Goal: Task Accomplishment & Management: Manage account settings

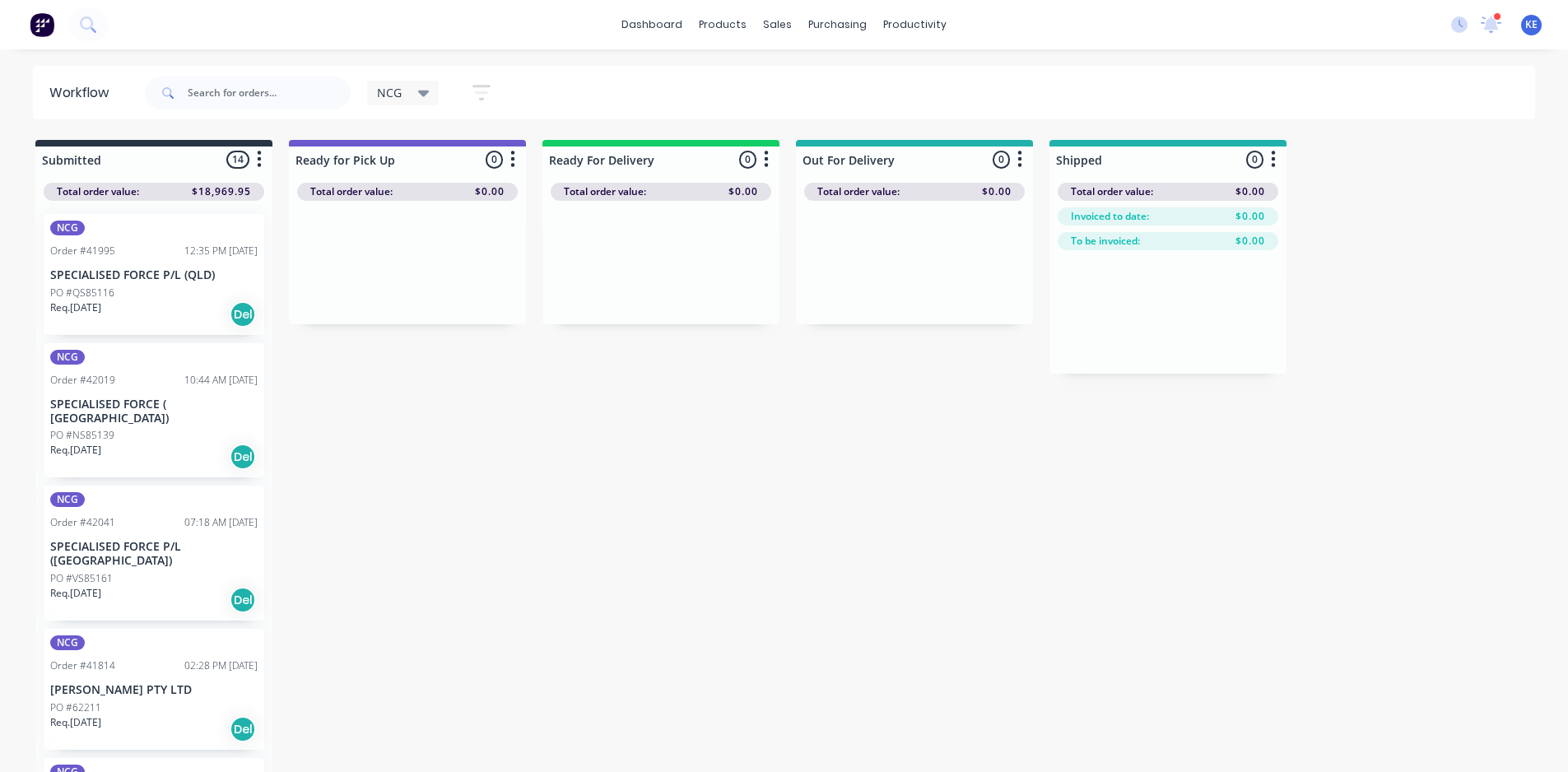
scroll to position [658, 0]
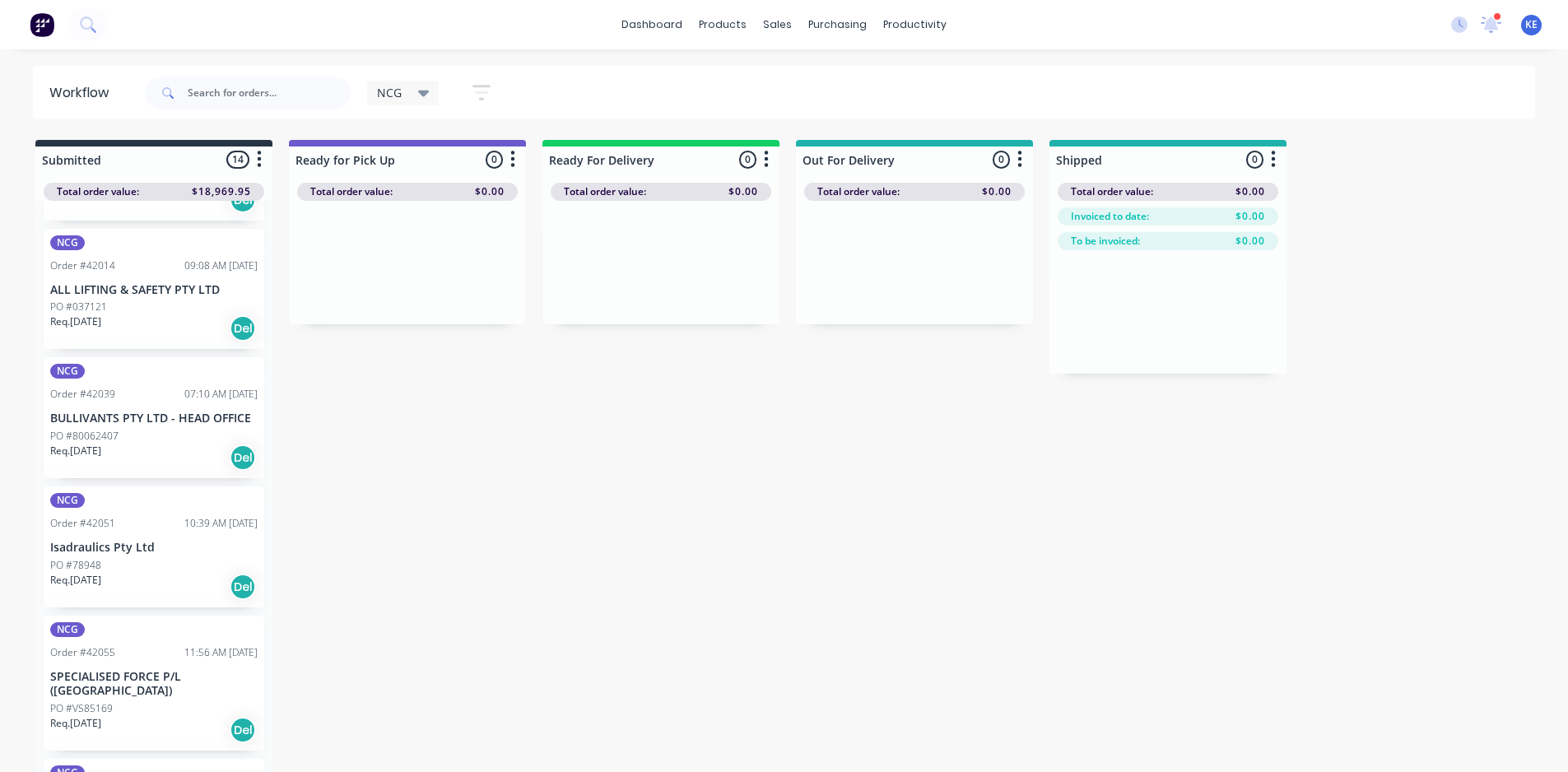
click at [421, 94] on icon at bounding box center [424, 93] width 12 height 18
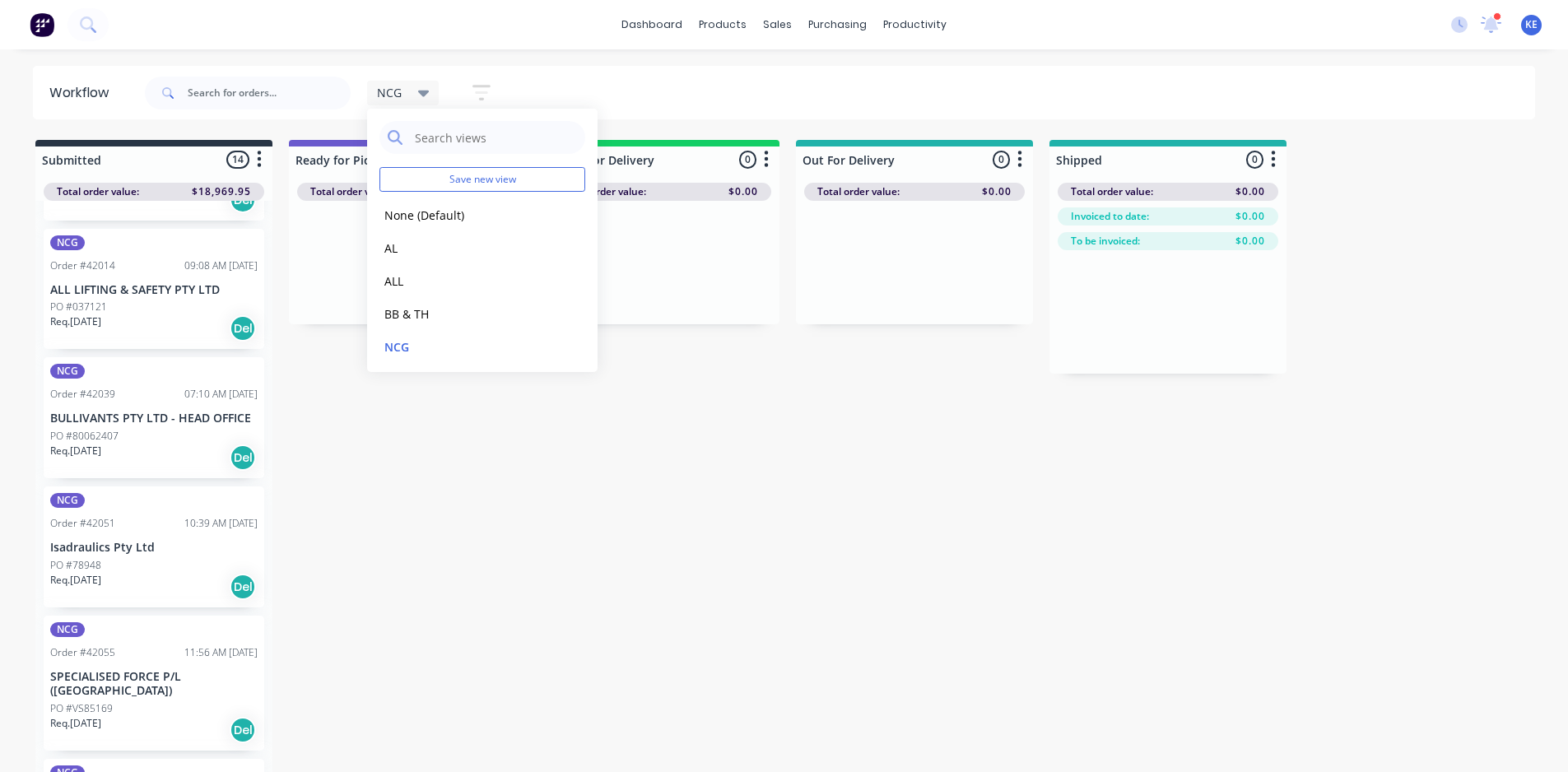
click at [488, 522] on div "Submitted 14 Sort By Created date Required date Order number Customer name Most…" at bounding box center [883, 457] width 1791 height 636
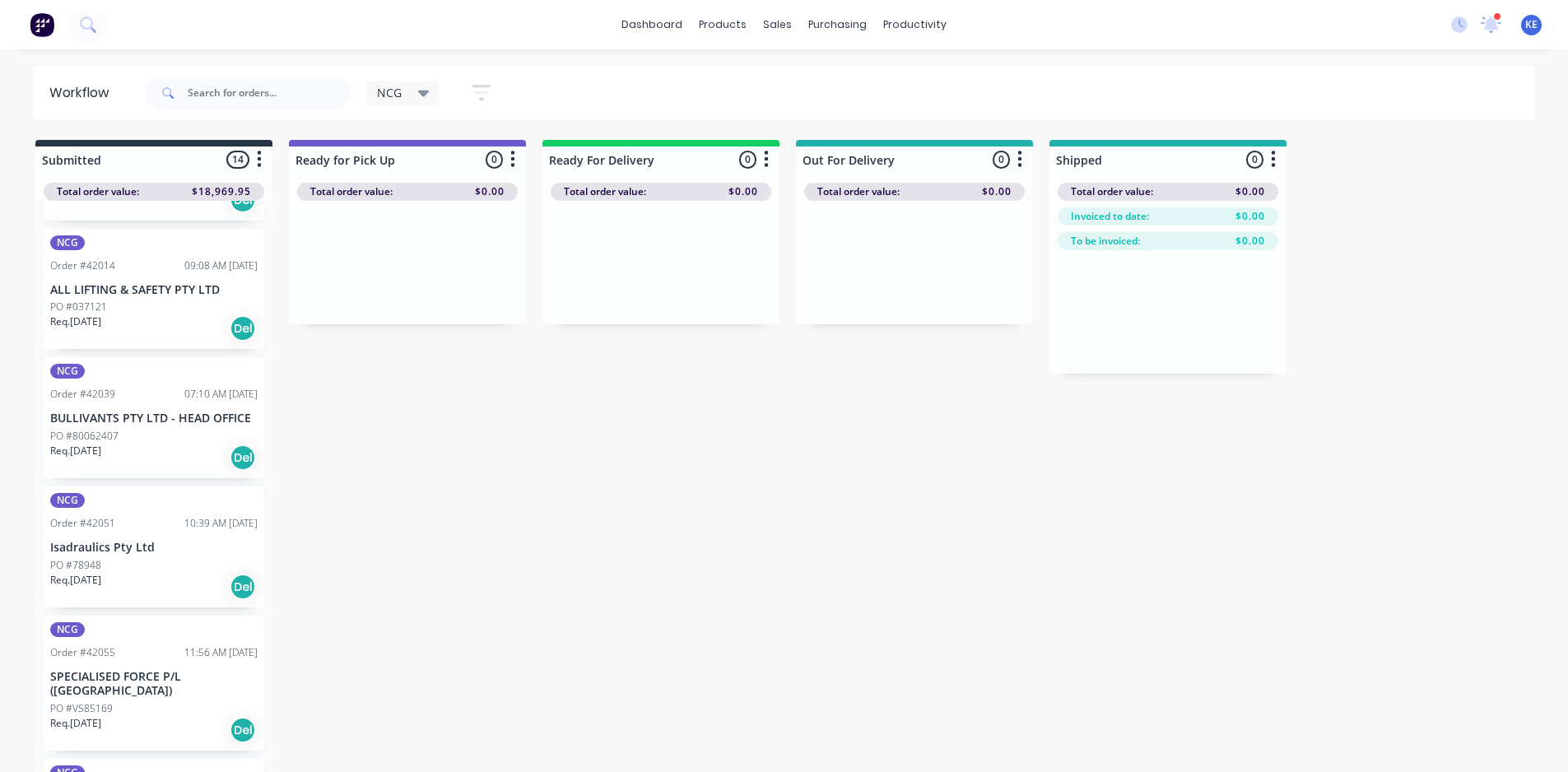
click at [428, 96] on icon at bounding box center [424, 93] width 12 height 18
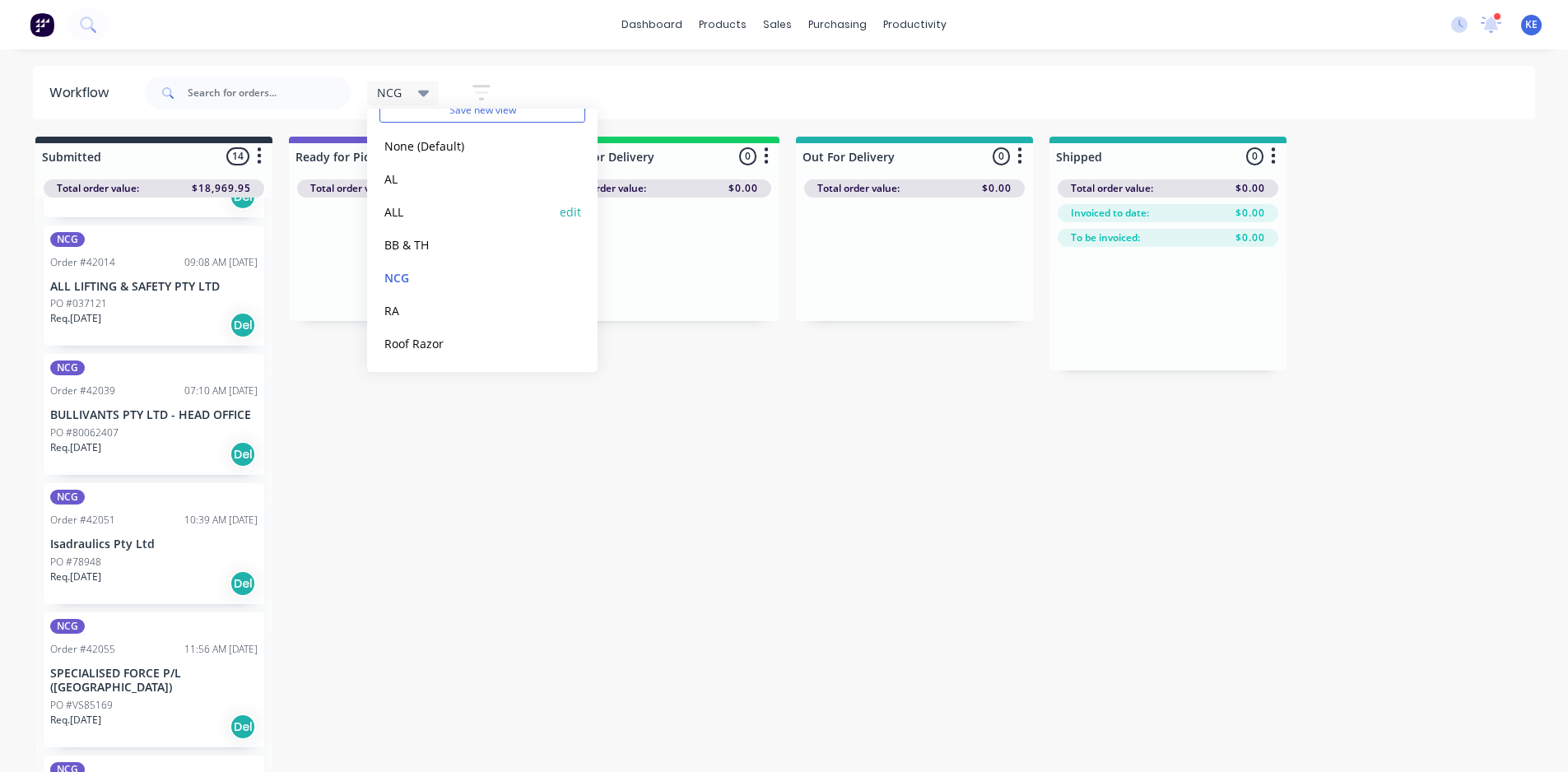
scroll to position [0, 0]
click at [446, 216] on button "None (Default)" at bounding box center [467, 215] width 175 height 19
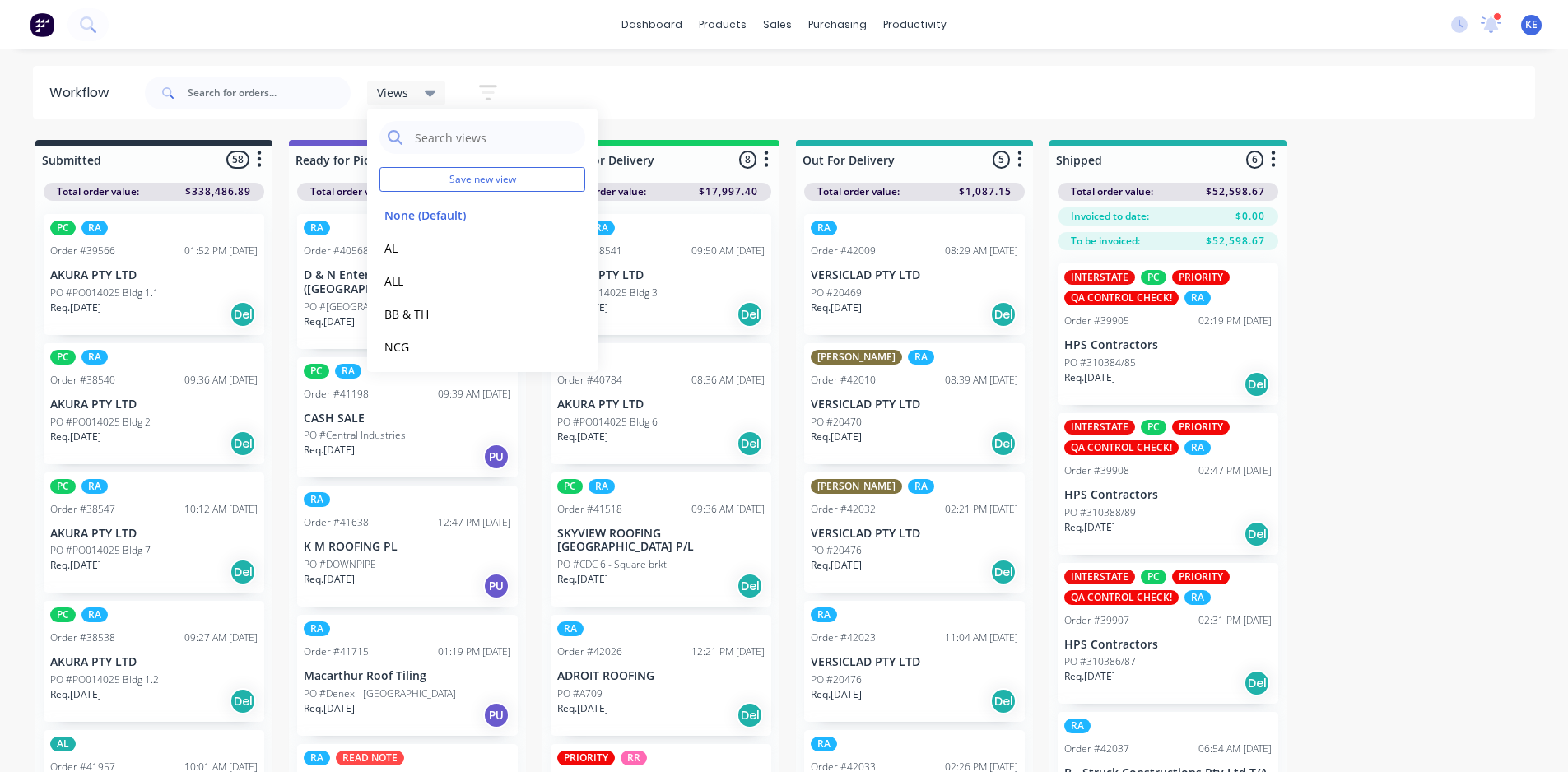
click at [460, 34] on div "dashboard products sales purchasing productivity dashboard products Product Cat…" at bounding box center [784, 24] width 1568 height 49
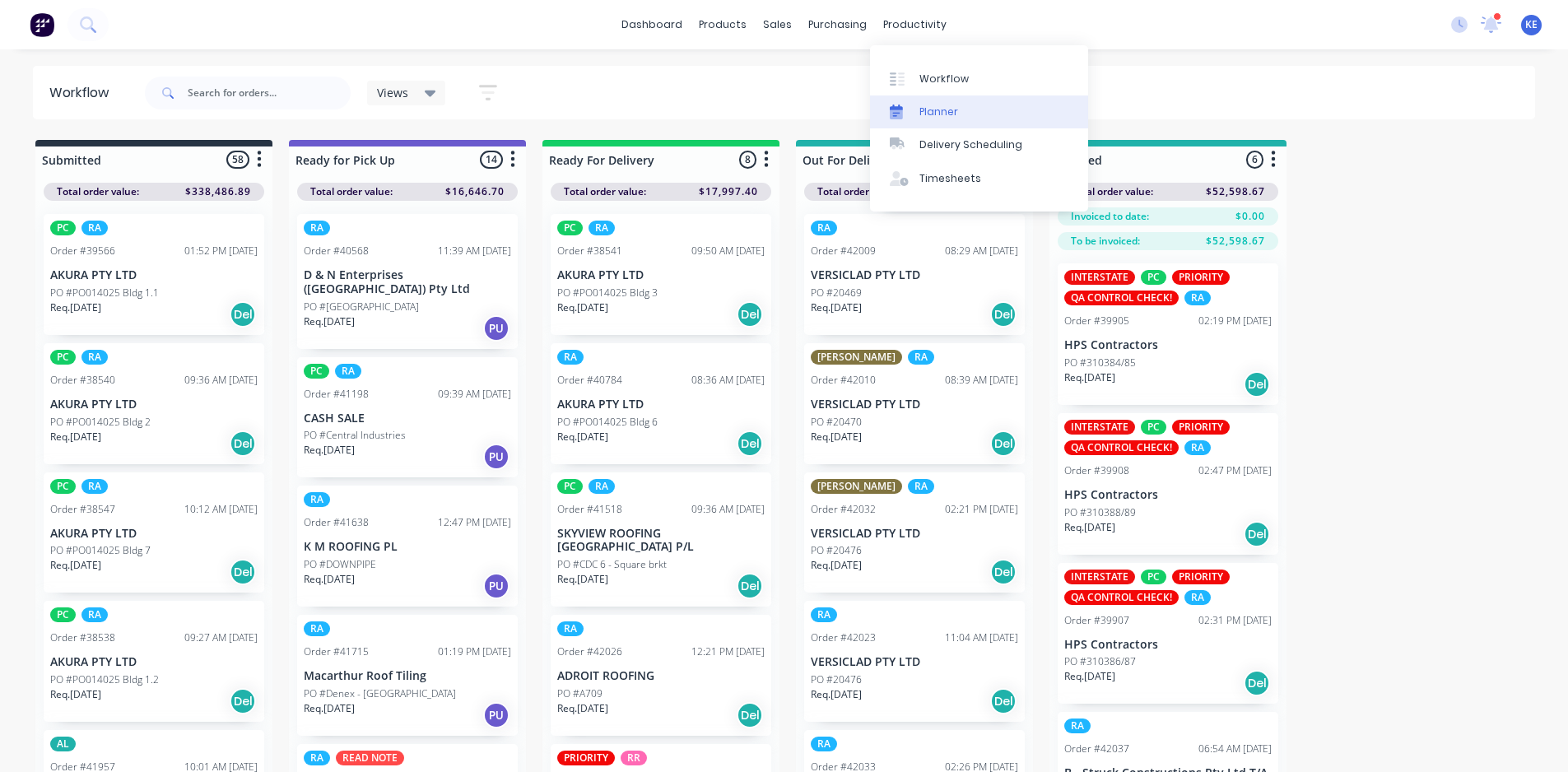
click at [926, 108] on div "Planner" at bounding box center [938, 112] width 38 height 15
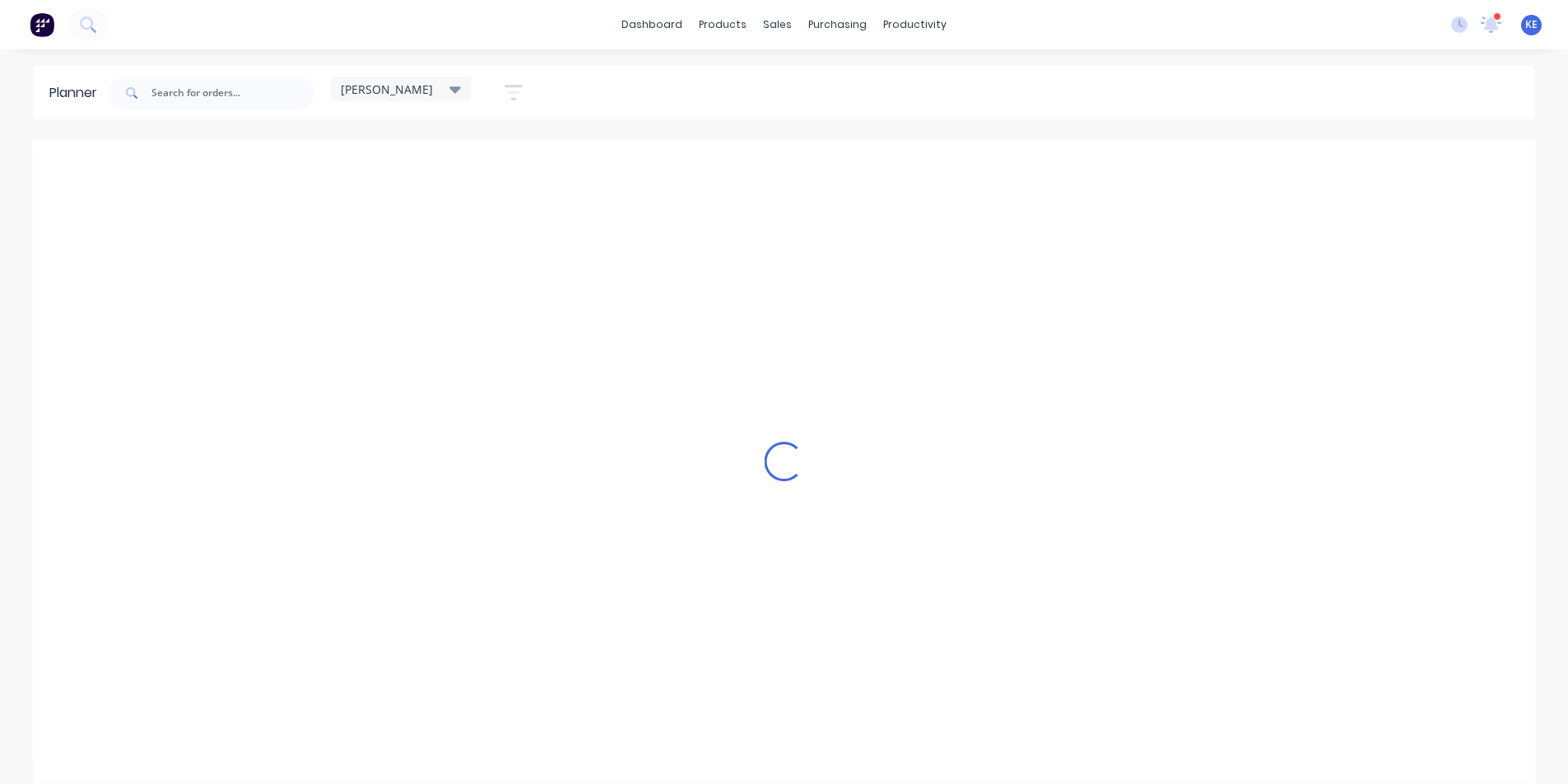
scroll to position [0, 1]
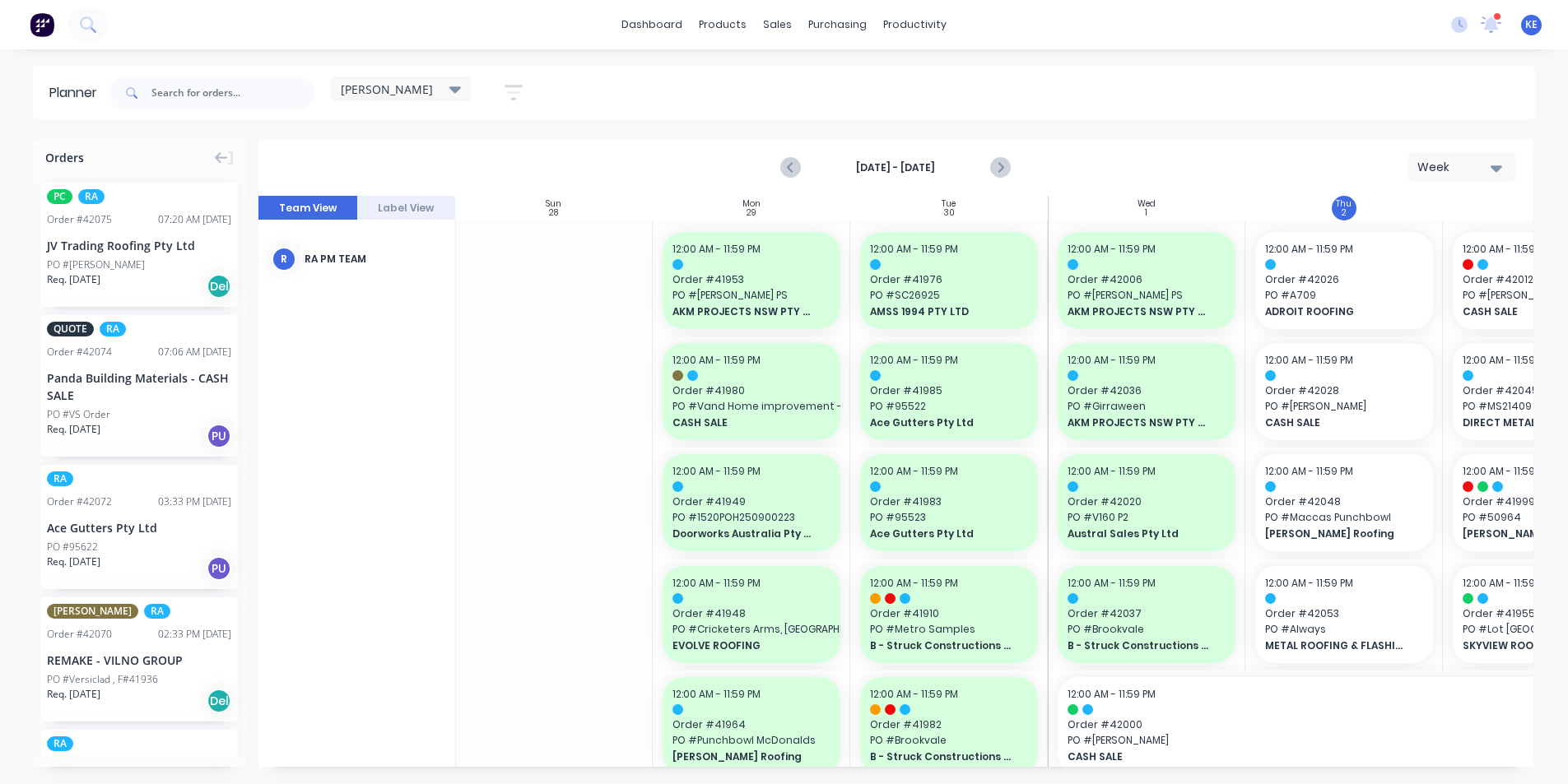
click at [1477, 179] on button "Week" at bounding box center [1462, 167] width 107 height 29
drag, startPoint x: 1284, startPoint y: 93, endPoint x: 1085, endPoint y: 108, distance: 199.6
click at [1284, 93] on div "[PERSON_NAME] Save new view None edit [PERSON_NAME] (Default) edit Iraking edit…" at bounding box center [820, 92] width 1430 height 49
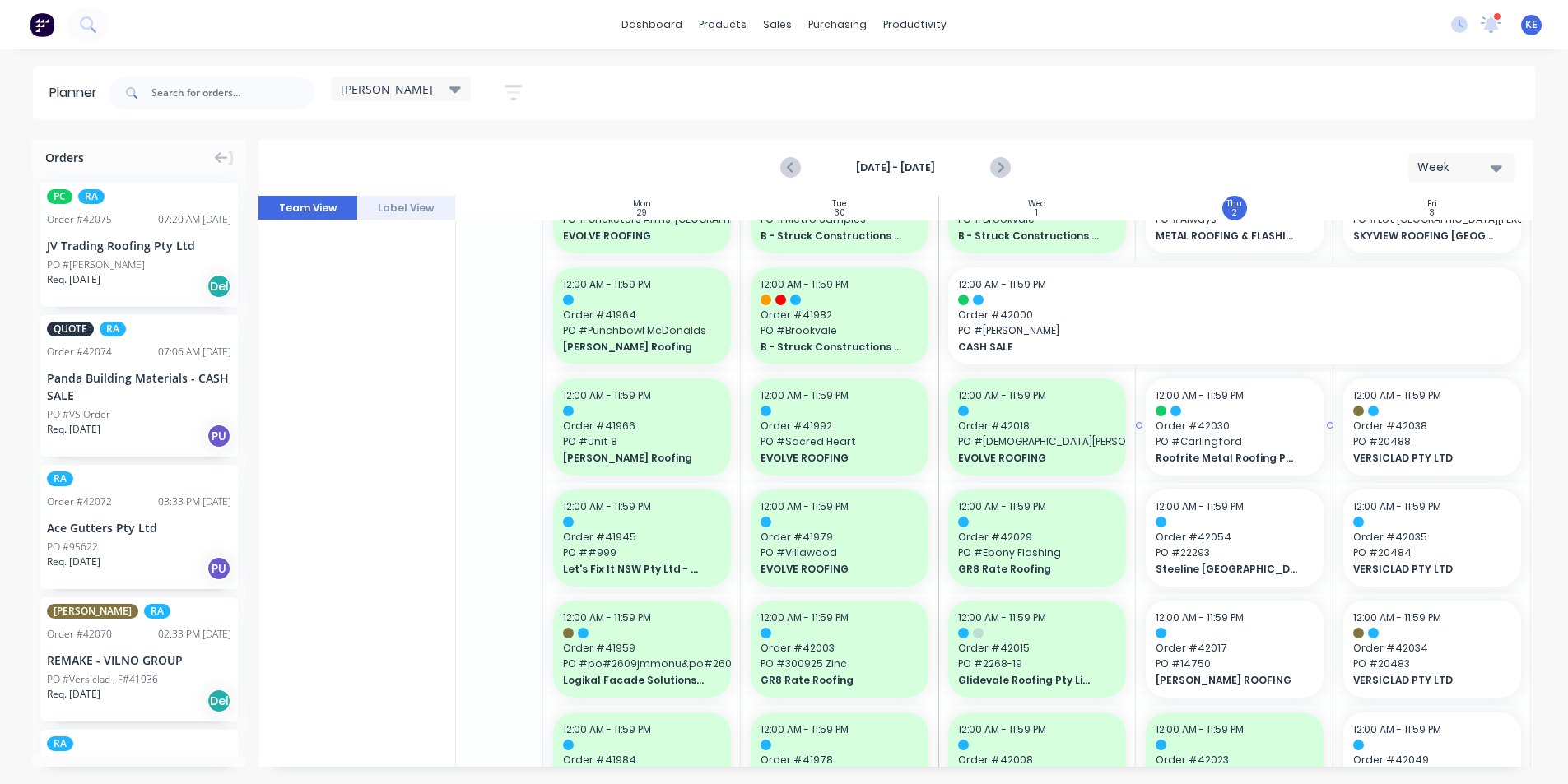
scroll to position [411, 110]
click at [1244, 456] on span "Roofrite Metal Roofing Pty Ltd" at bounding box center [1226, 457] width 142 height 15
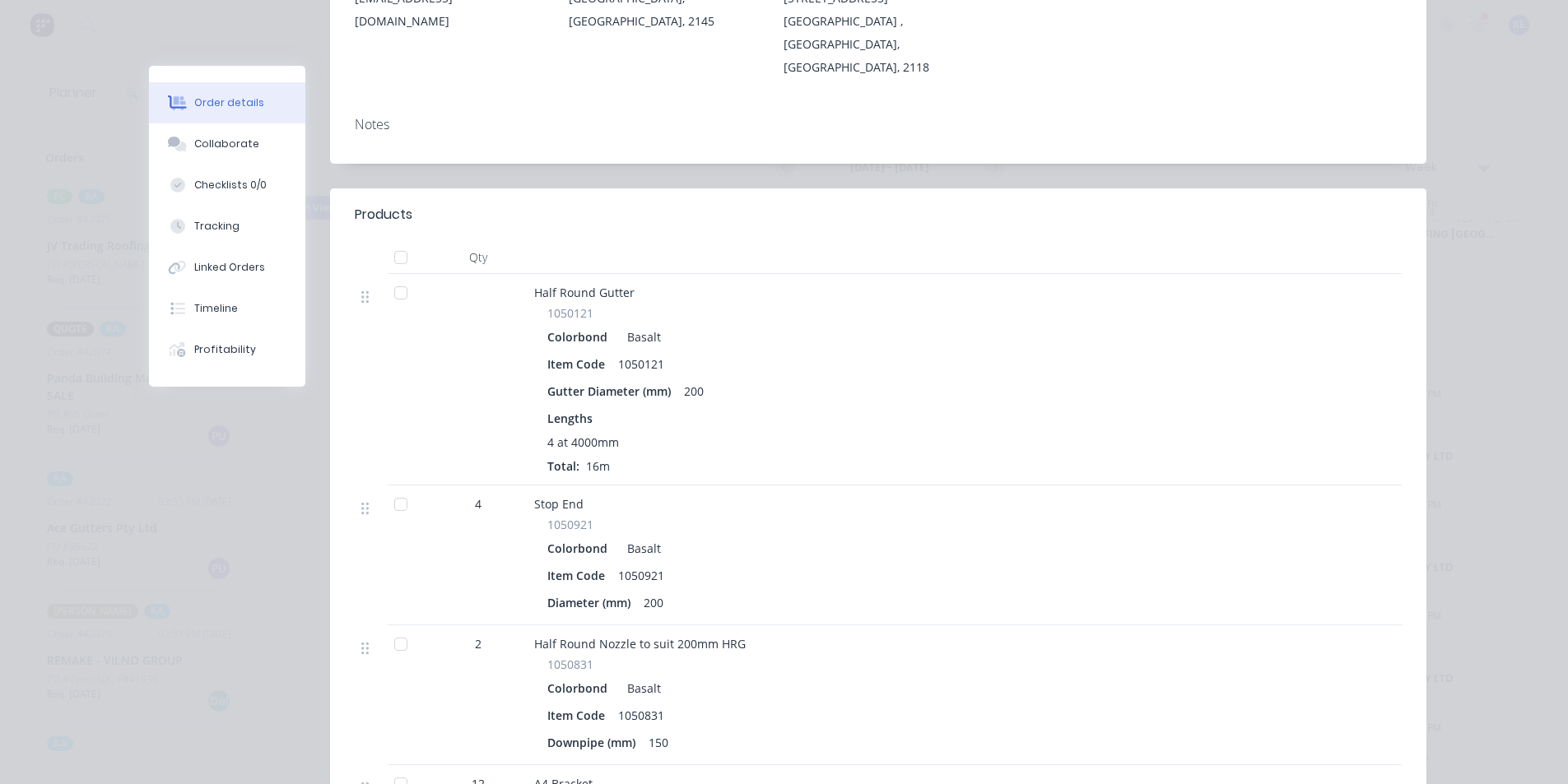
scroll to position [0, 0]
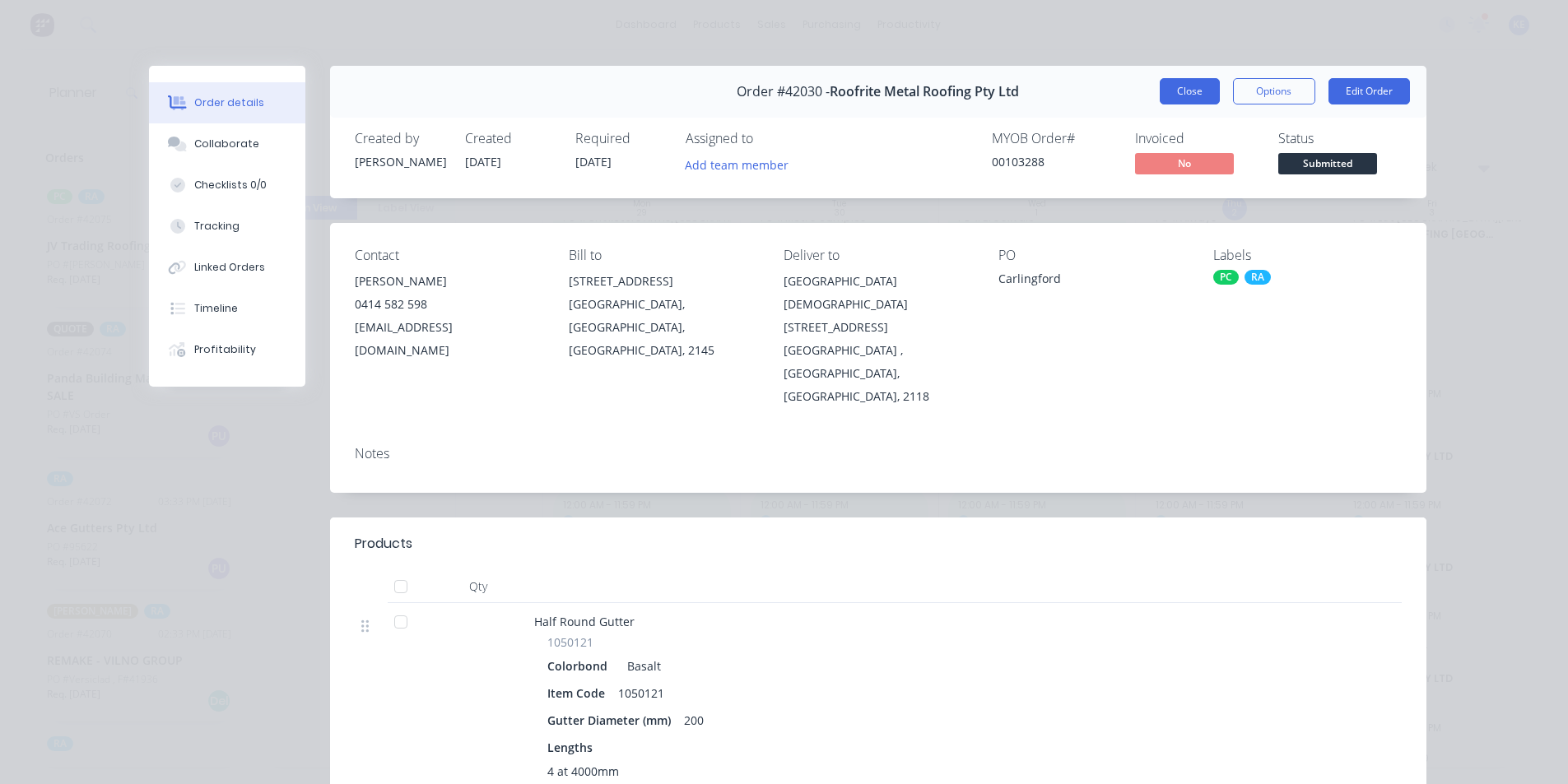
click at [1182, 86] on button "Close" at bounding box center [1190, 90] width 60 height 26
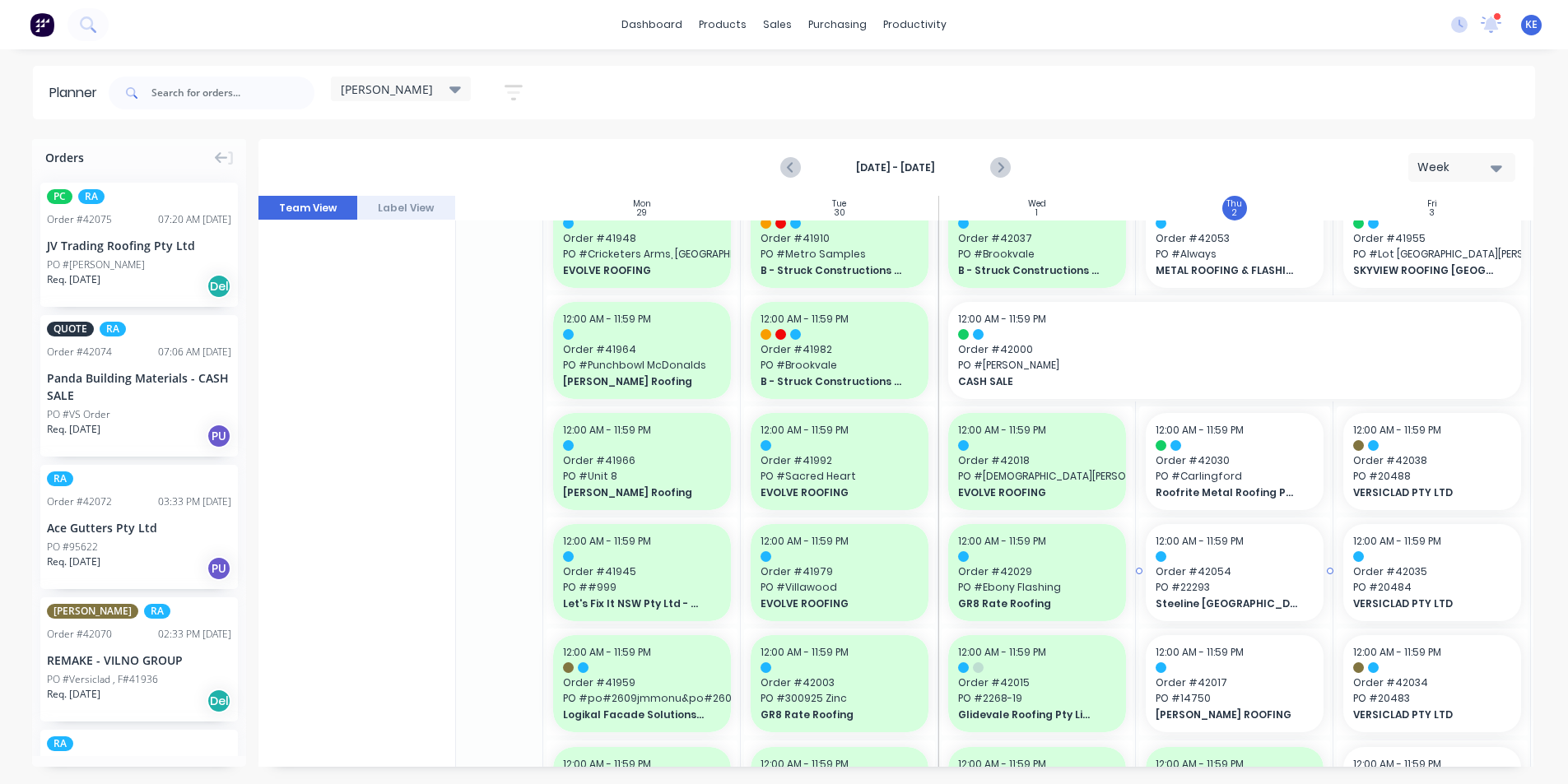
scroll to position [411, 110]
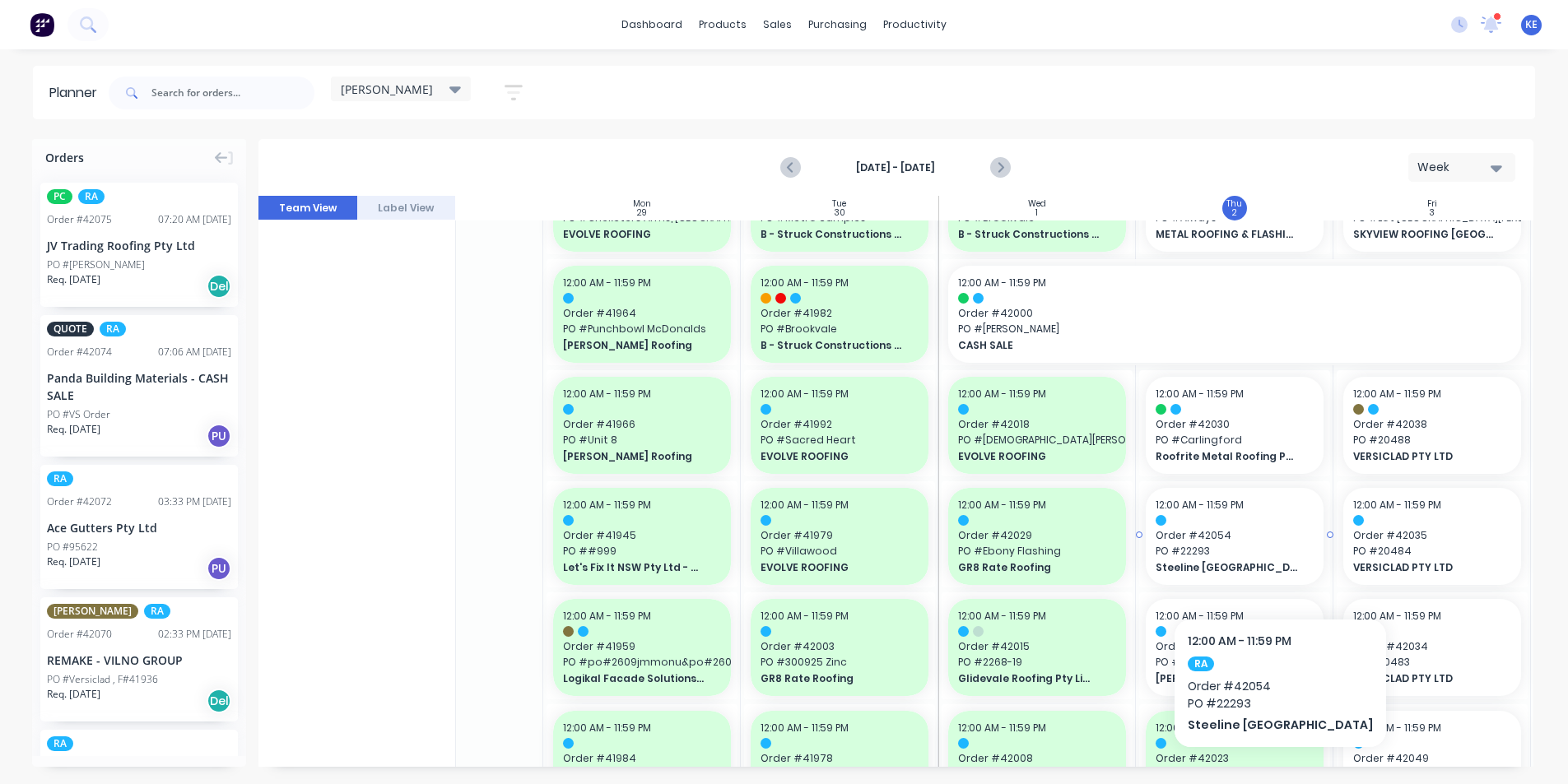
click at [1239, 522] on div at bounding box center [1234, 520] width 158 height 11
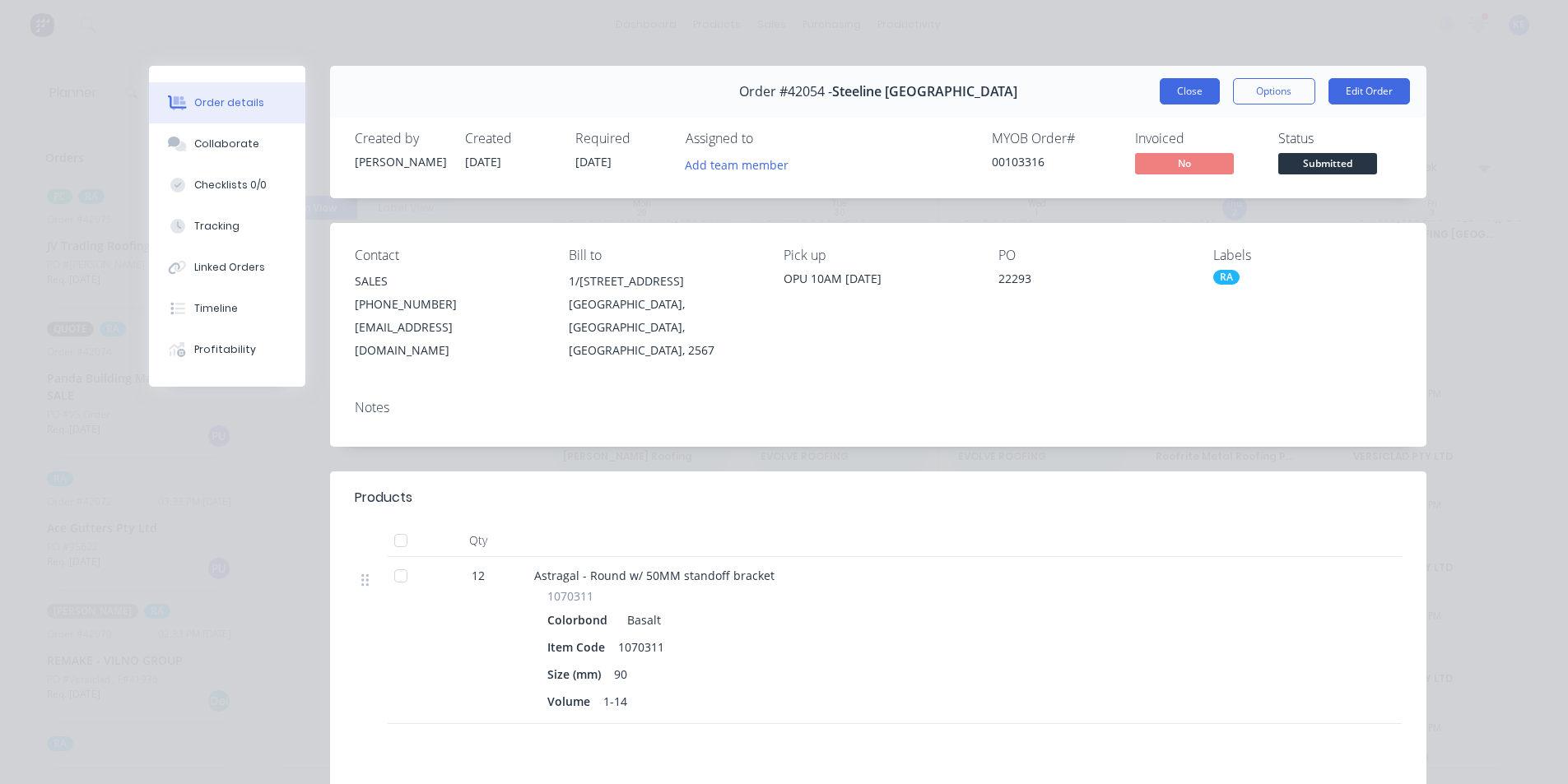
click at [1174, 88] on button "Close" at bounding box center [1190, 90] width 60 height 26
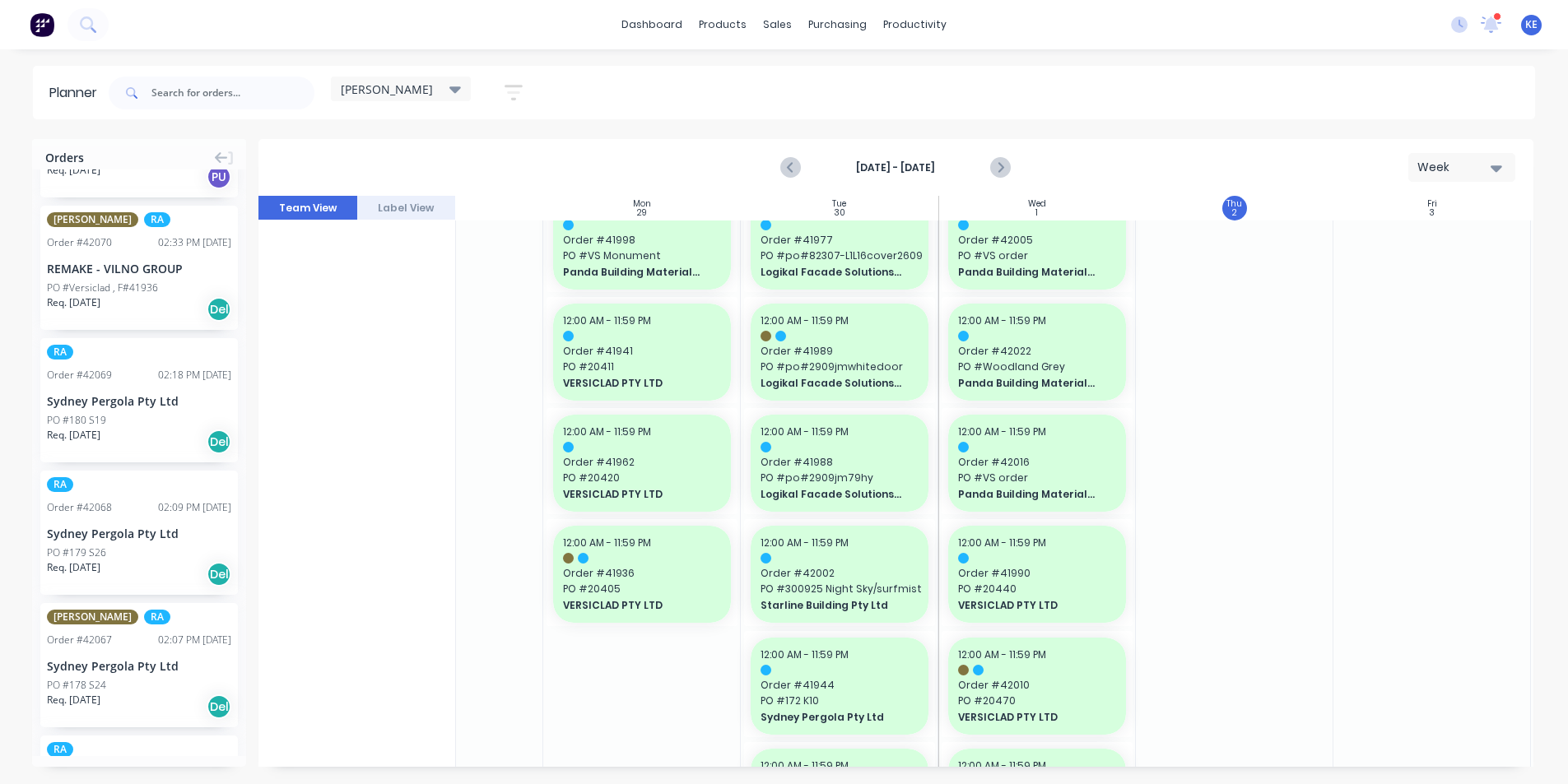
scroll to position [493, 0]
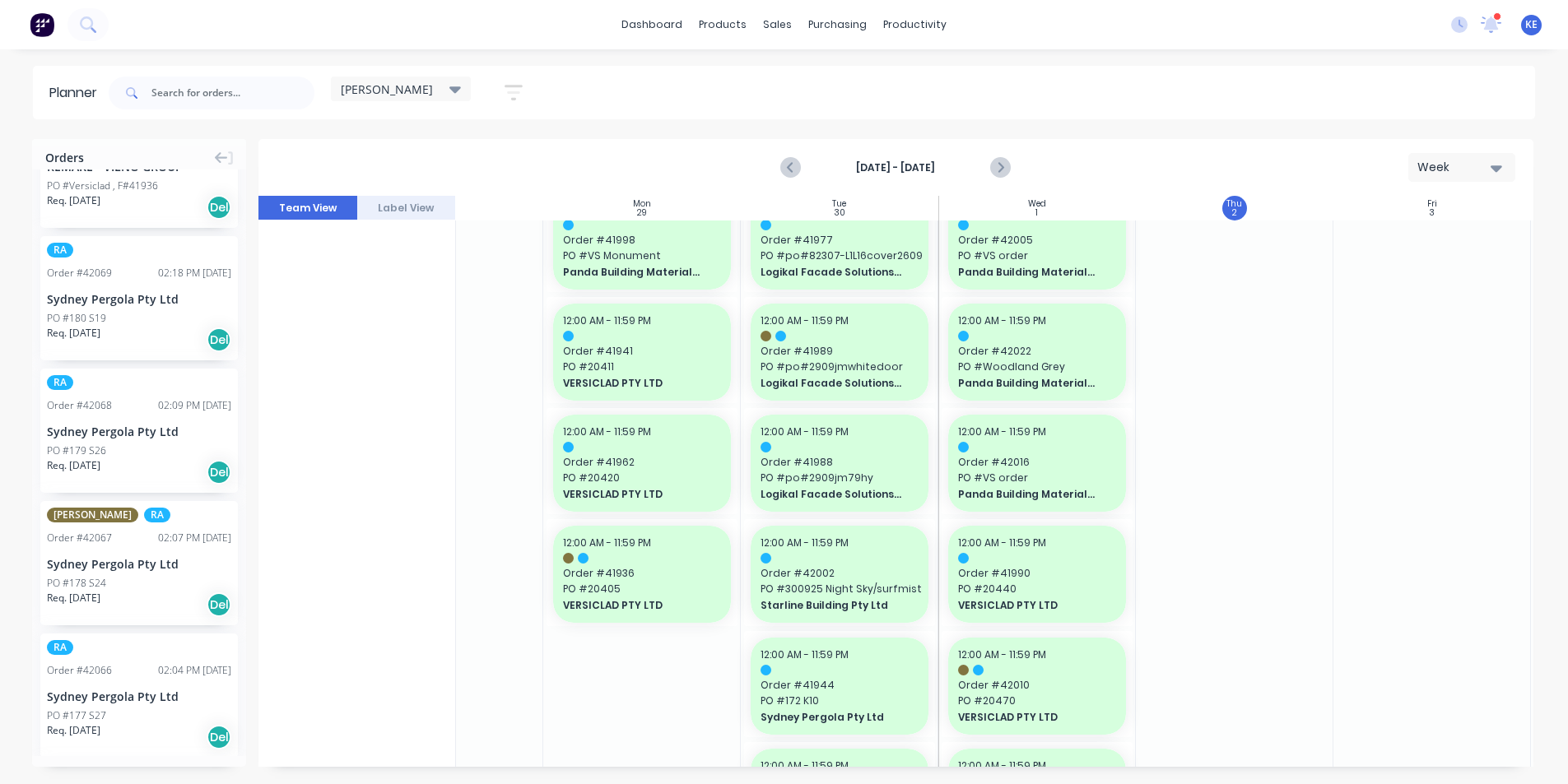
drag, startPoint x: 81, startPoint y: 446, endPoint x: 1204, endPoint y: 349, distance: 1127.2
drag, startPoint x: 115, startPoint y: 315, endPoint x: 1253, endPoint y: 352, distance: 1138.6
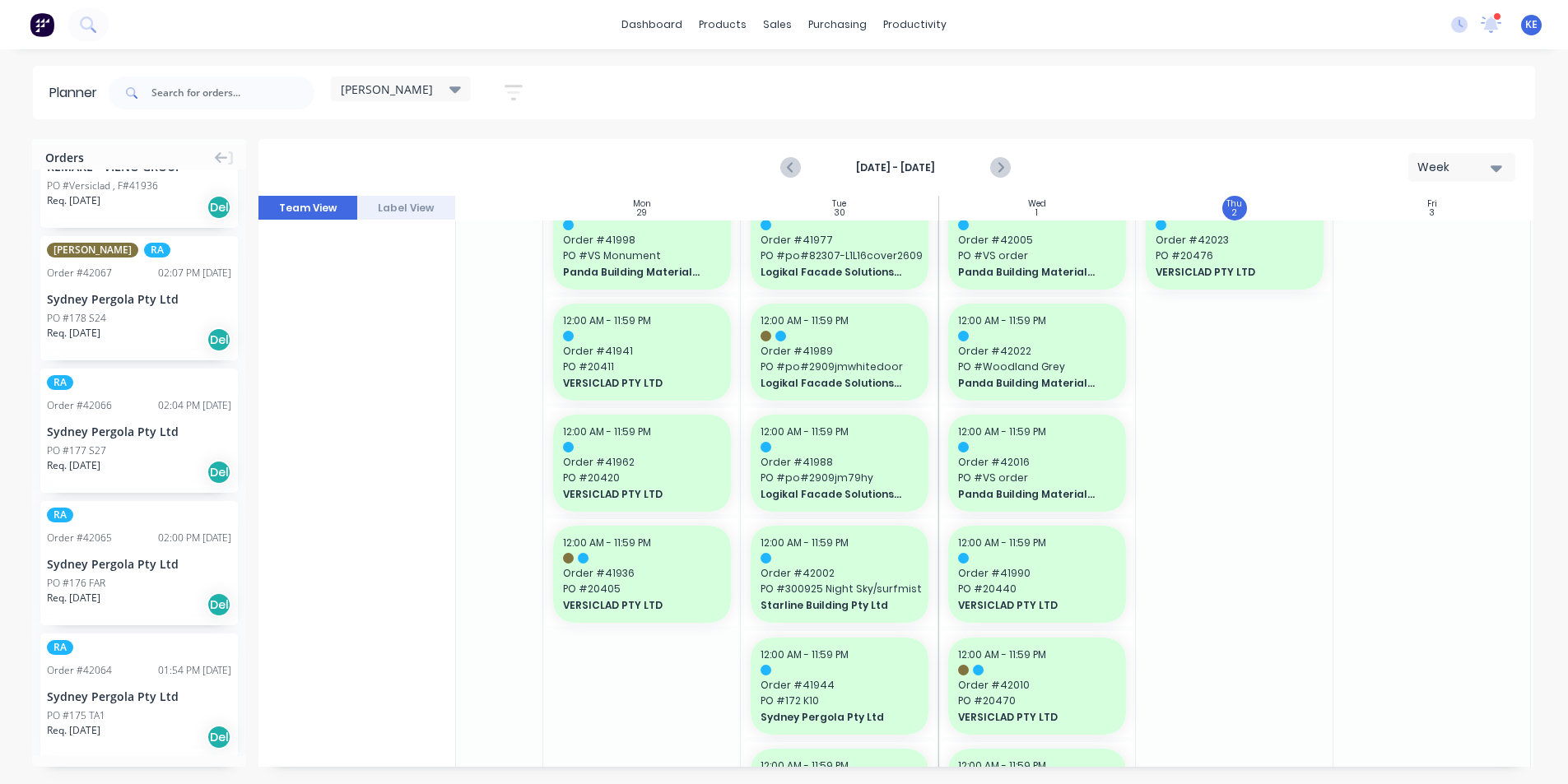
scroll to position [1151, 102]
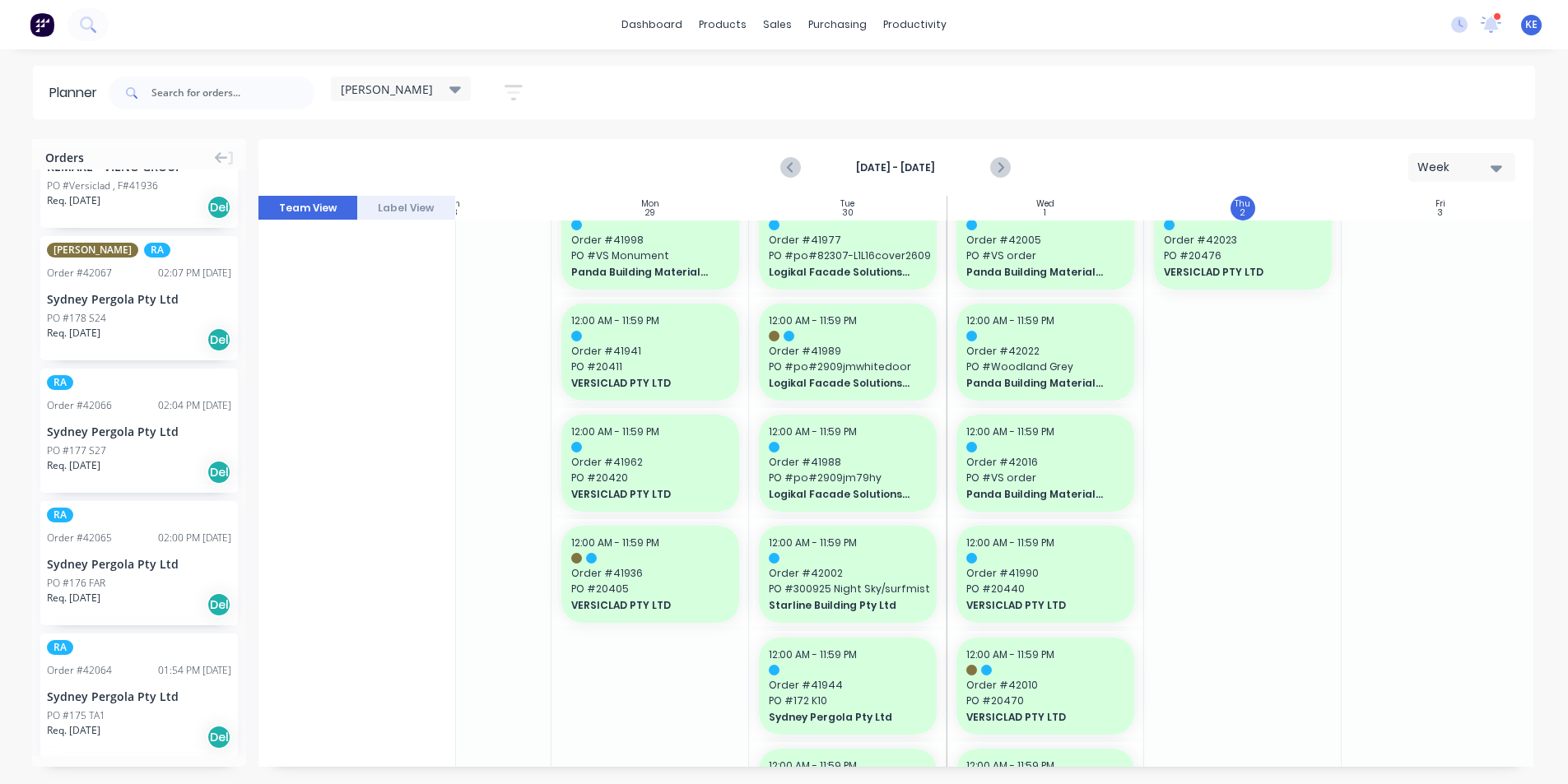
drag, startPoint x: 94, startPoint y: 543, endPoint x: 1259, endPoint y: 450, distance: 1168.7
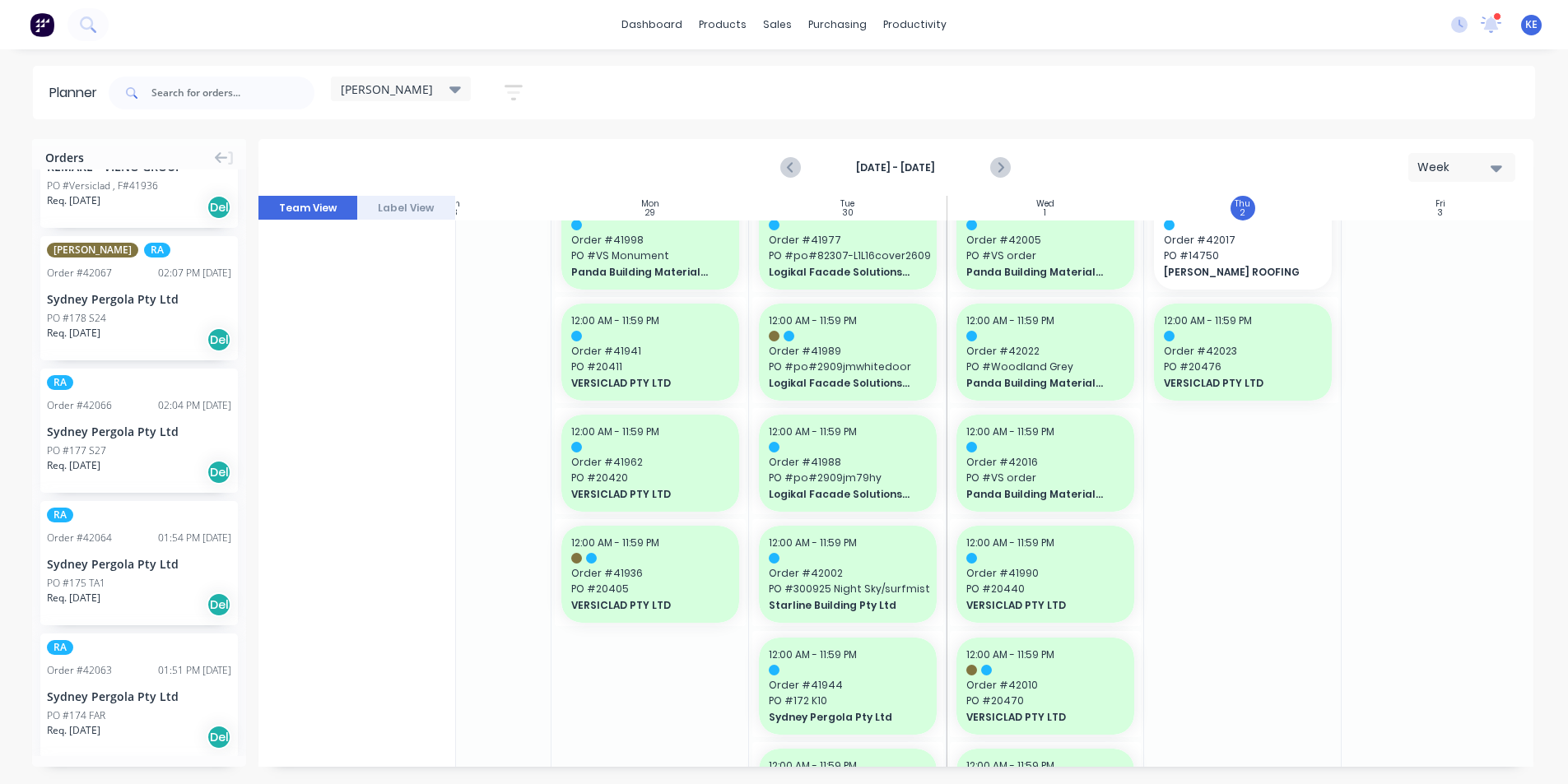
drag, startPoint x: 84, startPoint y: 440, endPoint x: 1279, endPoint y: 525, distance: 1198.0
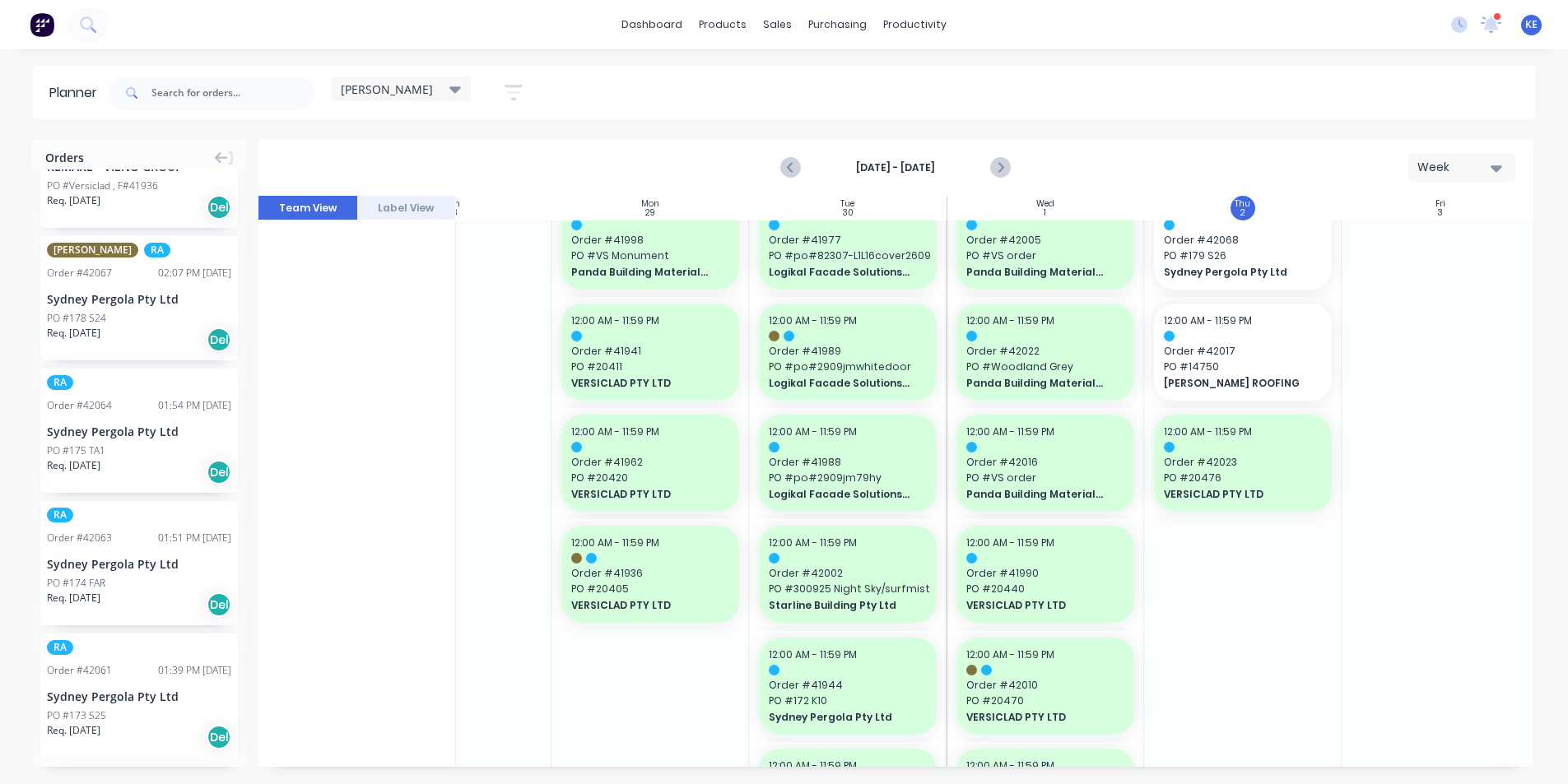
drag, startPoint x: 233, startPoint y: 594, endPoint x: 1185, endPoint y: 544, distance: 953.3
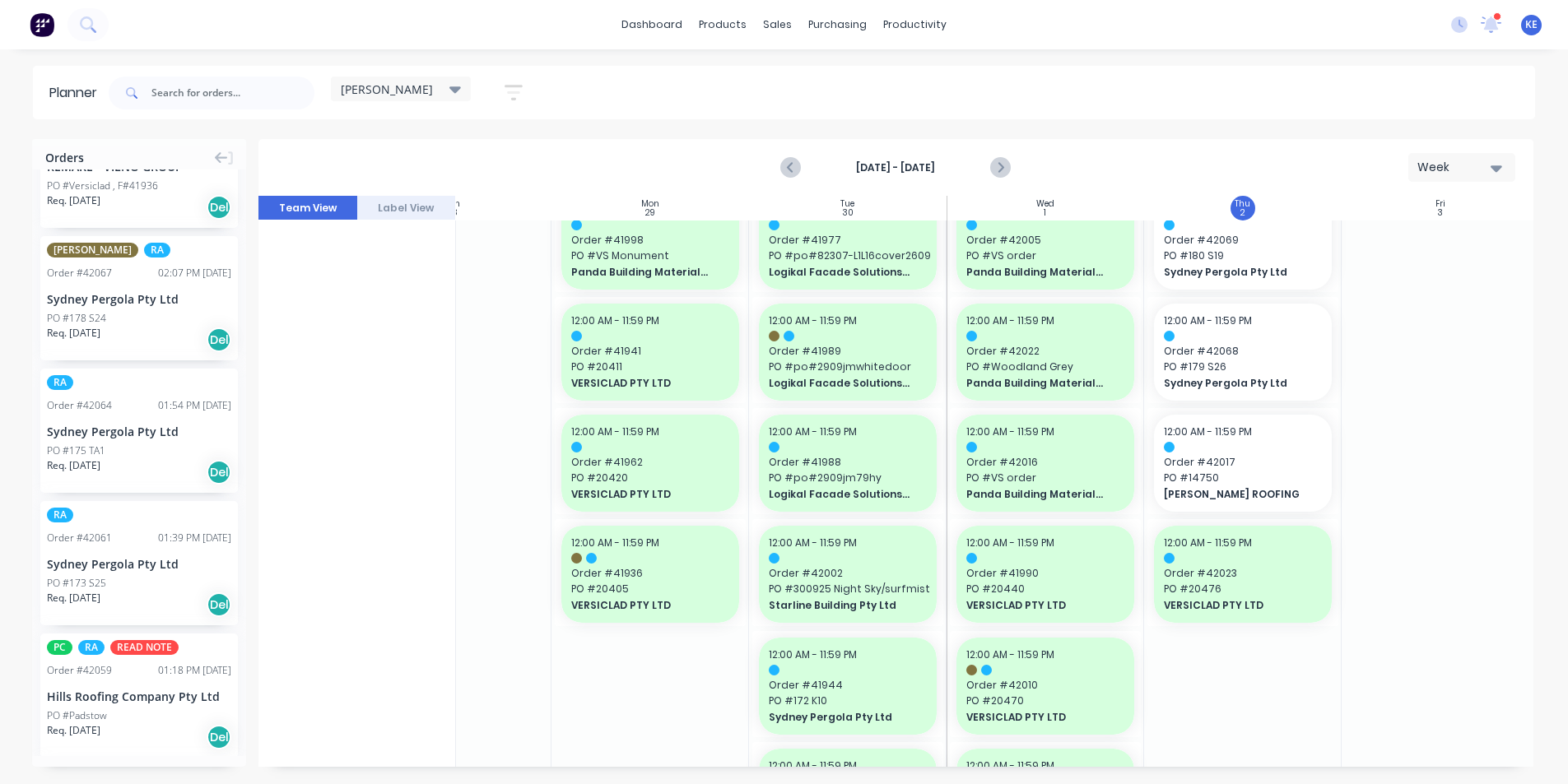
drag, startPoint x: 78, startPoint y: 550, endPoint x: 1266, endPoint y: 561, distance: 1188.1
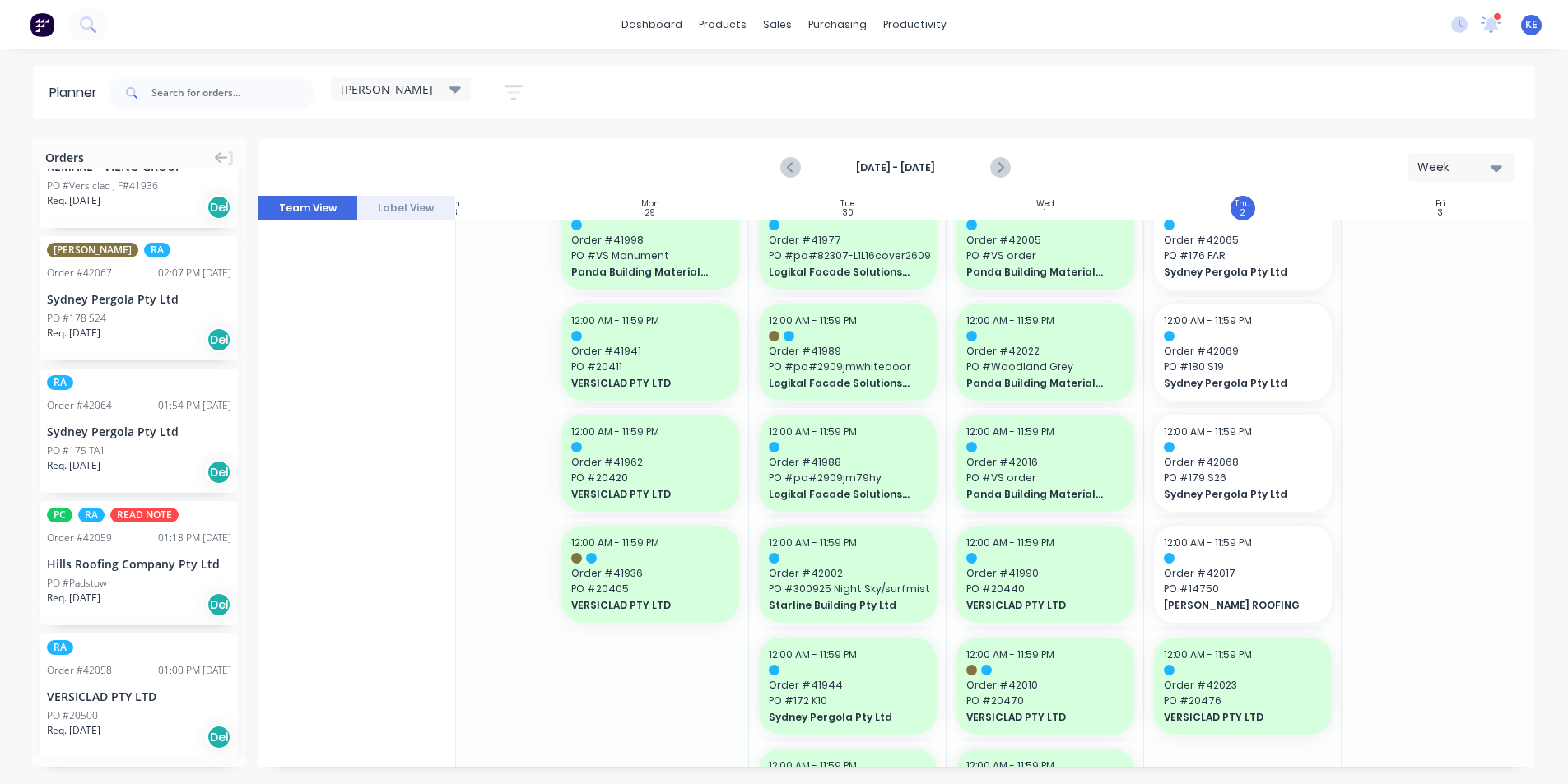
drag, startPoint x: 66, startPoint y: 441, endPoint x: 1195, endPoint y: 471, distance: 1129.4
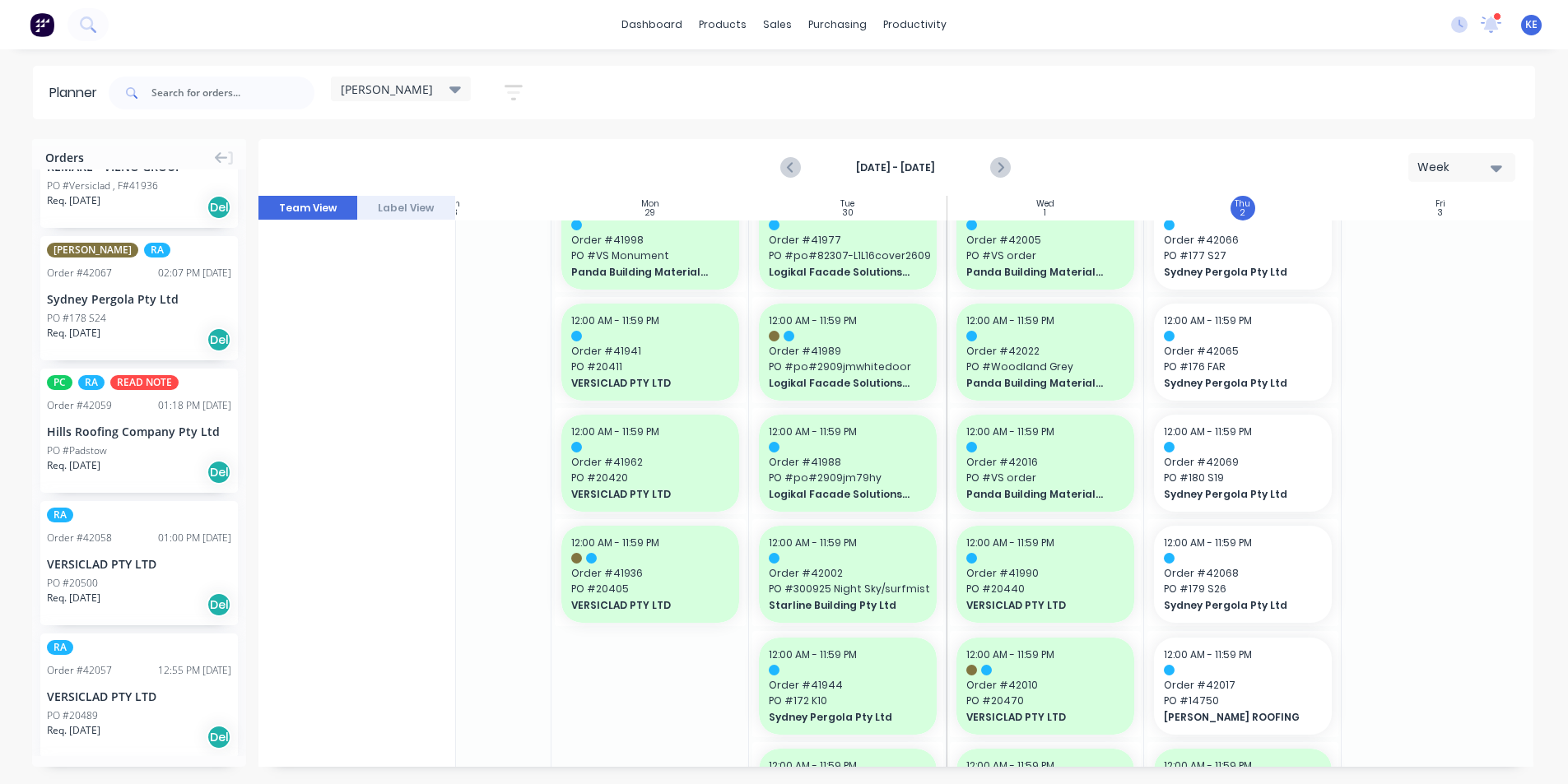
drag, startPoint x: 63, startPoint y: 274, endPoint x: 1192, endPoint y: 365, distance: 1132.7
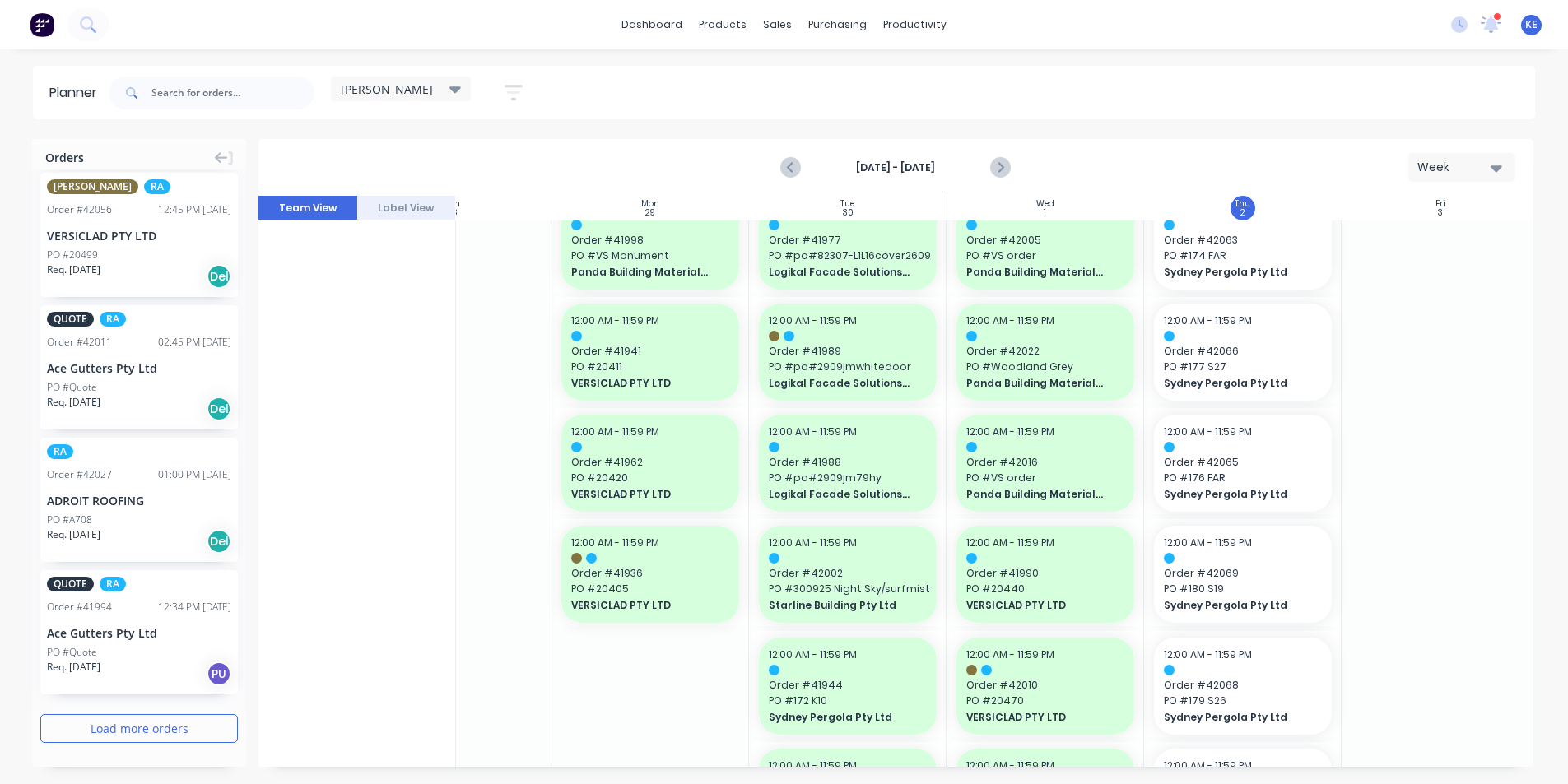
scroll to position [41, 0]
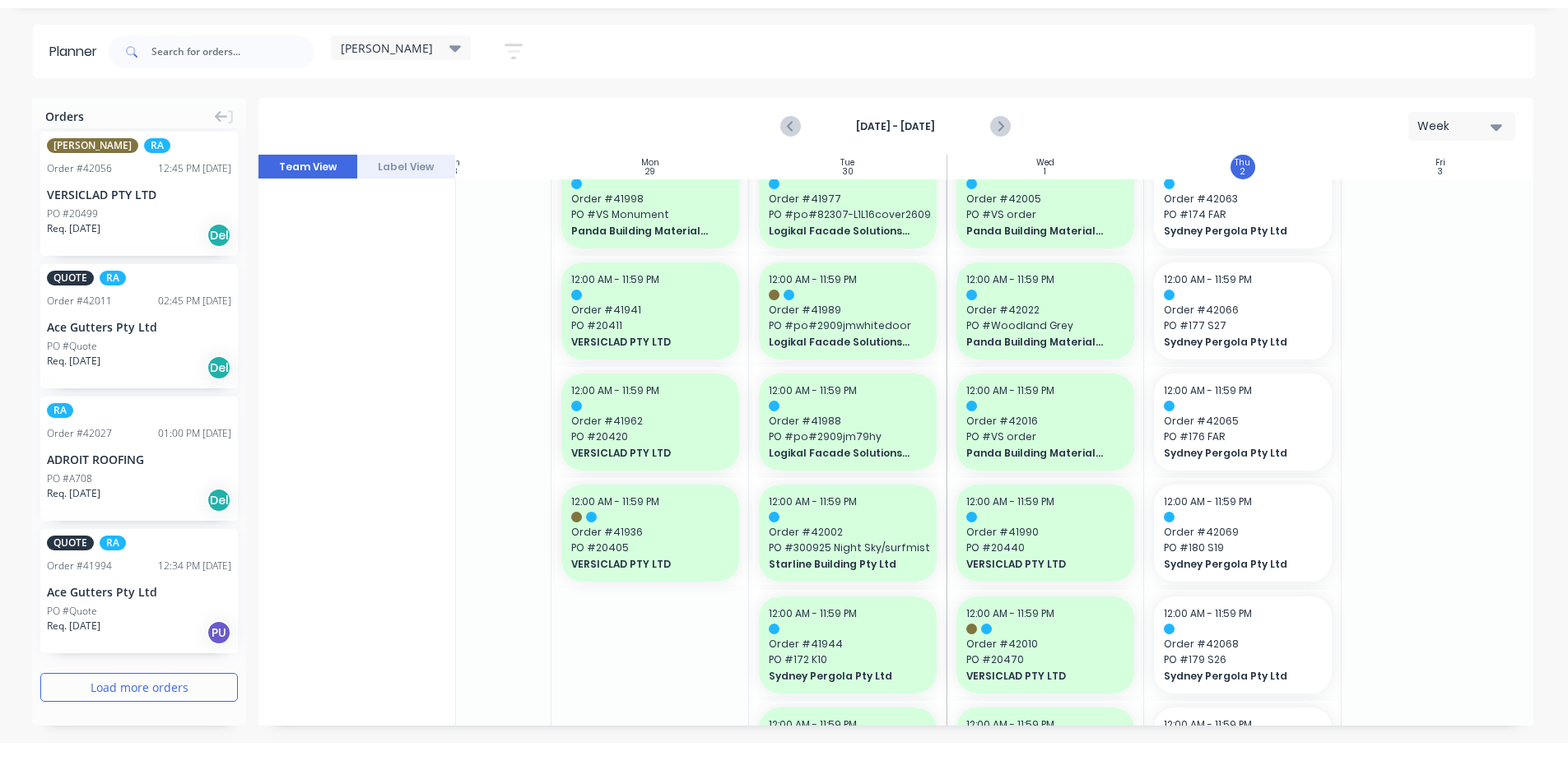
click at [110, 451] on div "ADROIT ROOFING" at bounding box center [139, 459] width 184 height 17
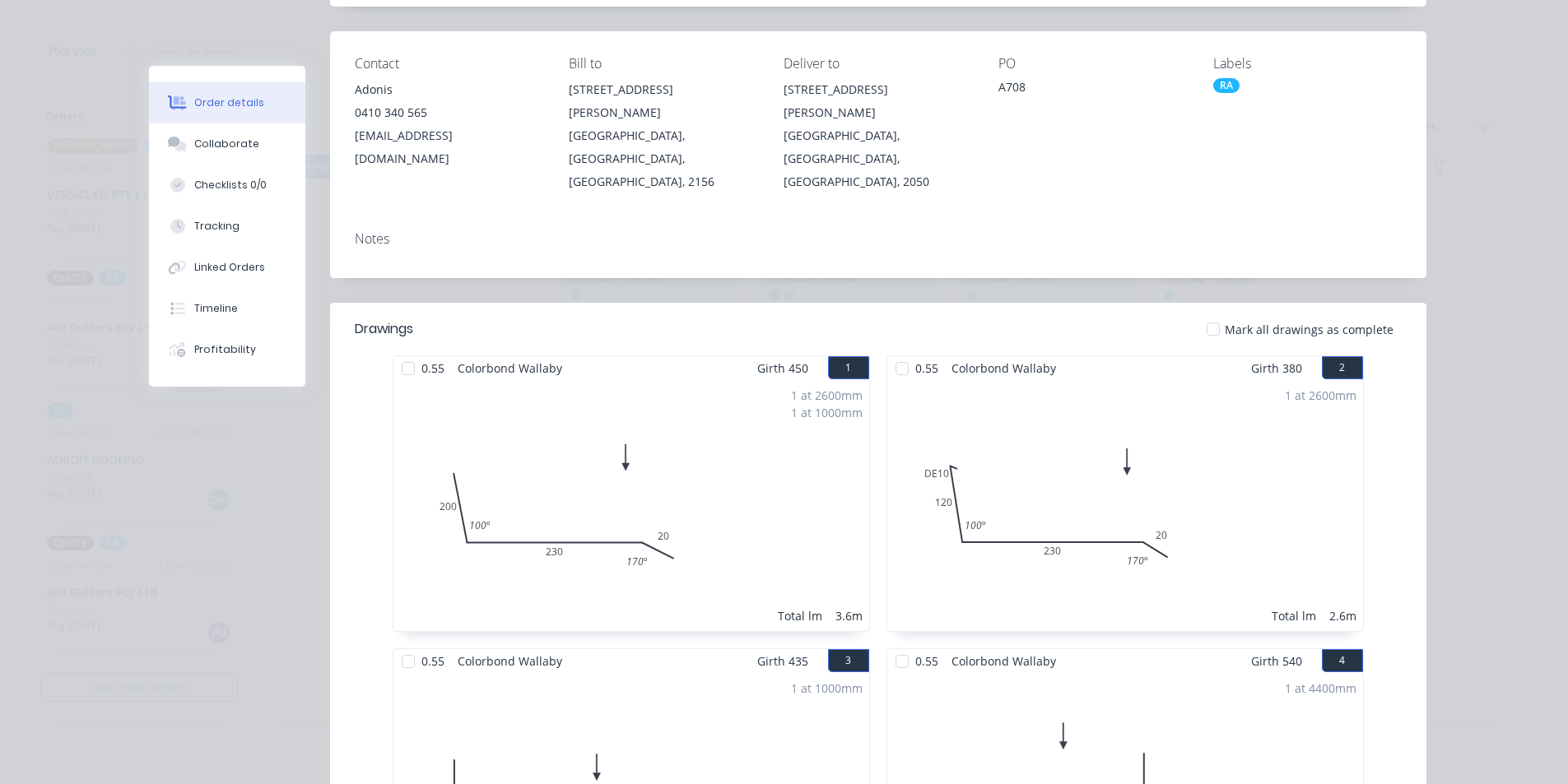
scroll to position [0, 0]
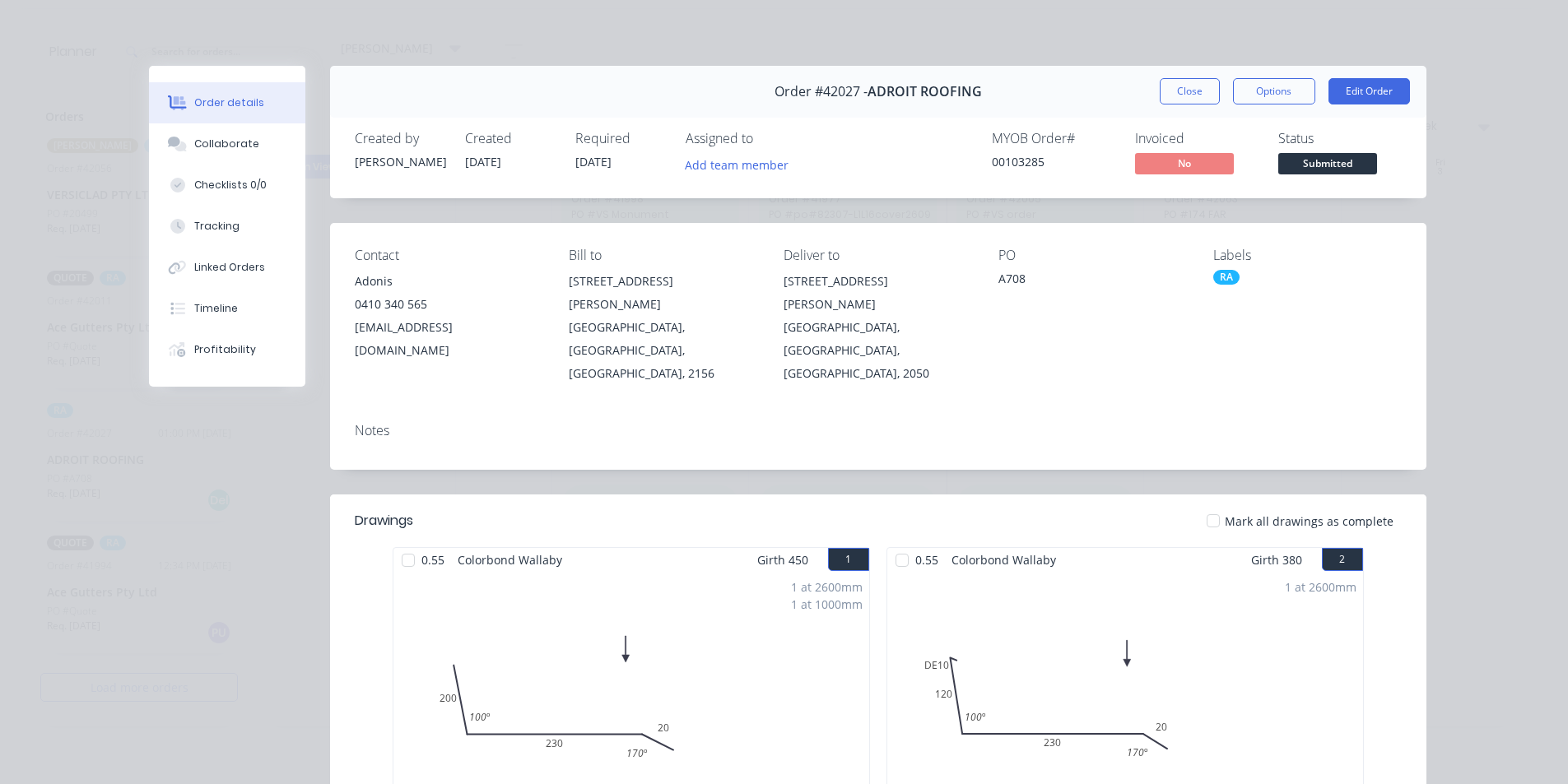
click at [1167, 77] on div "Order #42027 - ADROIT ROOFING Close Options Edit Order" at bounding box center [878, 92] width 1097 height 52
click at [1185, 89] on button "Close" at bounding box center [1190, 90] width 60 height 26
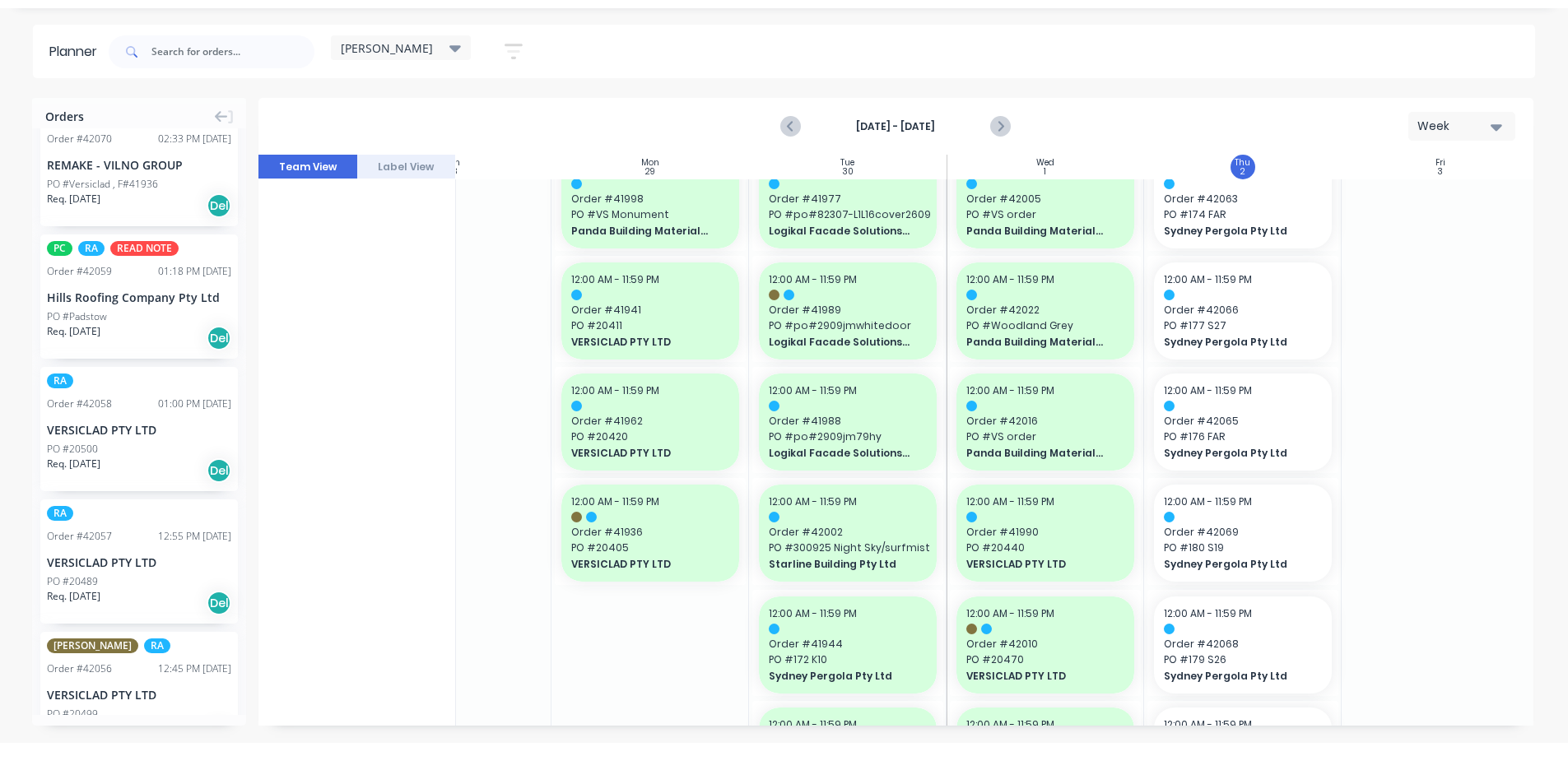
scroll to position [543, 0]
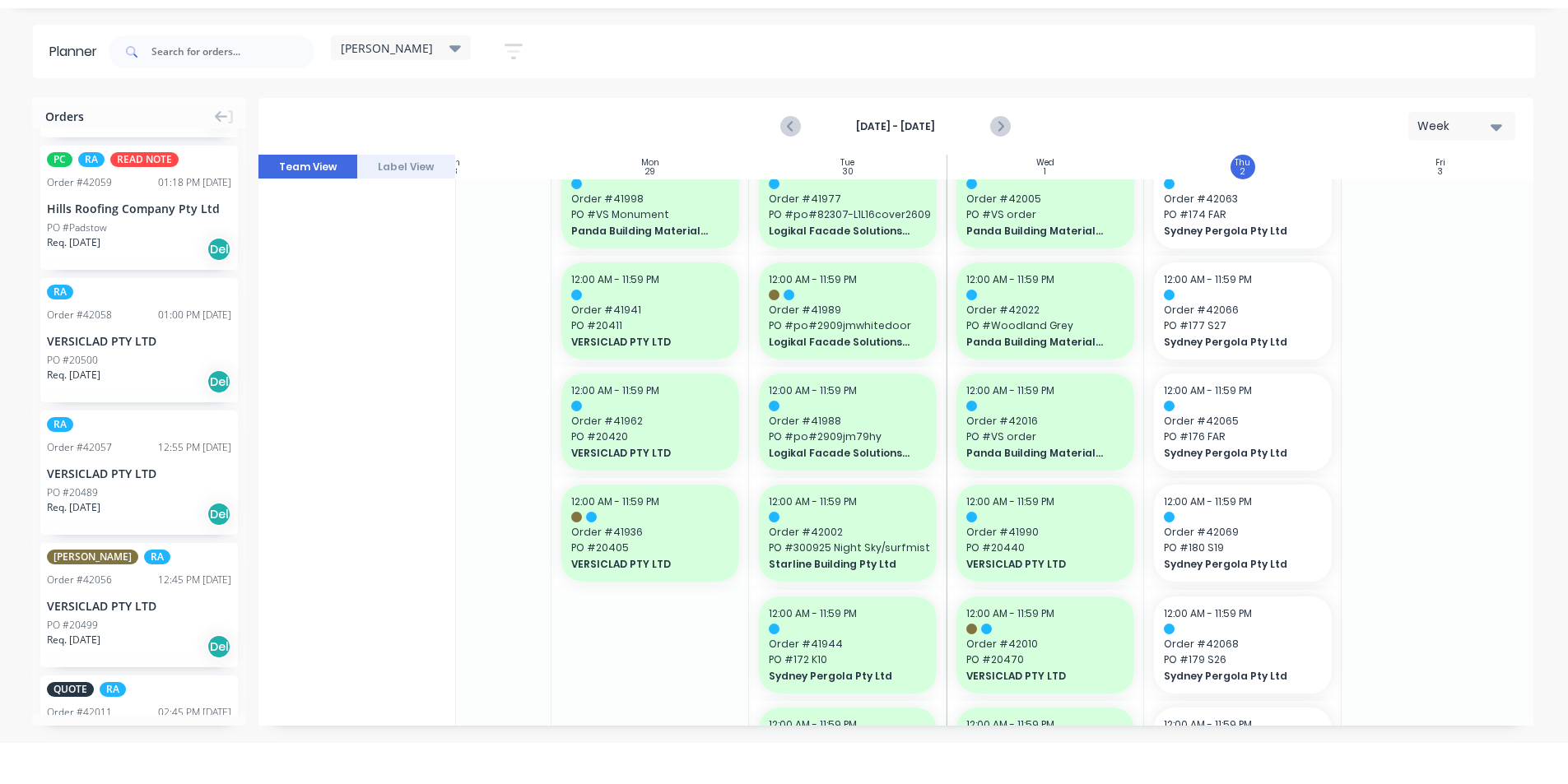
click at [72, 374] on span "Req. [DATE]" at bounding box center [73, 375] width 54 height 15
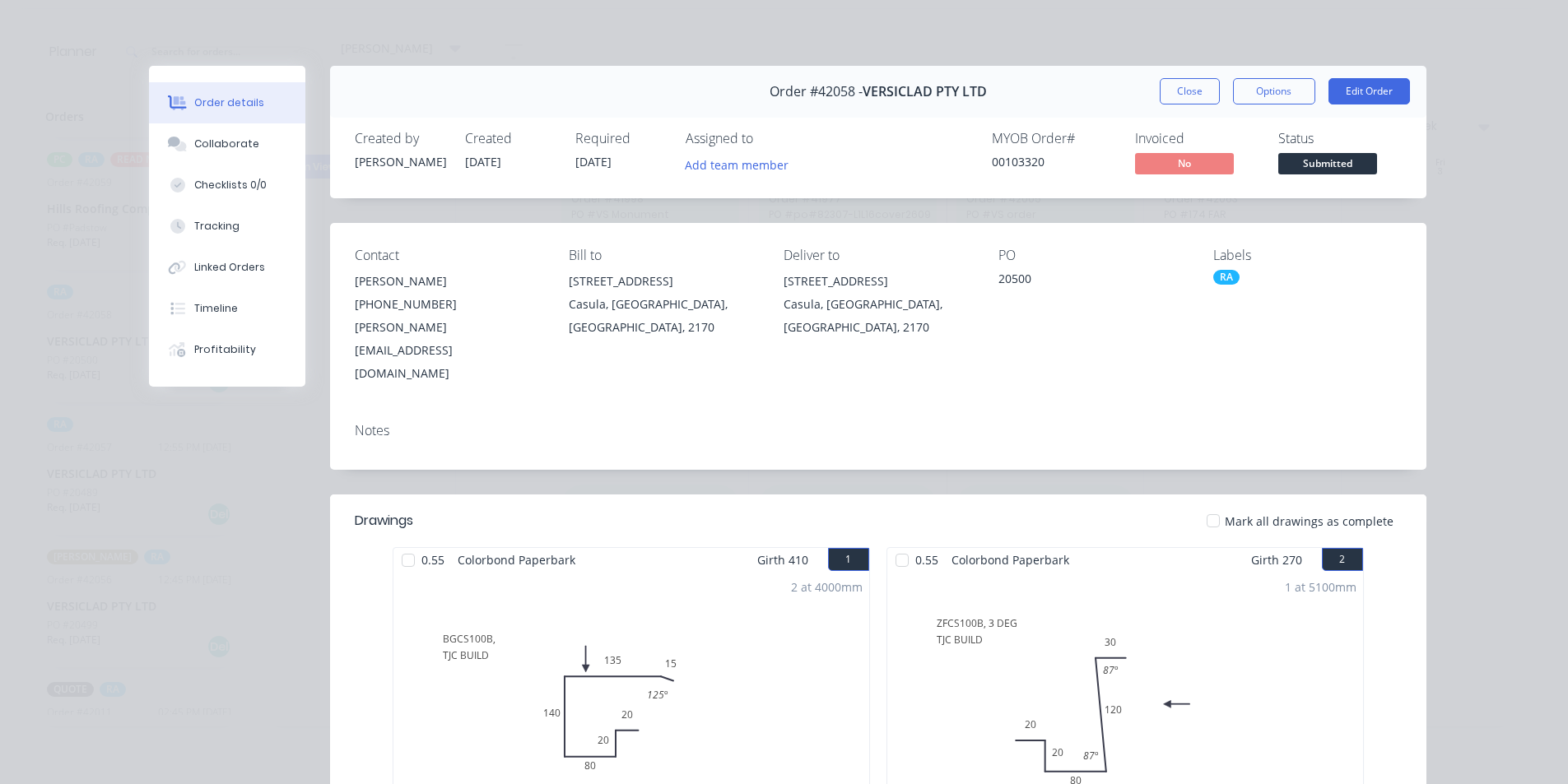
scroll to position [0, 0]
click at [1167, 98] on button "Close" at bounding box center [1190, 90] width 60 height 26
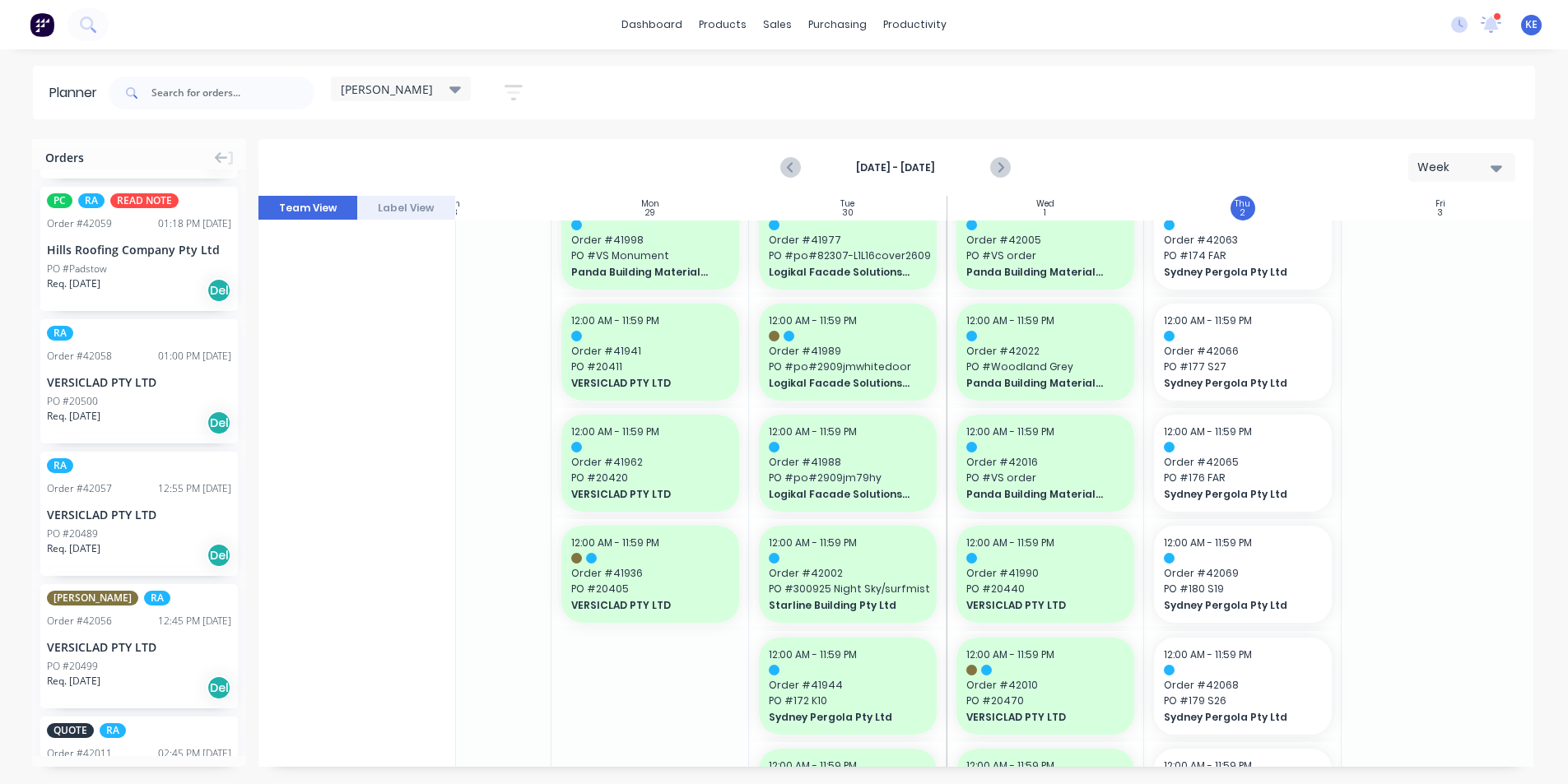
drag, startPoint x: 64, startPoint y: 378, endPoint x: 1404, endPoint y: 354, distance: 1340.2
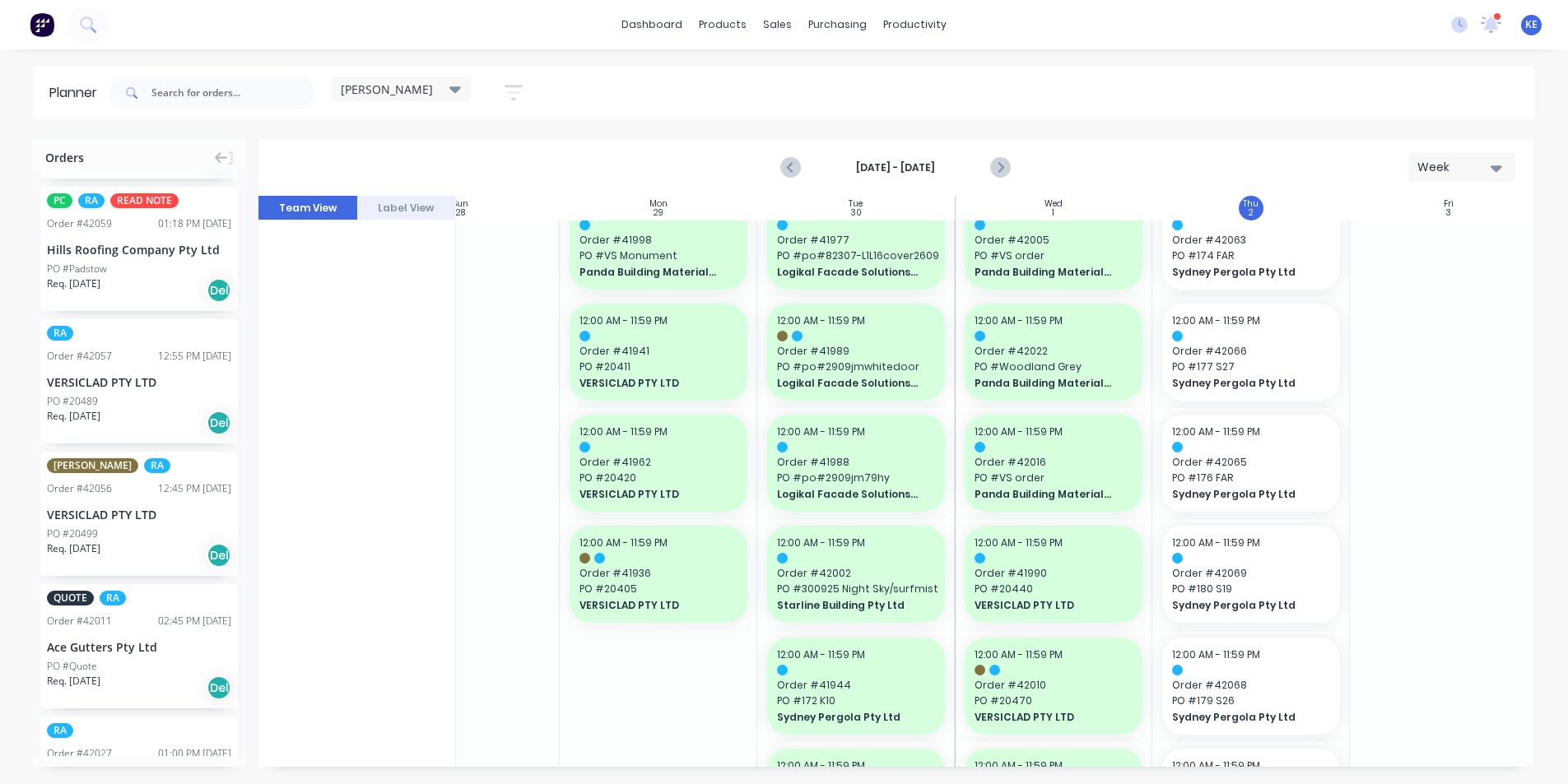
drag, startPoint x: 64, startPoint y: 357, endPoint x: 1402, endPoint y: 490, distance: 1344.6
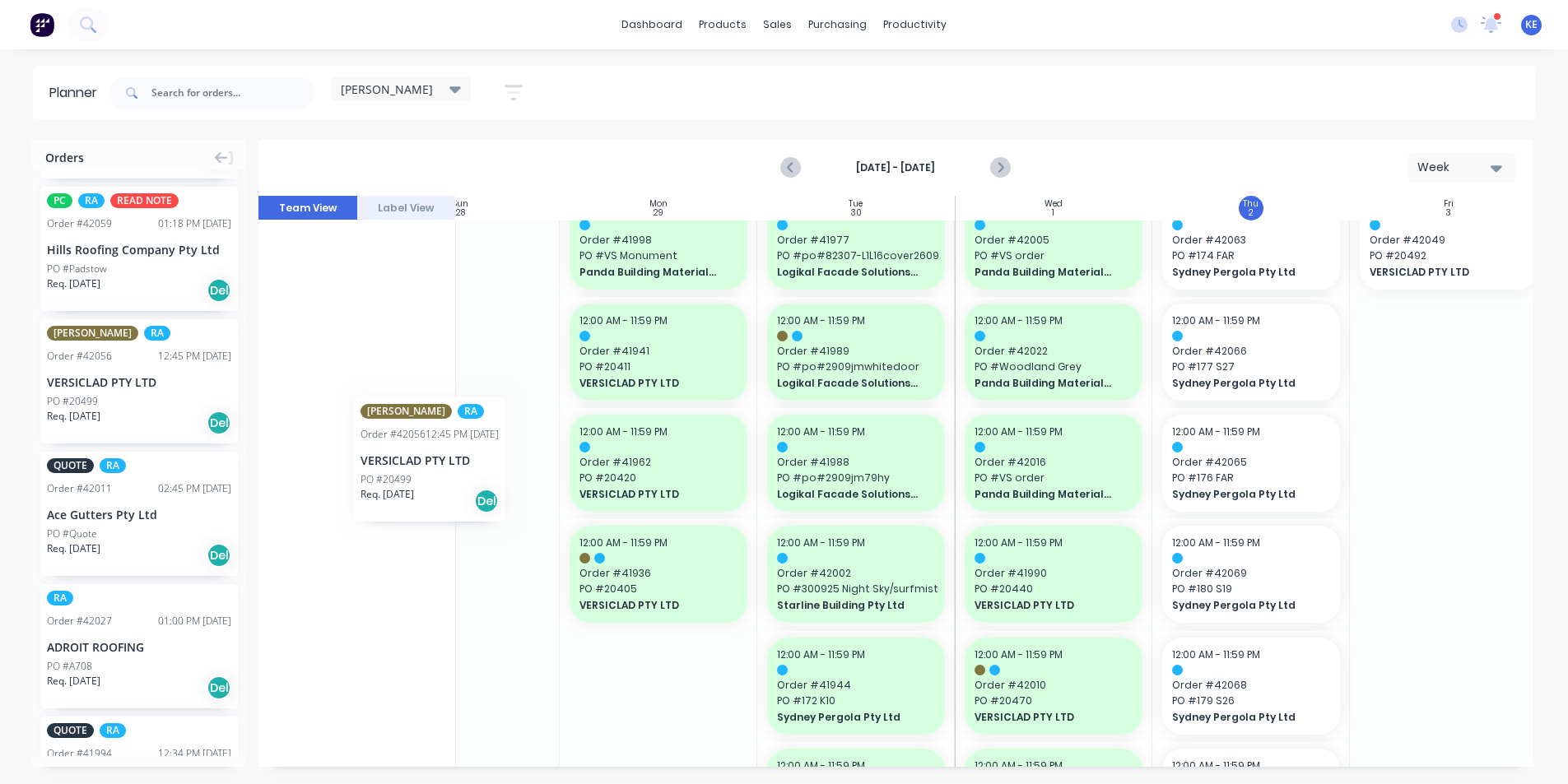
scroll to position [1151, 86]
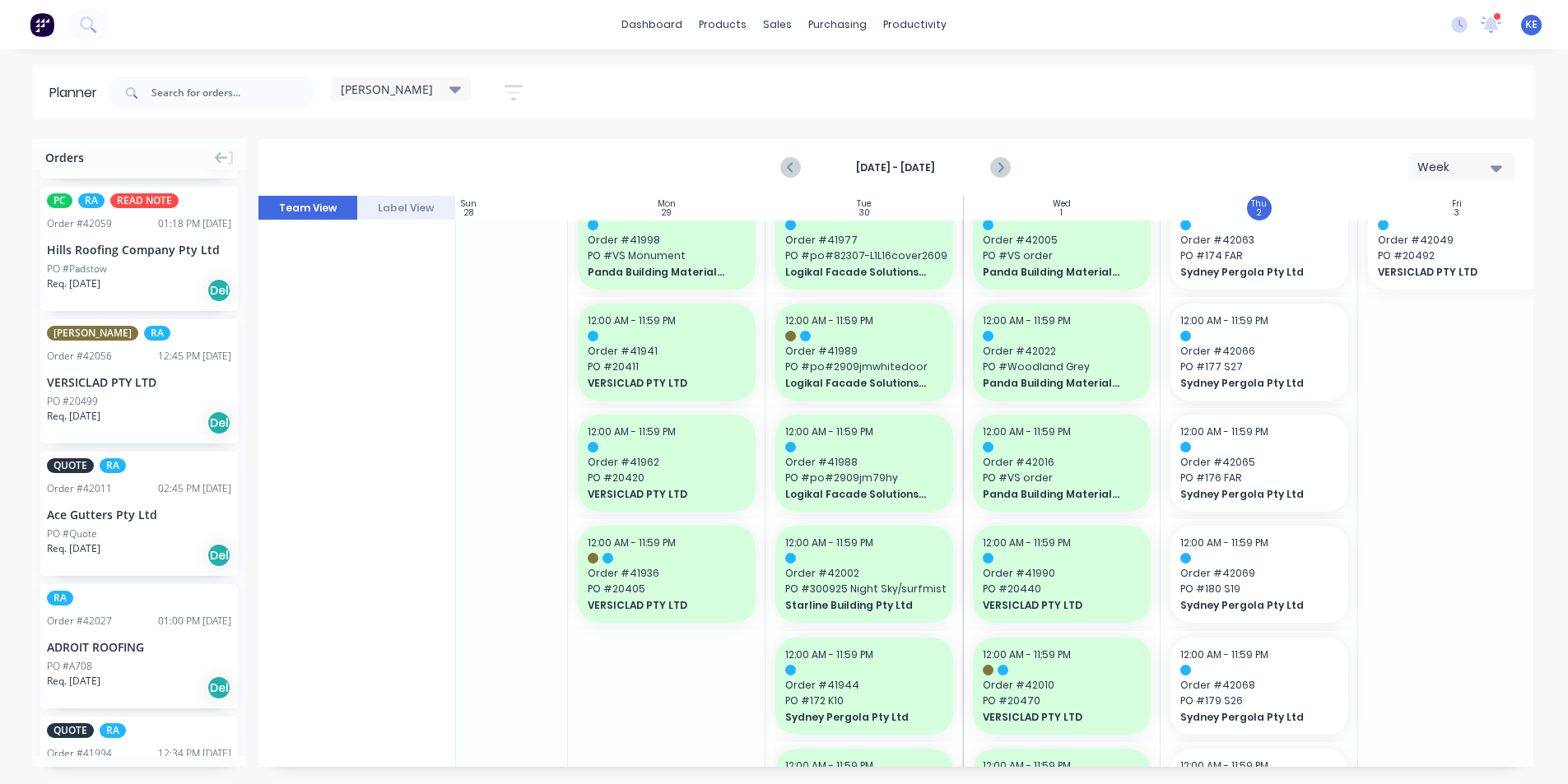
drag, startPoint x: 93, startPoint y: 347, endPoint x: 1420, endPoint y: 404, distance: 1328.2
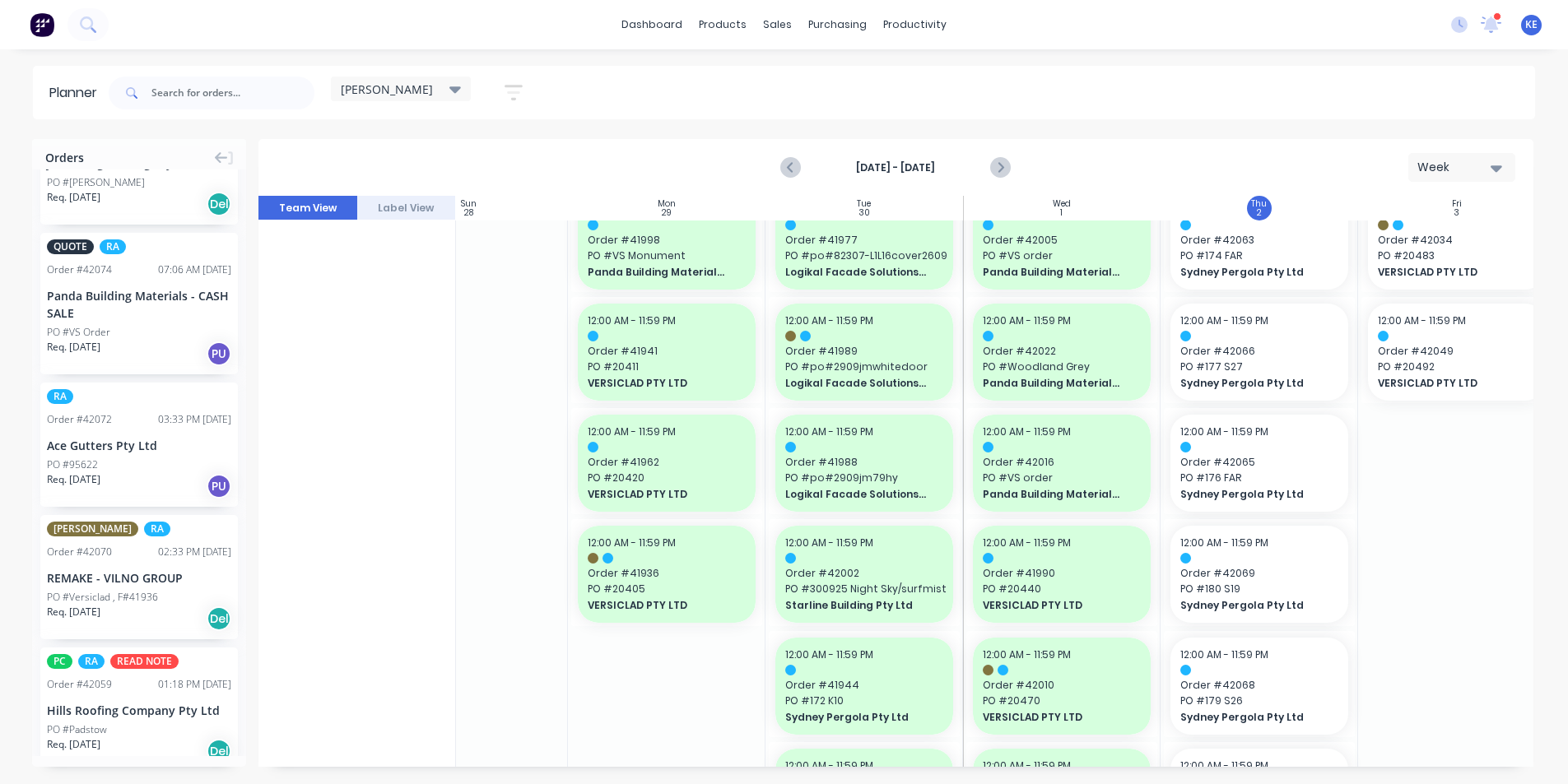
scroll to position [164, 0]
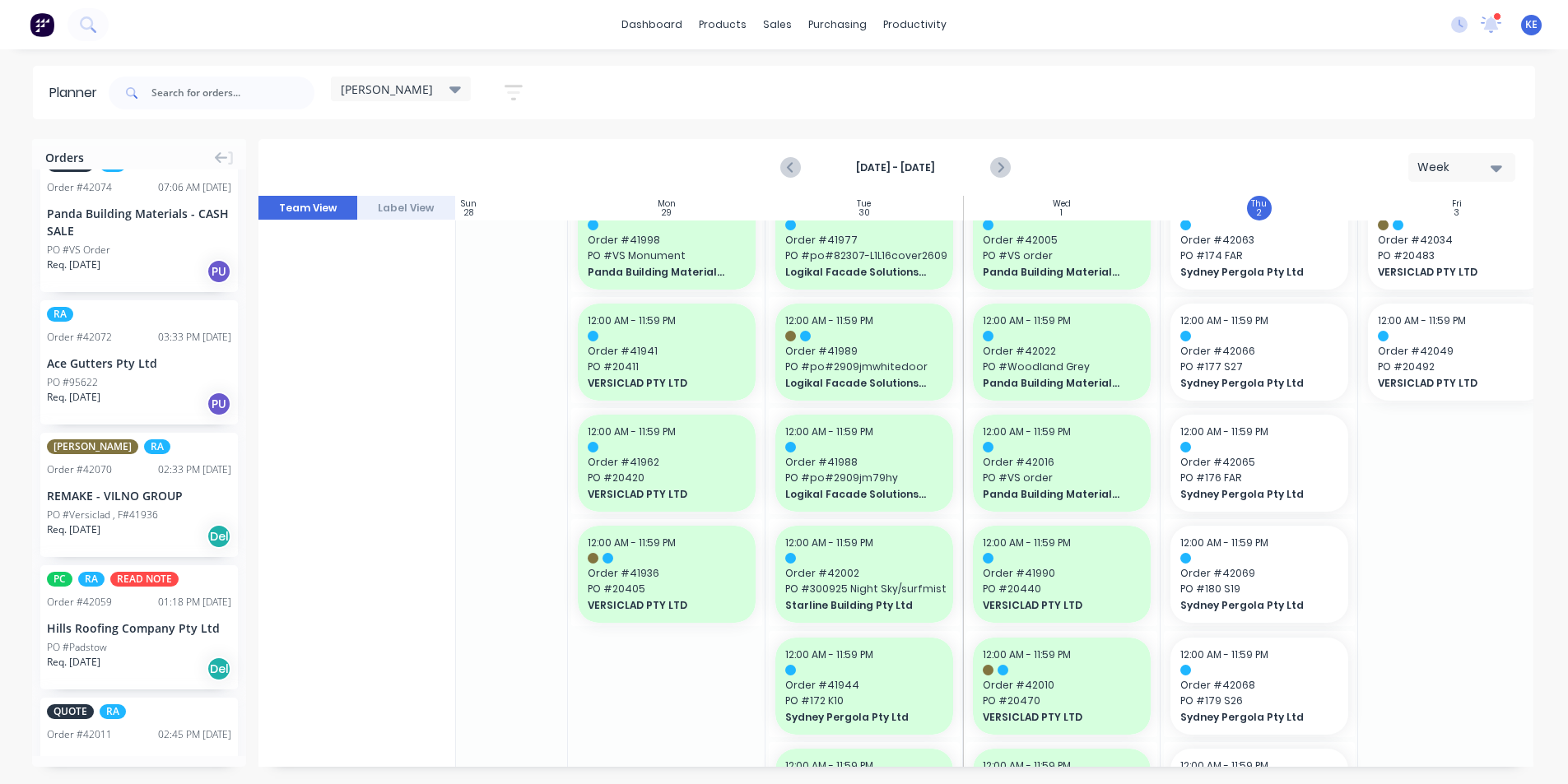
click at [79, 355] on div "Ace Gutters Pty Ltd" at bounding box center [139, 363] width 184 height 17
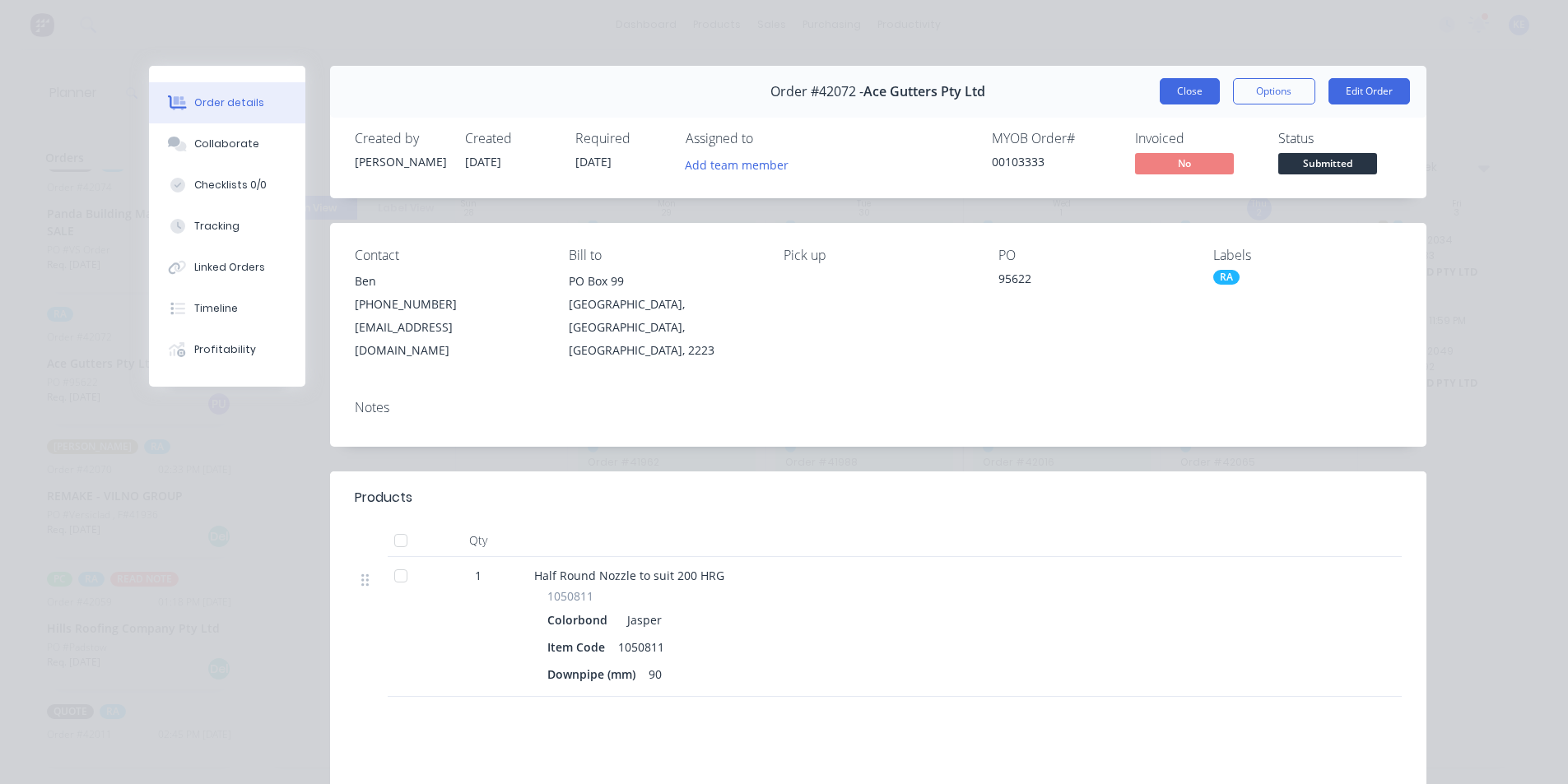
click at [1177, 89] on button "Close" at bounding box center [1190, 90] width 60 height 26
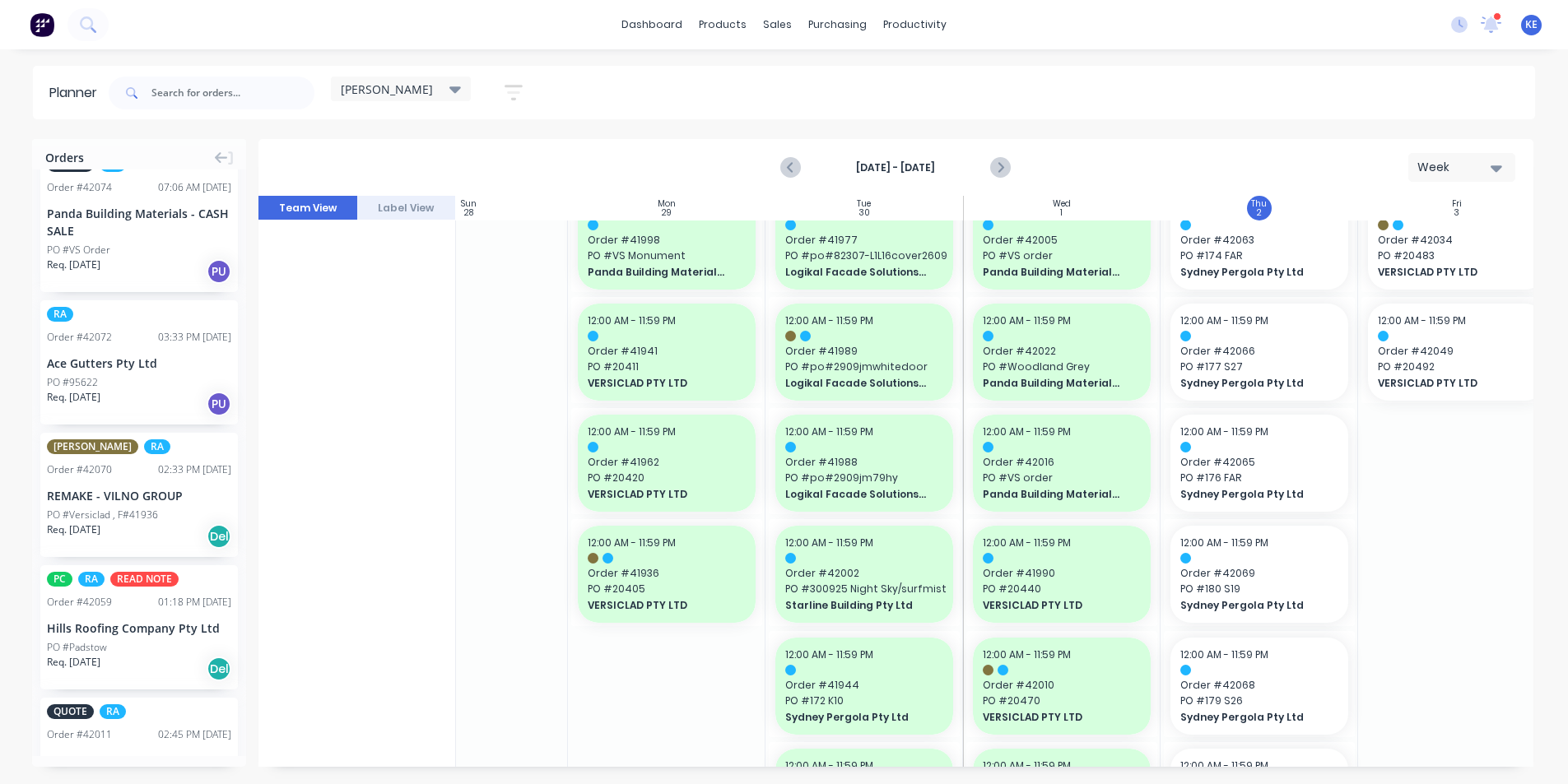
drag, startPoint x: 117, startPoint y: 349, endPoint x: 1434, endPoint y: 411, distance: 1318.5
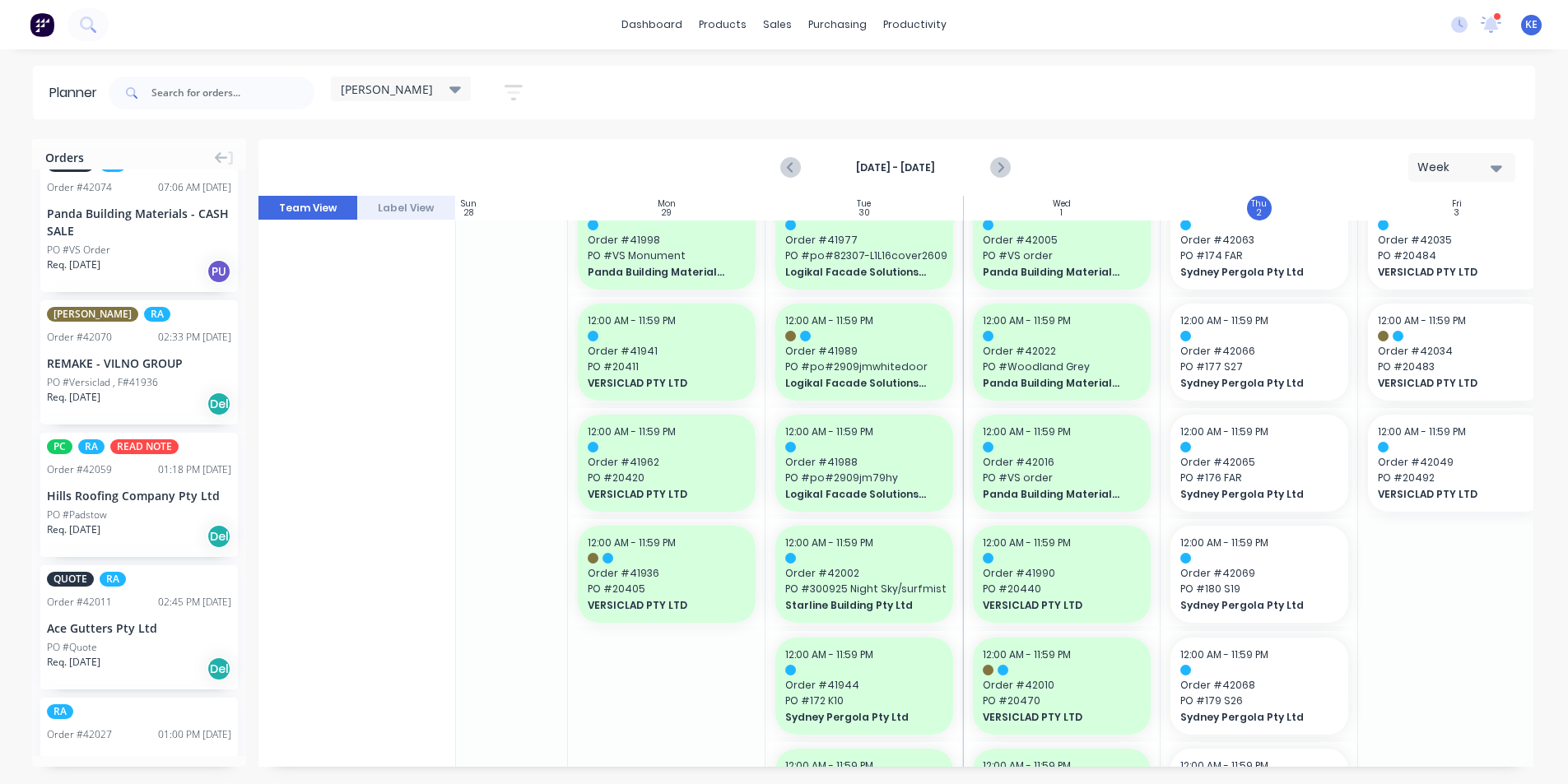
scroll to position [0, 0]
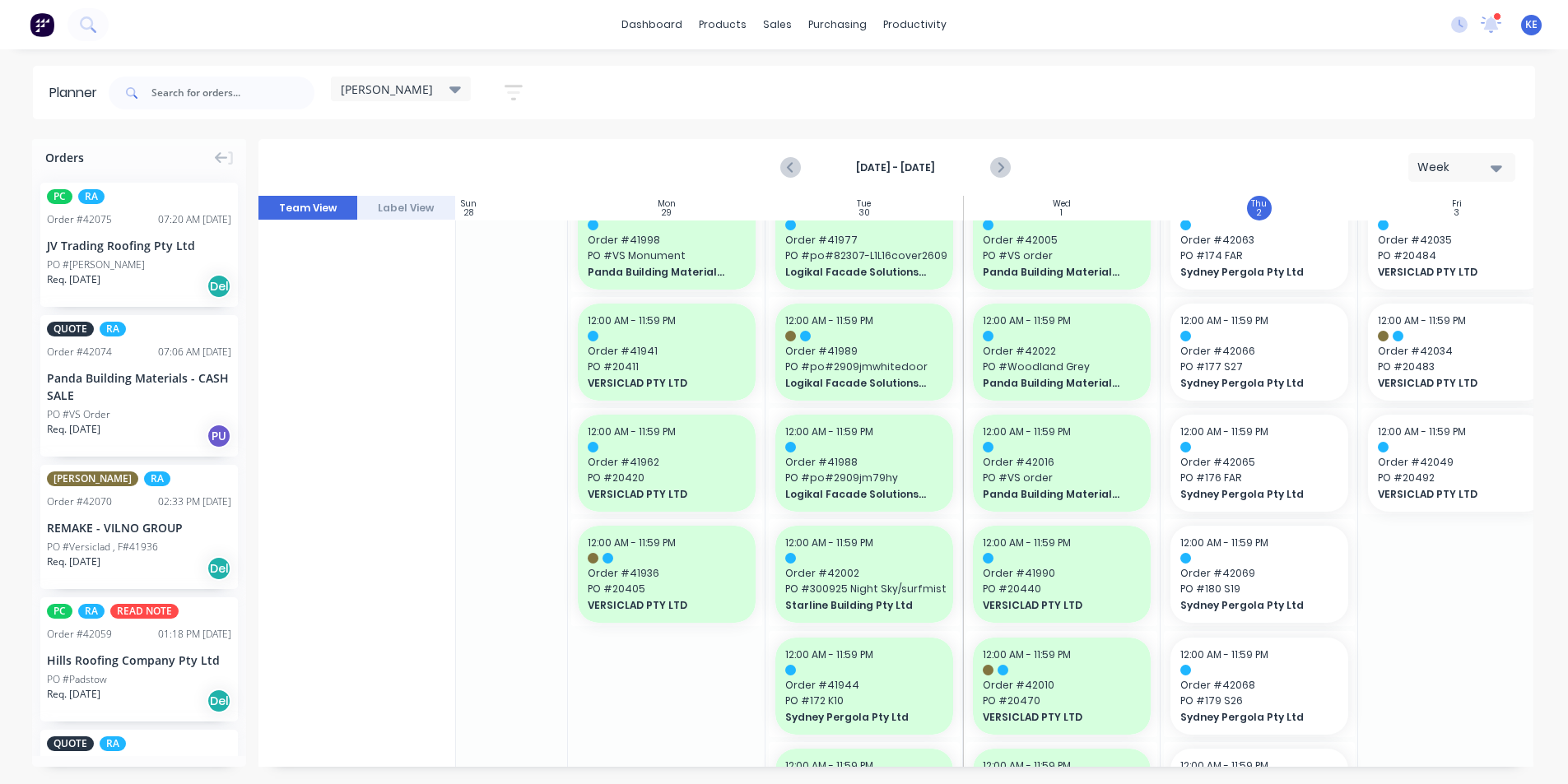
drag, startPoint x: 57, startPoint y: 494, endPoint x: 1249, endPoint y: 466, distance: 1192.3
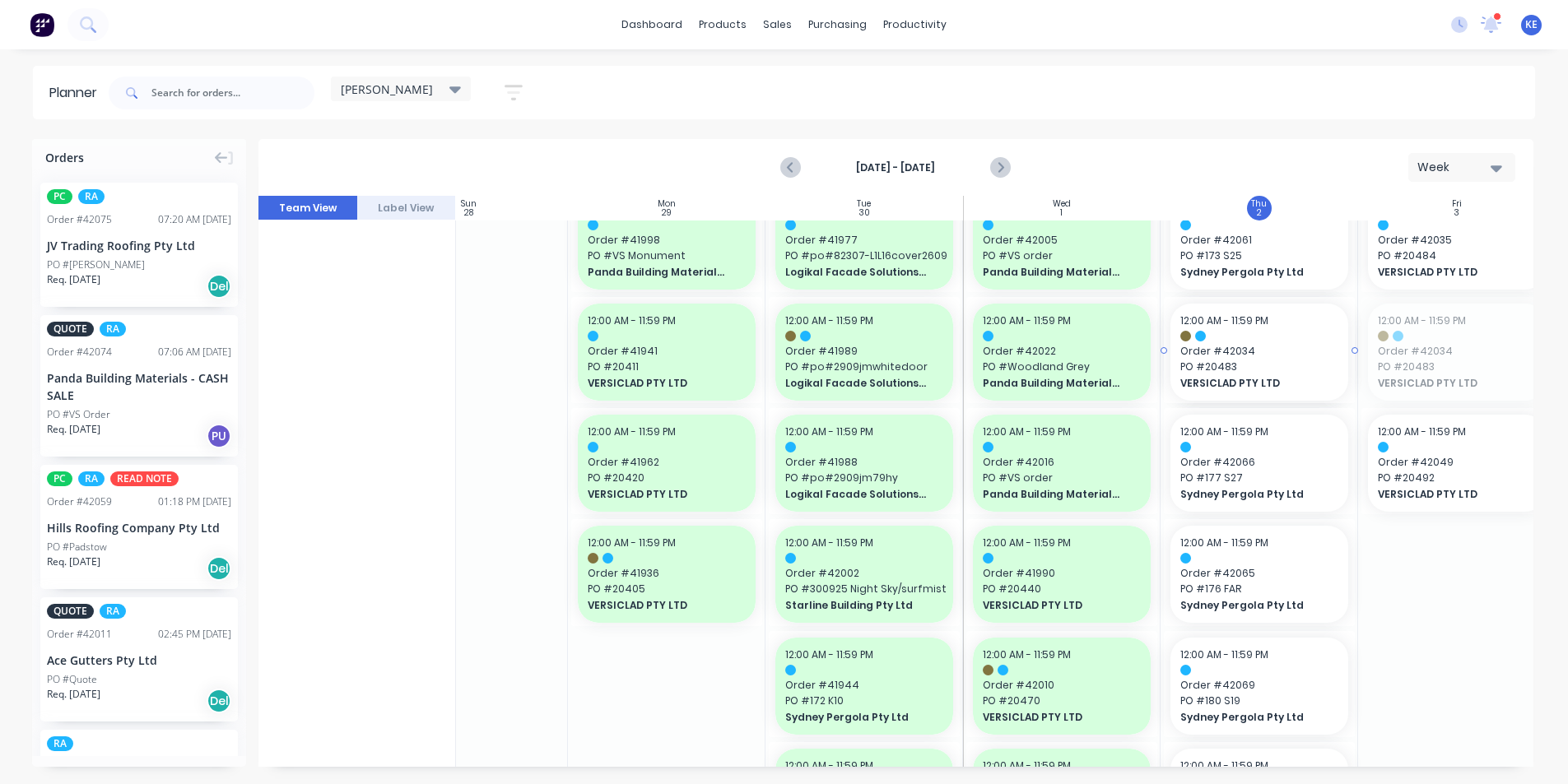
drag, startPoint x: 1421, startPoint y: 342, endPoint x: 1259, endPoint y: 331, distance: 162.4
drag, startPoint x: 1432, startPoint y: 332, endPoint x: 1256, endPoint y: 330, distance: 176.0
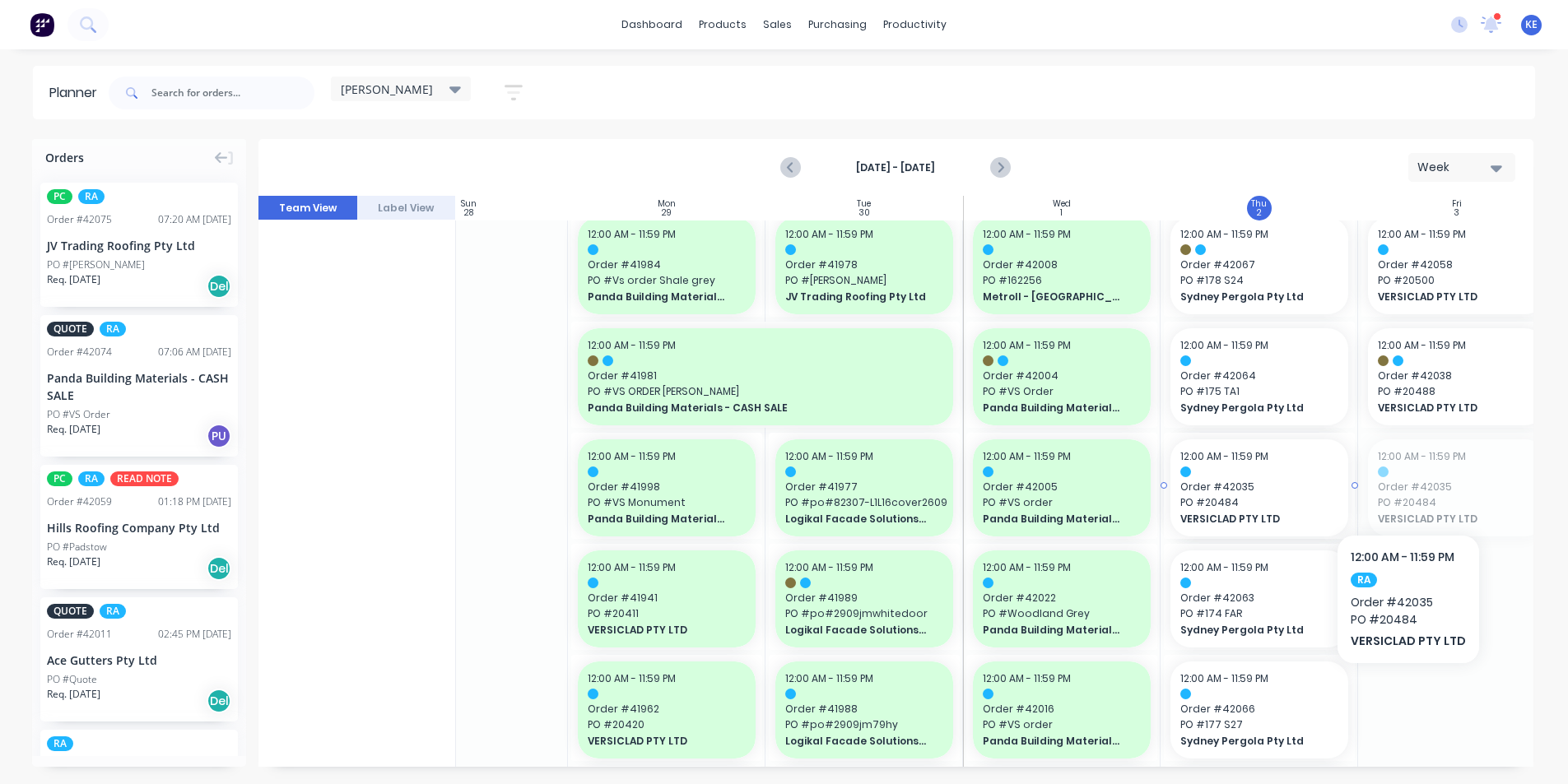
drag, startPoint x: 1440, startPoint y: 488, endPoint x: 1300, endPoint y: 468, distance: 141.4
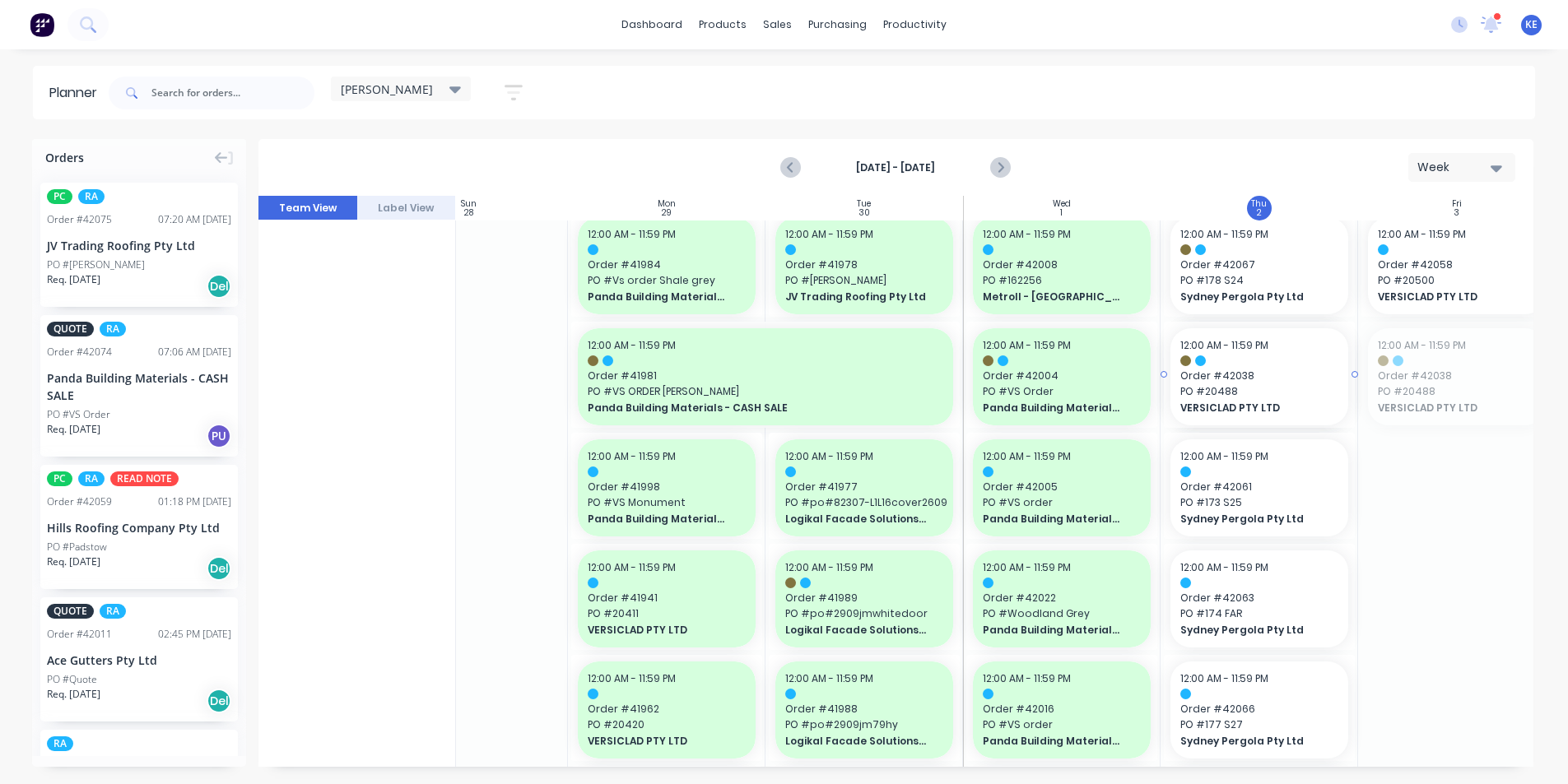
drag, startPoint x: 1455, startPoint y: 358, endPoint x: 1324, endPoint y: 357, distance: 131.0
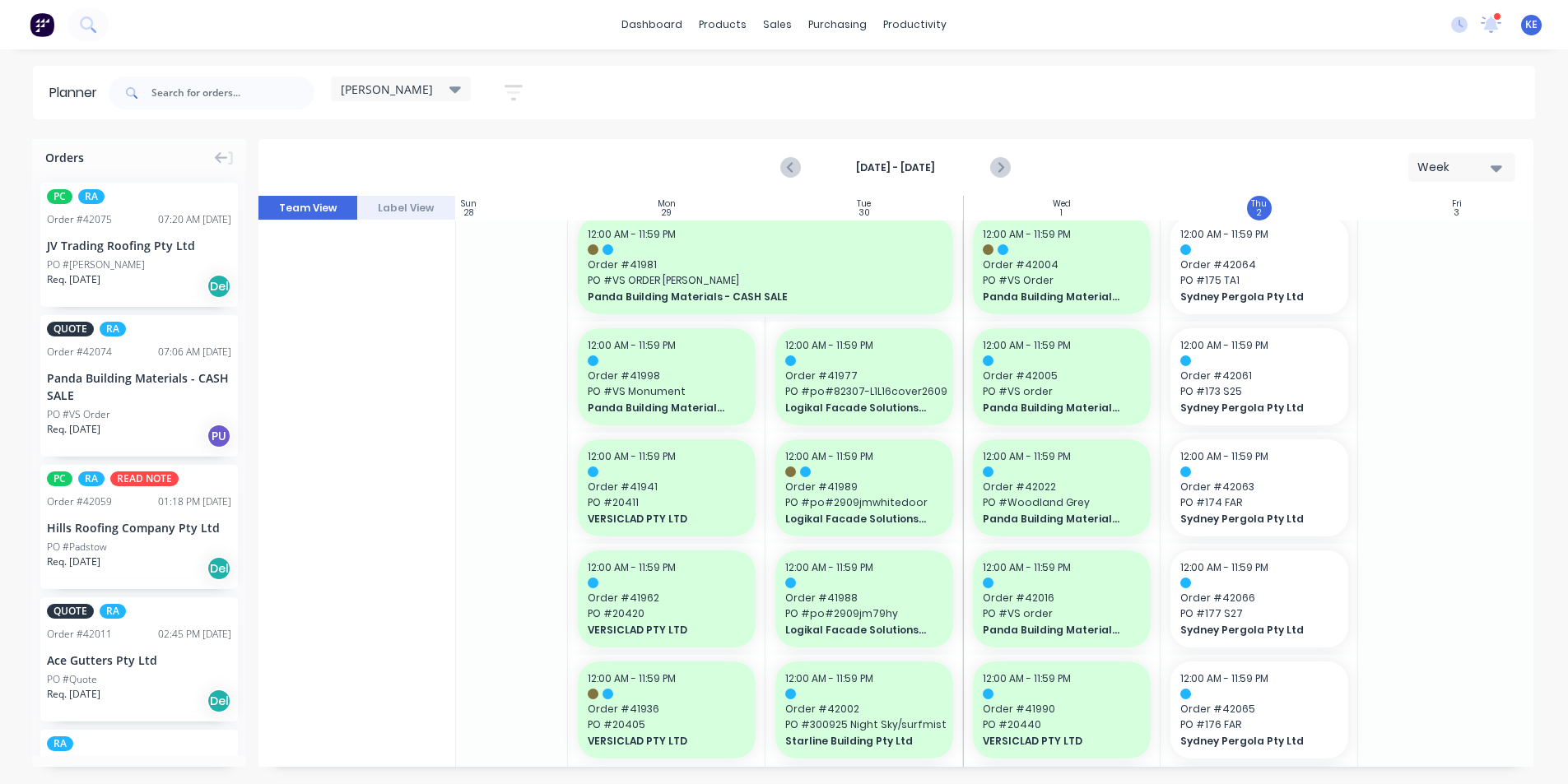
scroll to position [687, 86]
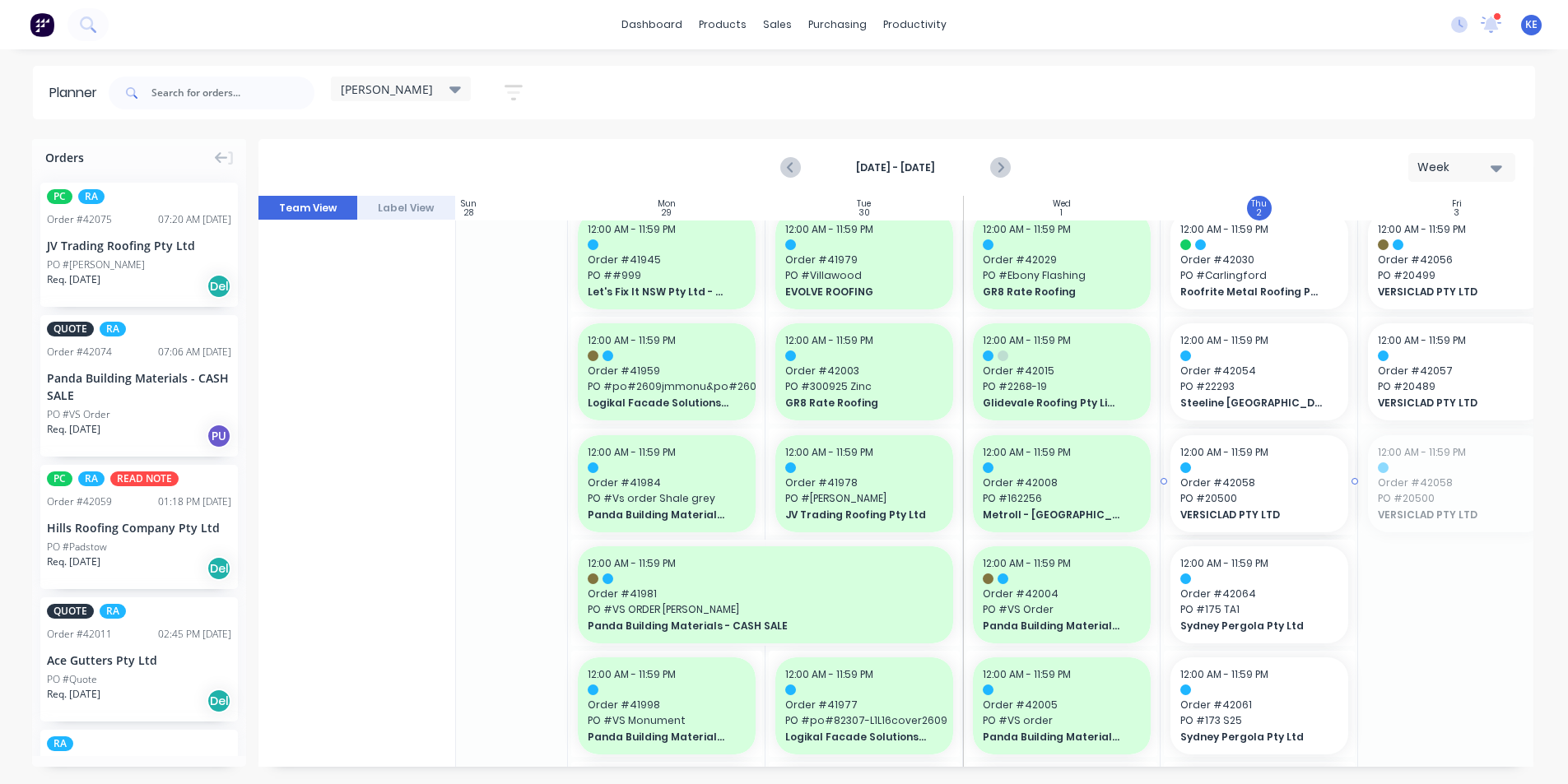
drag, startPoint x: 1451, startPoint y: 476, endPoint x: 1267, endPoint y: 479, distance: 184.0
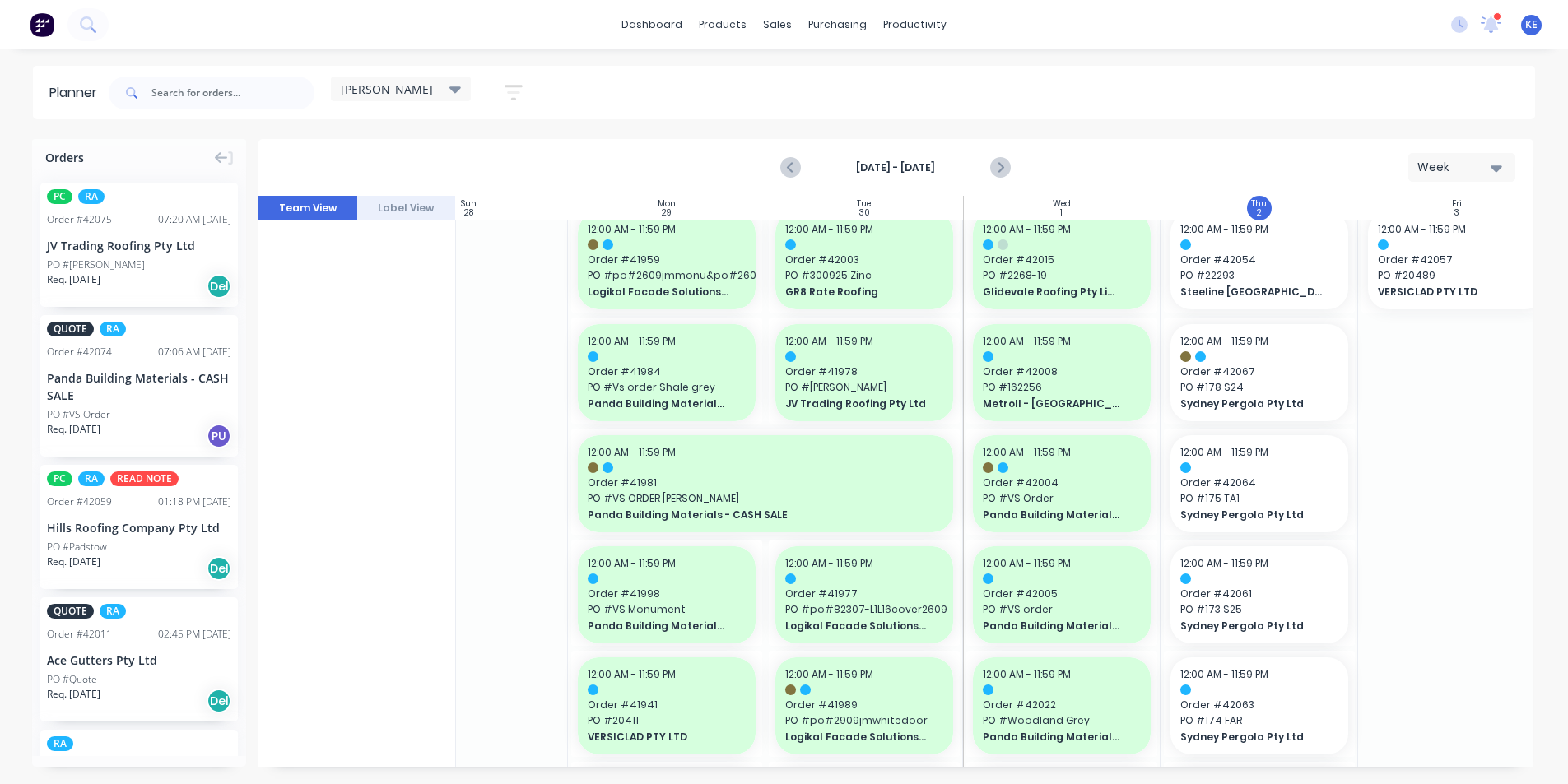
scroll to position [552, 86]
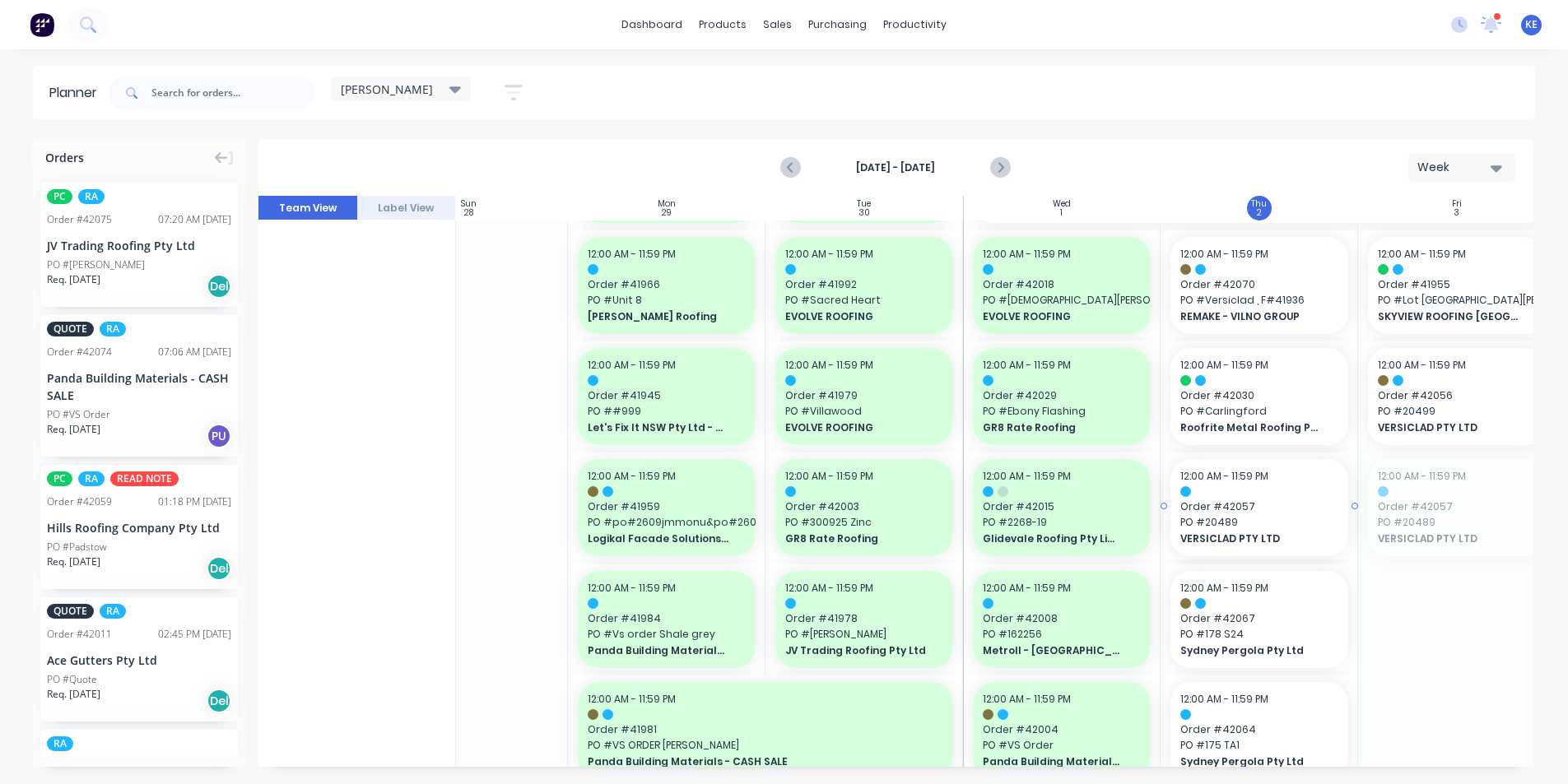
drag, startPoint x: 1437, startPoint y: 487, endPoint x: 1261, endPoint y: 480, distance: 176.1
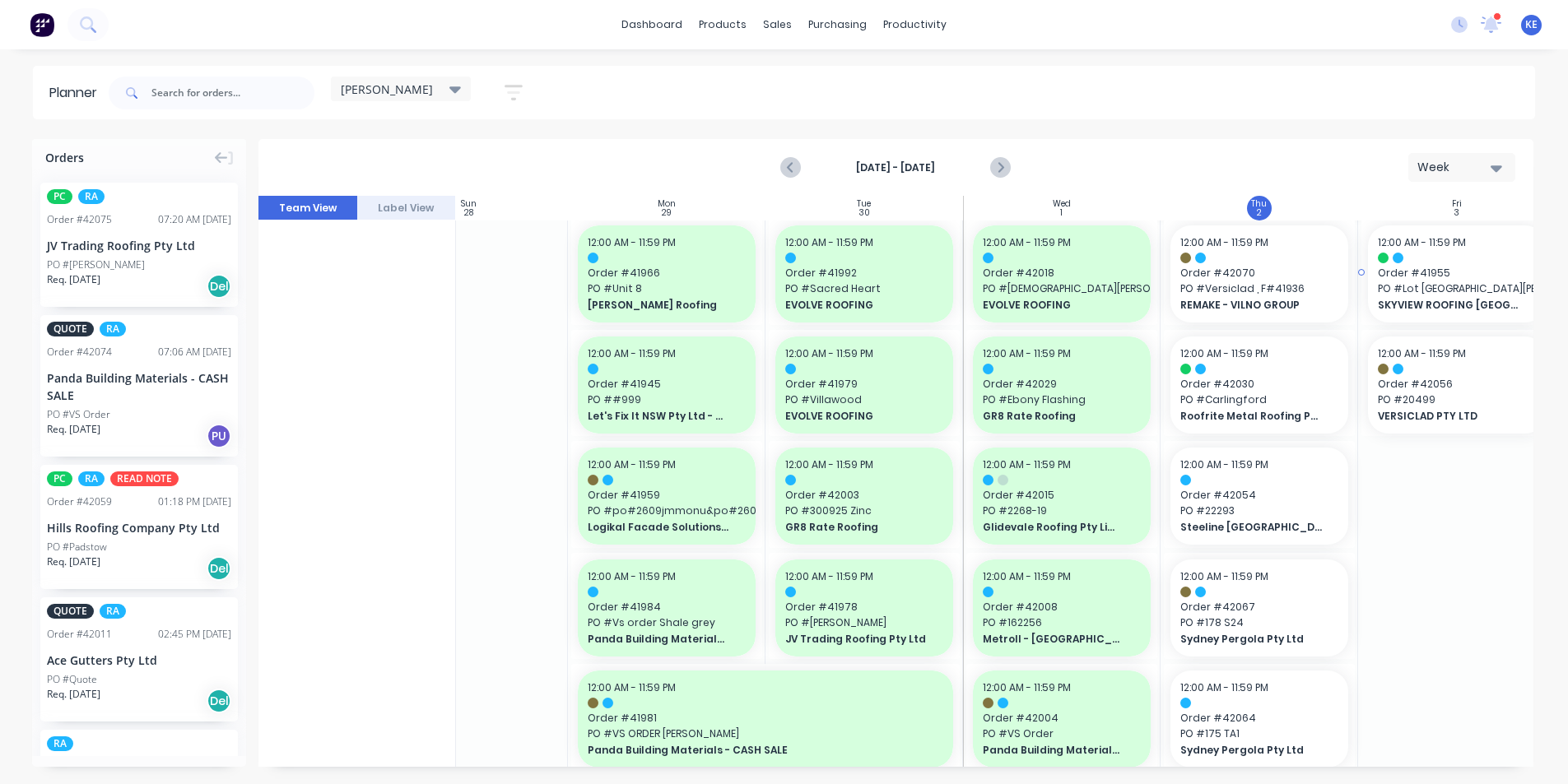
scroll to position [416, 86]
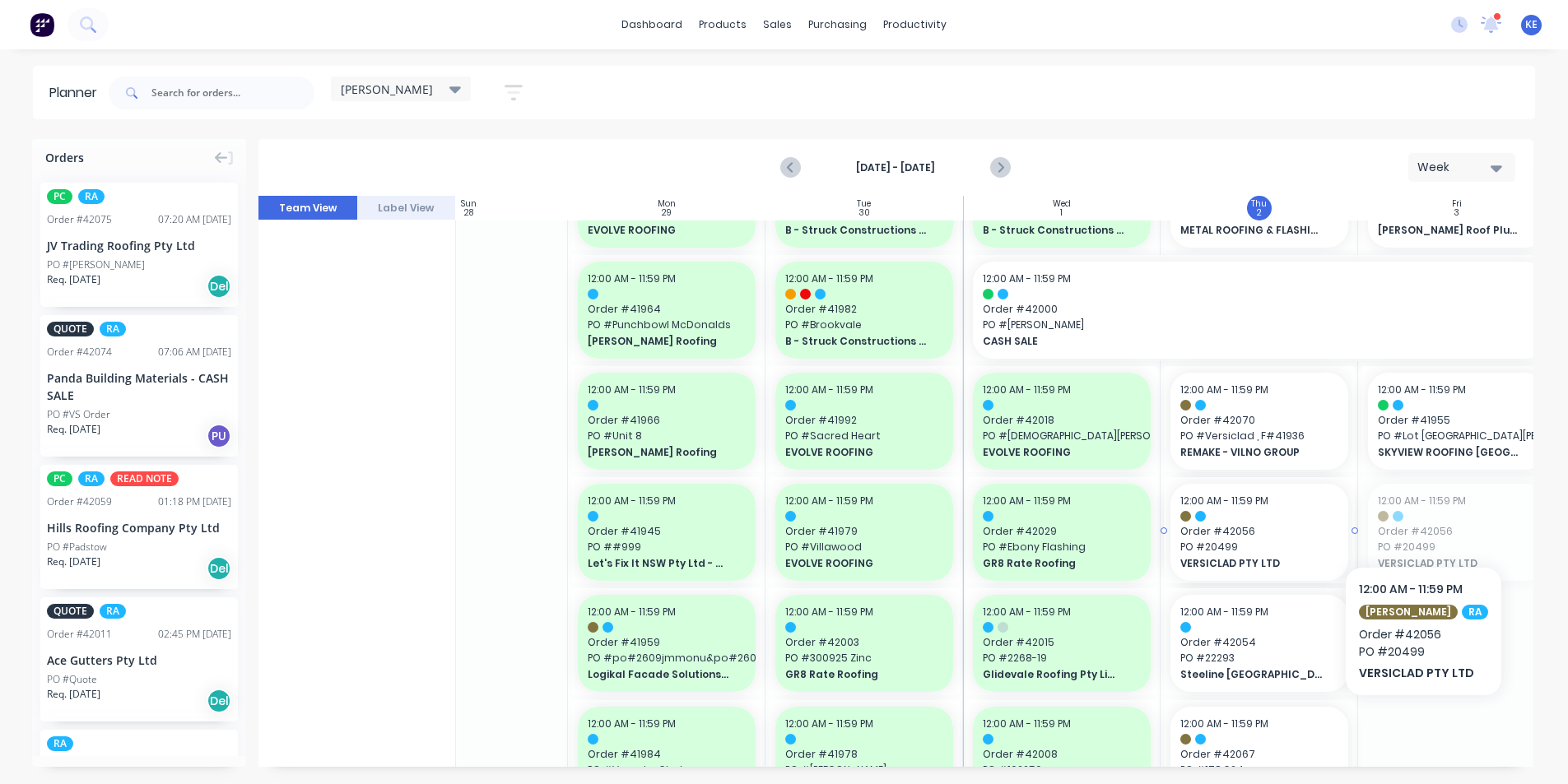
drag, startPoint x: 1428, startPoint y: 515, endPoint x: 1348, endPoint y: 511, distance: 80.1
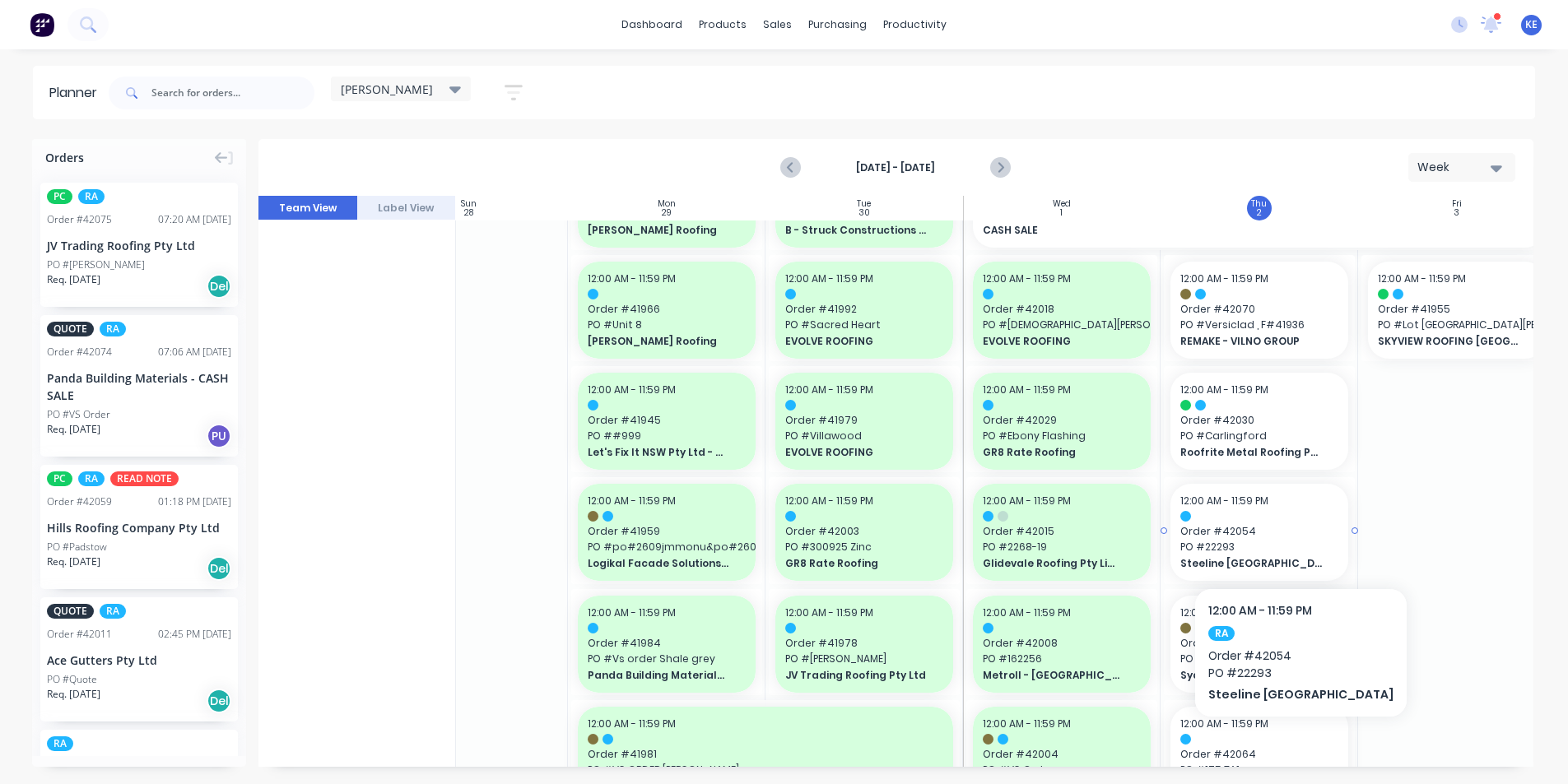
scroll to position [212, 86]
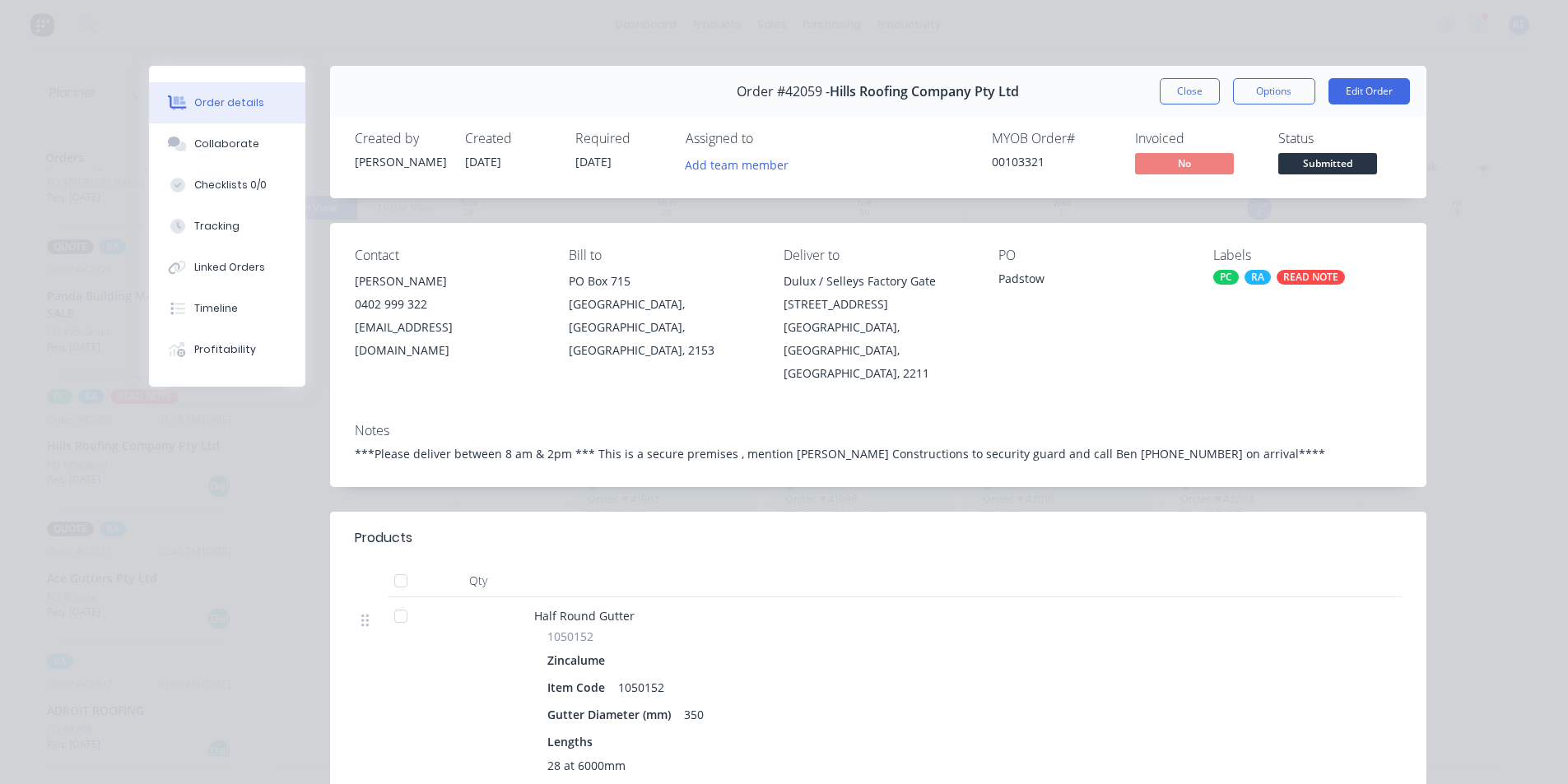
drag, startPoint x: 1190, startPoint y: 104, endPoint x: 1199, endPoint y: 105, distance: 9.1
click at [1191, 102] on button "Close" at bounding box center [1190, 90] width 60 height 26
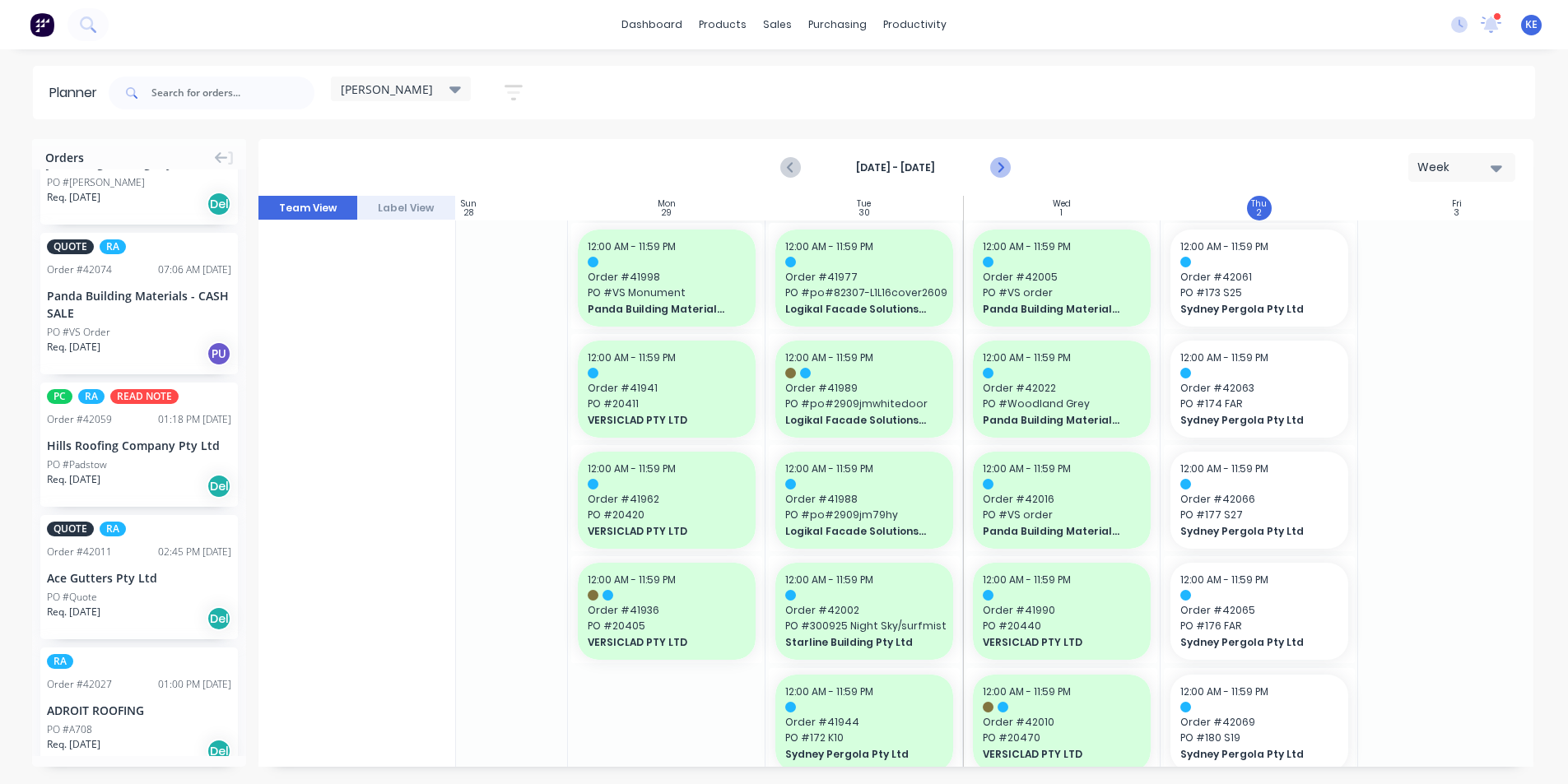
click at [1004, 167] on icon "Next page" at bounding box center [1000, 168] width 20 height 20
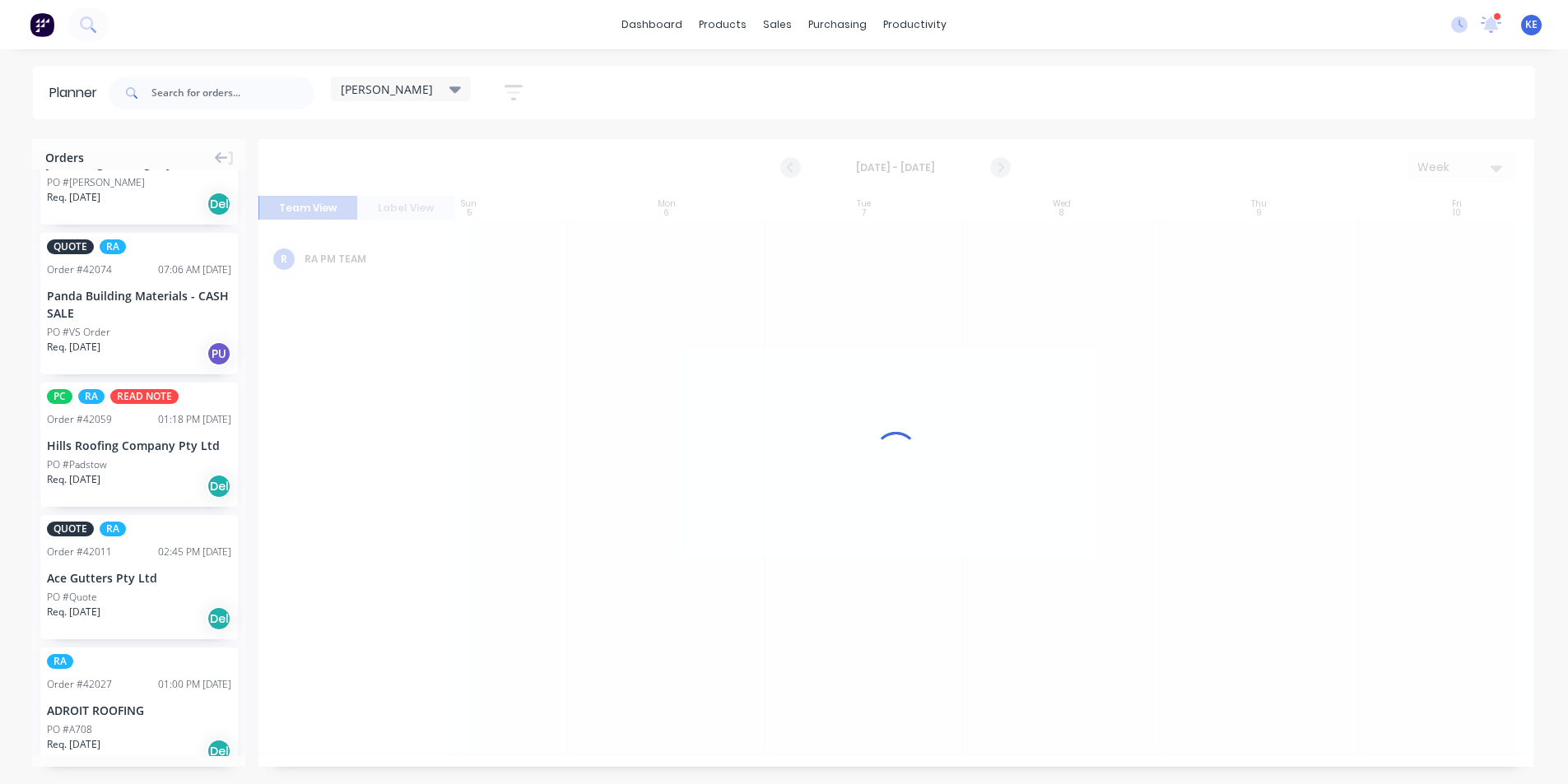
scroll to position [0, 86]
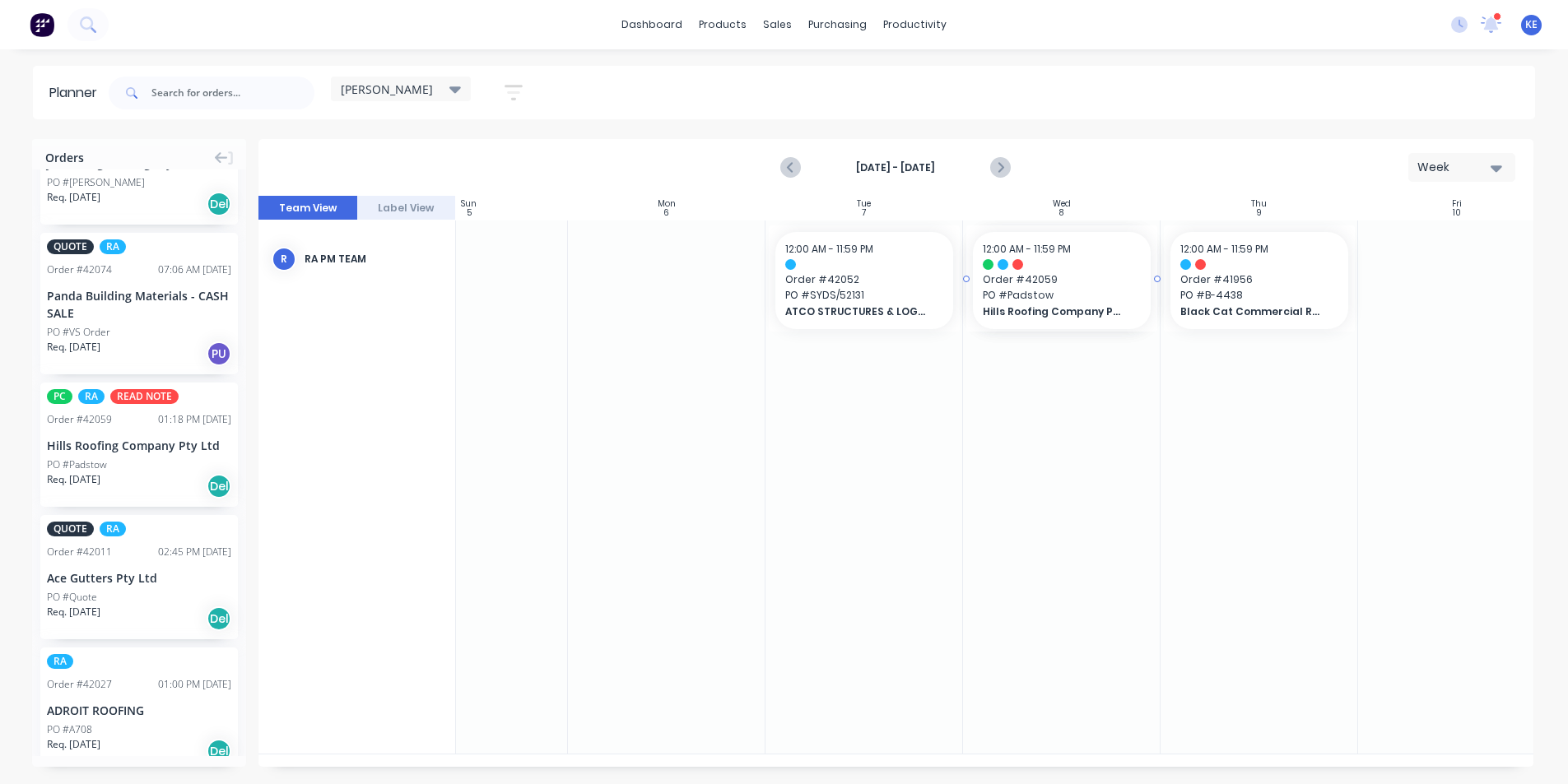
drag, startPoint x: 108, startPoint y: 440, endPoint x: 1053, endPoint y: 334, distance: 950.9
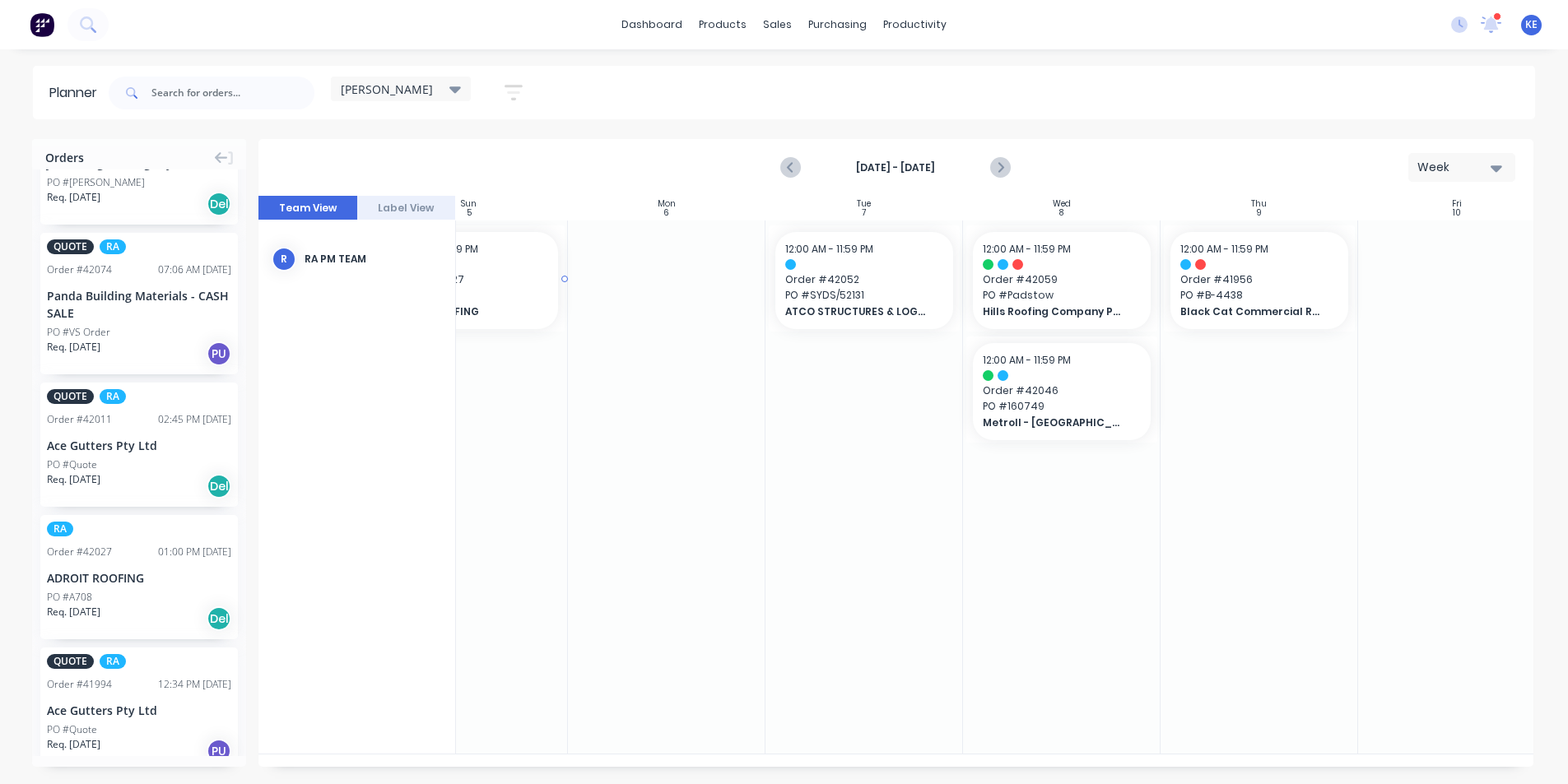
scroll to position [0, 53]
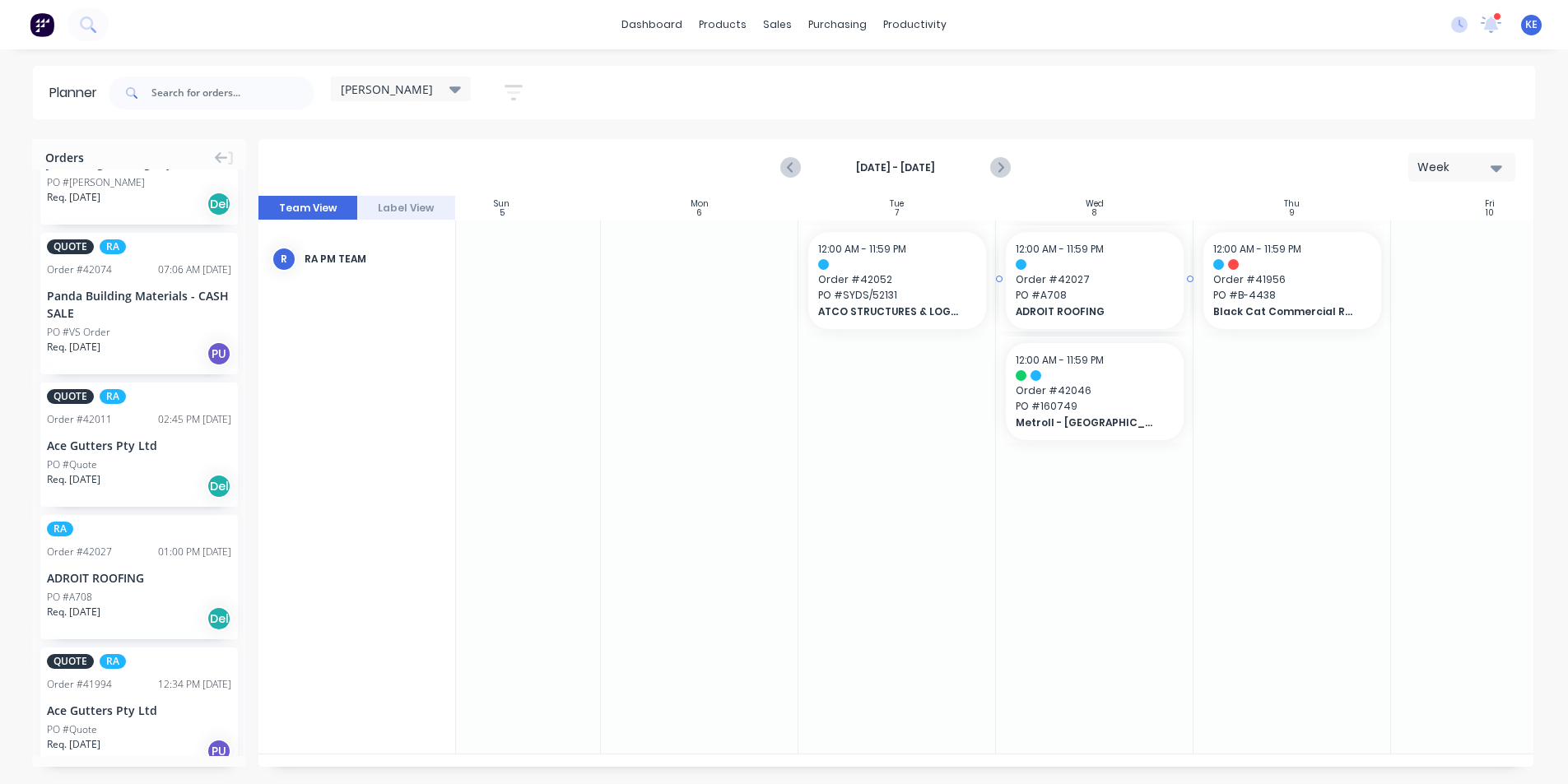
drag, startPoint x: 87, startPoint y: 569, endPoint x: 1059, endPoint y: 367, distance: 992.8
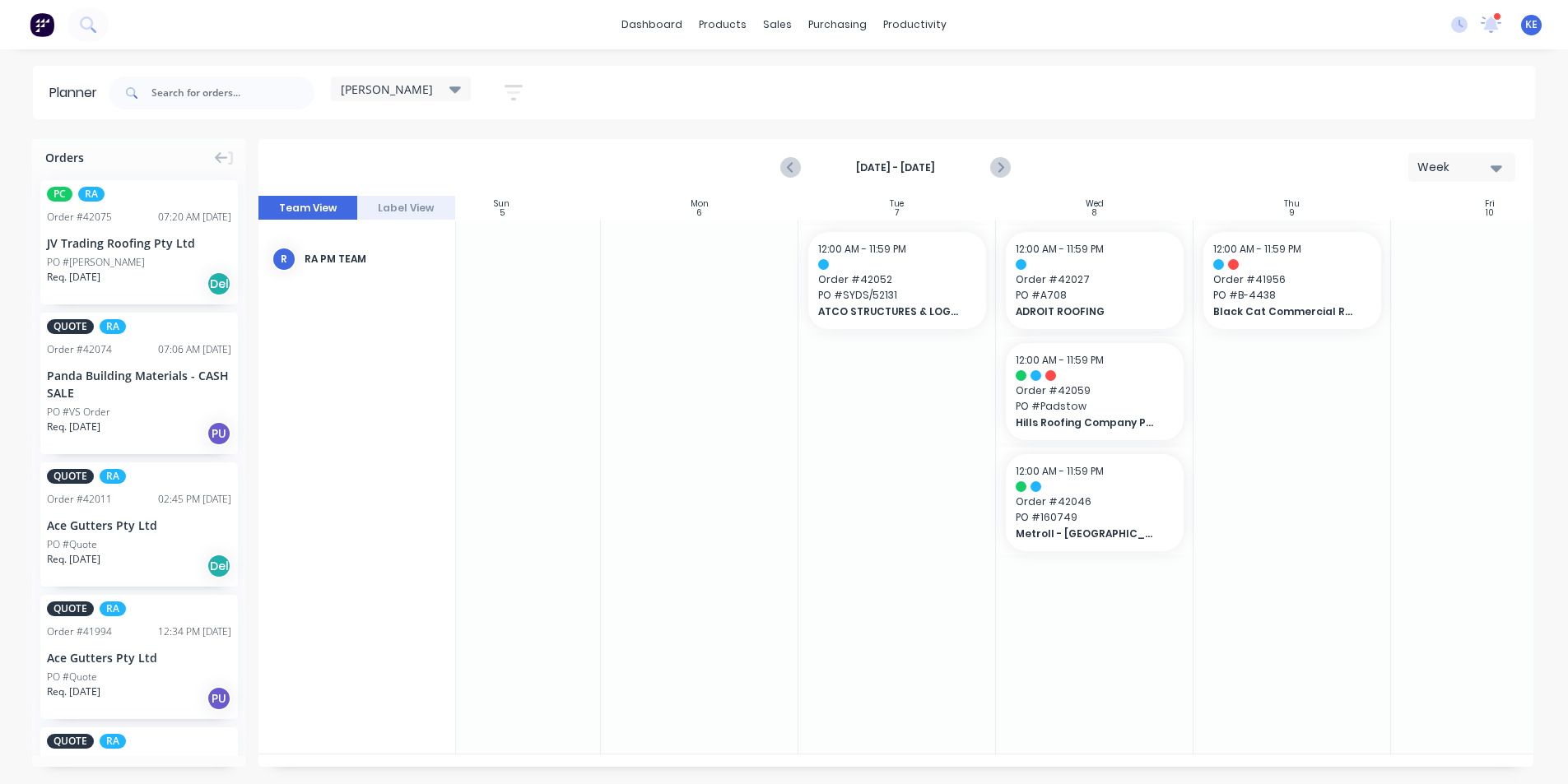
scroll to position [0, 0]
click at [786, 169] on icon "Previous page" at bounding box center [792, 168] width 20 height 20
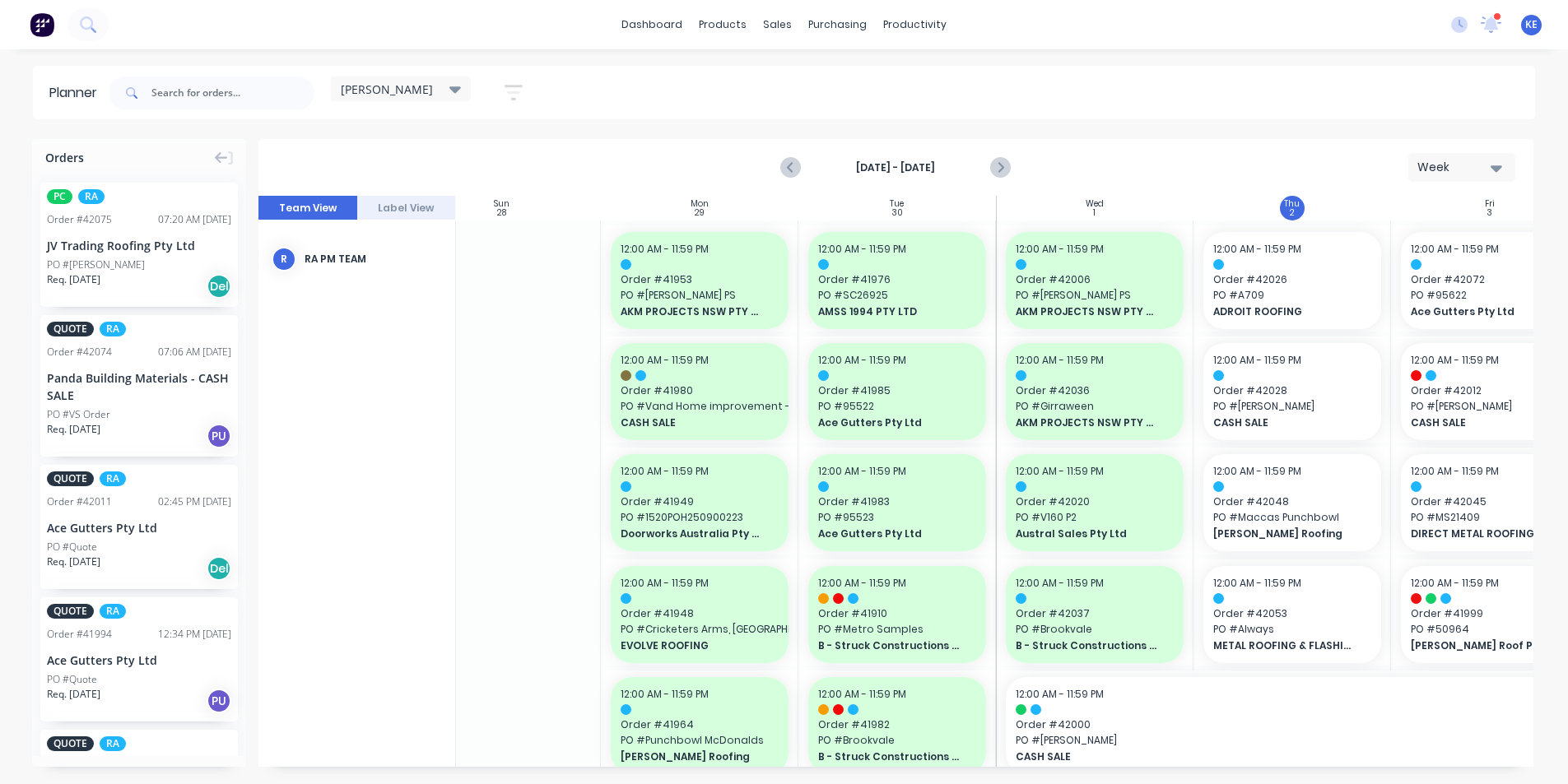
click at [113, 389] on div "Panda Building Materials - CASH SALE" at bounding box center [139, 386] width 184 height 35
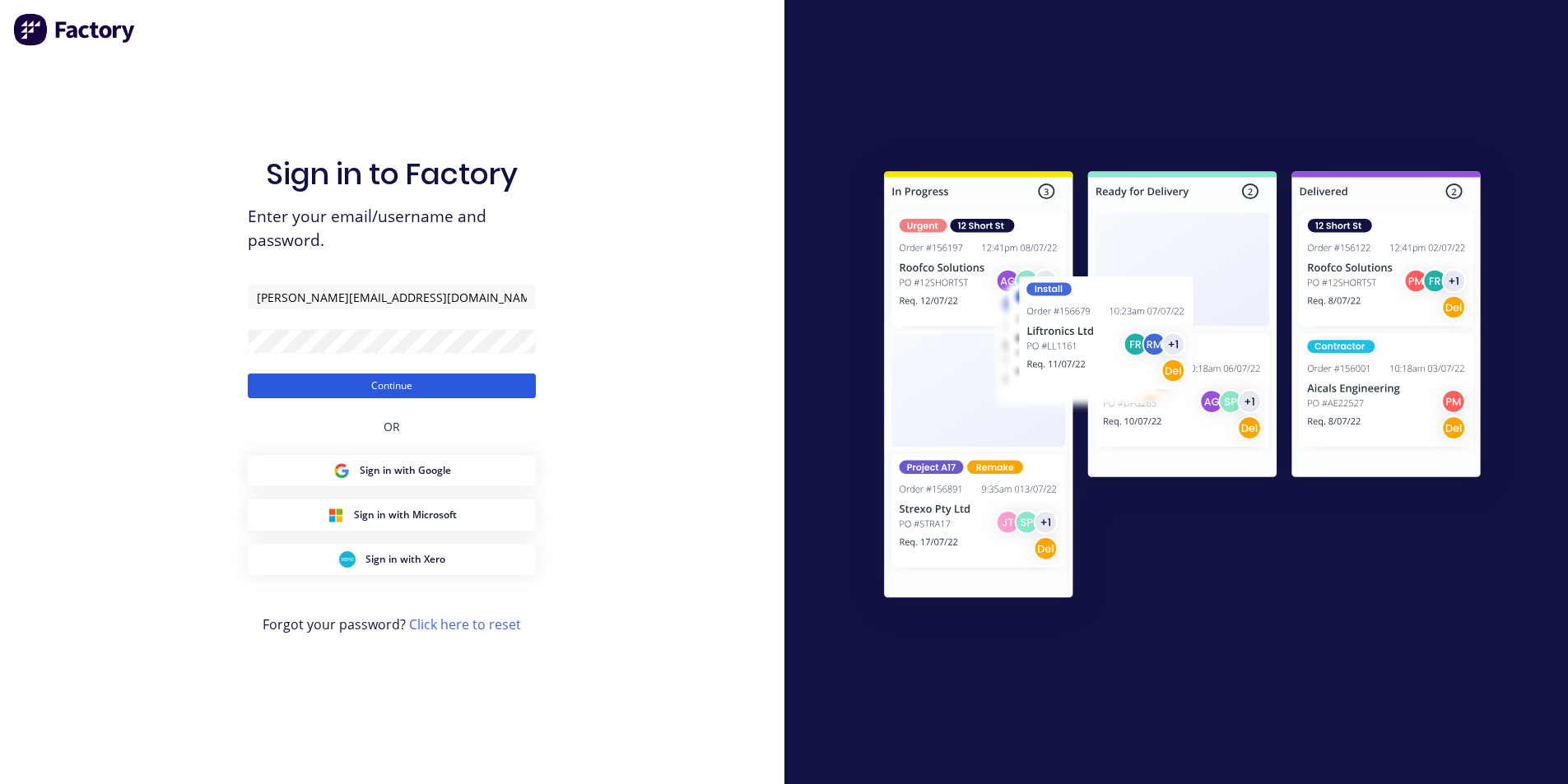
click at [331, 392] on button "Continue" at bounding box center [392, 386] width 288 height 25
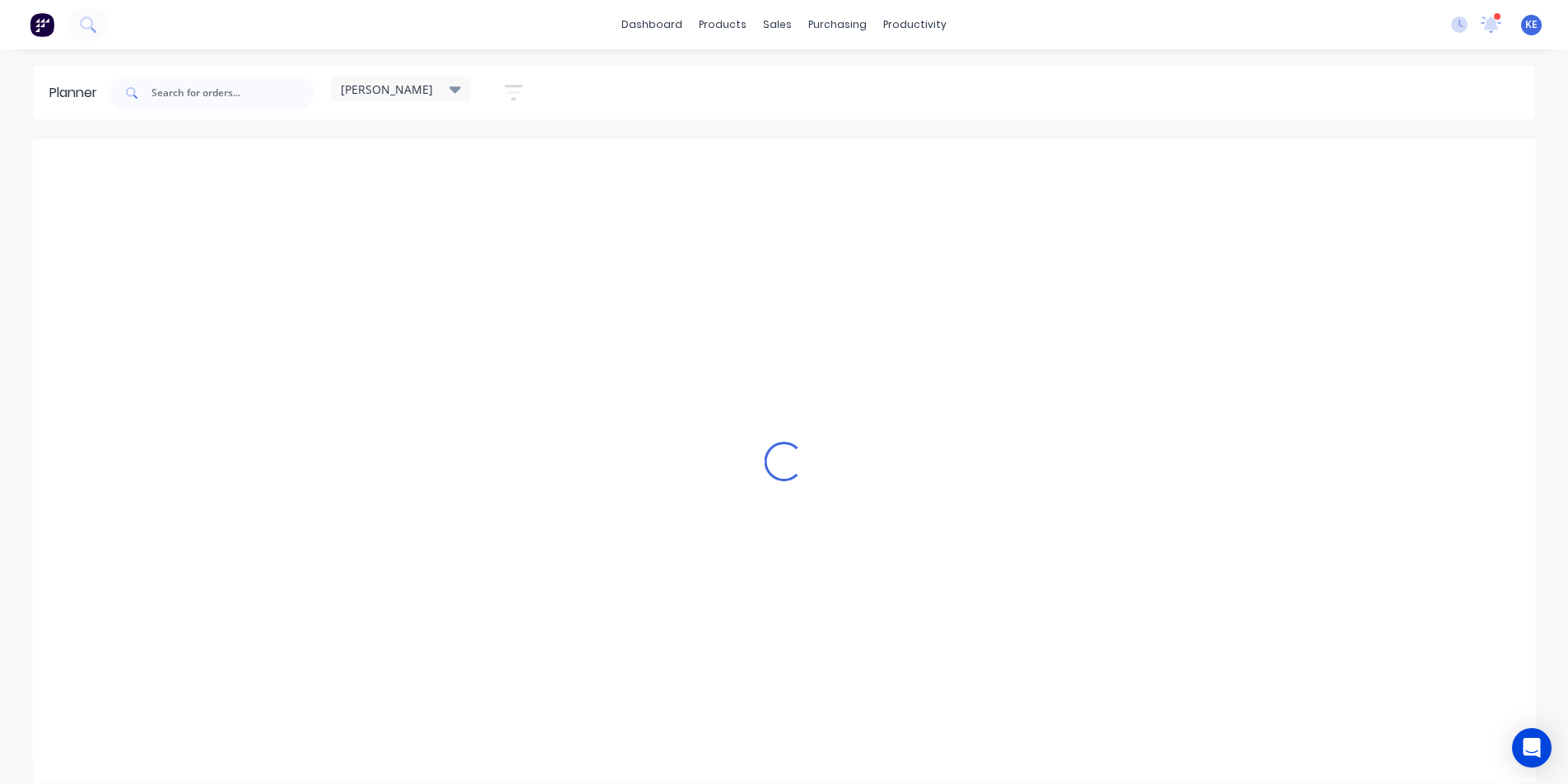
scroll to position [0, 1]
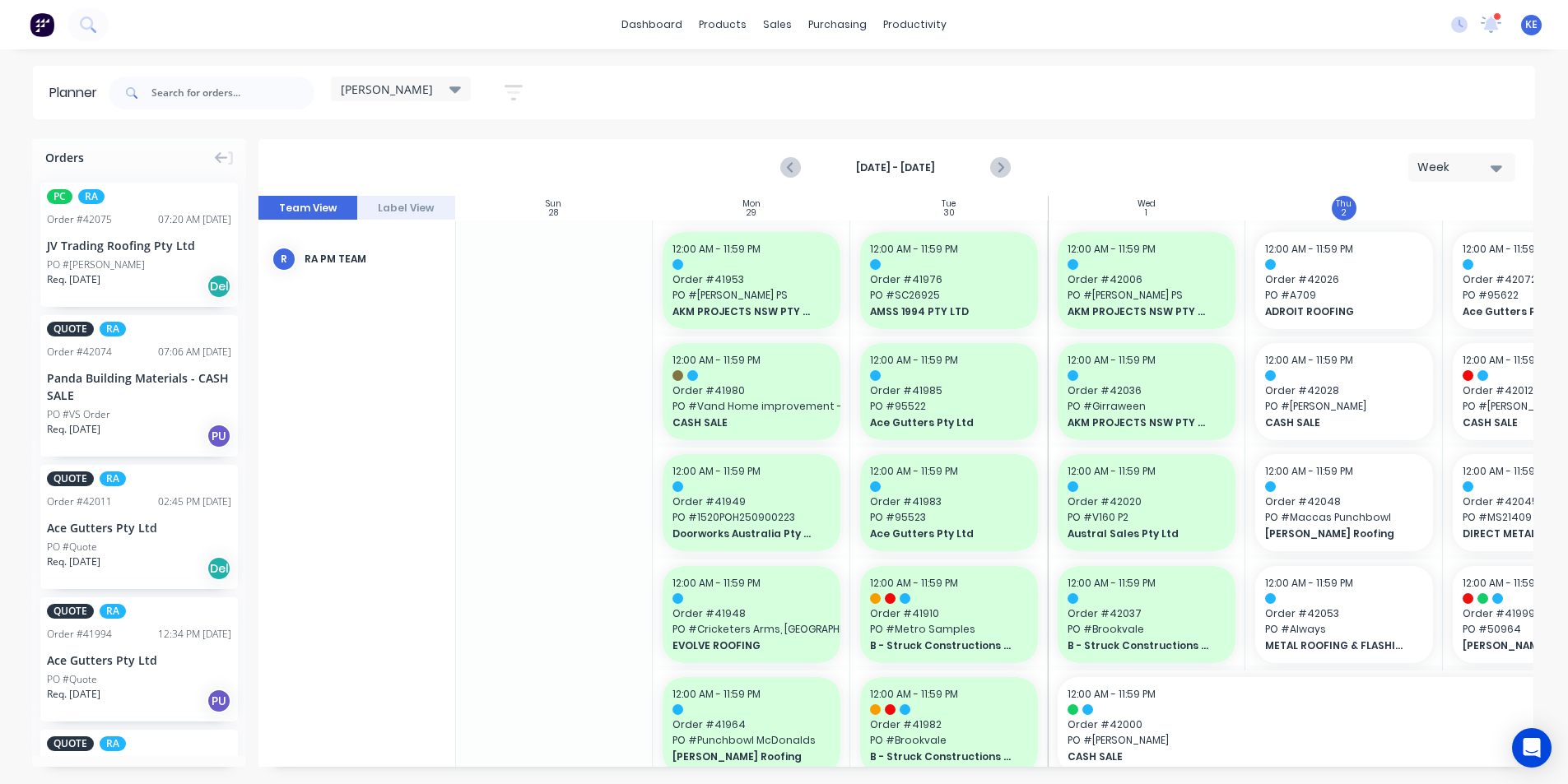
click at [125, 369] on div "Panda Building Materials - CASH SALE" at bounding box center [139, 386] width 184 height 35
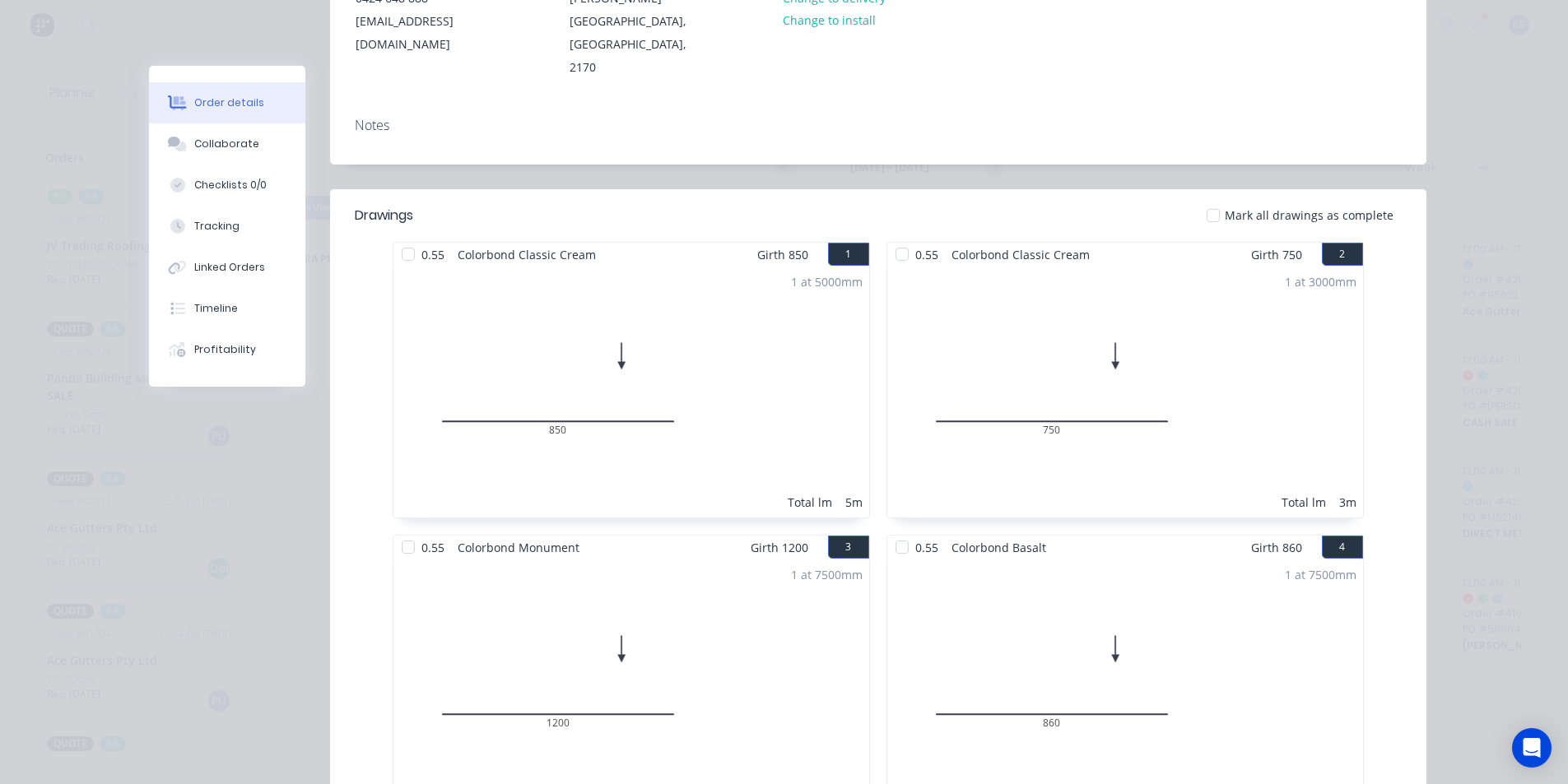
scroll to position [0, 0]
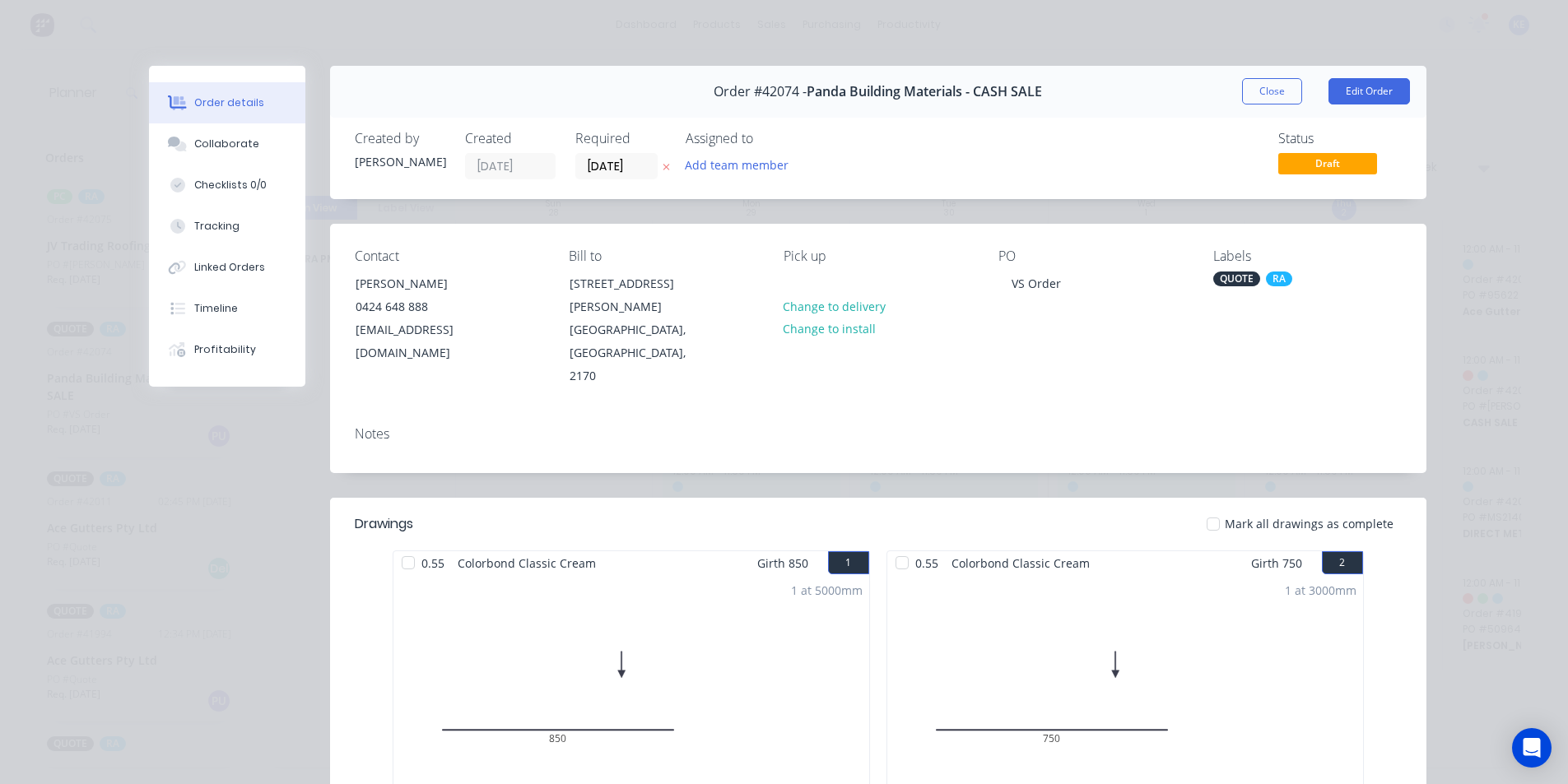
click at [1268, 66] on div "Order #42074 - Panda Building Materials - CASH SALE Close Edit Order" at bounding box center [878, 92] width 1097 height 52
click at [1258, 94] on button "Close" at bounding box center [1272, 90] width 60 height 26
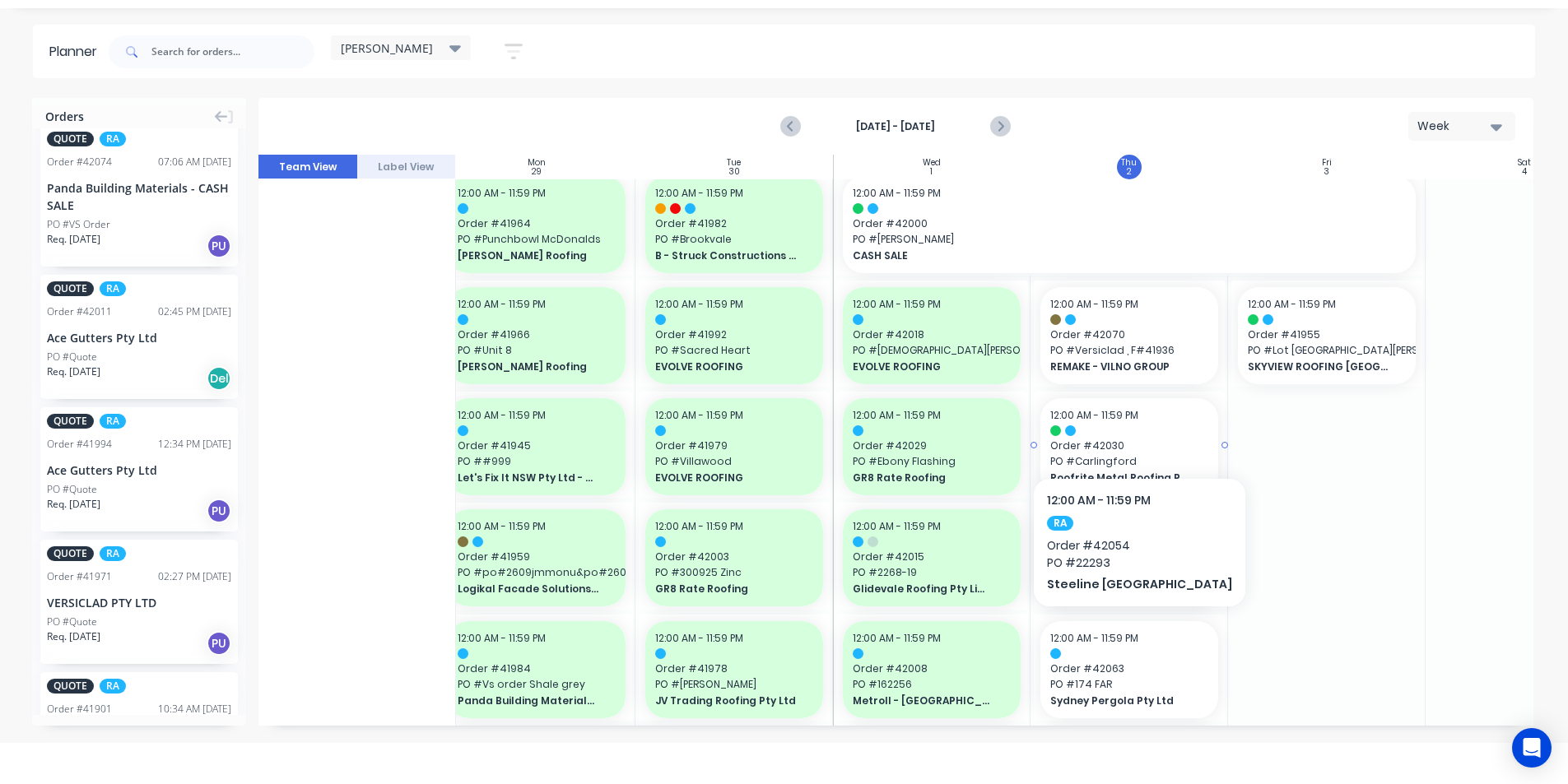
scroll to position [457, 216]
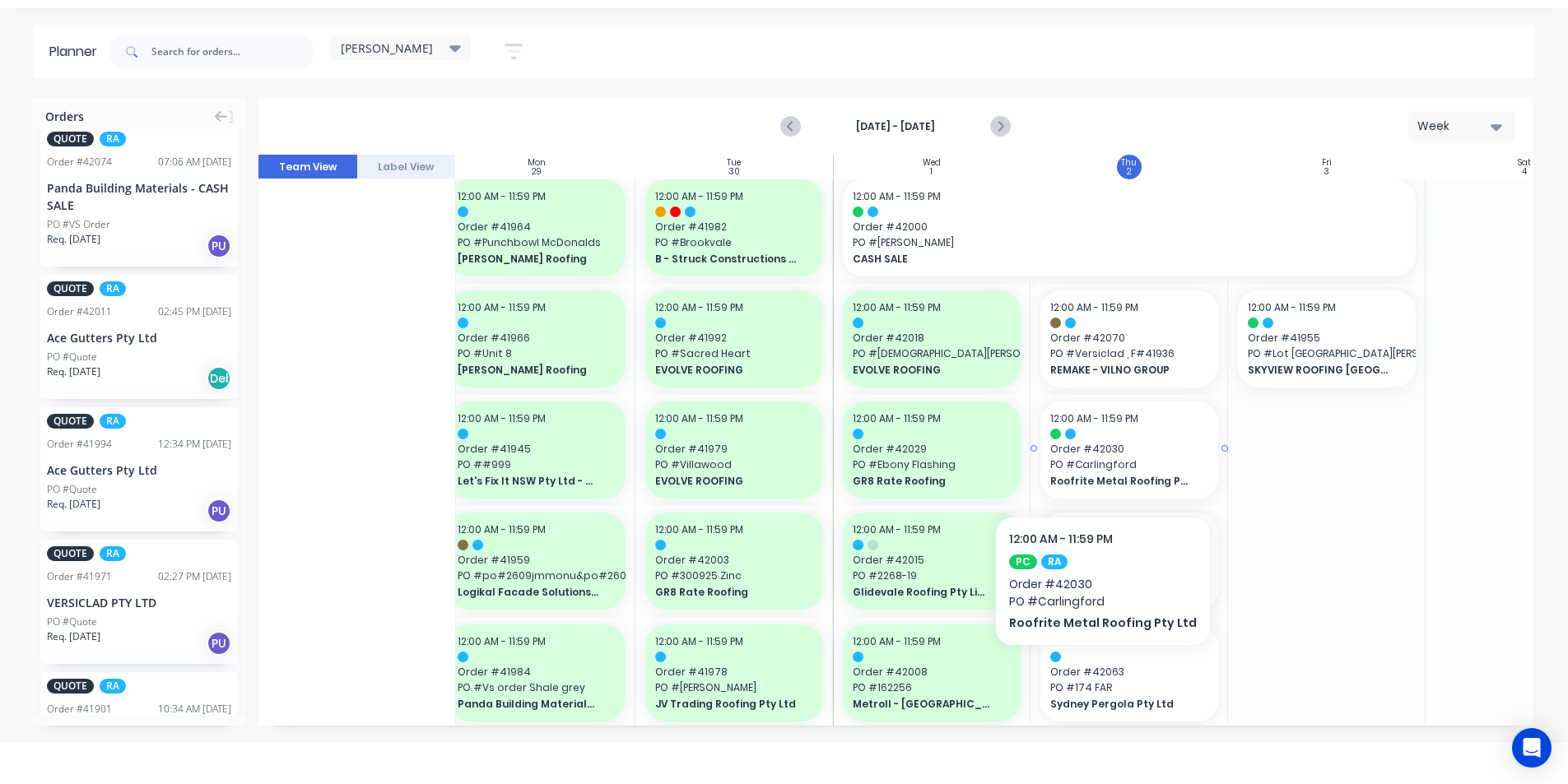
click at [1094, 467] on span "PO # Carlingford" at bounding box center [1129, 465] width 158 height 15
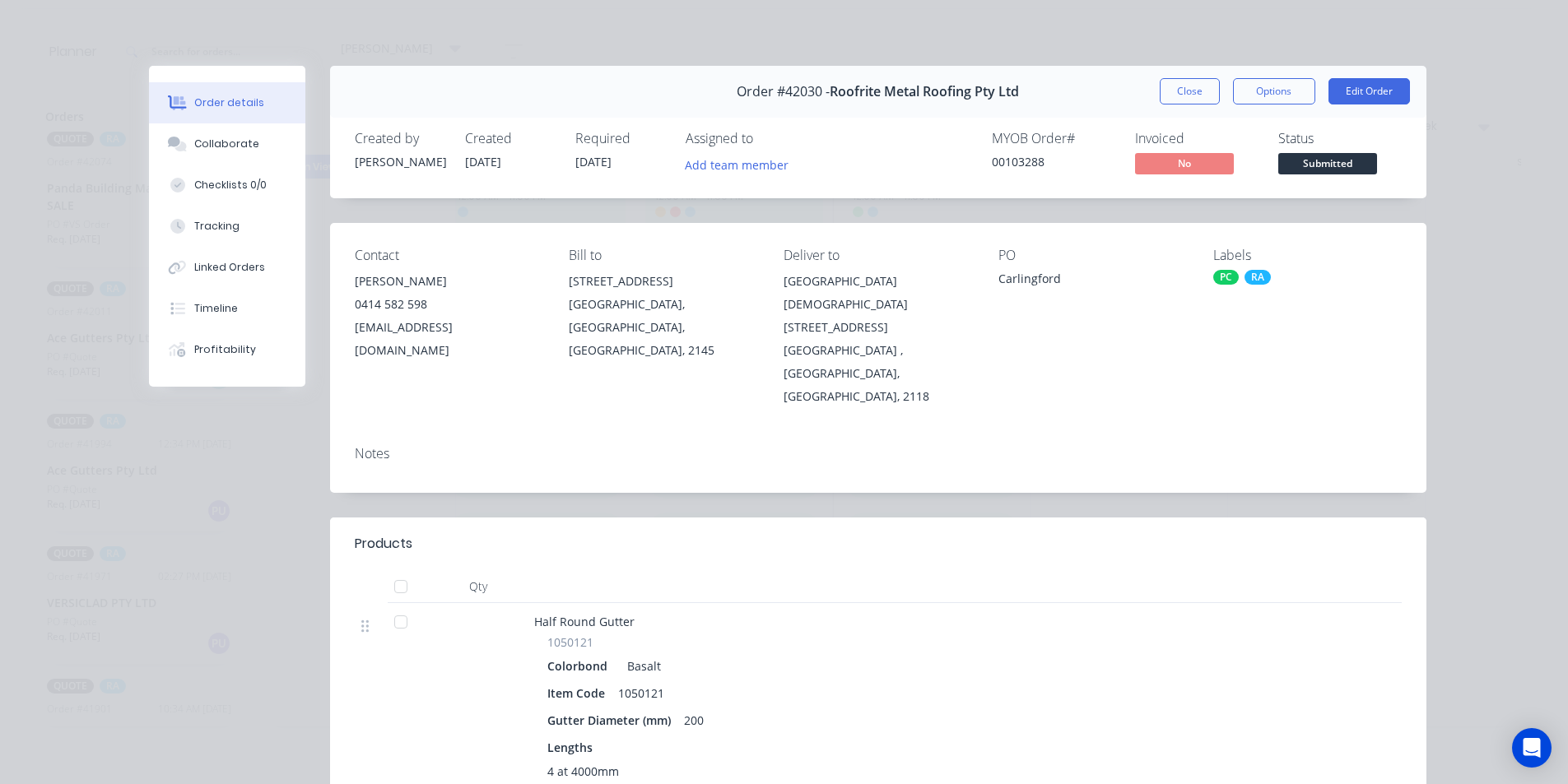
scroll to position [0, 0]
click at [1189, 91] on button "Close" at bounding box center [1190, 90] width 60 height 26
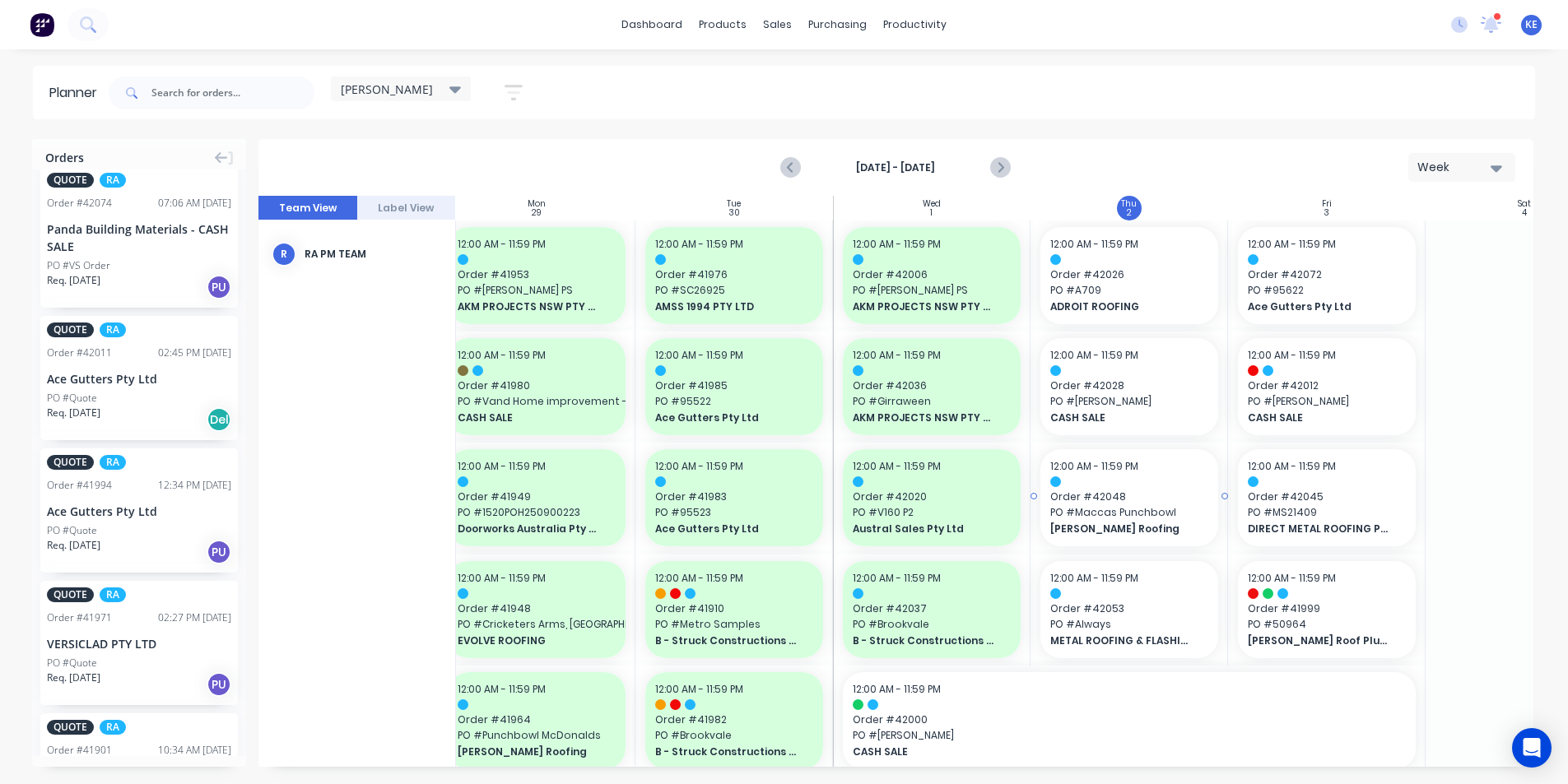
scroll to position [0, 216]
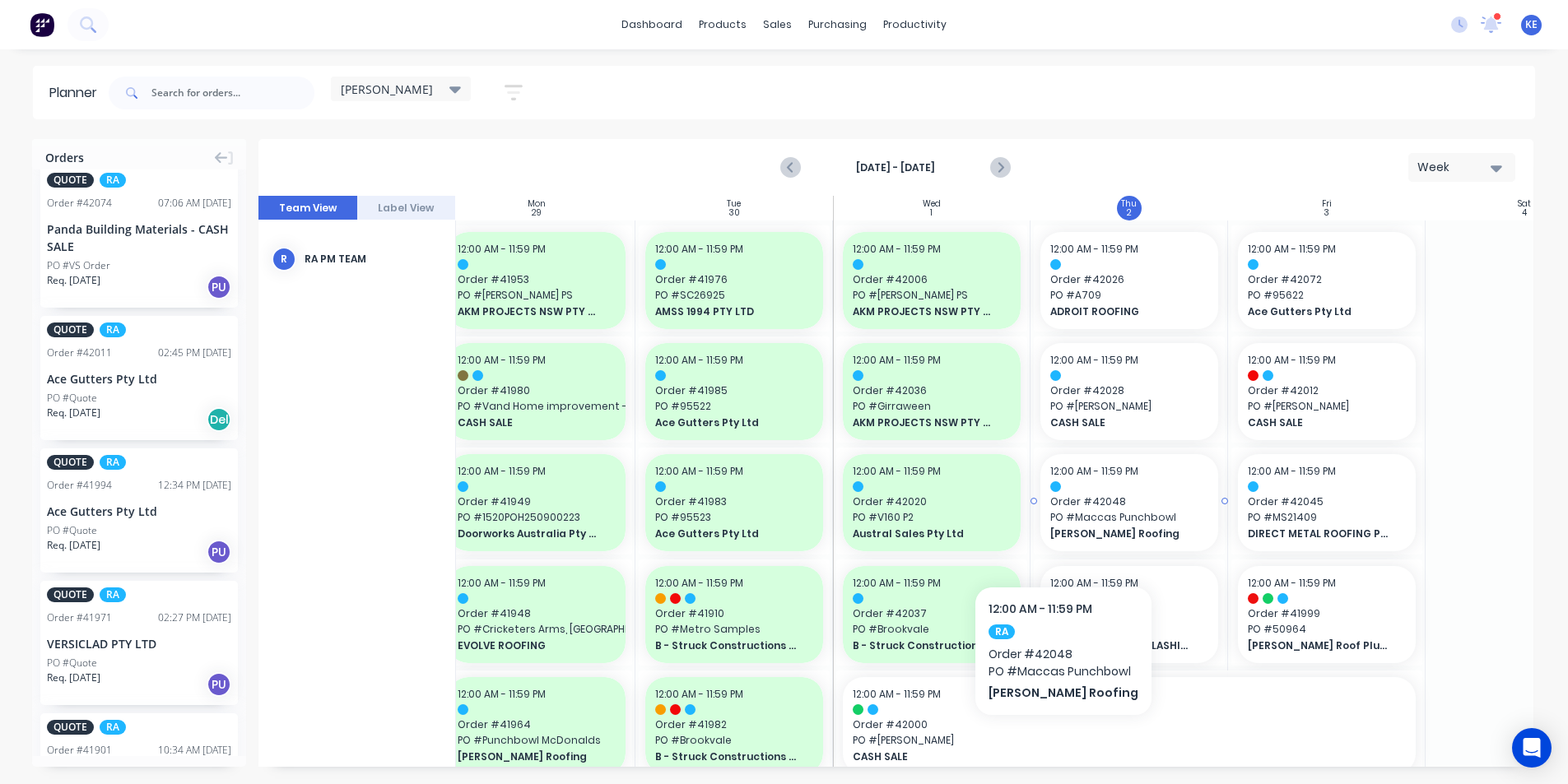
drag, startPoint x: 1059, startPoint y: 536, endPoint x: 1058, endPoint y: 511, distance: 25.0
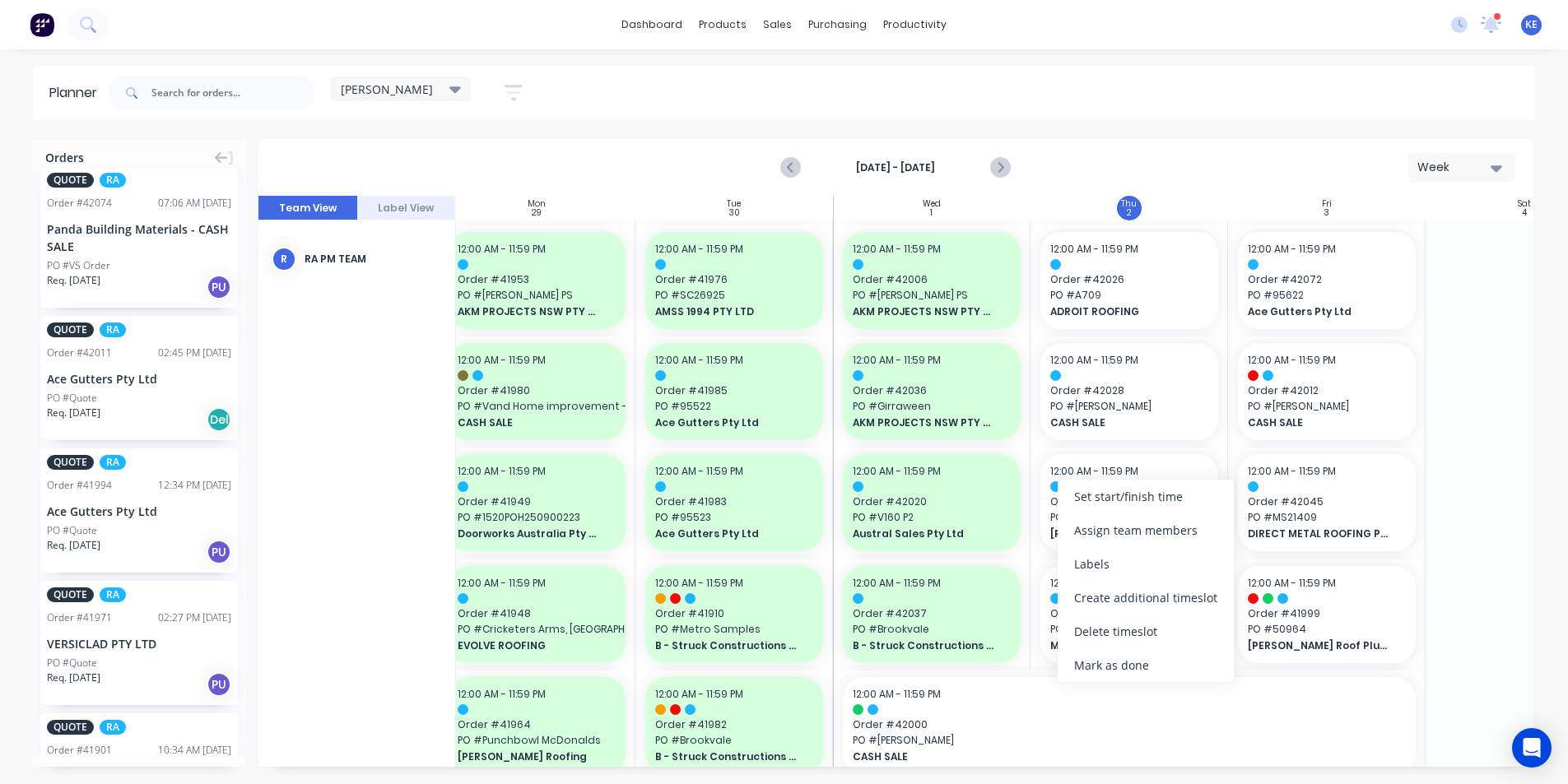
click at [1354, 57] on div "dashboard products sales purchasing productivity dashboard products Product Cat…" at bounding box center [784, 392] width 1568 height 784
click at [1331, 633] on span "PO # 50964" at bounding box center [1326, 629] width 158 height 15
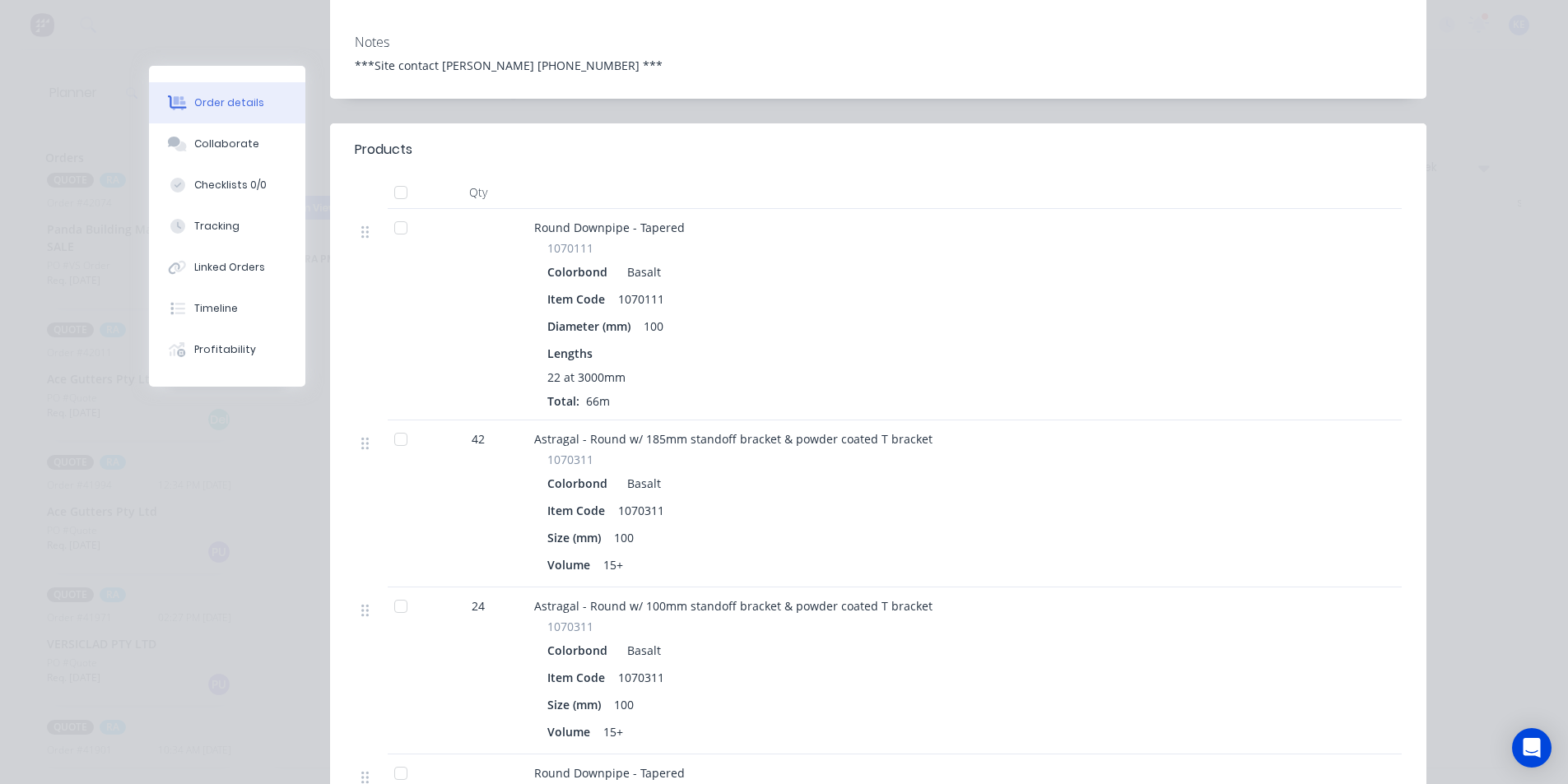
scroll to position [0, 0]
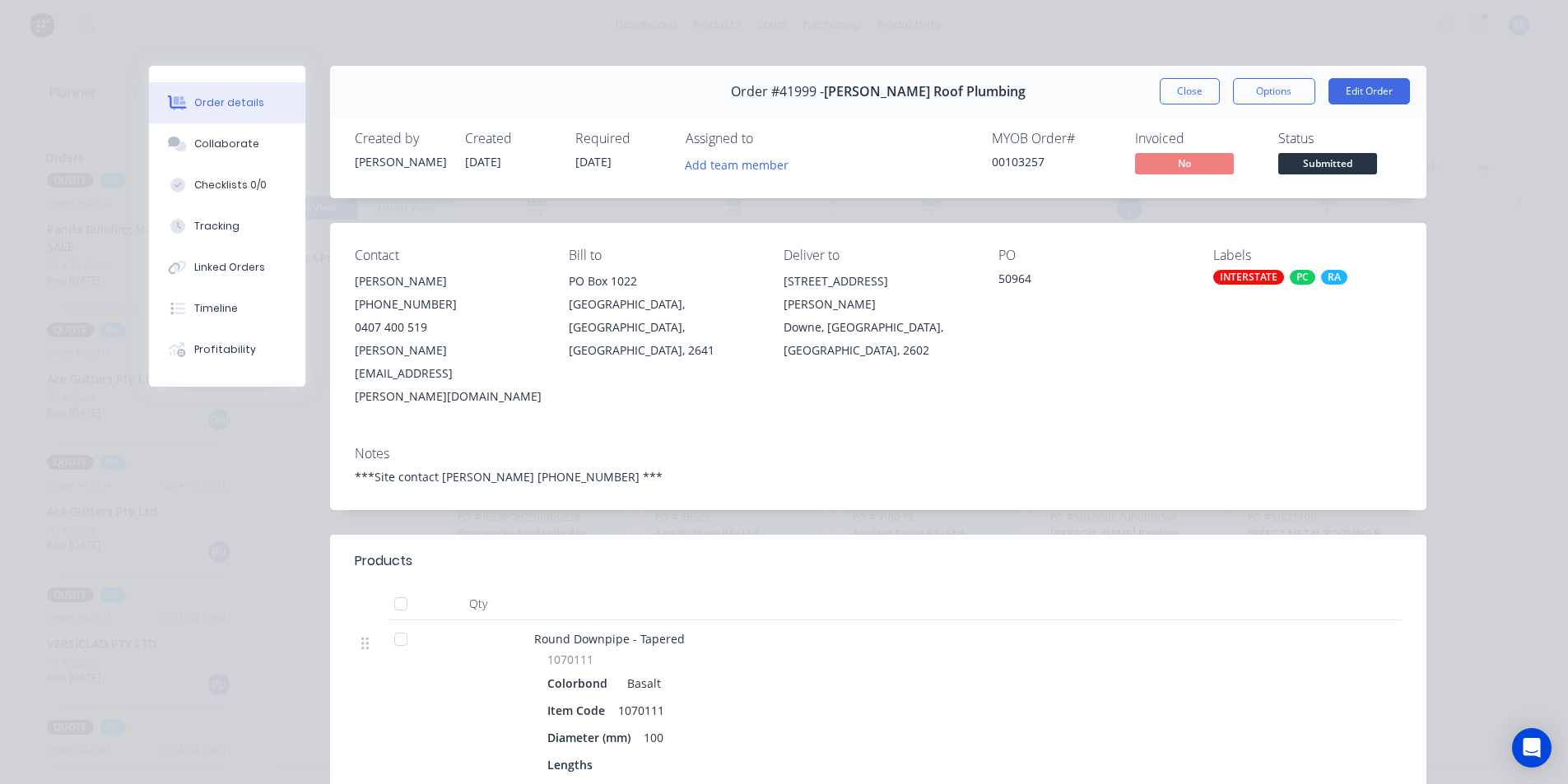
click at [1183, 98] on button "Close" at bounding box center [1190, 90] width 60 height 26
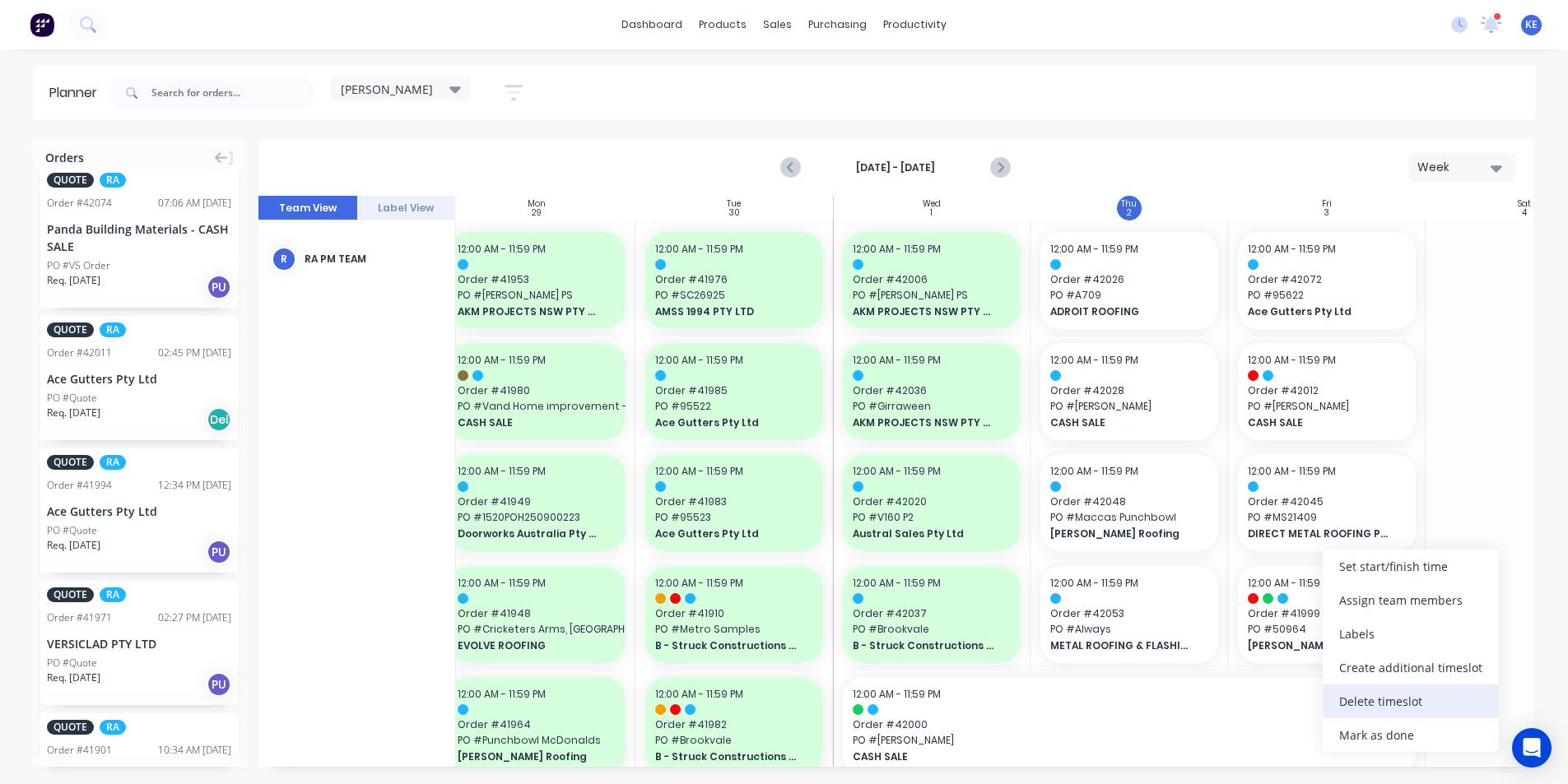
click at [1406, 703] on div "Delete timeslot" at bounding box center [1411, 702] width 176 height 34
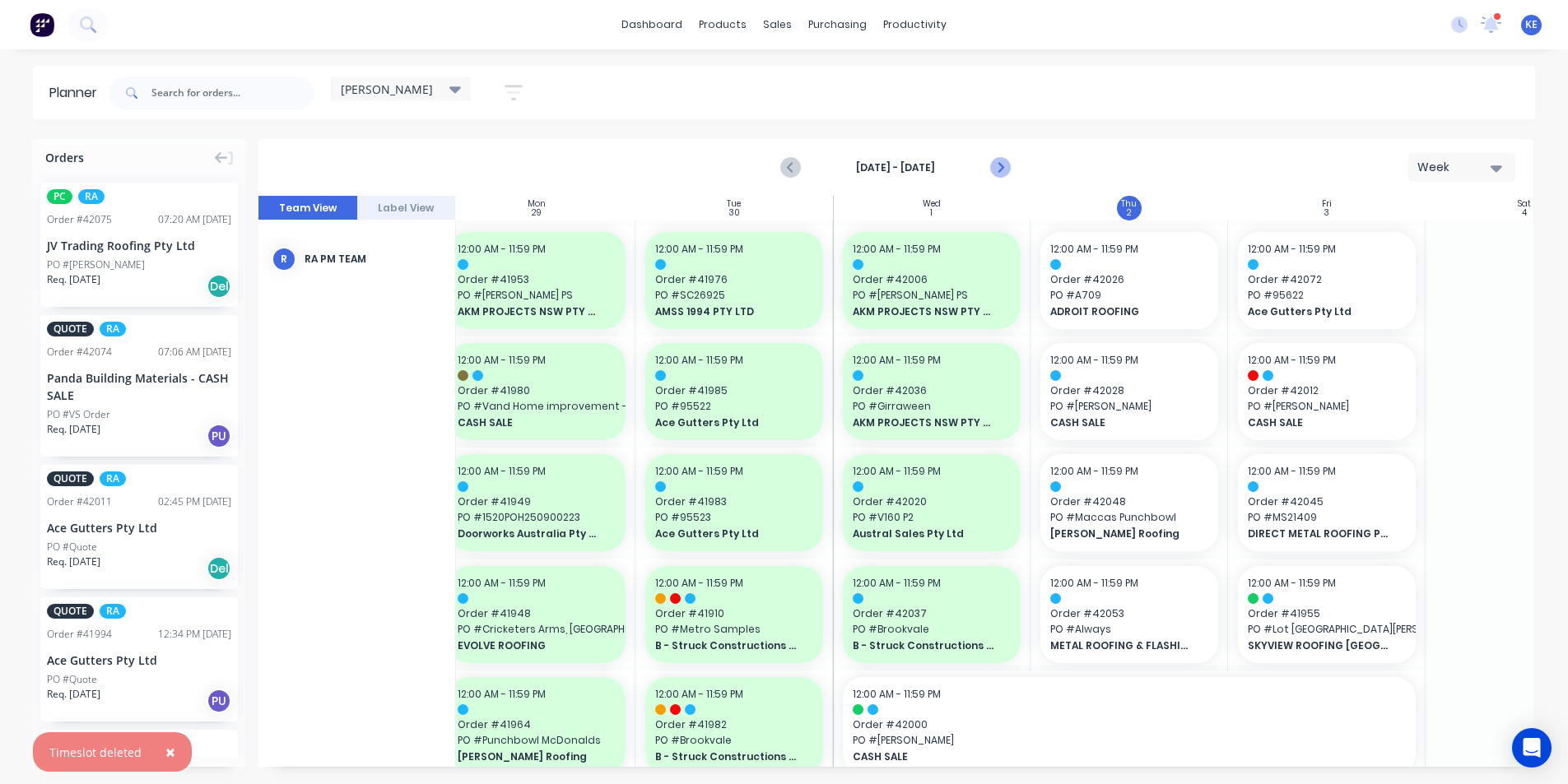
click at [1007, 167] on icon "Next page" at bounding box center [1000, 168] width 20 height 20
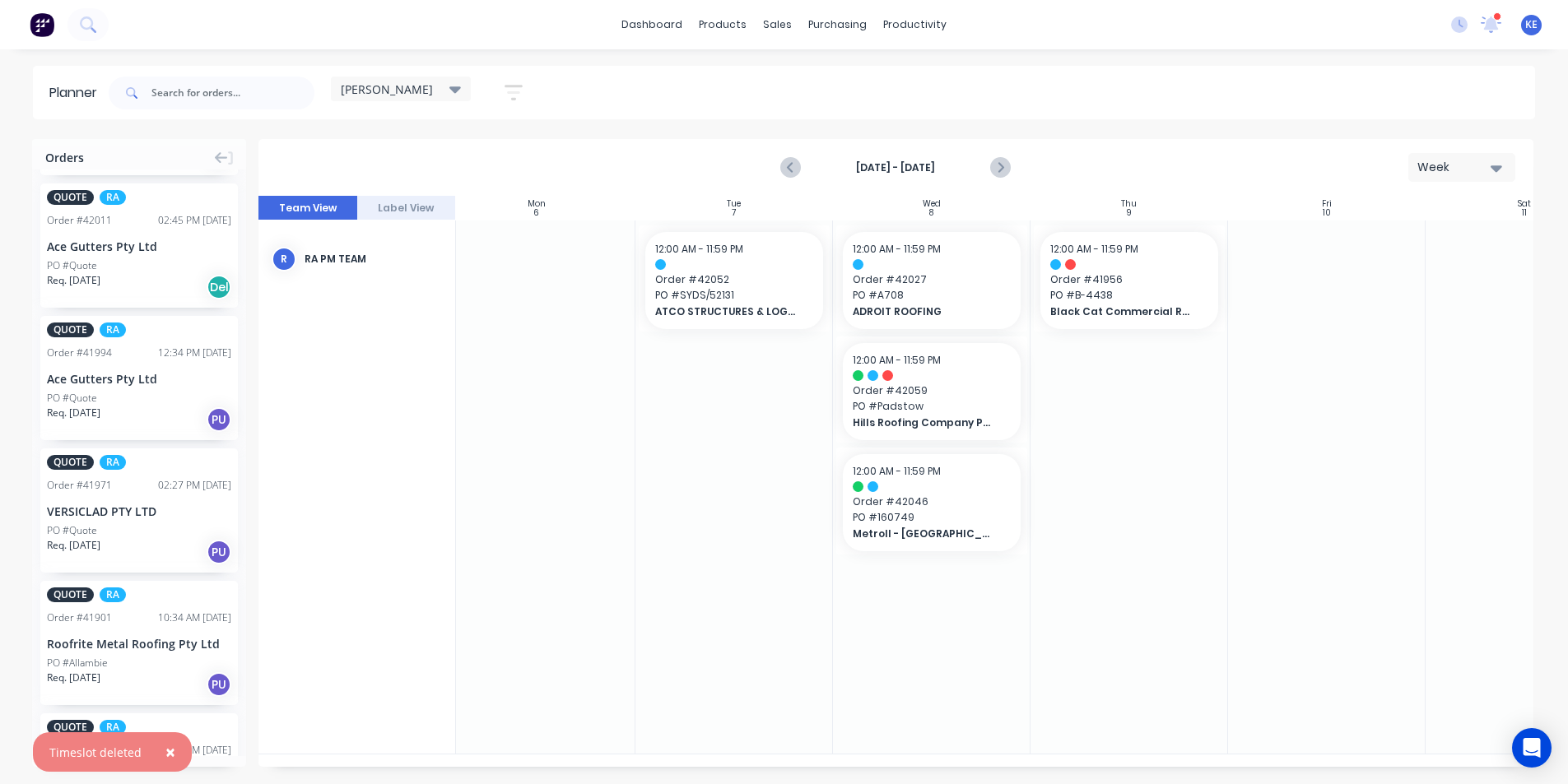
scroll to position [1022, 0]
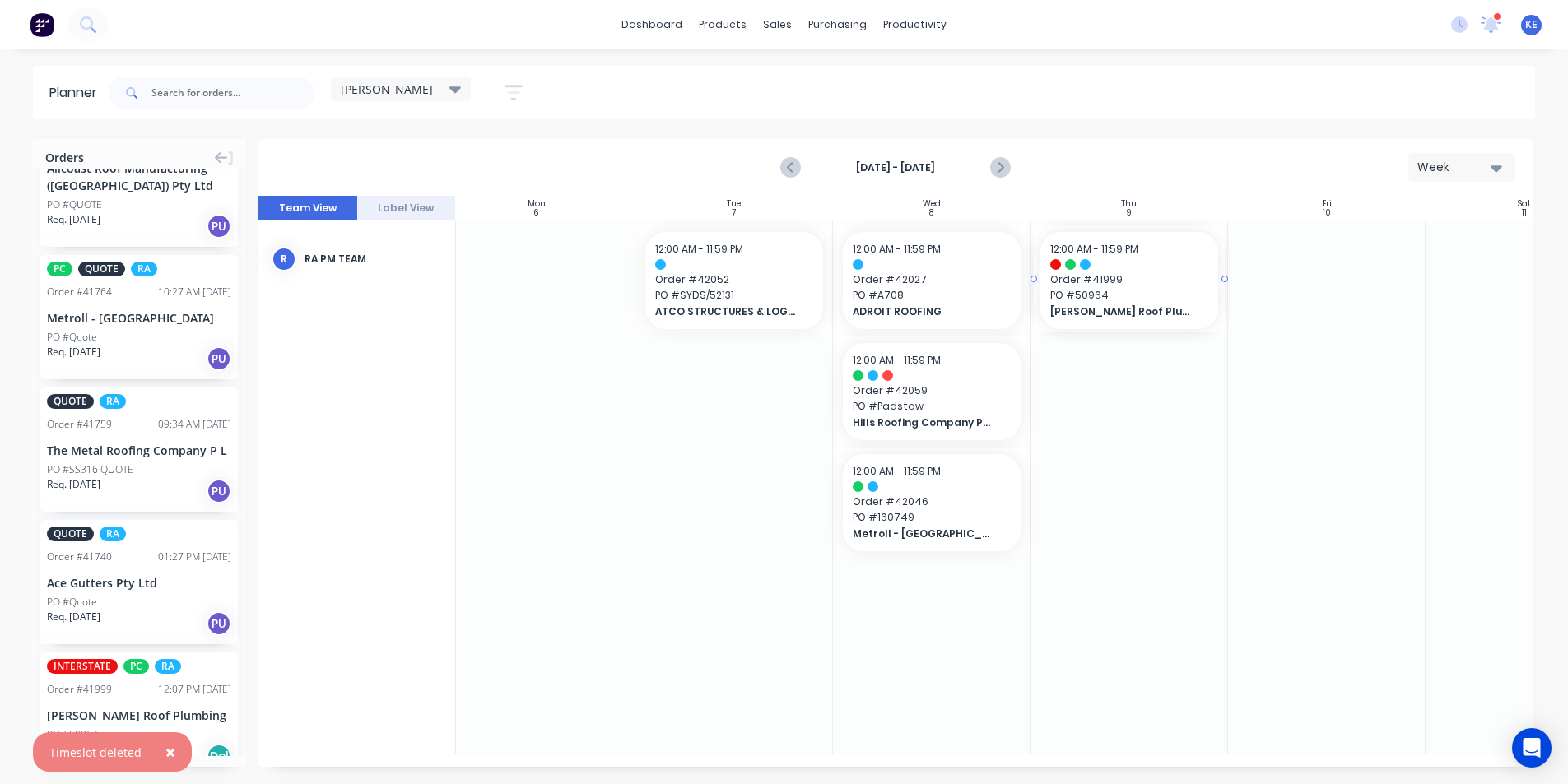
drag, startPoint x: 102, startPoint y: 695, endPoint x: 1111, endPoint y: 292, distance: 1086.5
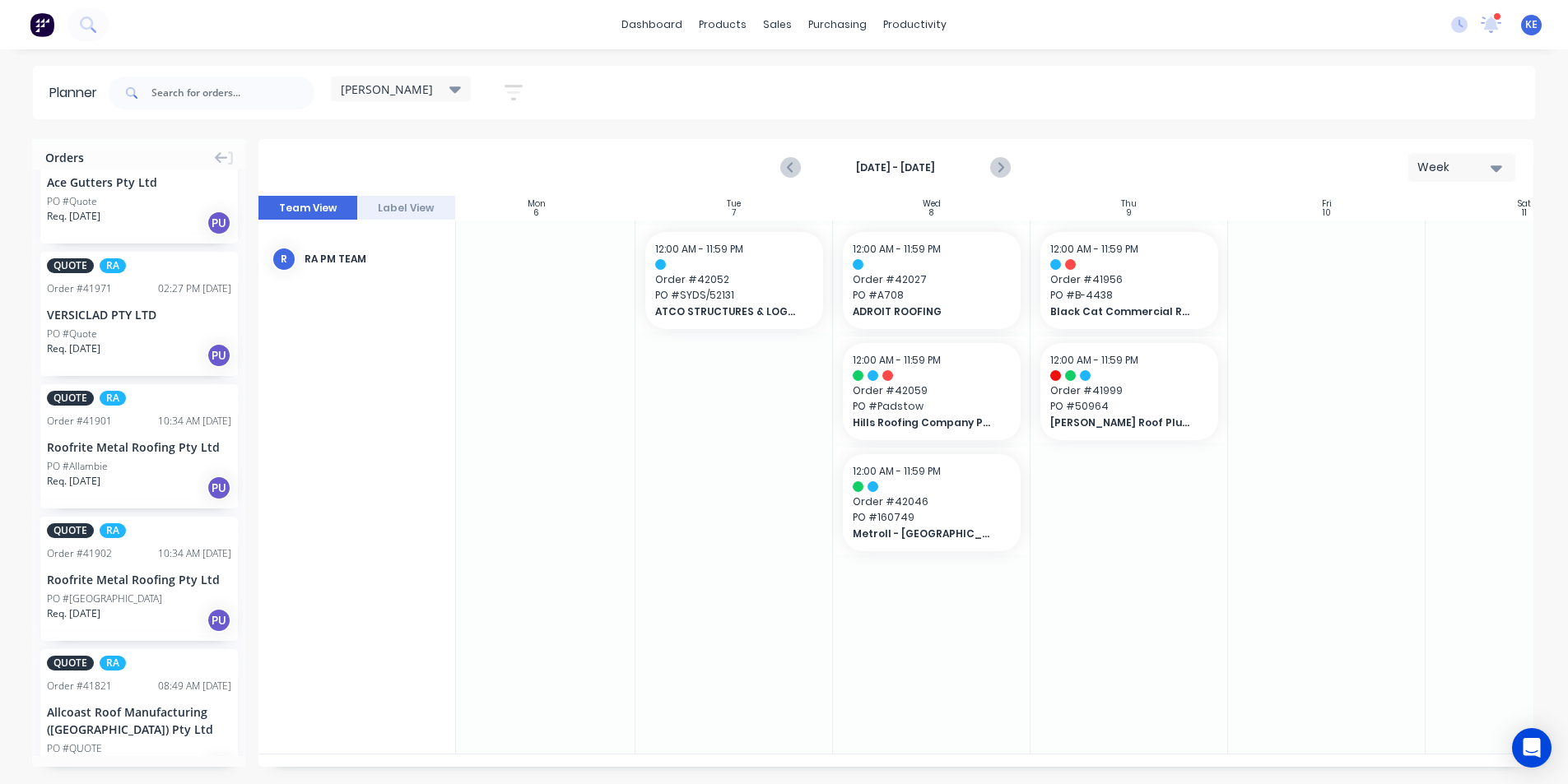
scroll to position [0, 0]
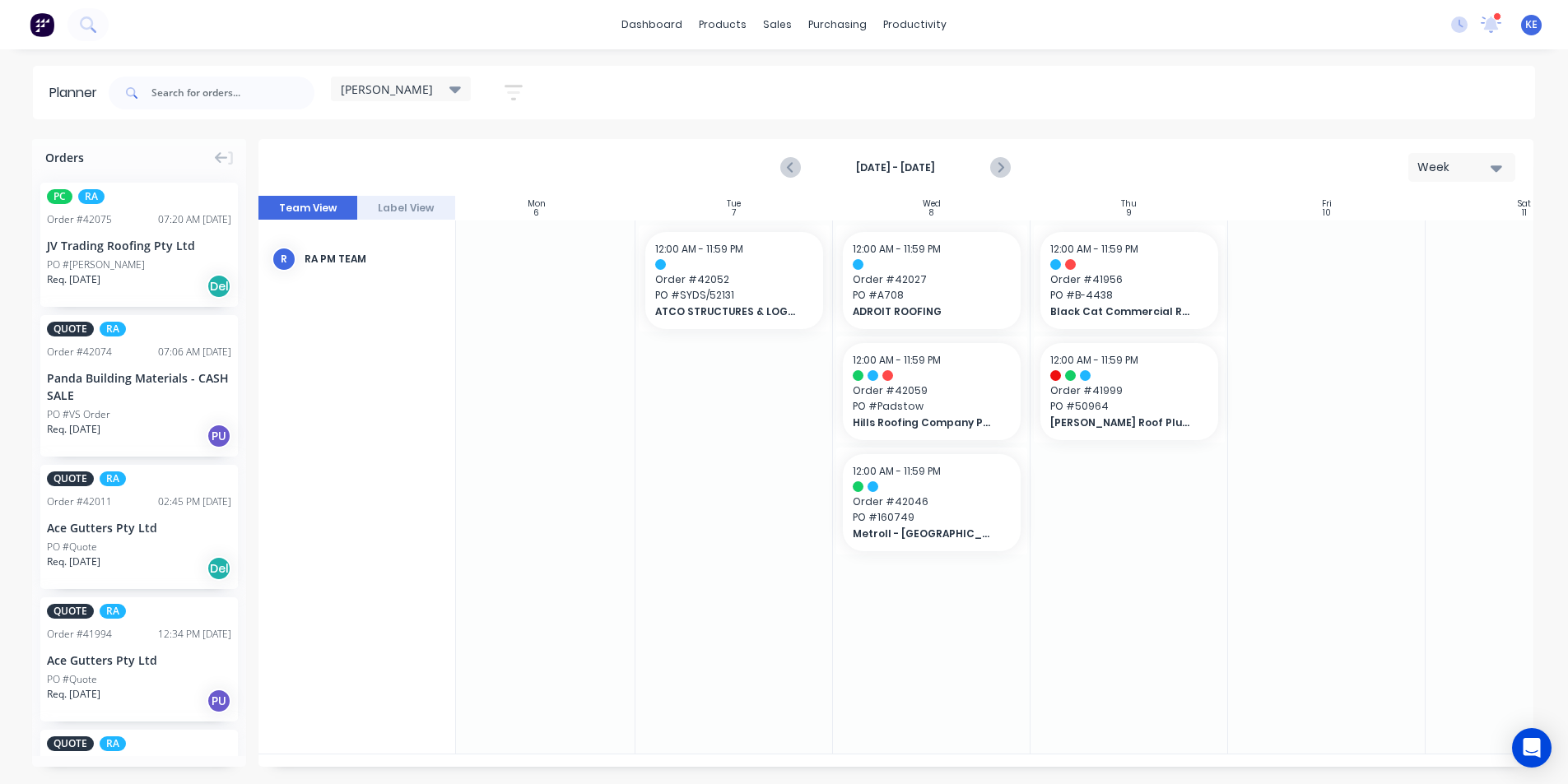
click at [752, 67] on header "Planner kyle Save new view None edit kyle (Default) edit Iraking edit Michael's…" at bounding box center [784, 93] width 1503 height 54
click at [787, 164] on icon "Previous page" at bounding box center [792, 168] width 20 height 20
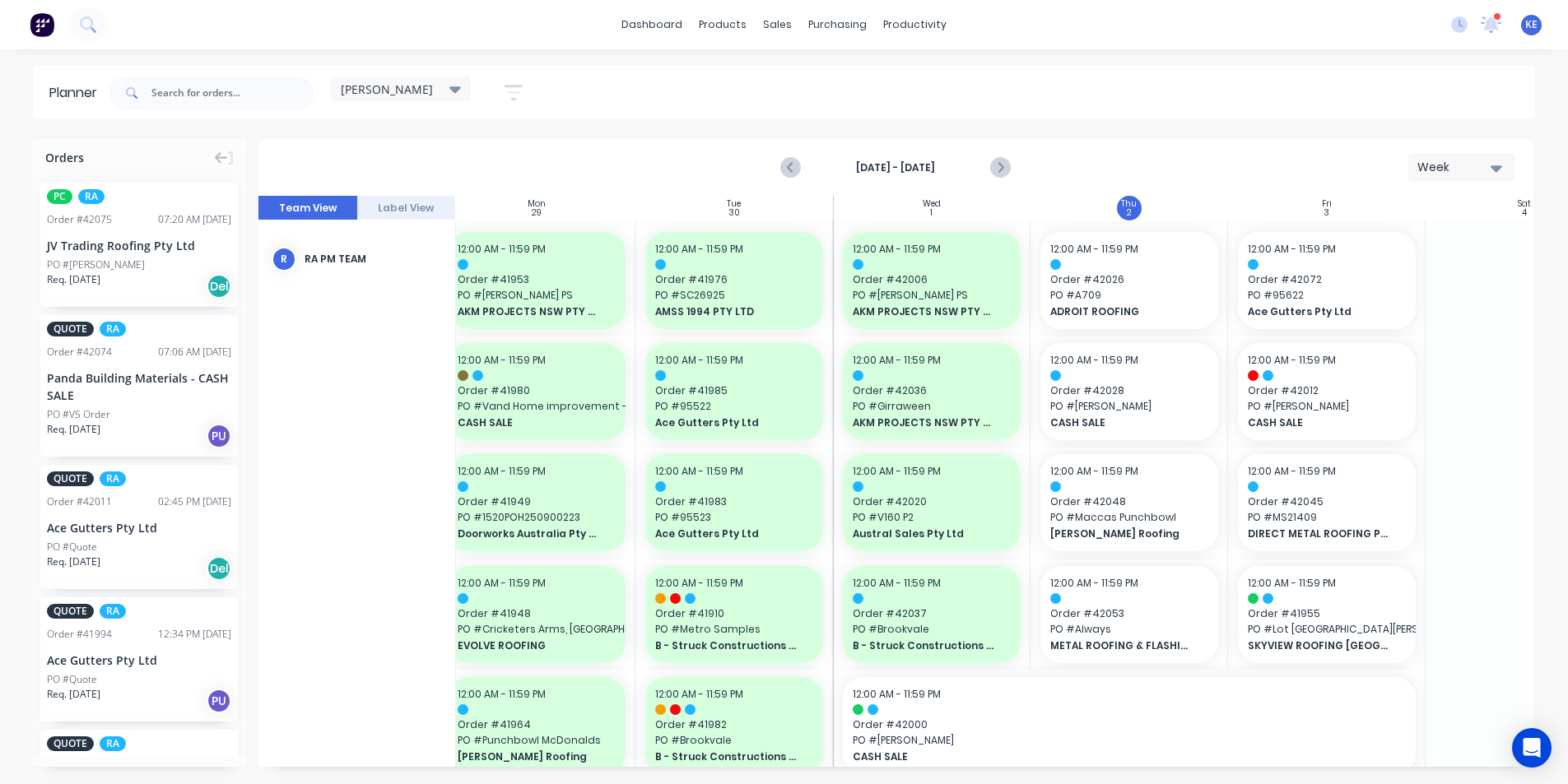
click at [429, 91] on div "[PERSON_NAME]" at bounding box center [401, 89] width 120 height 15
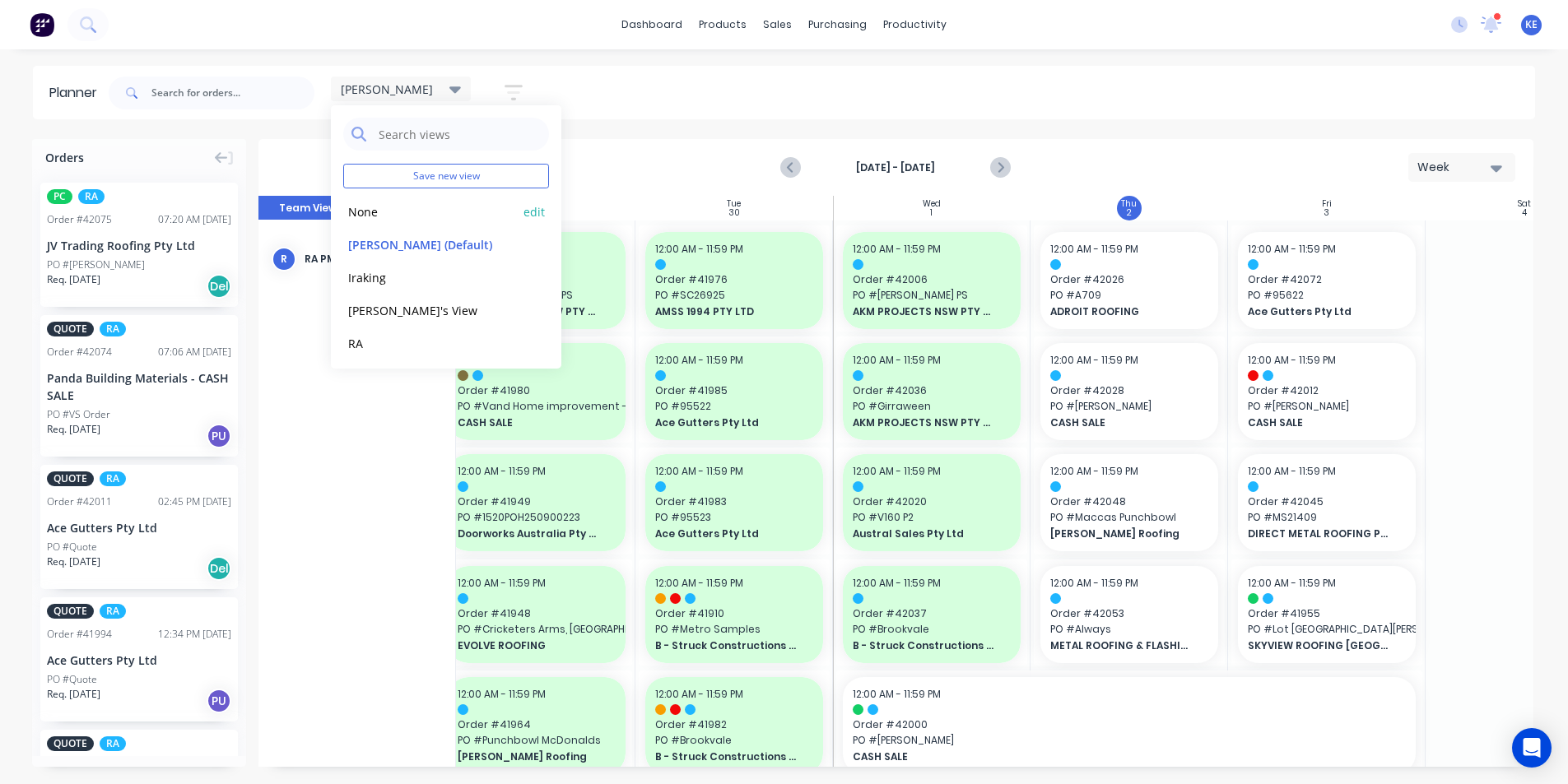
click at [372, 211] on button "None" at bounding box center [431, 210] width 175 height 19
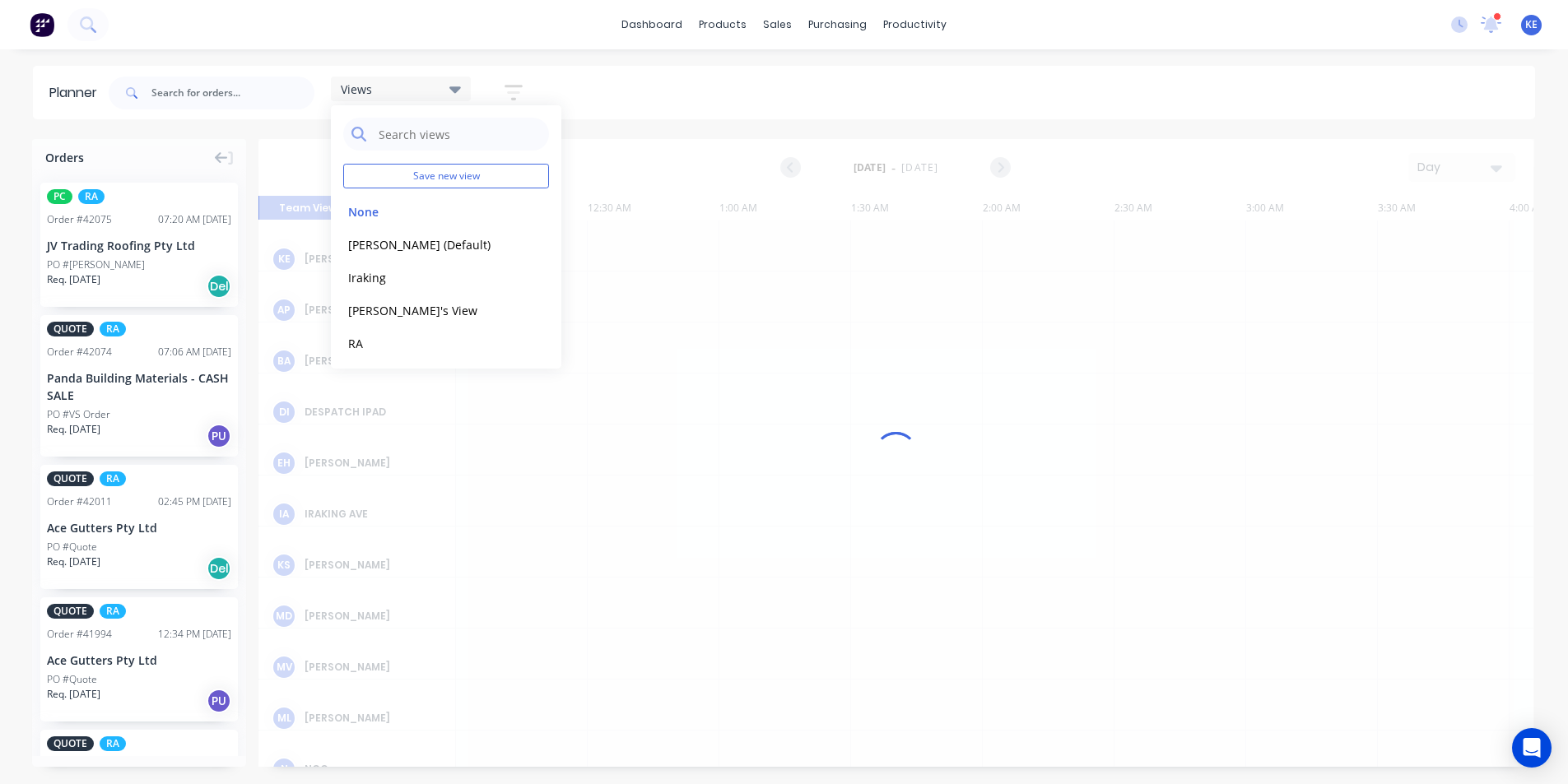
click at [708, 105] on div "Views Save new view None edit kyle (Default) edit Iraking edit Michael's View e…" at bounding box center [820, 92] width 1430 height 49
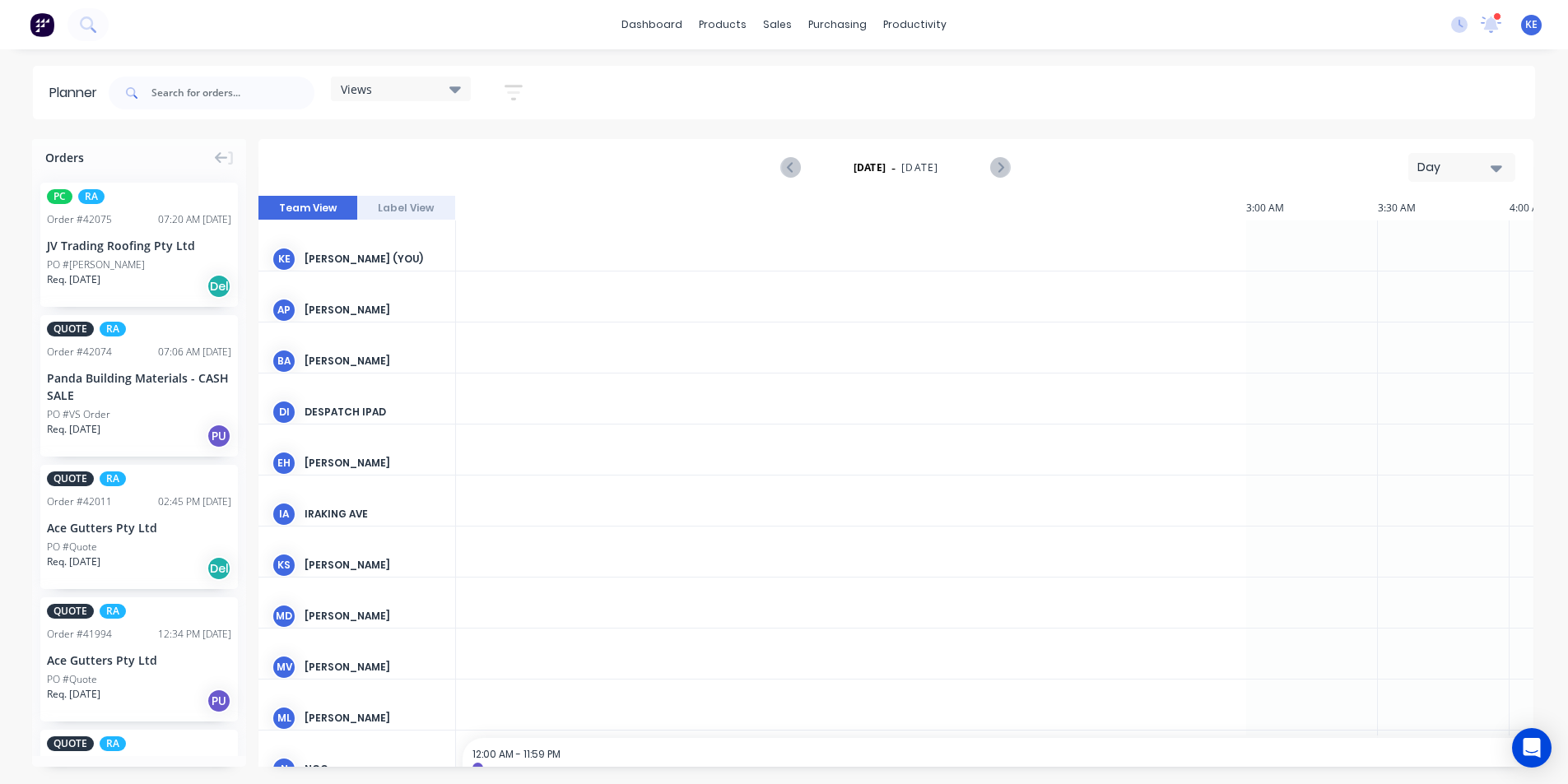
scroll to position [0, 1844]
click at [513, 89] on icon "button" at bounding box center [513, 92] width 18 height 21
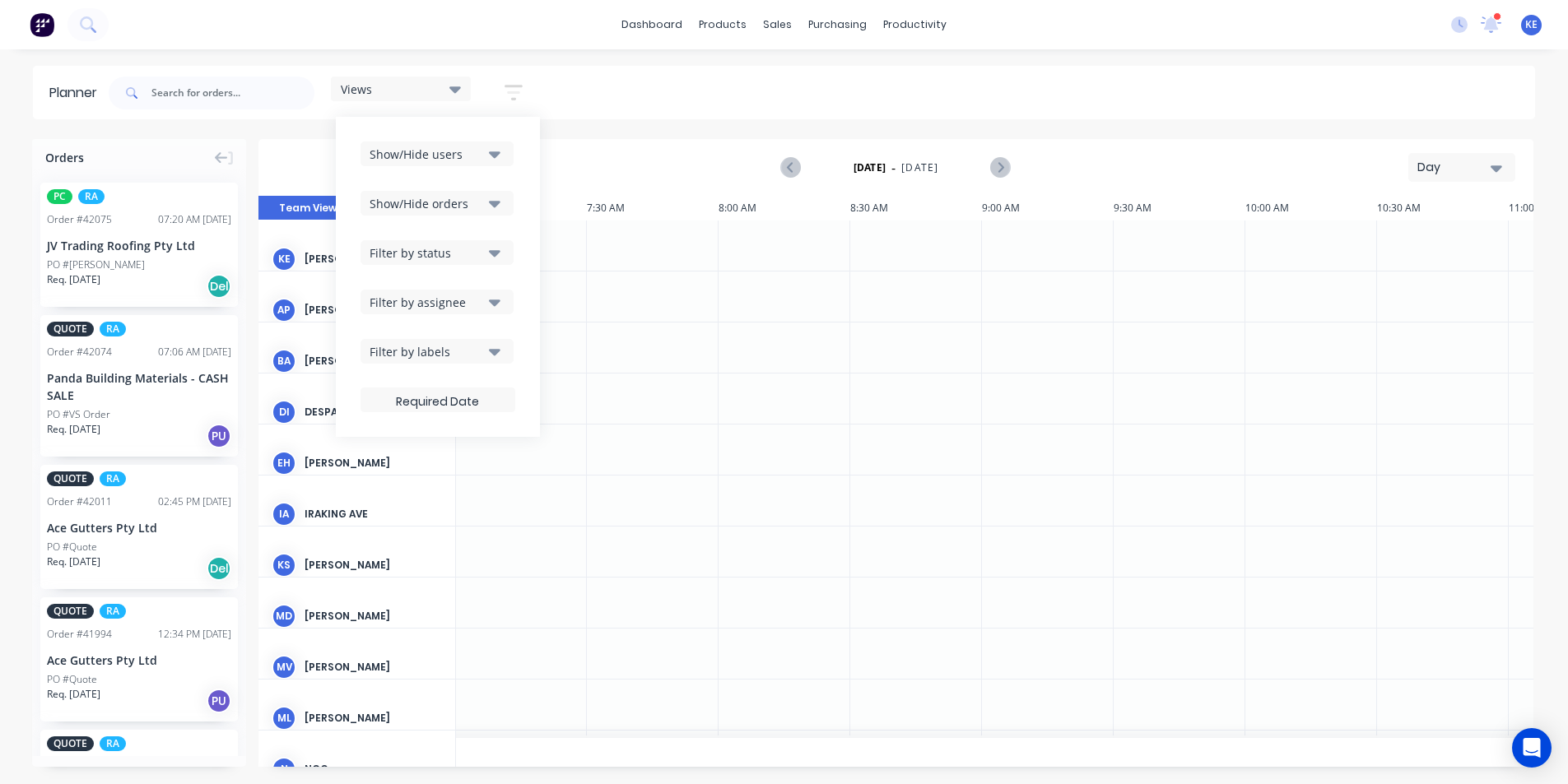
click at [470, 158] on div "Show/Hide users" at bounding box center [427, 154] width 114 height 17
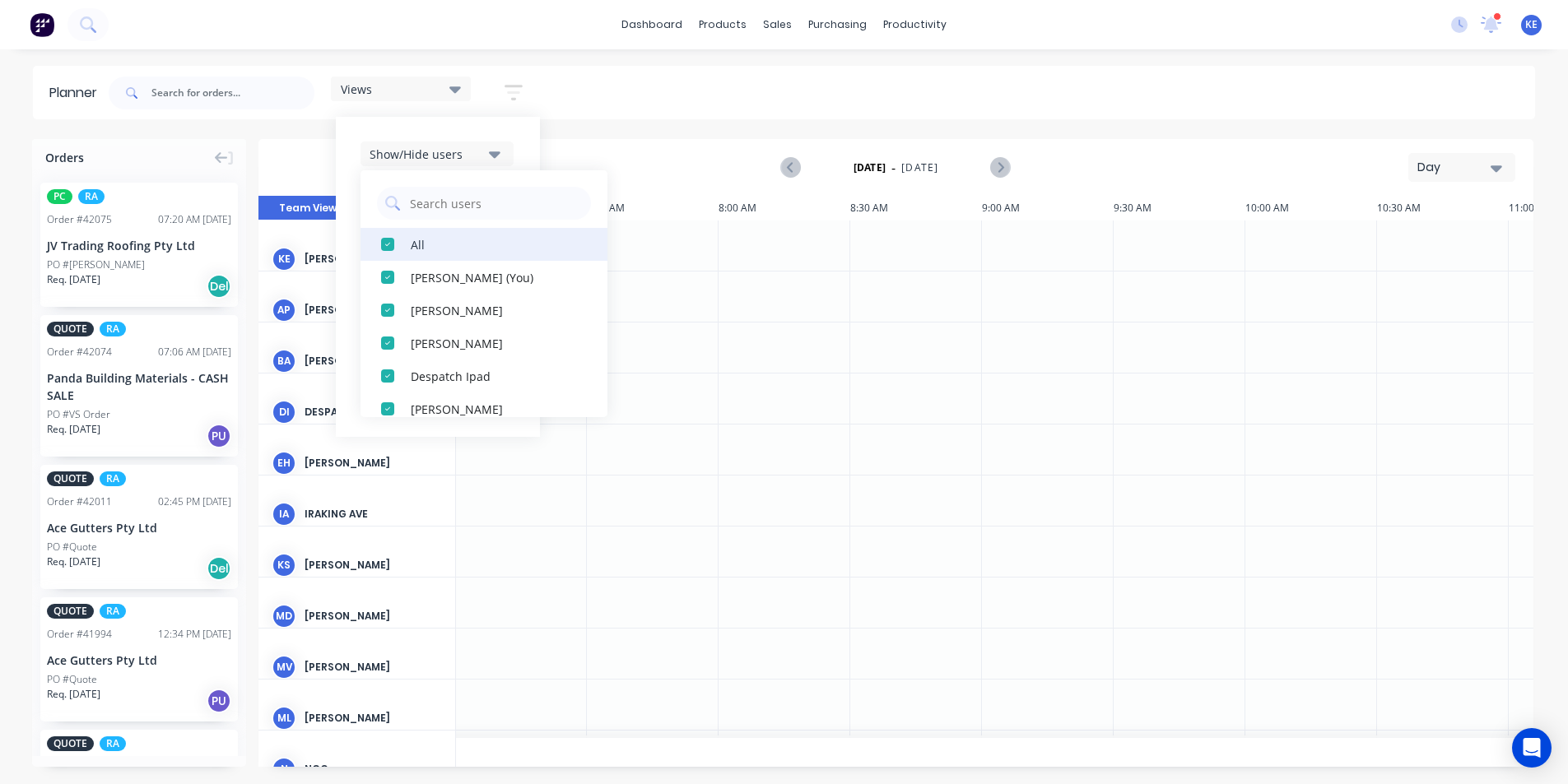
click at [462, 241] on div "All" at bounding box center [493, 243] width 165 height 17
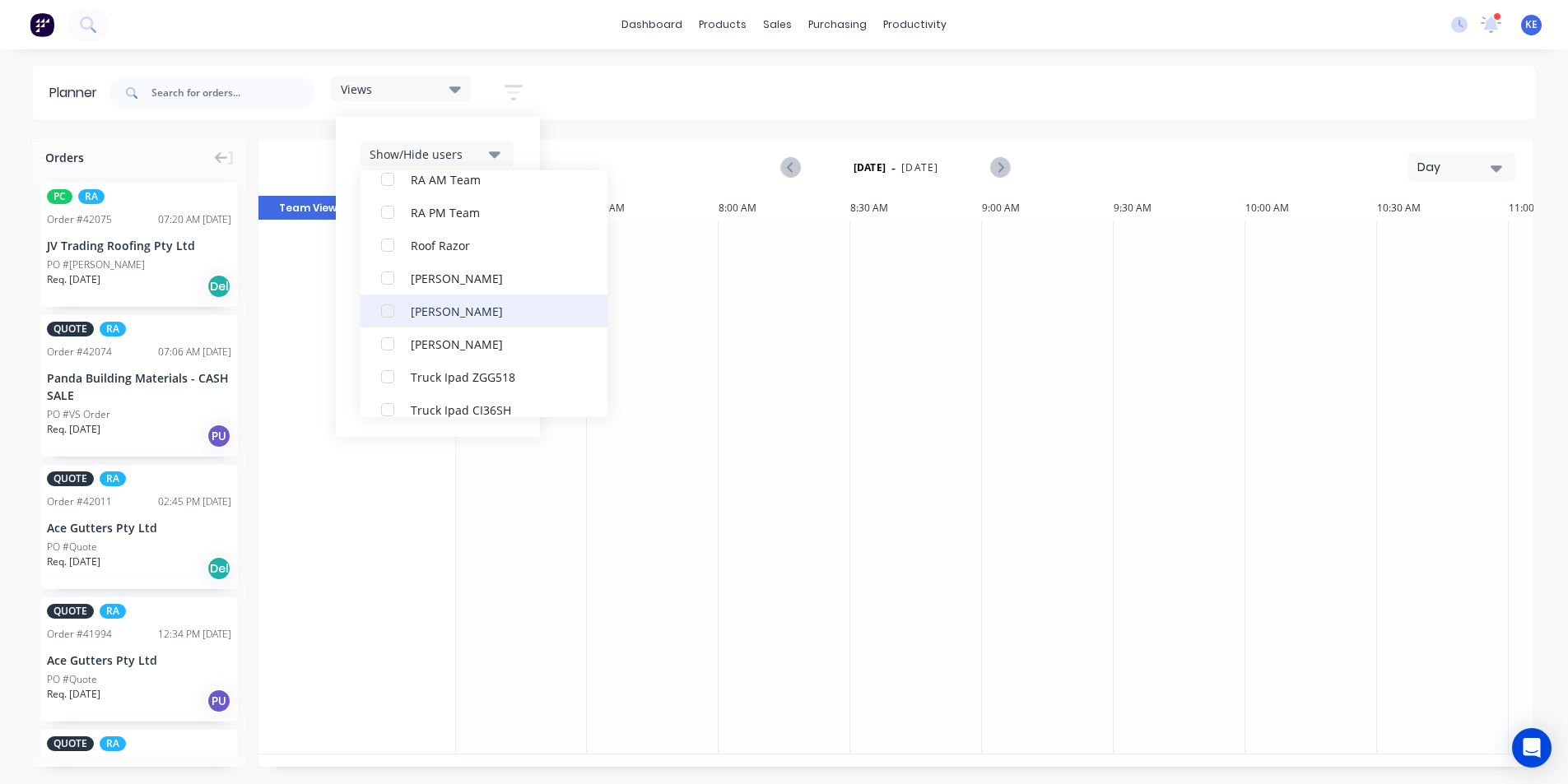
scroll to position [493, 0]
click at [461, 285] on button "Rupesh Karki" at bounding box center [484, 277] width 247 height 33
click at [737, 119] on div "Planner Views Save new view None edit kyle (Default) edit Iraking edit Michael'…" at bounding box center [784, 425] width 1568 height 718
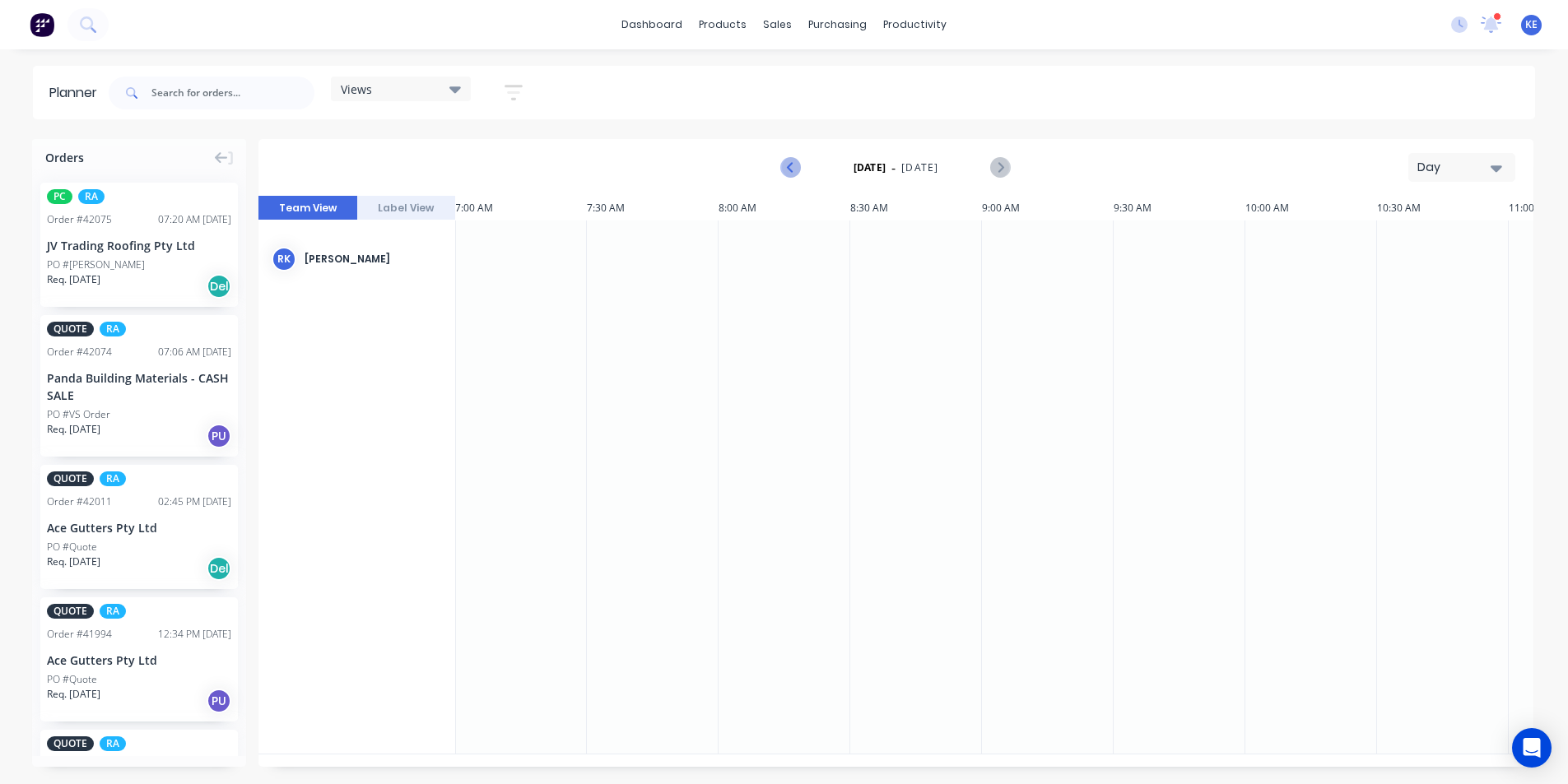
click at [797, 165] on icon "Previous page" at bounding box center [792, 168] width 20 height 20
click at [1428, 162] on div "Day" at bounding box center [1455, 167] width 76 height 17
click at [1401, 260] on div "Week" at bounding box center [1432, 244] width 163 height 33
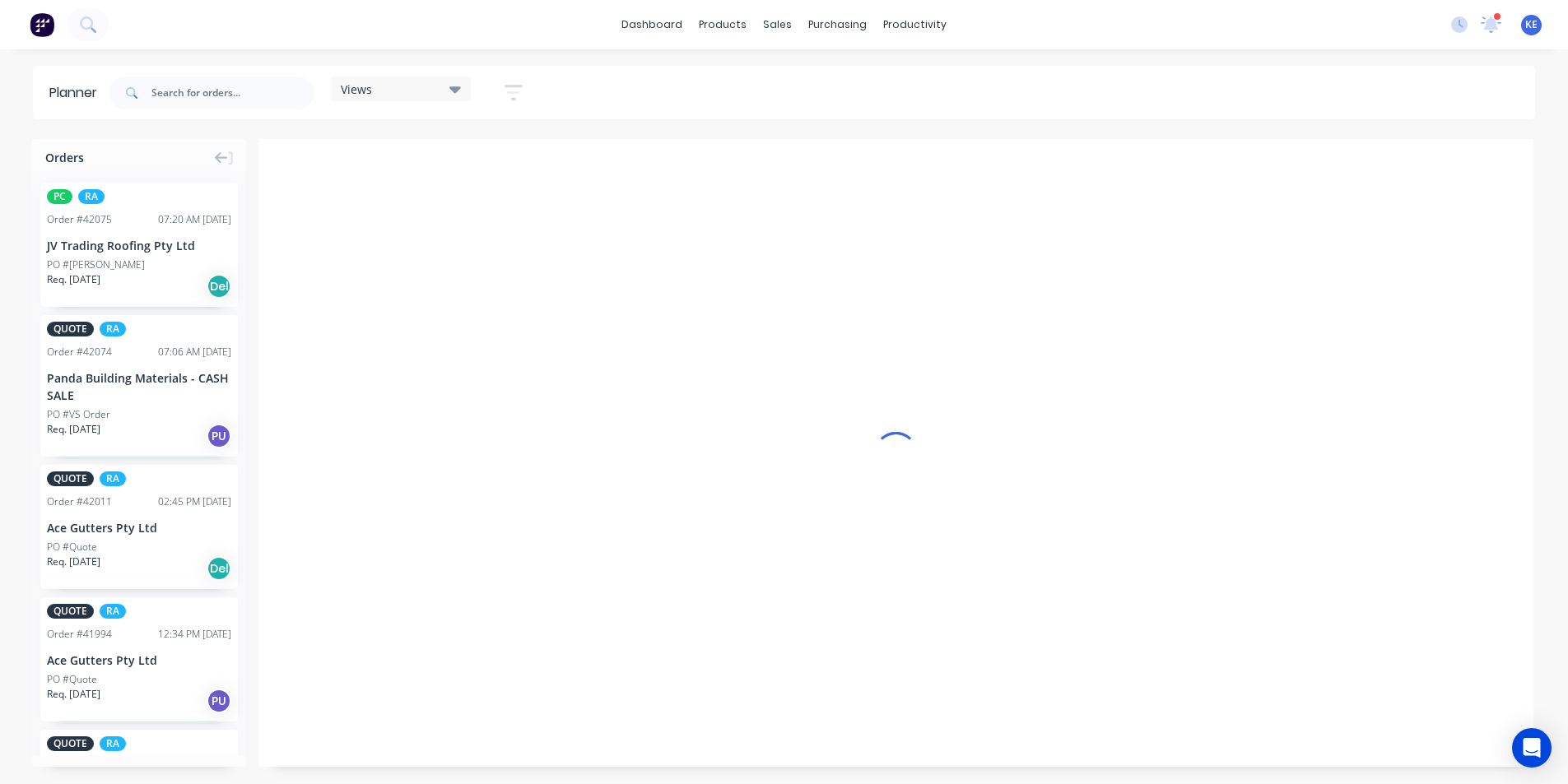
scroll to position [0, 1]
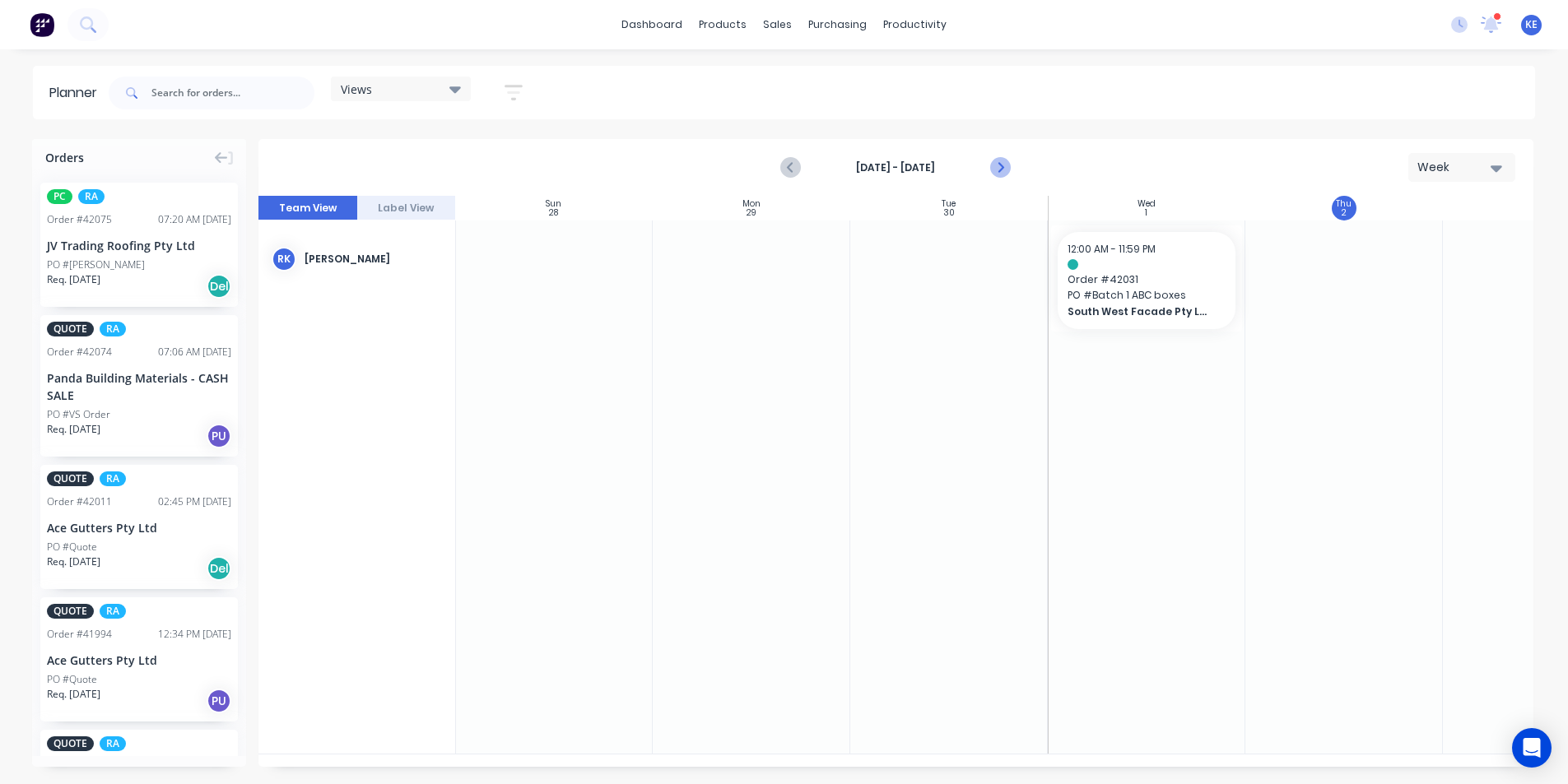
click at [989, 160] on button "Next page" at bounding box center [1000, 167] width 33 height 33
click at [801, 172] on icon "Previous page" at bounding box center [792, 168] width 20 height 20
click at [1182, 280] on span "Order # 42031" at bounding box center [1147, 280] width 158 height 15
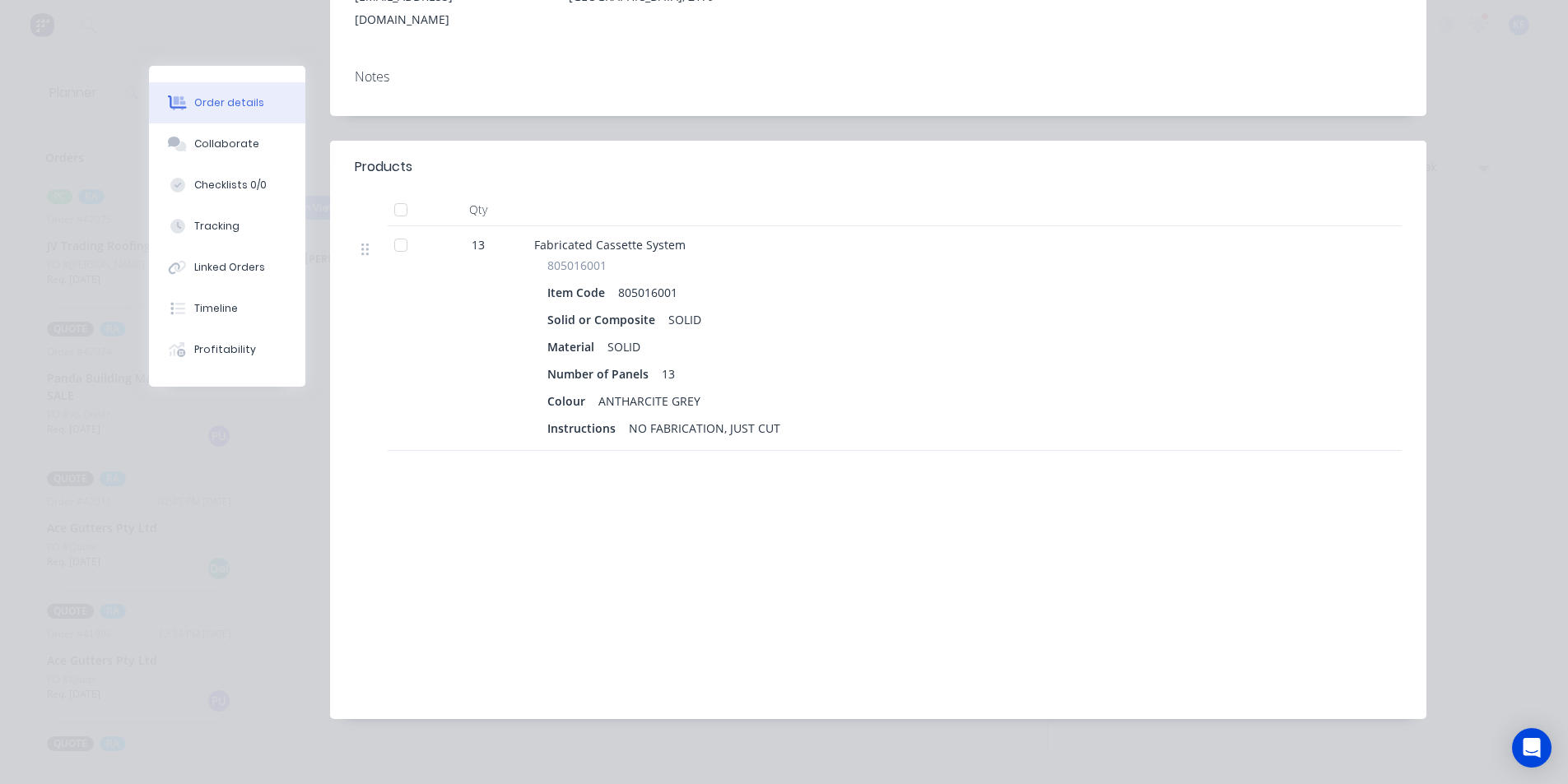
scroll to position [25, 0]
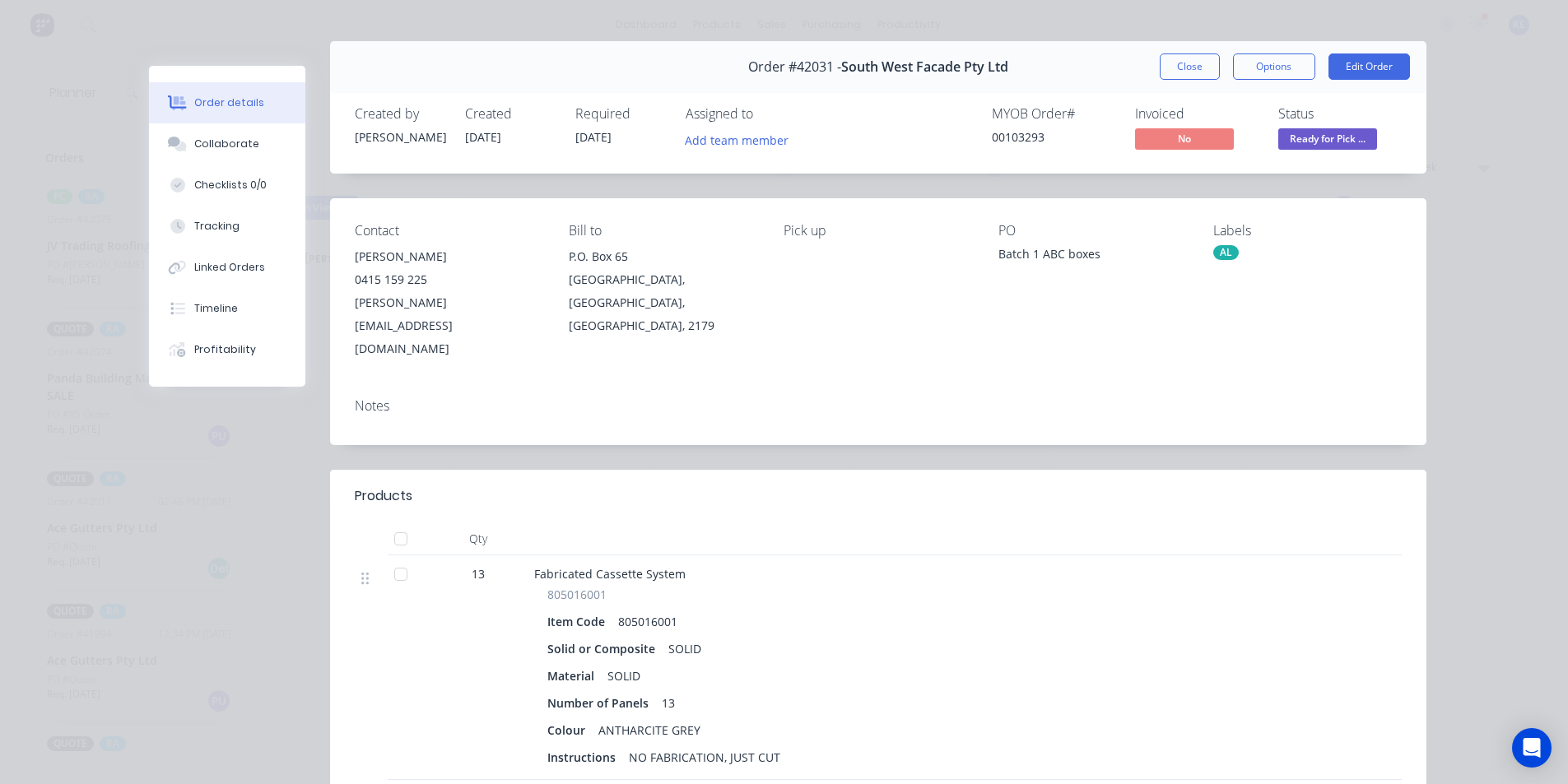
click at [1182, 67] on button "Close" at bounding box center [1190, 66] width 60 height 26
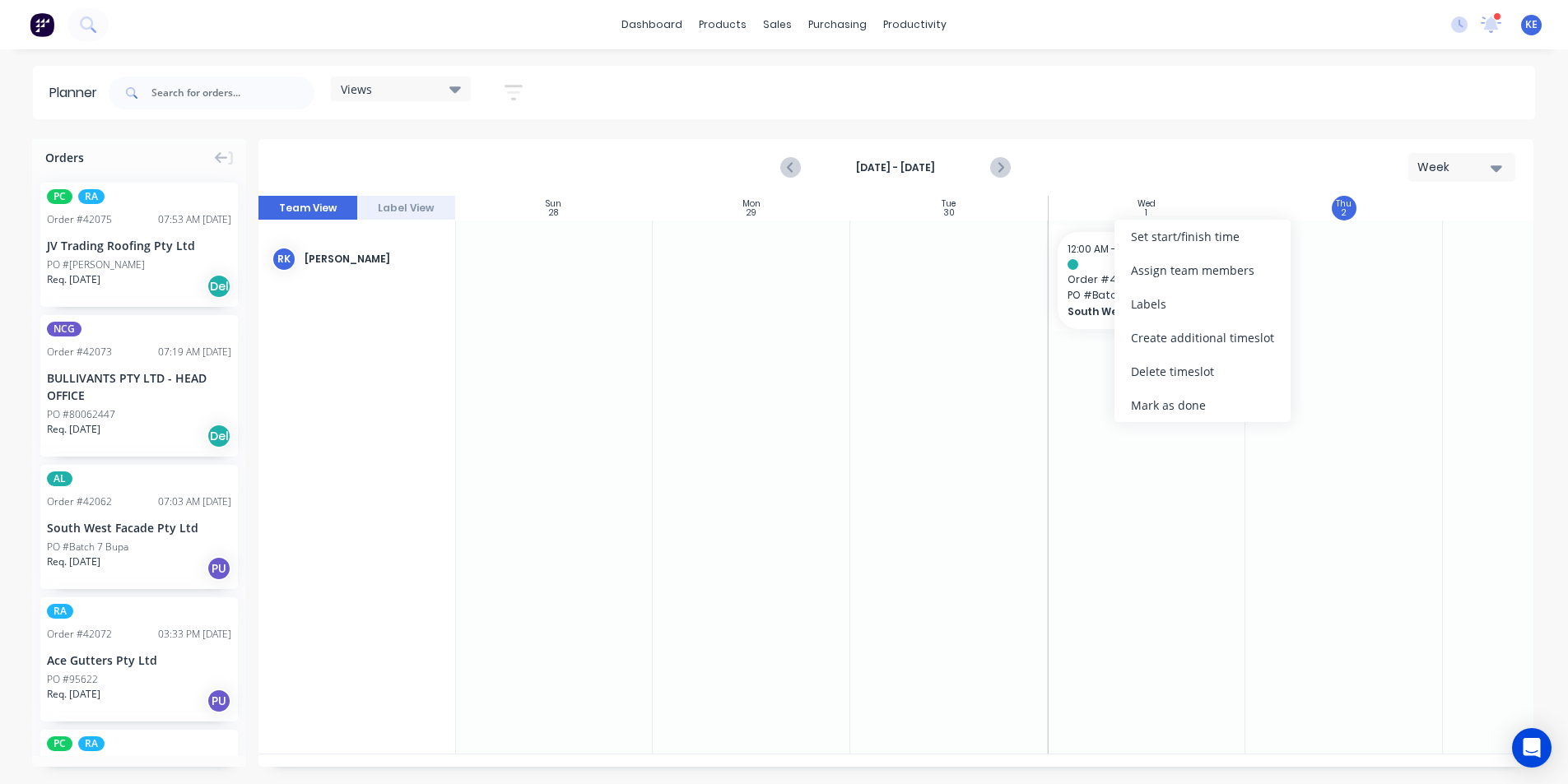
click at [1139, 413] on div "Mark as done" at bounding box center [1202, 405] width 176 height 34
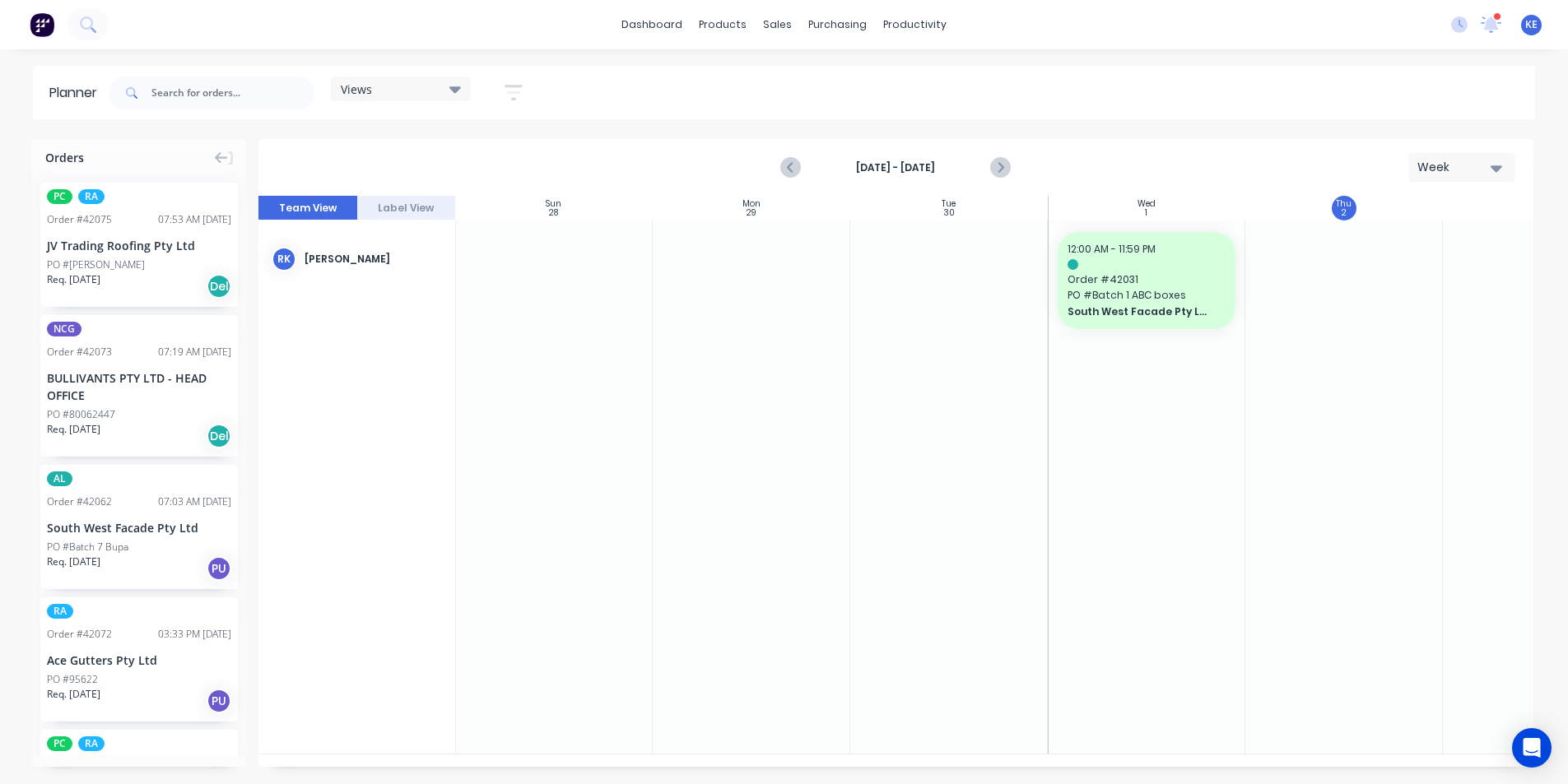
click at [1019, 178] on div "Sep 28th - Oct 4th Week" at bounding box center [896, 167] width 1272 height 54
click at [1271, 279] on div at bounding box center [1343, 487] width 198 height 533
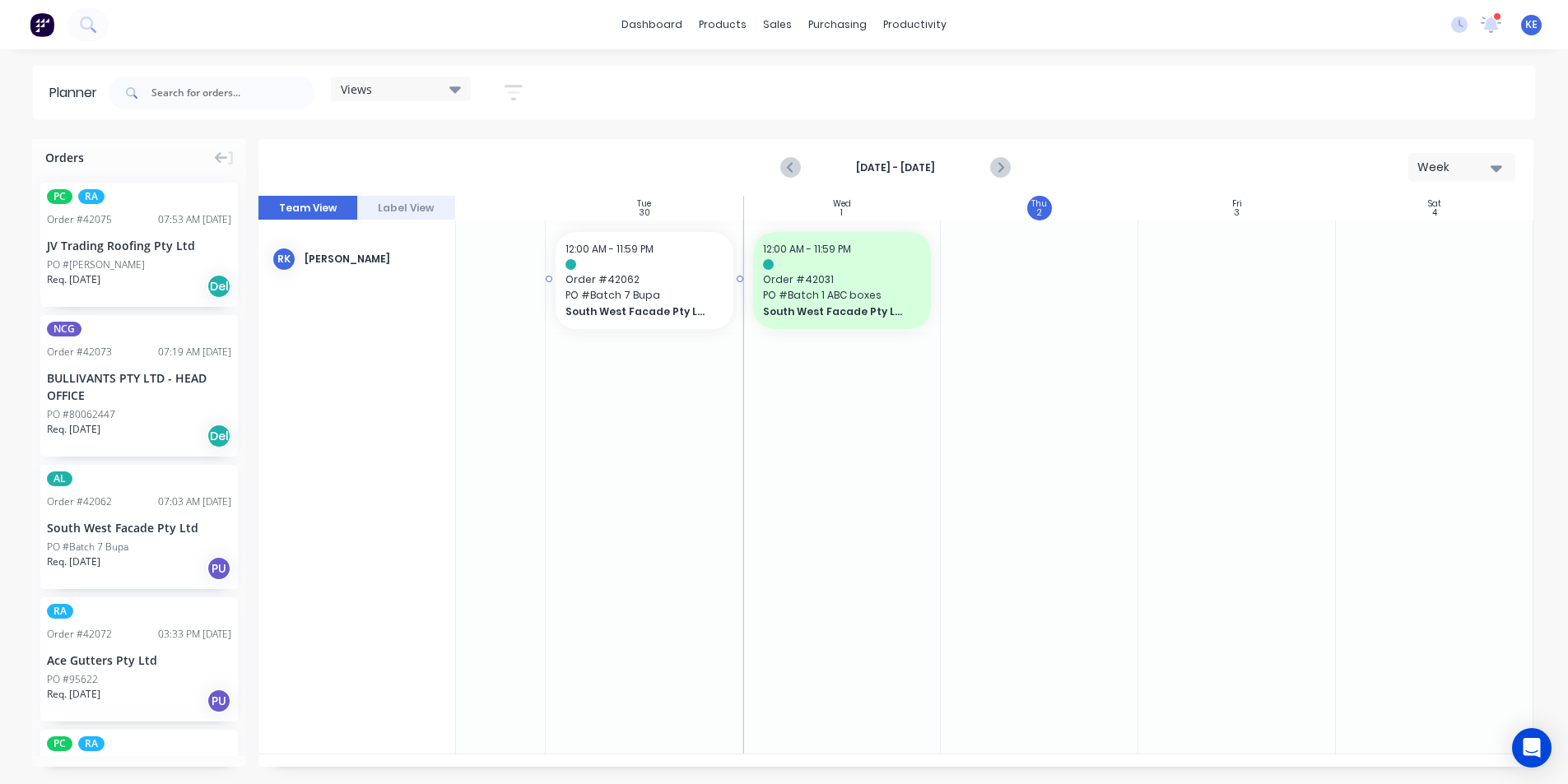
scroll to position [0, 297]
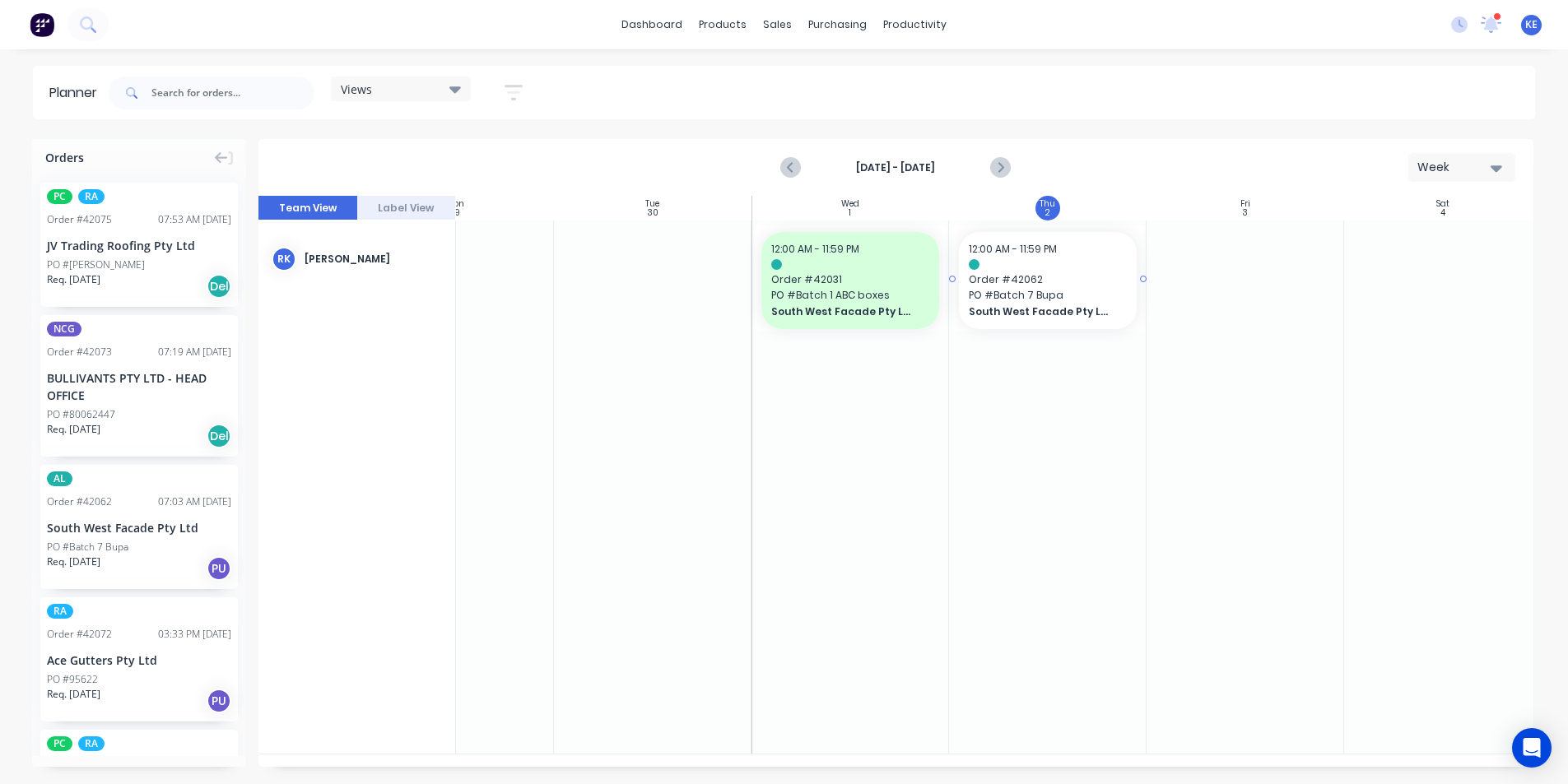
drag, startPoint x: 131, startPoint y: 504, endPoint x: 1111, endPoint y: 338, distance: 994.0
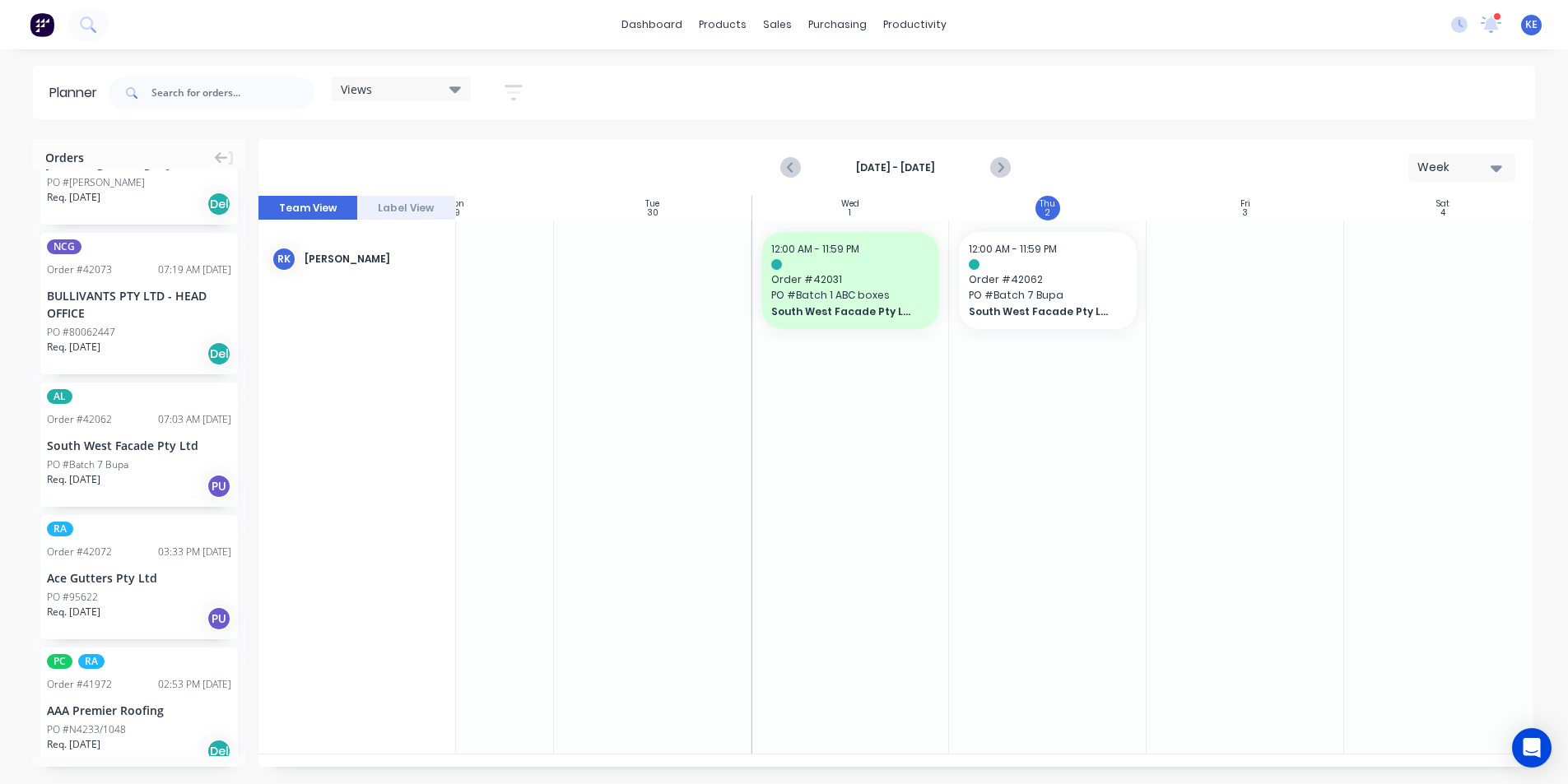
scroll to position [164, 0]
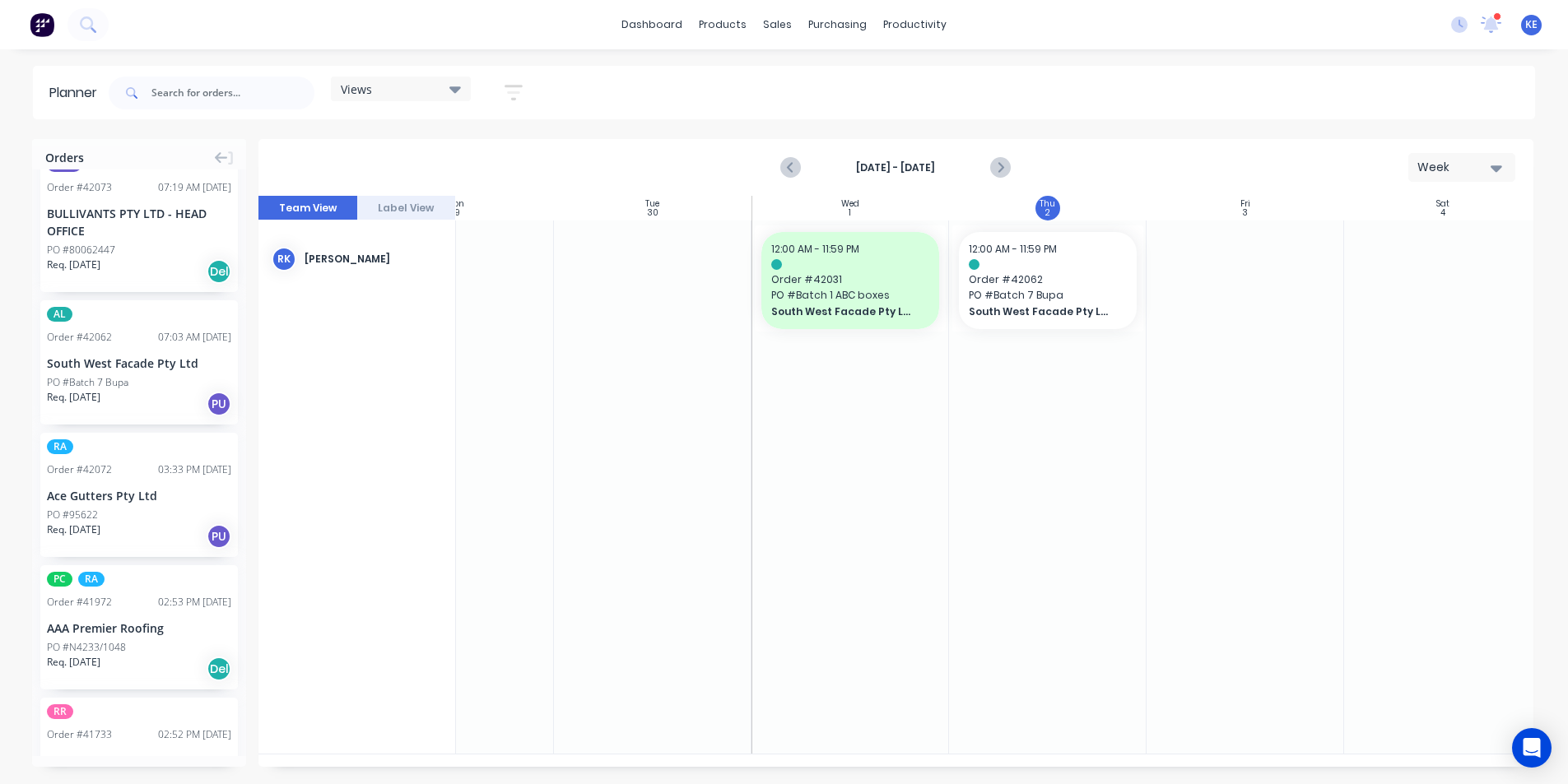
click at [517, 98] on icon "button" at bounding box center [513, 92] width 18 height 15
click at [496, 196] on icon "button" at bounding box center [495, 203] width 12 height 18
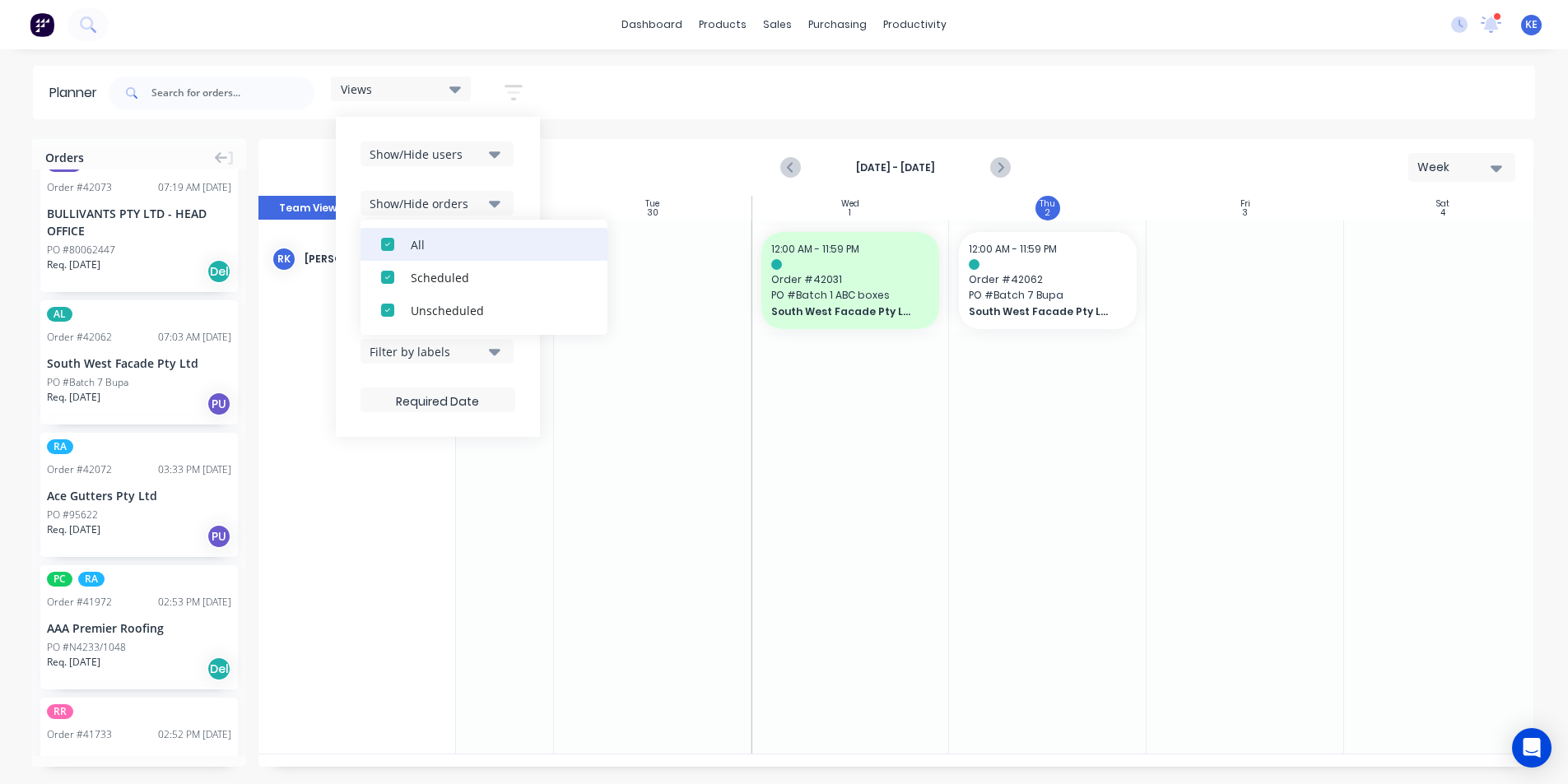
click at [439, 240] on div "All" at bounding box center [493, 243] width 165 height 17
click at [423, 319] on button "Unscheduled" at bounding box center [484, 310] width 247 height 33
click at [621, 108] on div "Views Save new view None edit kyle (Default) edit Iraking edit Michael's View e…" at bounding box center [820, 92] width 1430 height 49
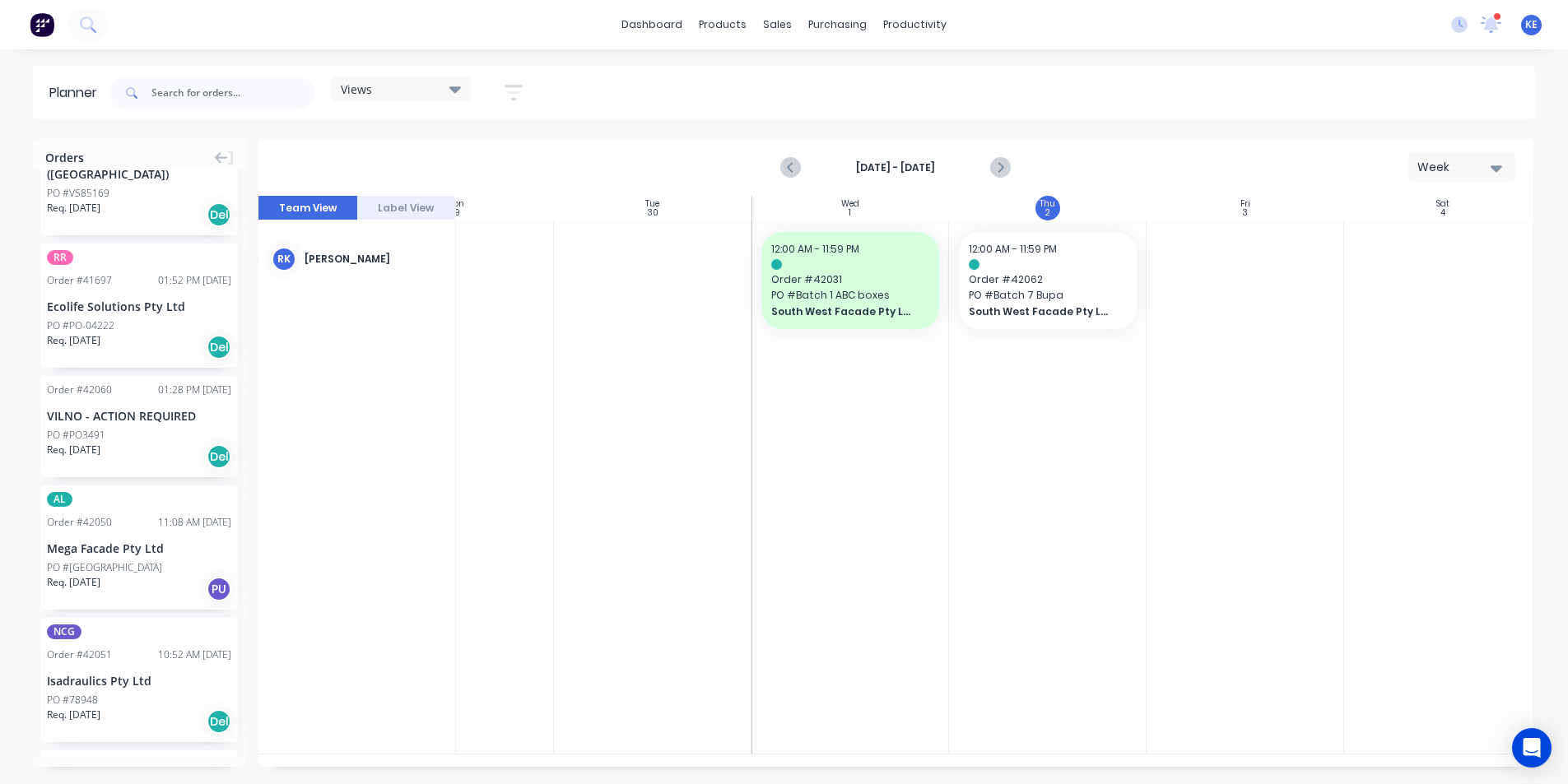
scroll to position [740, 0]
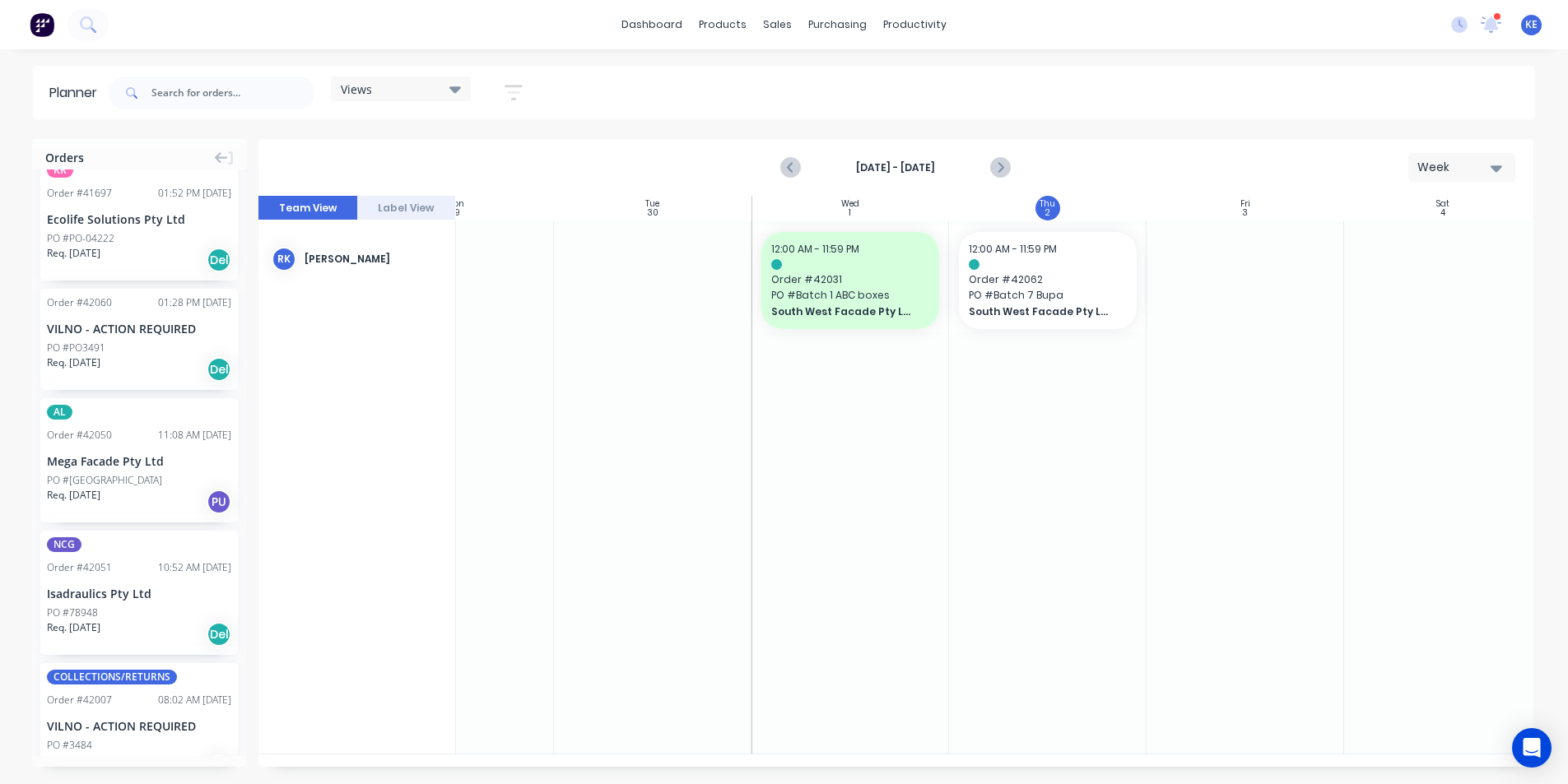
click at [119, 473] on div "PO #[GEOGRAPHIC_DATA]" at bounding box center [139, 480] width 184 height 15
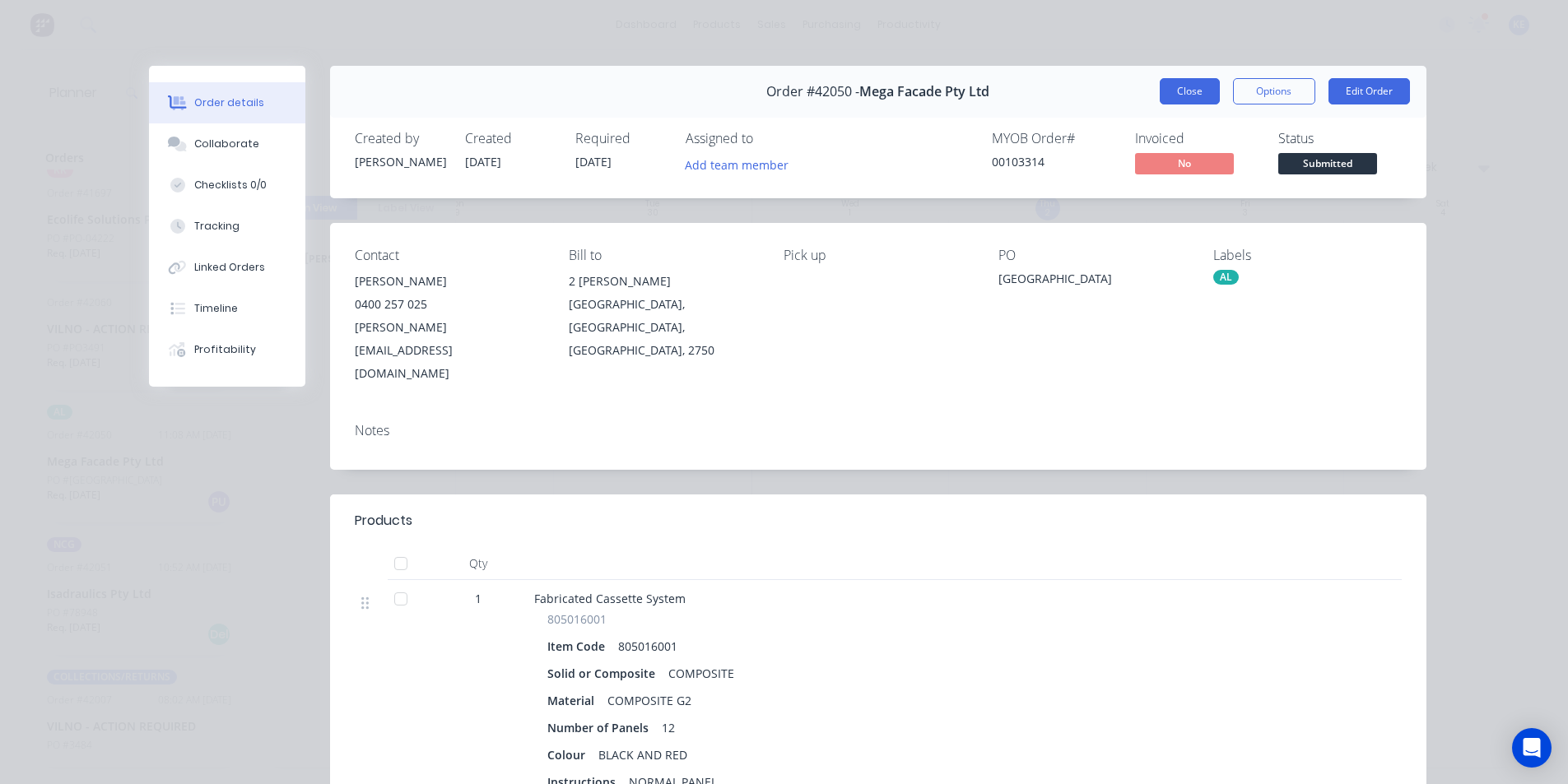
click at [1174, 87] on button "Close" at bounding box center [1190, 90] width 60 height 26
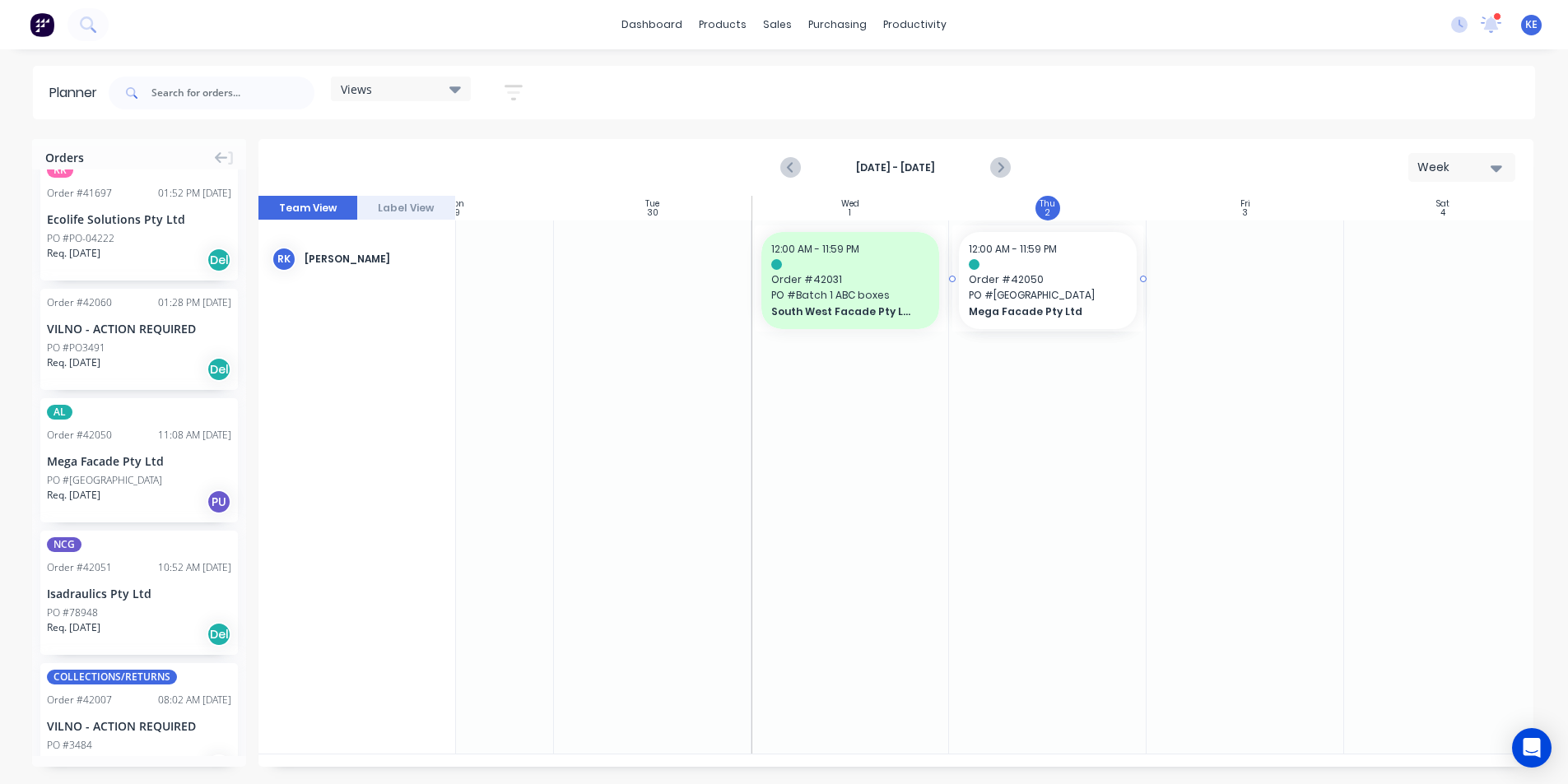
drag, startPoint x: 117, startPoint y: 434, endPoint x: 1065, endPoint y: 380, distance: 949.5
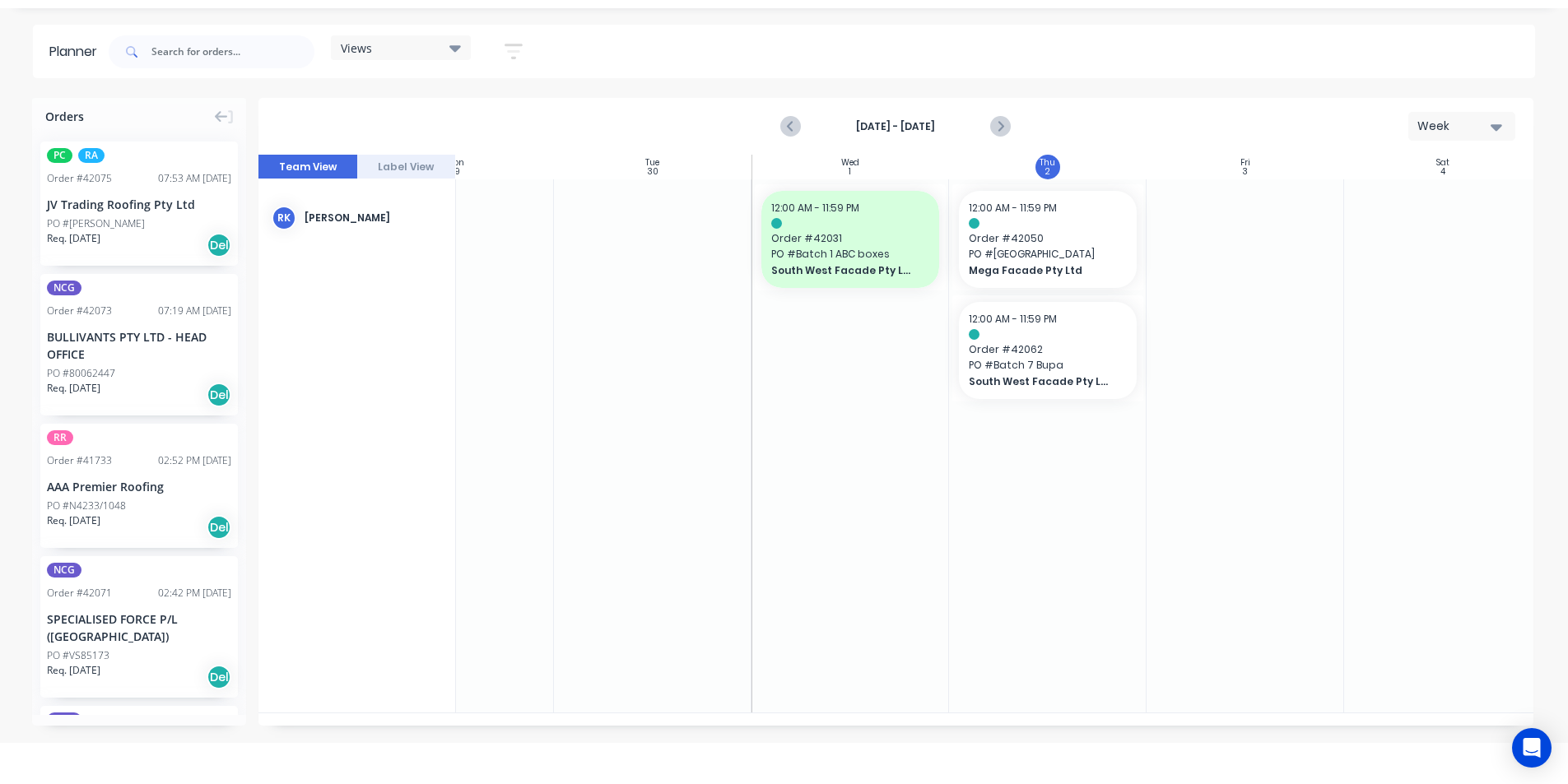
scroll to position [0, 0]
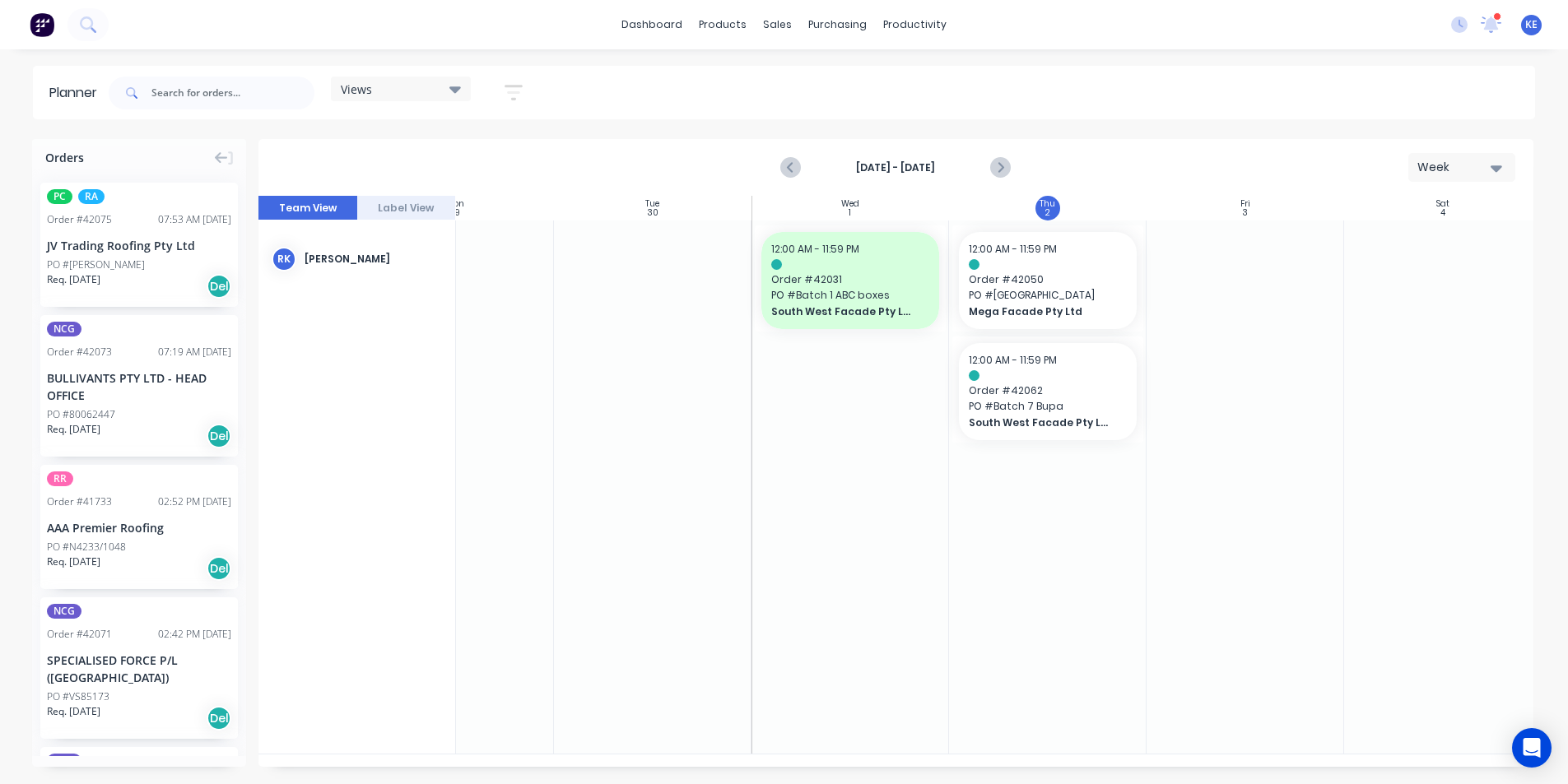
drag, startPoint x: 544, startPoint y: 98, endPoint x: 507, endPoint y: 96, distance: 37.1
click at [534, 97] on div "Views Save new view None edit kyle (Default) edit Iraking edit Michael's View e…" at bounding box center [820, 92] width 1430 height 49
click at [507, 96] on icon "button" at bounding box center [513, 92] width 18 height 21
click at [483, 193] on button "Show/Hide orders" at bounding box center [436, 204] width 153 height 25
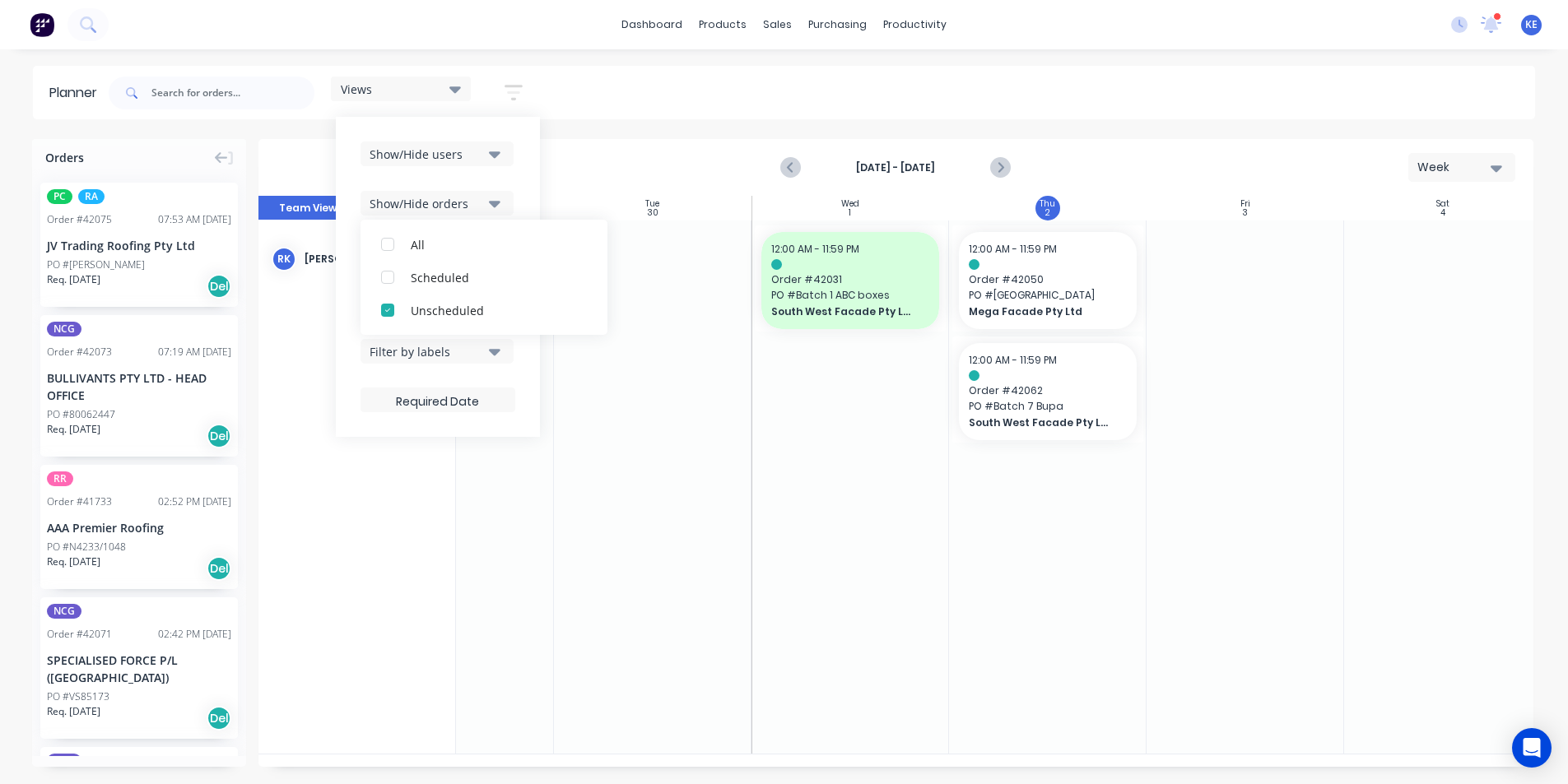
click at [523, 182] on div "Show/Hide users Show/Hide orders All Scheduled Unscheduled Filter by status Fil…" at bounding box center [437, 277] width 204 height 320
click at [492, 156] on icon "button" at bounding box center [495, 154] width 12 height 18
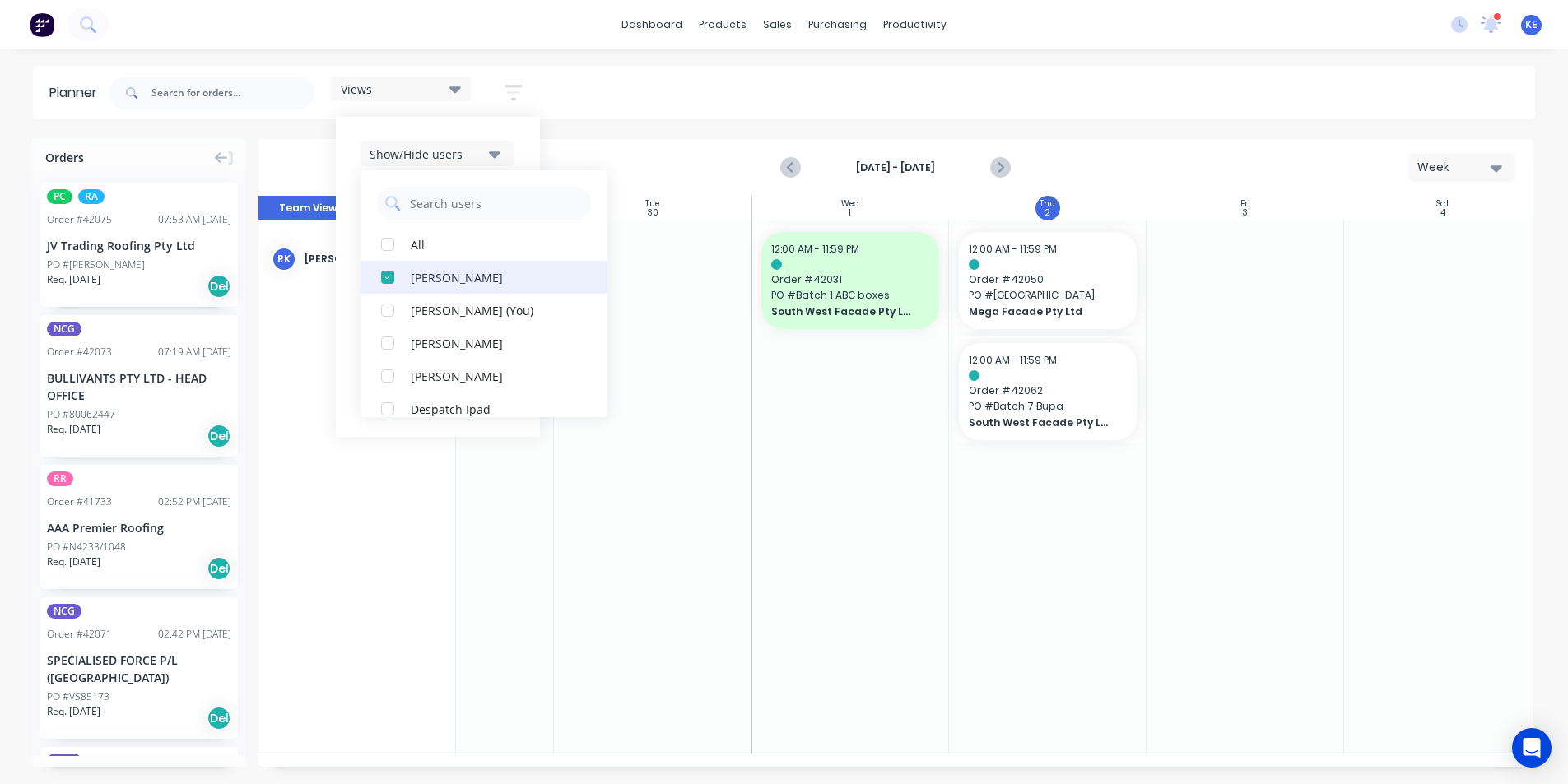
click at [429, 274] on div "Rupesh Karki" at bounding box center [493, 276] width 165 height 17
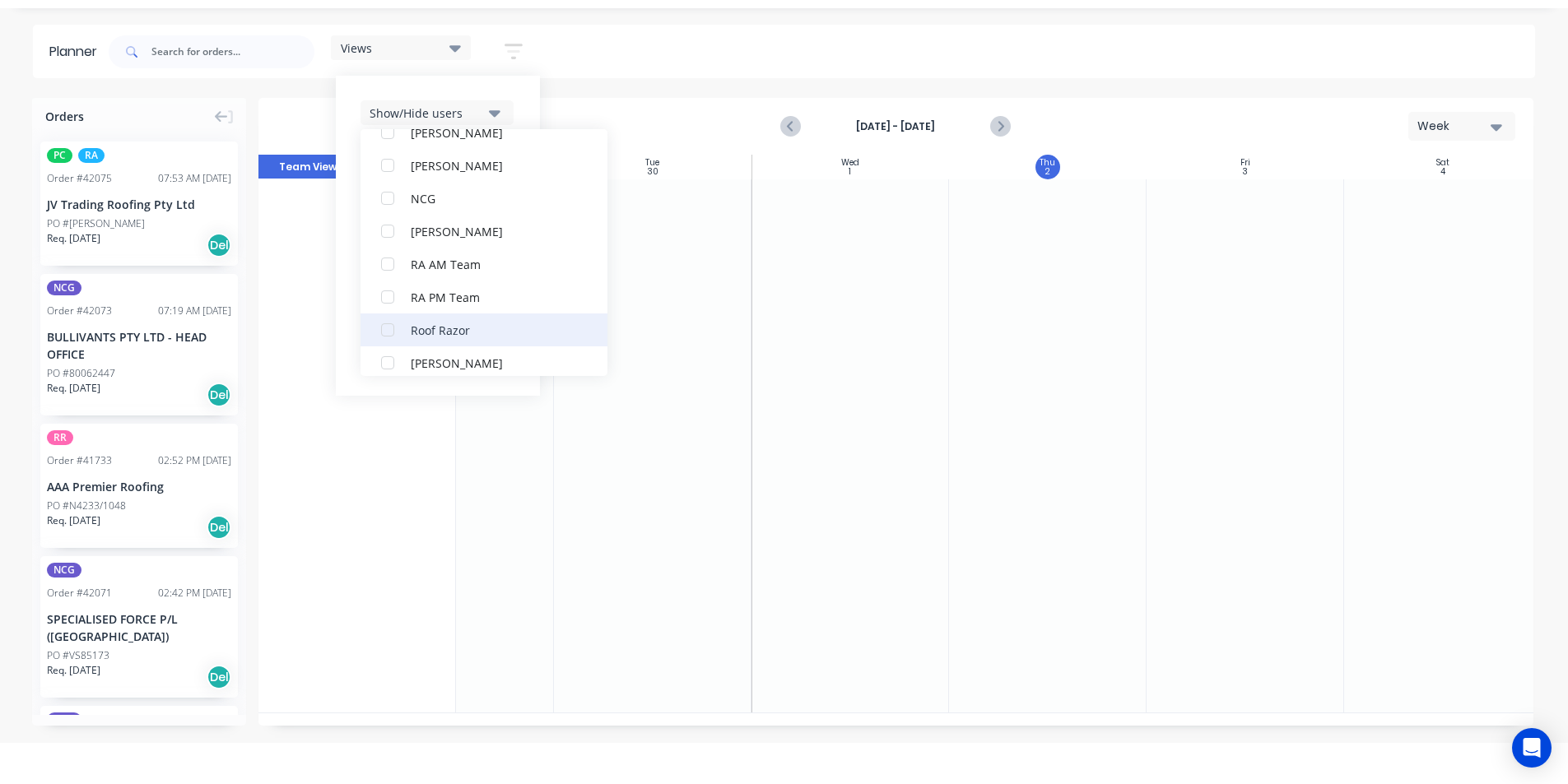
scroll to position [411, 0]
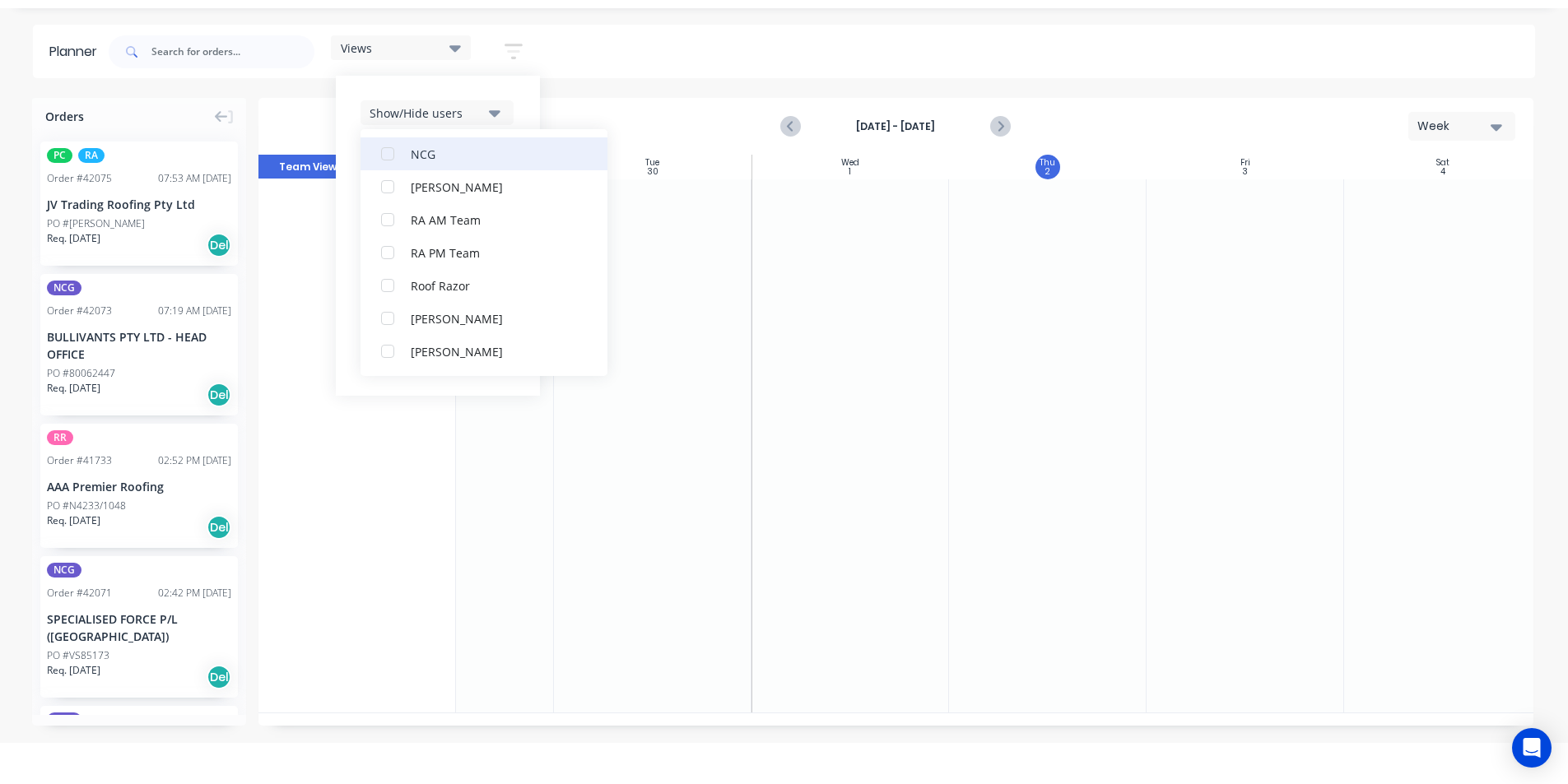
click at [435, 144] on button "NCG" at bounding box center [484, 154] width 247 height 33
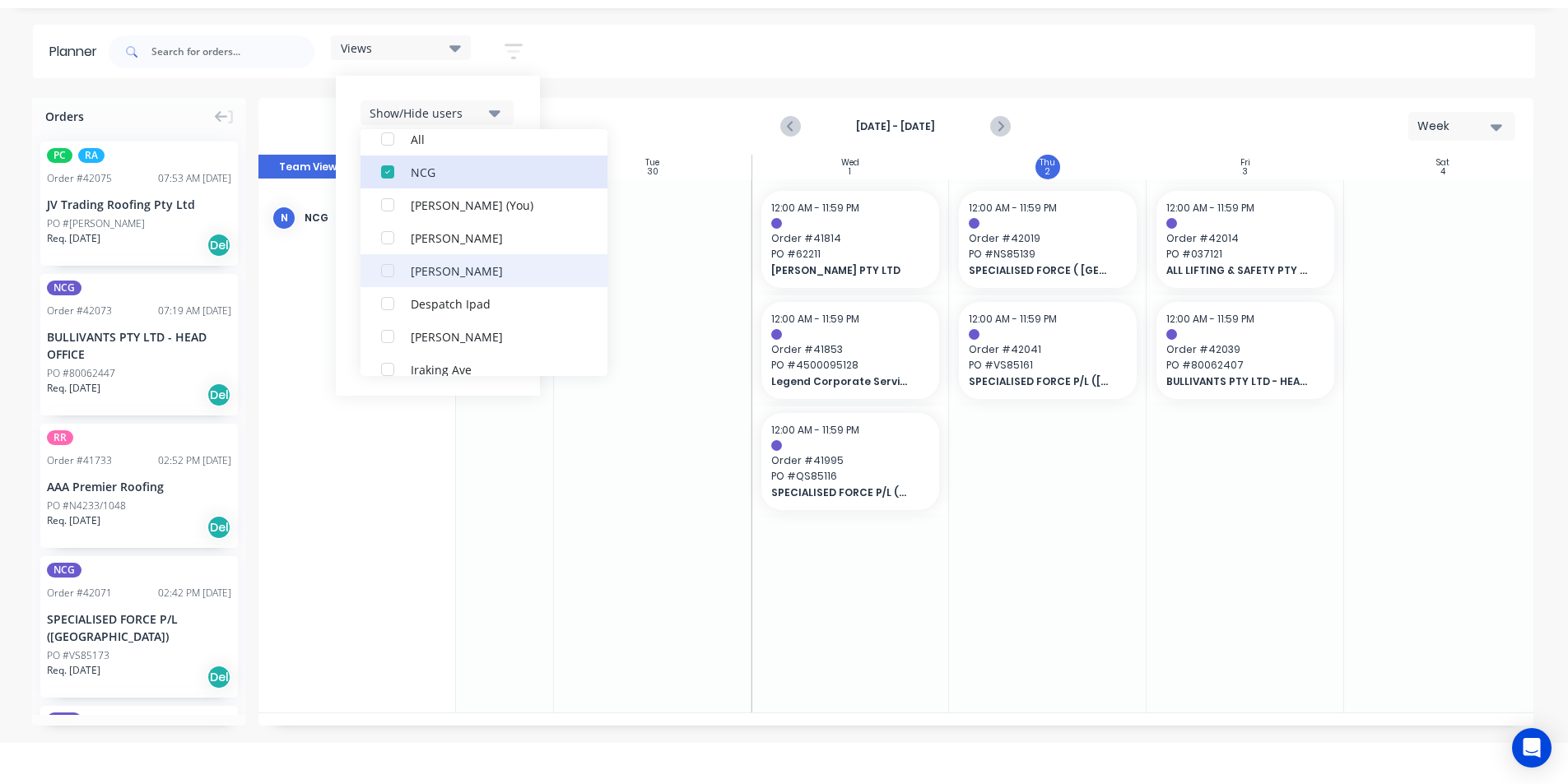
scroll to position [0, 0]
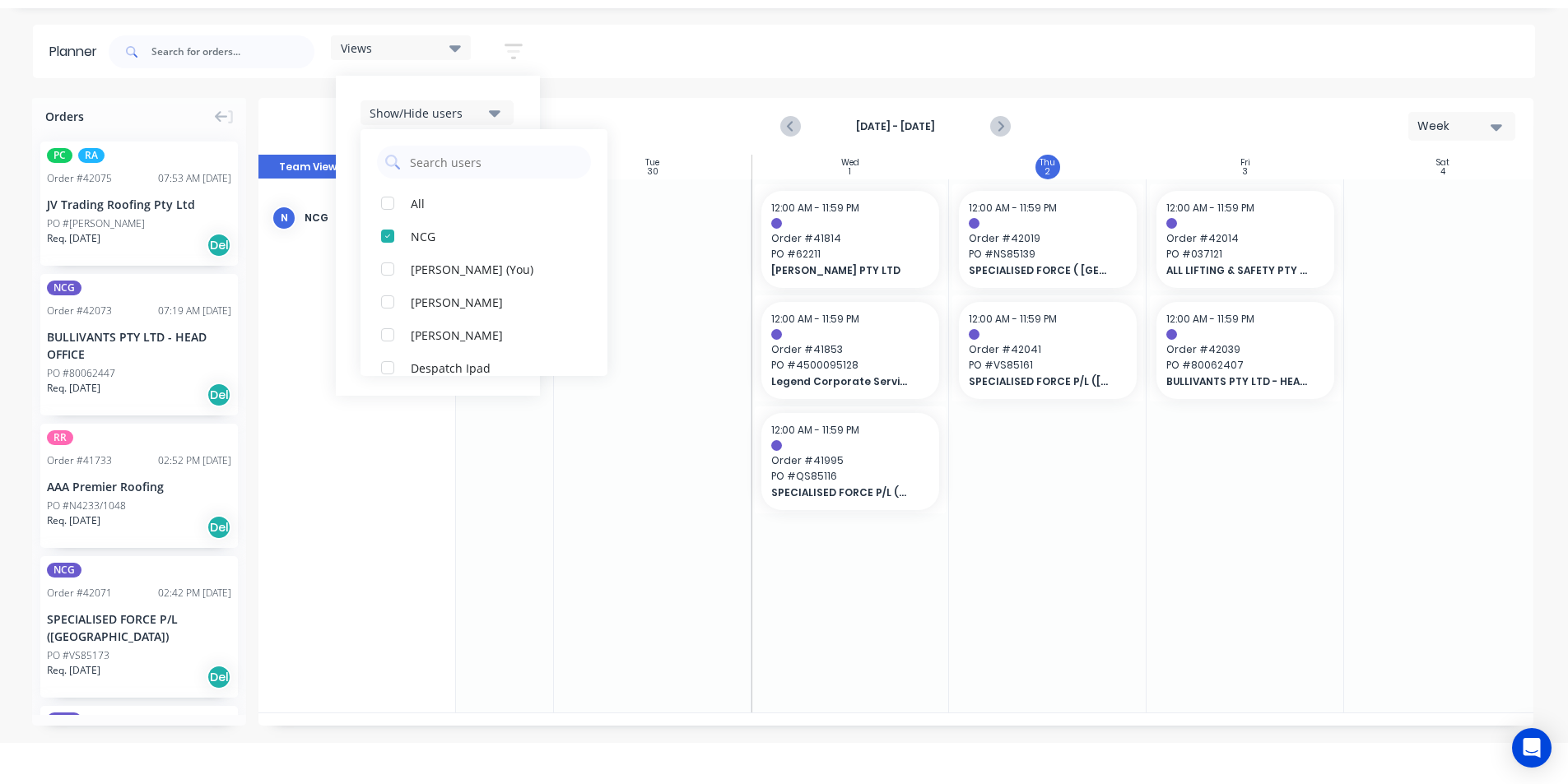
click at [830, 28] on header "Planner Views Save new view None edit kyle (Default) edit Iraking edit Michael'…" at bounding box center [784, 52] width 1503 height 54
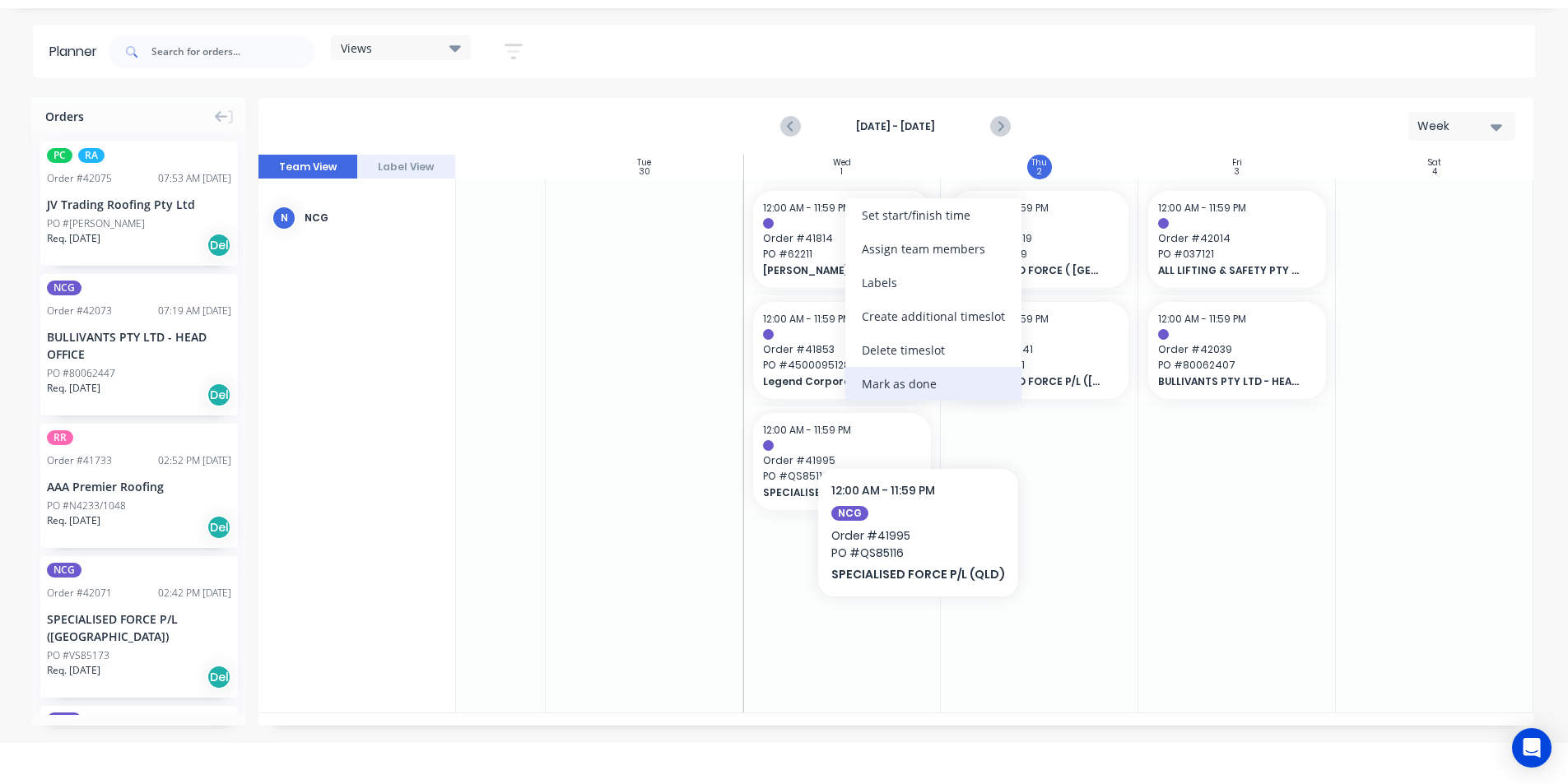
click at [907, 384] on div "Mark as done" at bounding box center [933, 384] width 176 height 34
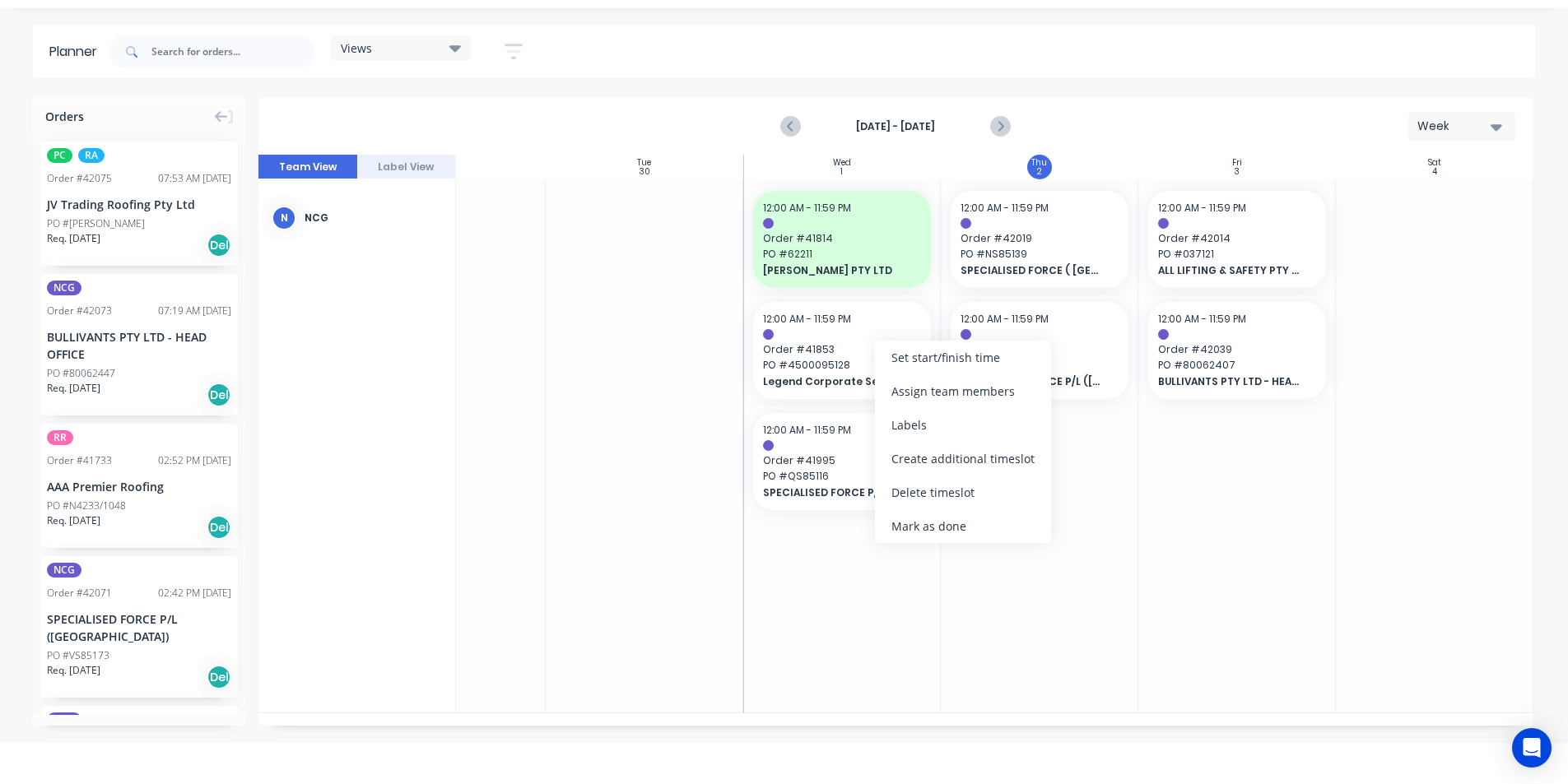
click at [905, 526] on div "Mark as done" at bounding box center [962, 527] width 176 height 34
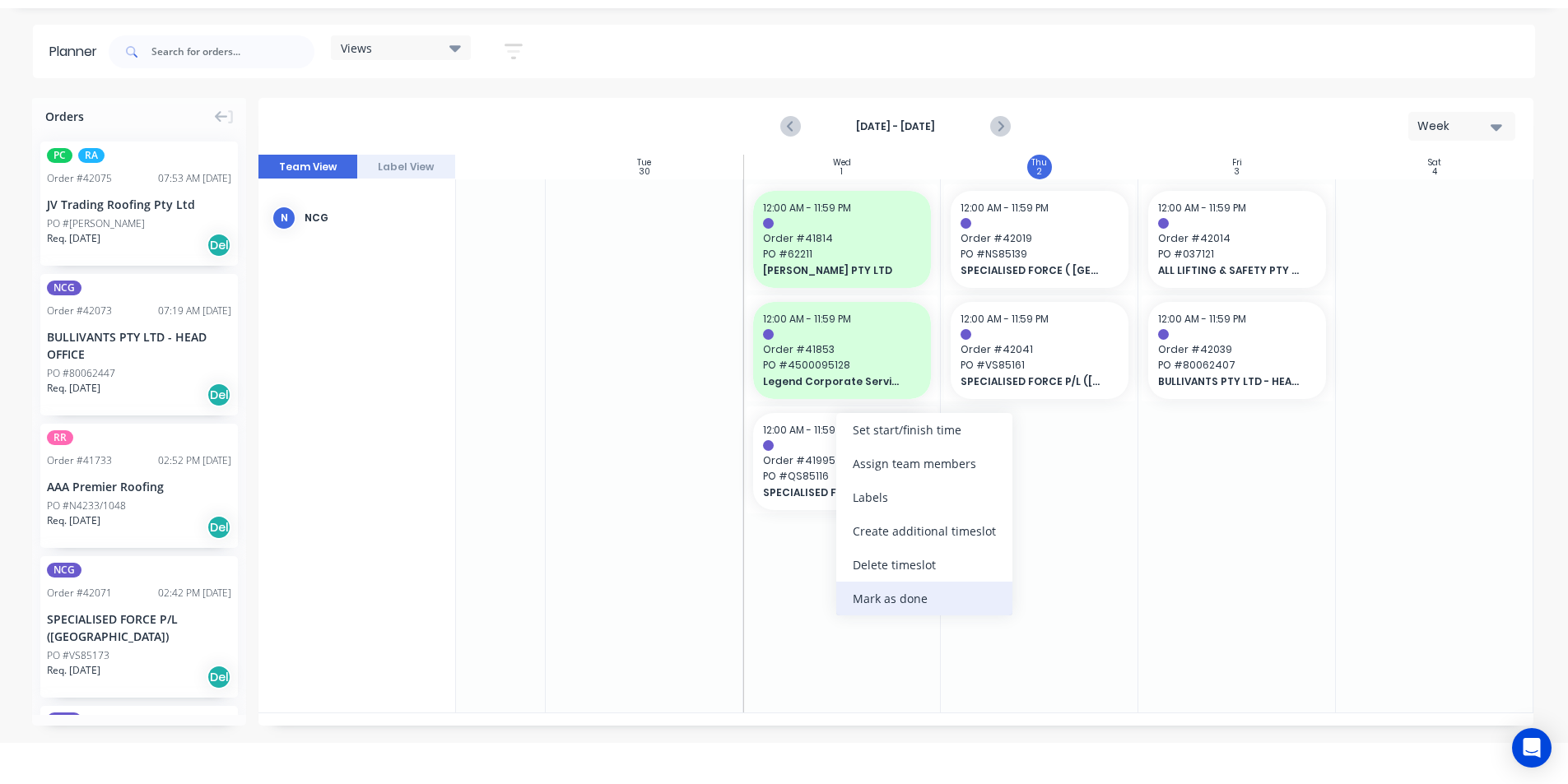
click at [882, 594] on div "Mark as done" at bounding box center [924, 599] width 176 height 34
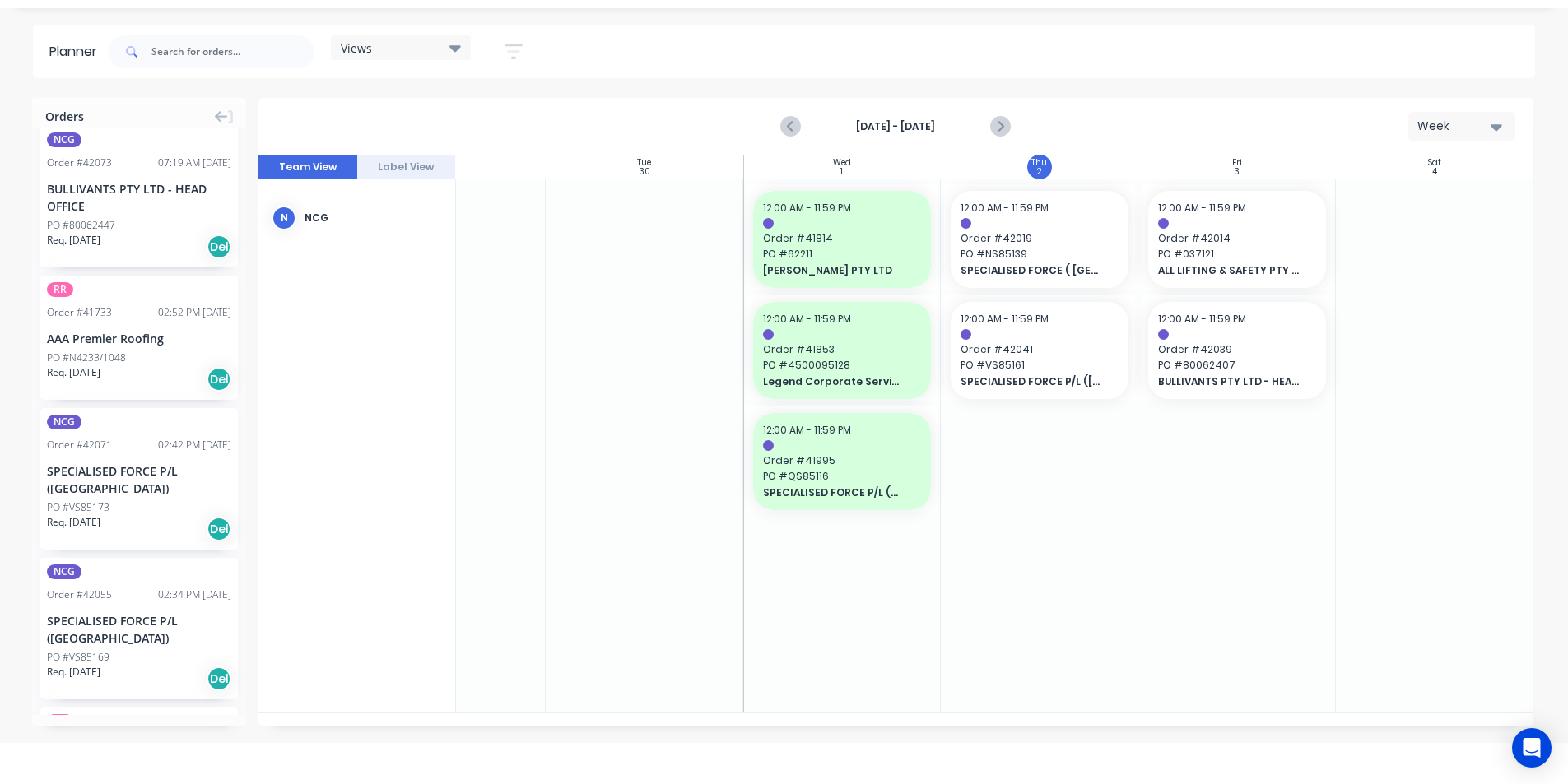
scroll to position [164, 0]
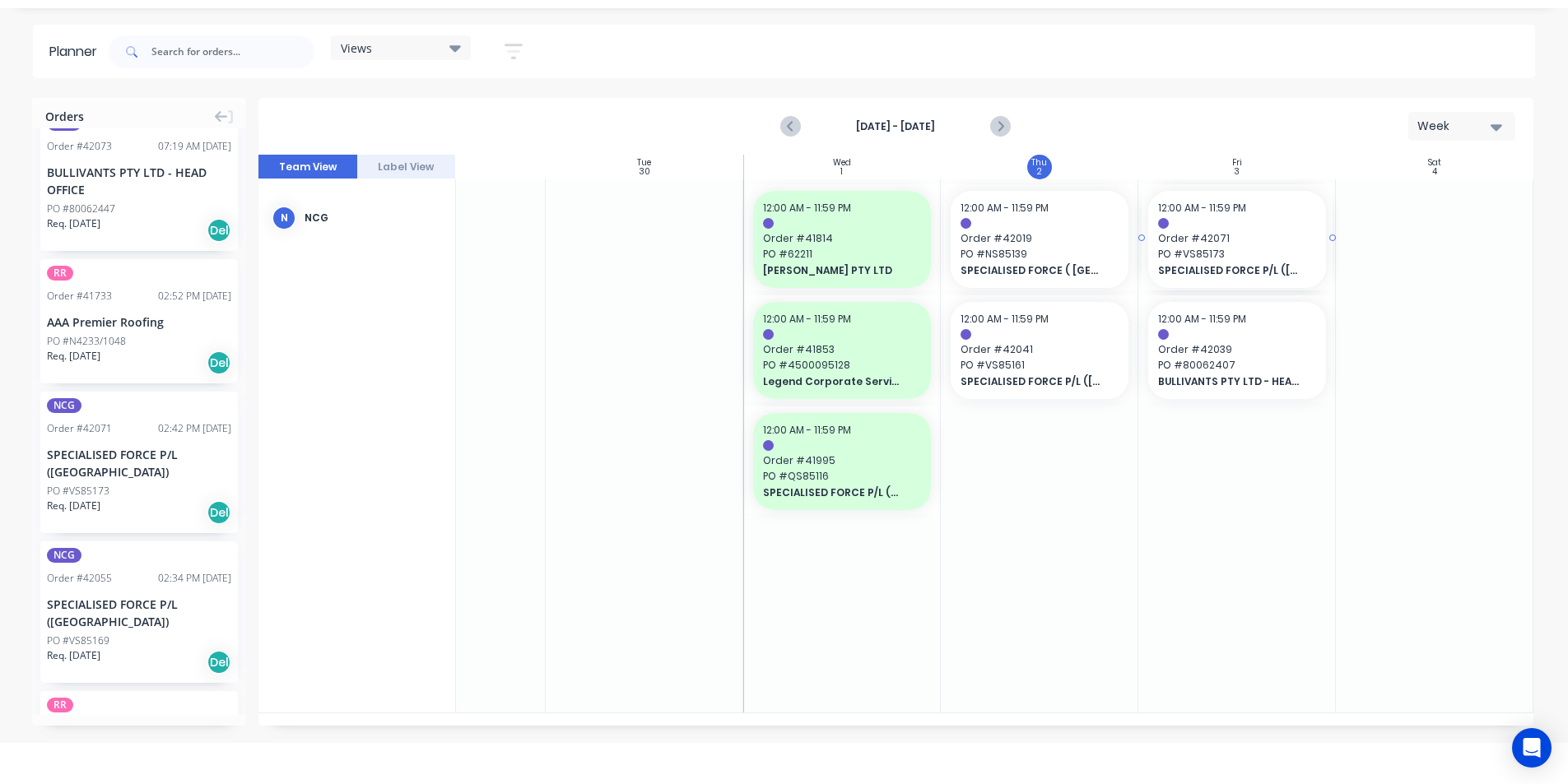
drag, startPoint x: 88, startPoint y: 454, endPoint x: 1228, endPoint y: 369, distance: 1143.2
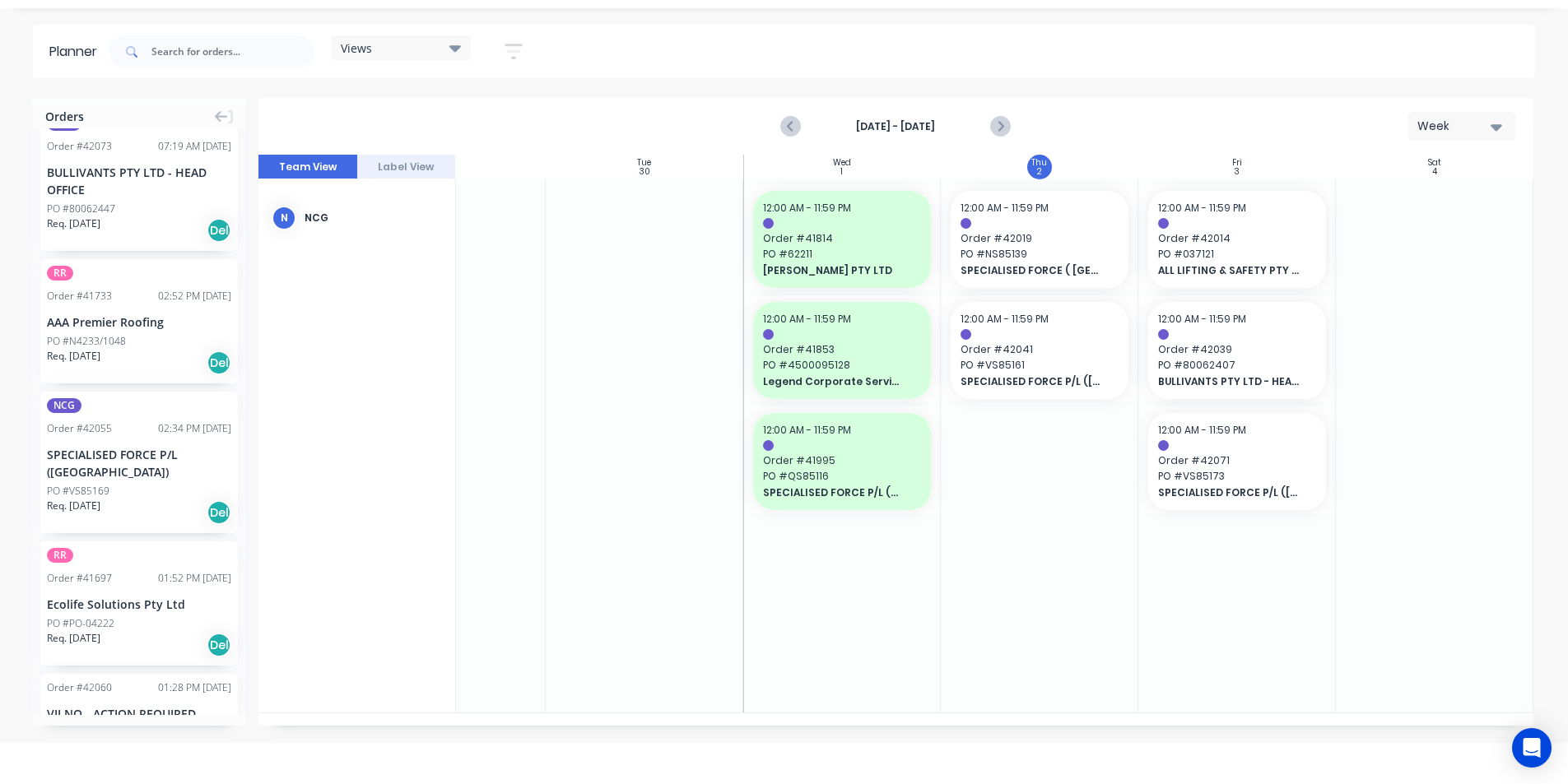
click at [522, 36] on button "button" at bounding box center [513, 52] width 53 height 32
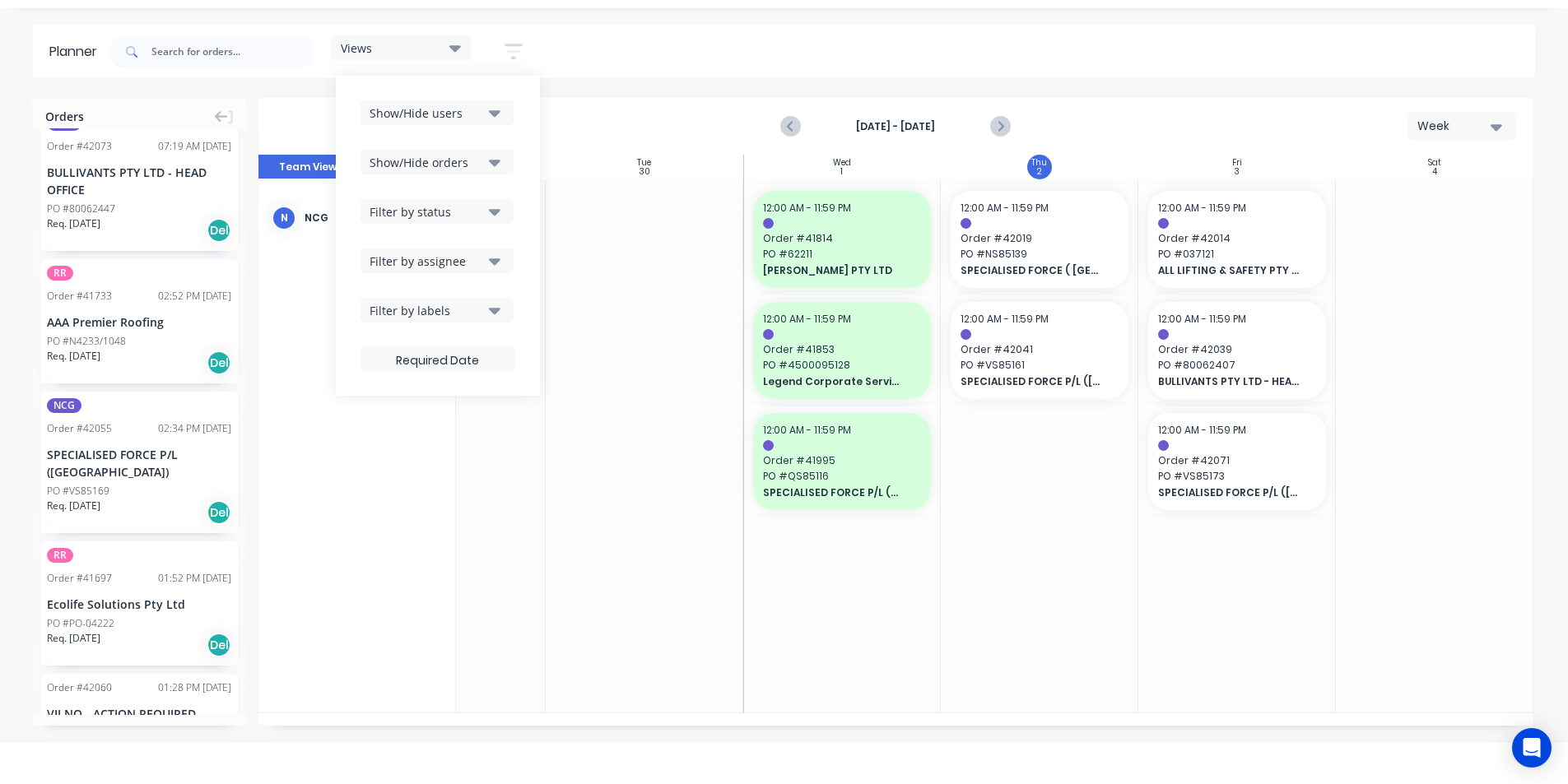
click at [474, 160] on div "Show/Hide orders" at bounding box center [427, 162] width 114 height 17
click at [672, 65] on div "Views Save new view None edit kyle (Default) edit Iraking edit Michael's View e…" at bounding box center [820, 51] width 1430 height 49
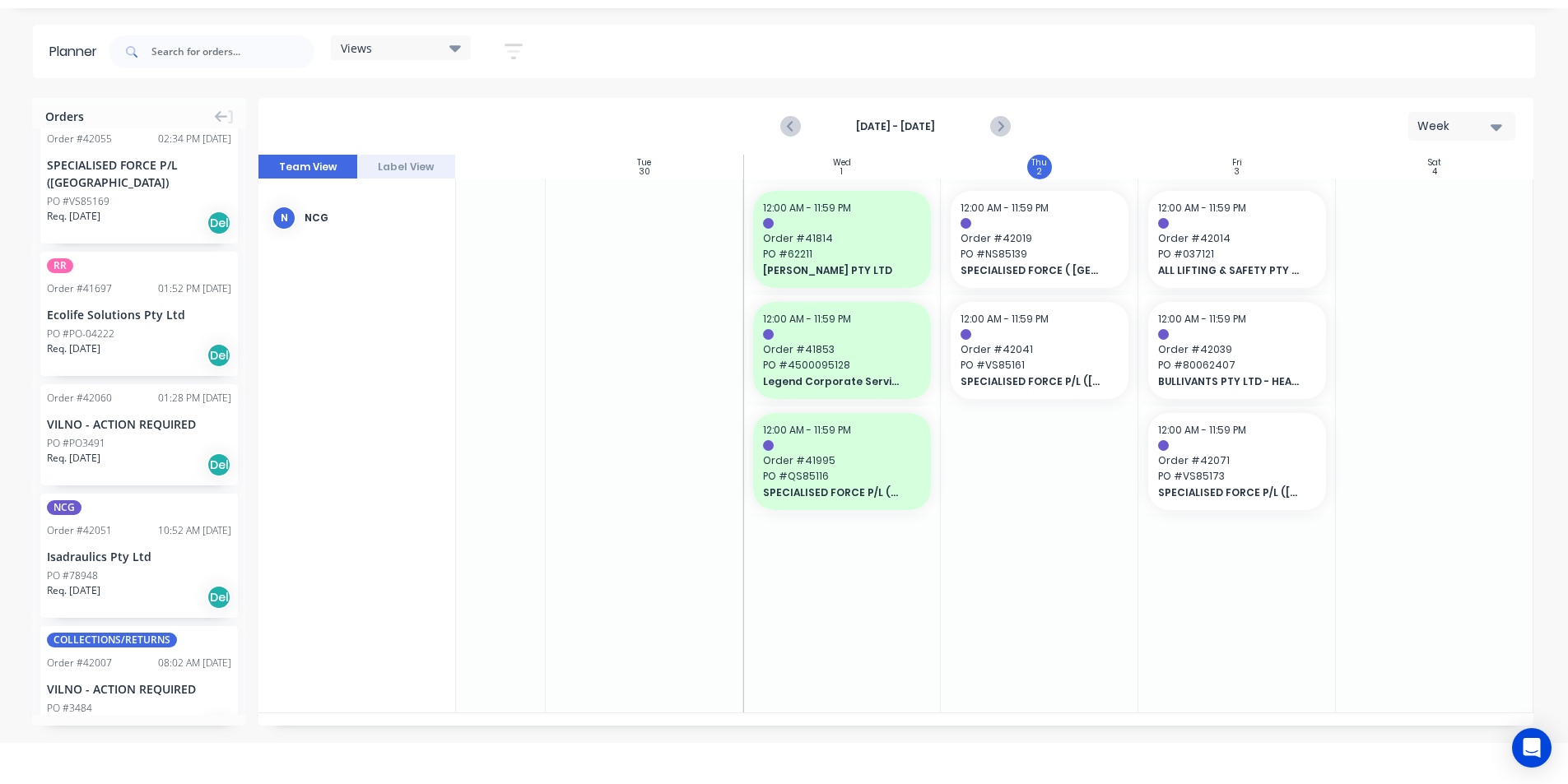
scroll to position [576, 0]
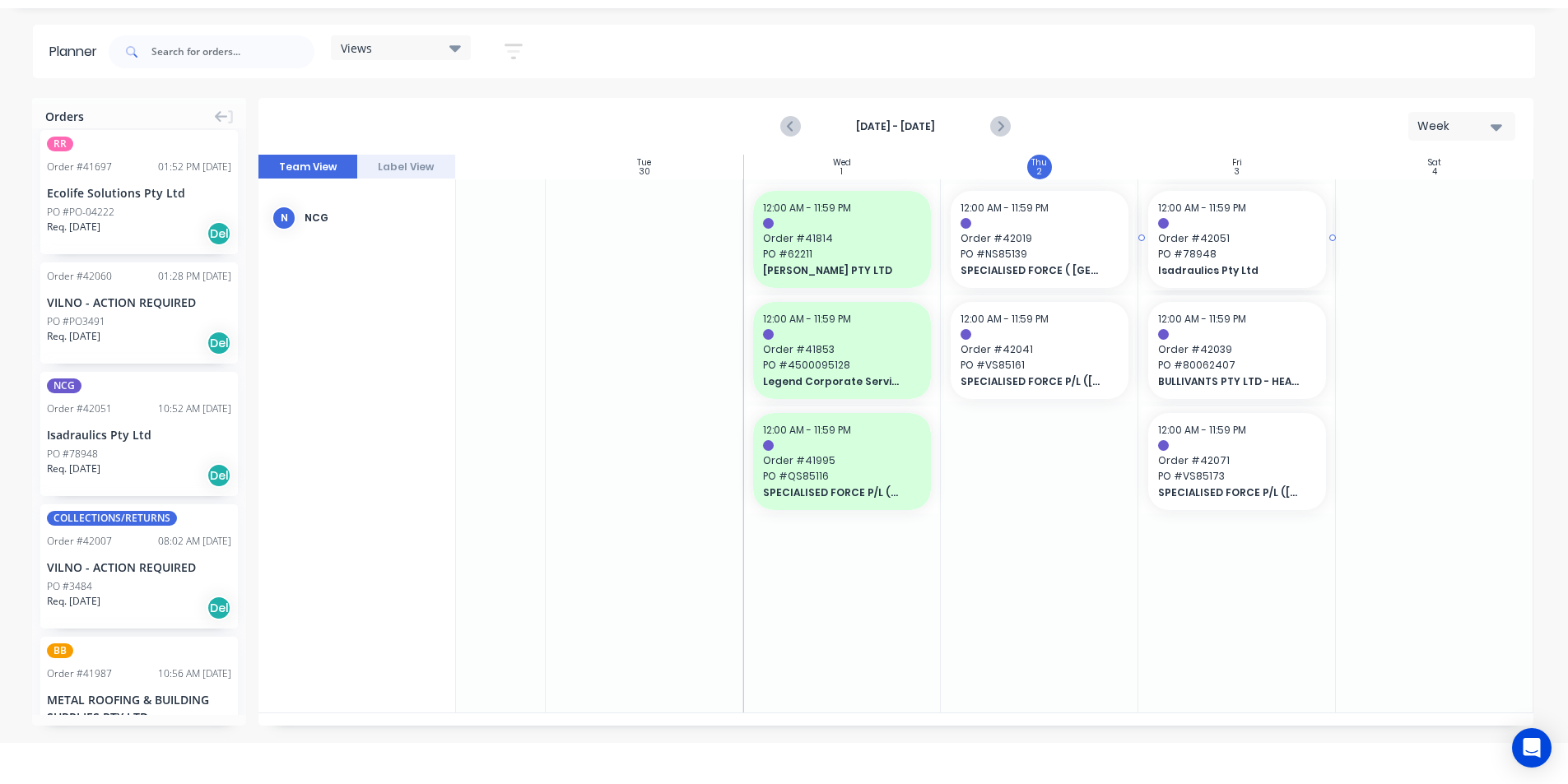
drag, startPoint x: 78, startPoint y: 378, endPoint x: 1215, endPoint y: 303, distance: 1139.5
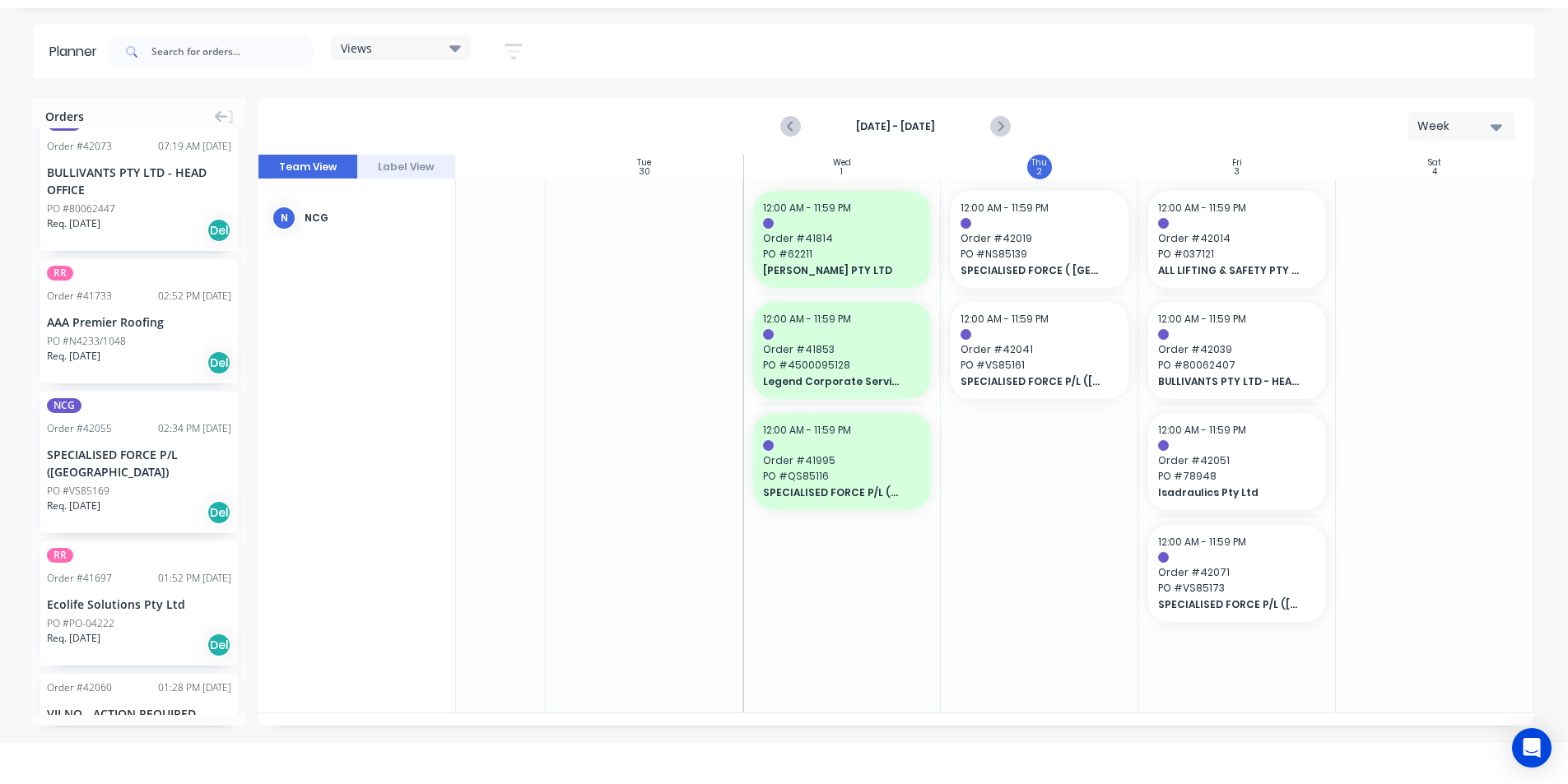
scroll to position [0, 0]
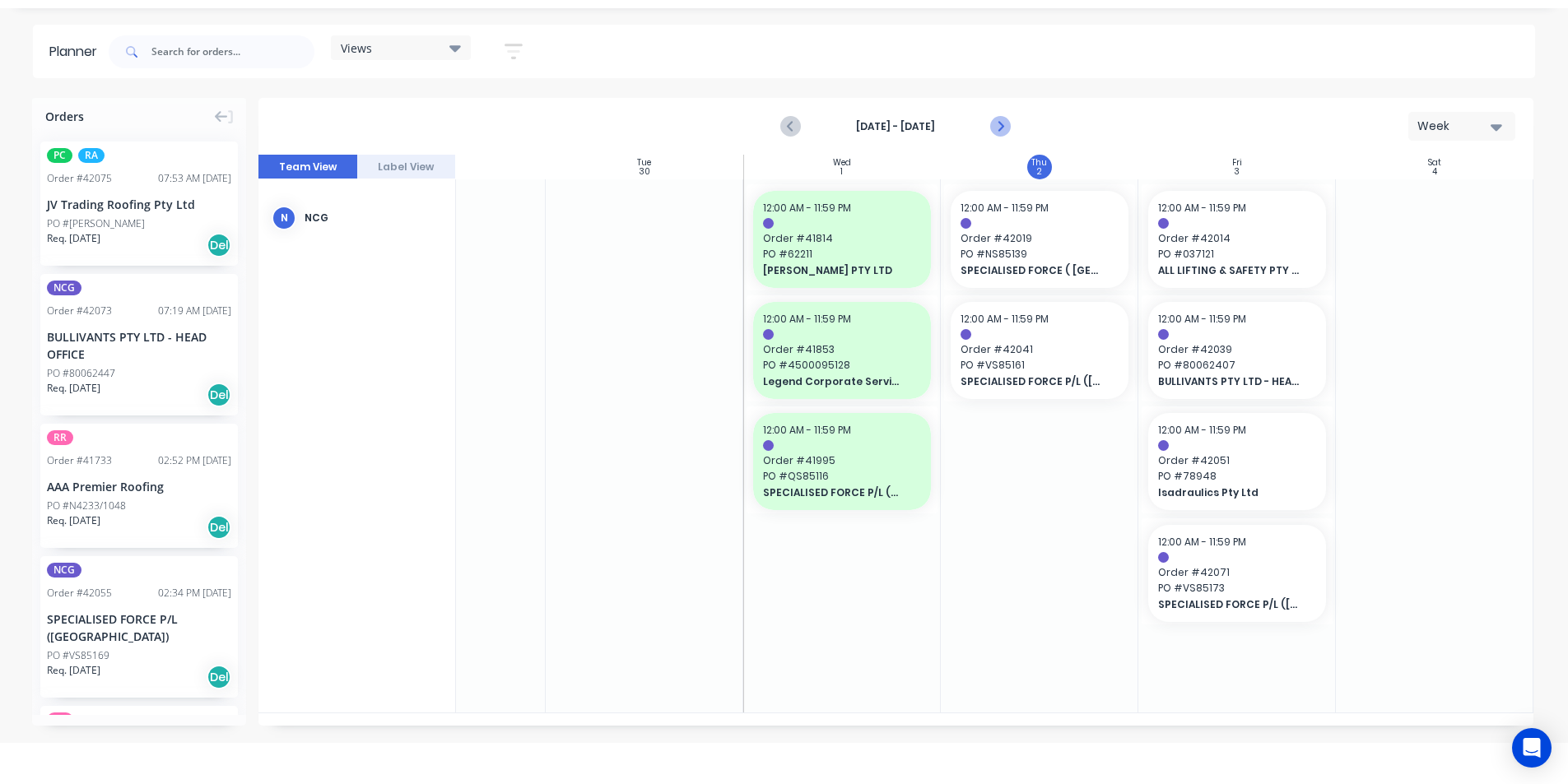
click at [1004, 130] on icon "Next page" at bounding box center [1000, 127] width 20 height 20
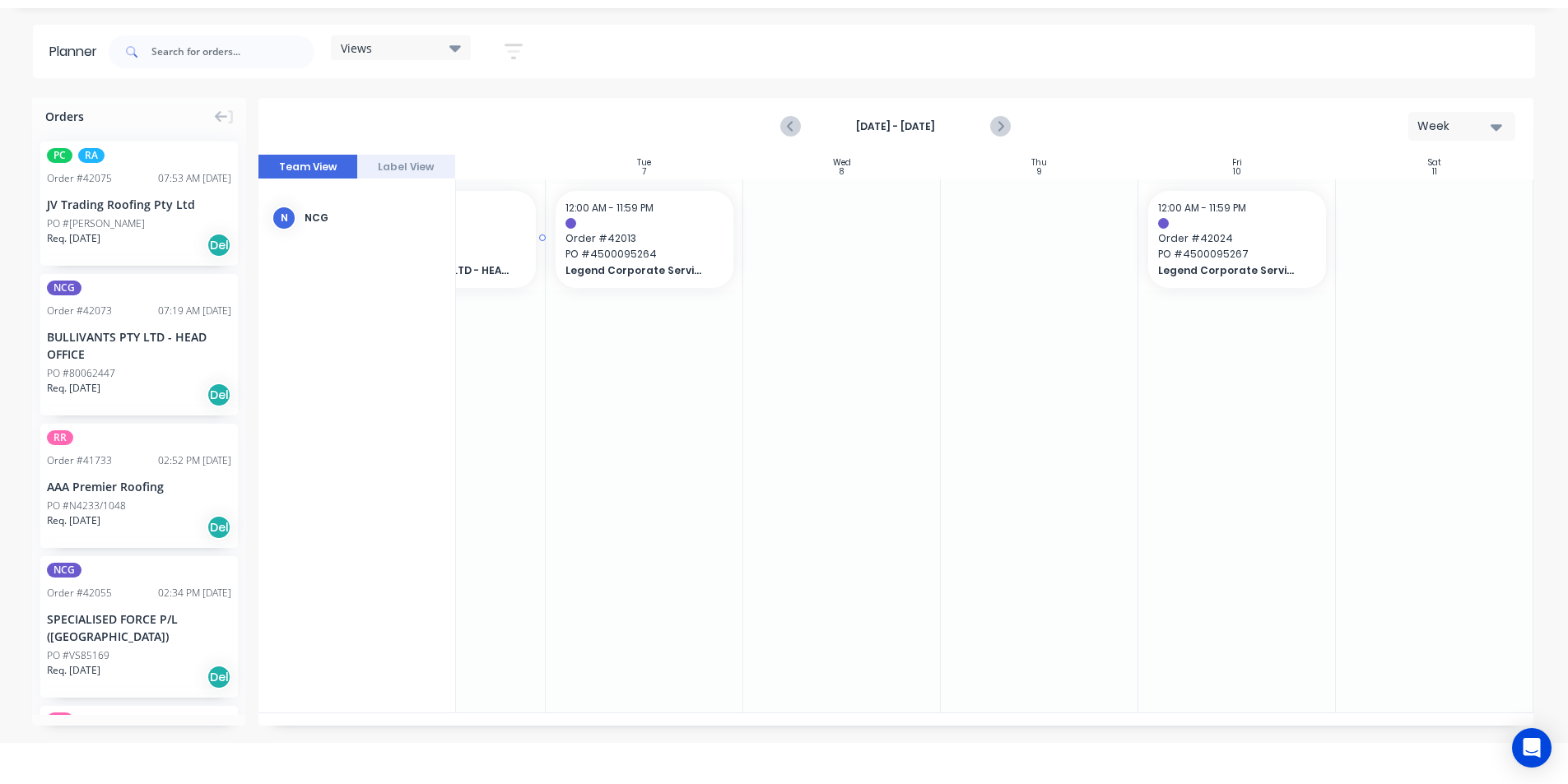
scroll to position [0, 297]
drag, startPoint x: 67, startPoint y: 336, endPoint x: 602, endPoint y: 289, distance: 537.1
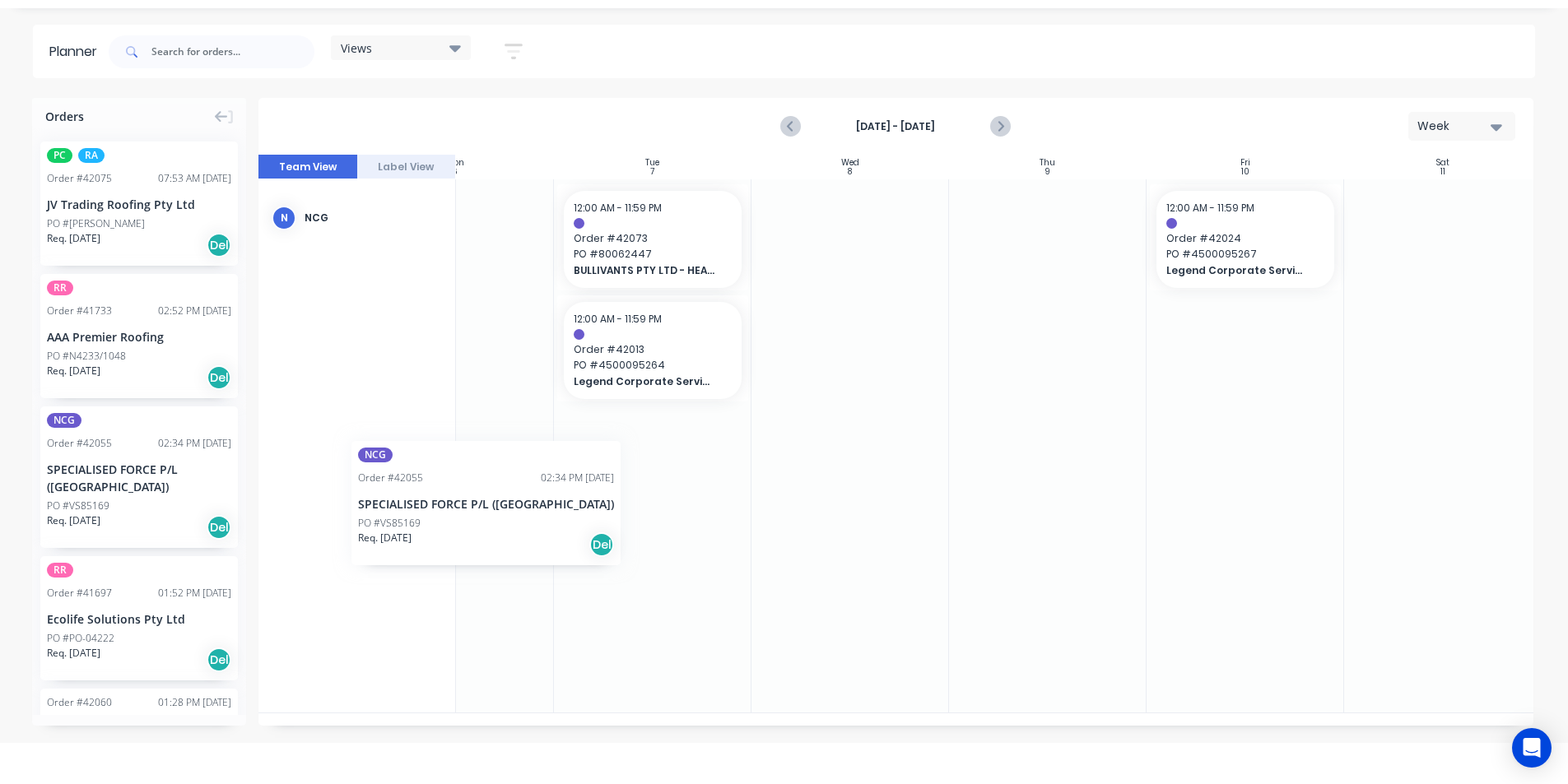
scroll to position [0, 289]
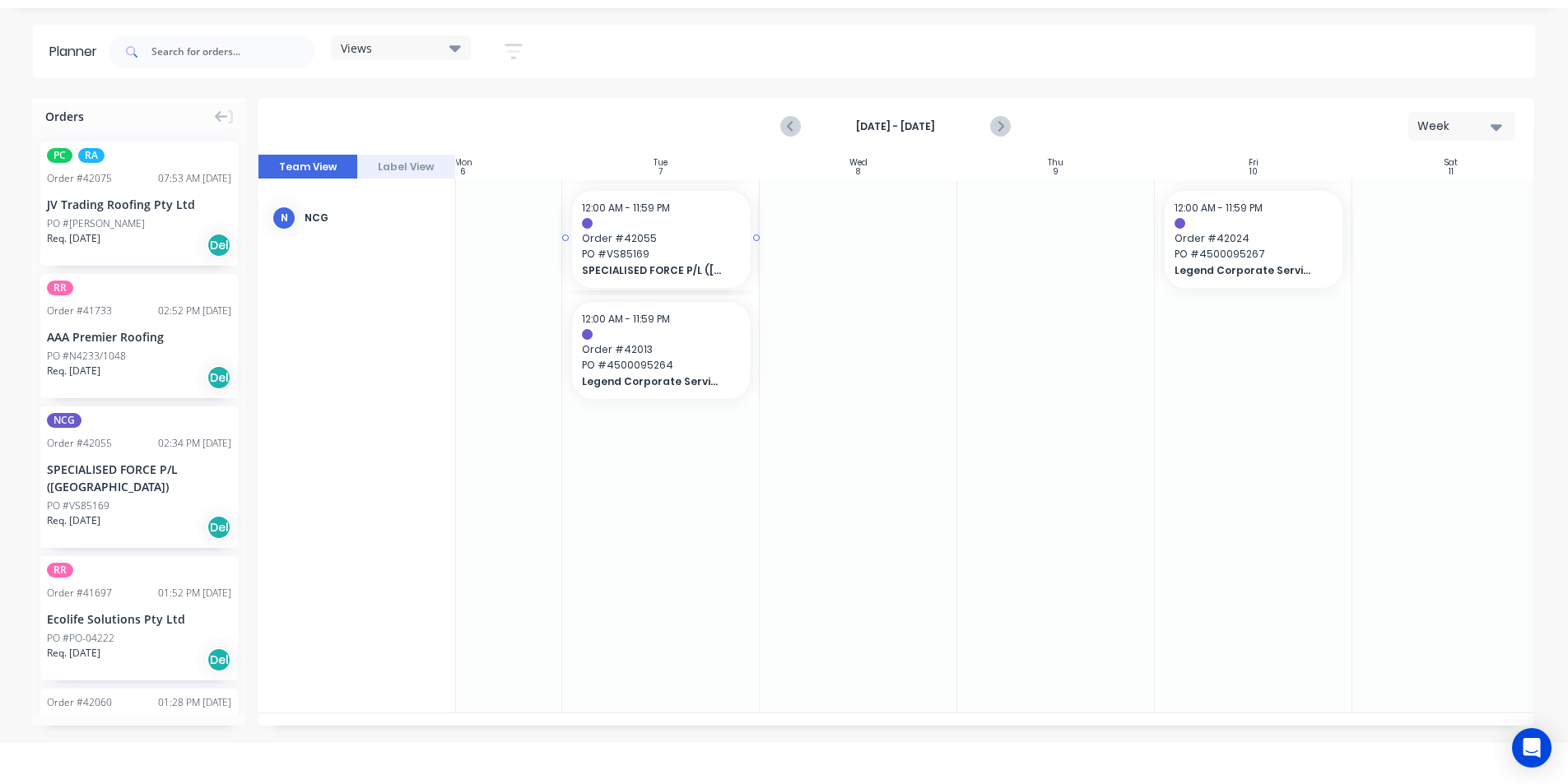
drag, startPoint x: 83, startPoint y: 462, endPoint x: 715, endPoint y: 335, distance: 644.6
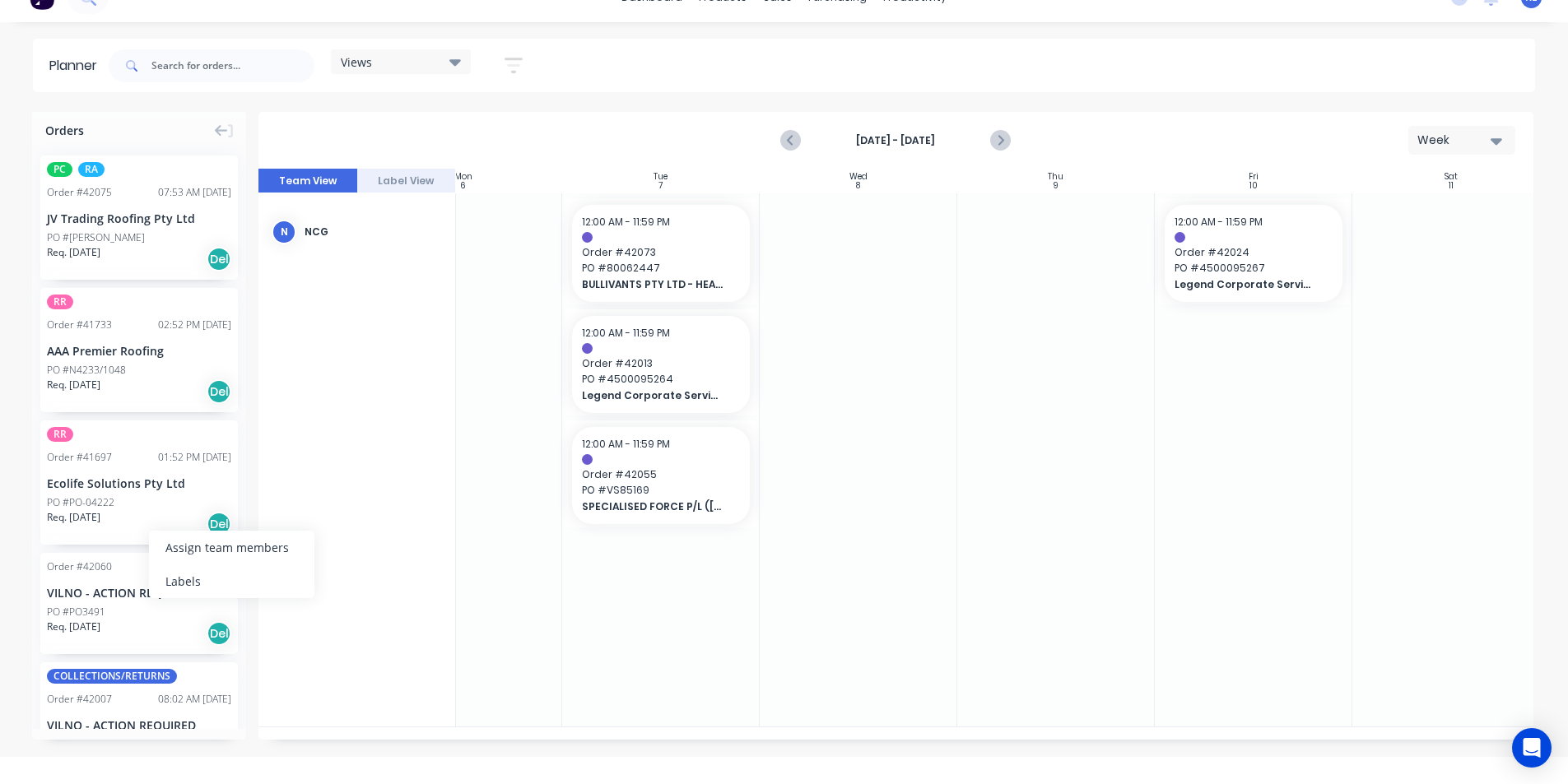
scroll to position [0, 0]
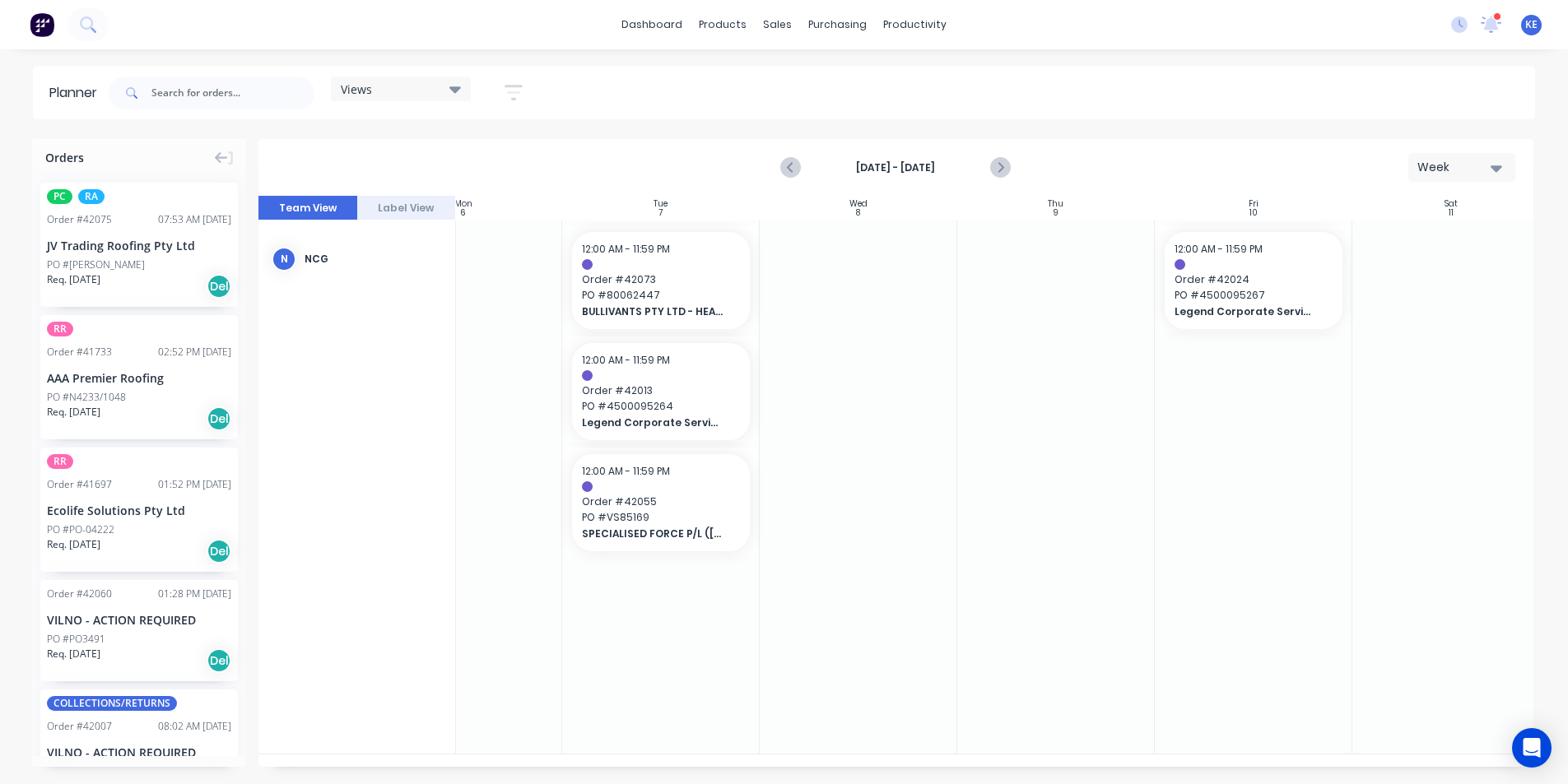
click at [610, 108] on div "Views Save new view None edit kyle (Default) edit Iraking edit Michael's View e…" at bounding box center [820, 92] width 1430 height 49
click at [788, 161] on icon "Previous page" at bounding box center [792, 168] width 20 height 20
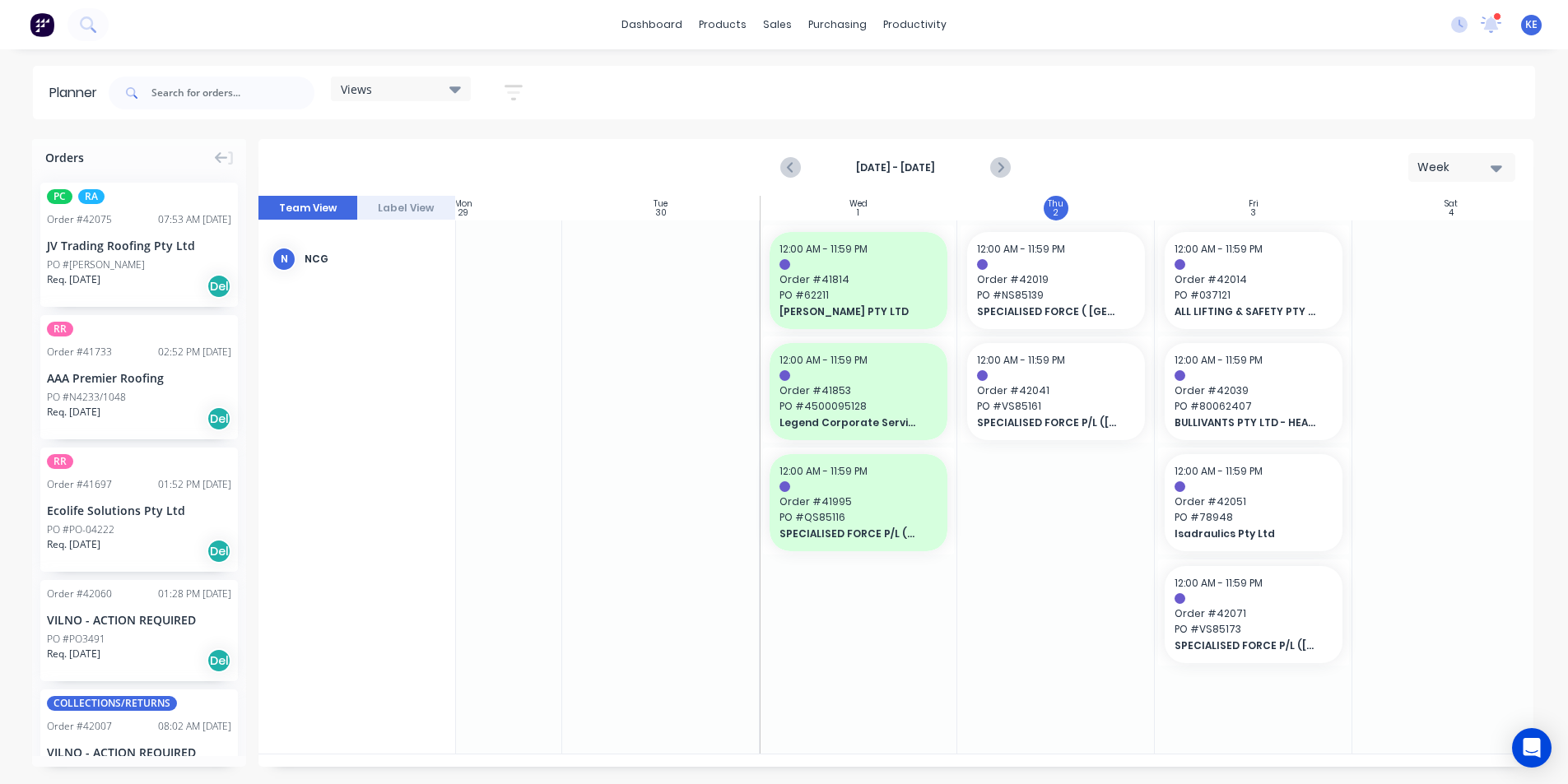
click at [527, 88] on button "button" at bounding box center [513, 93] width 53 height 32
click at [514, 92] on icon "button" at bounding box center [513, 92] width 13 height 3
click at [973, 139] on div "Delivery Scheduling" at bounding box center [970, 145] width 103 height 15
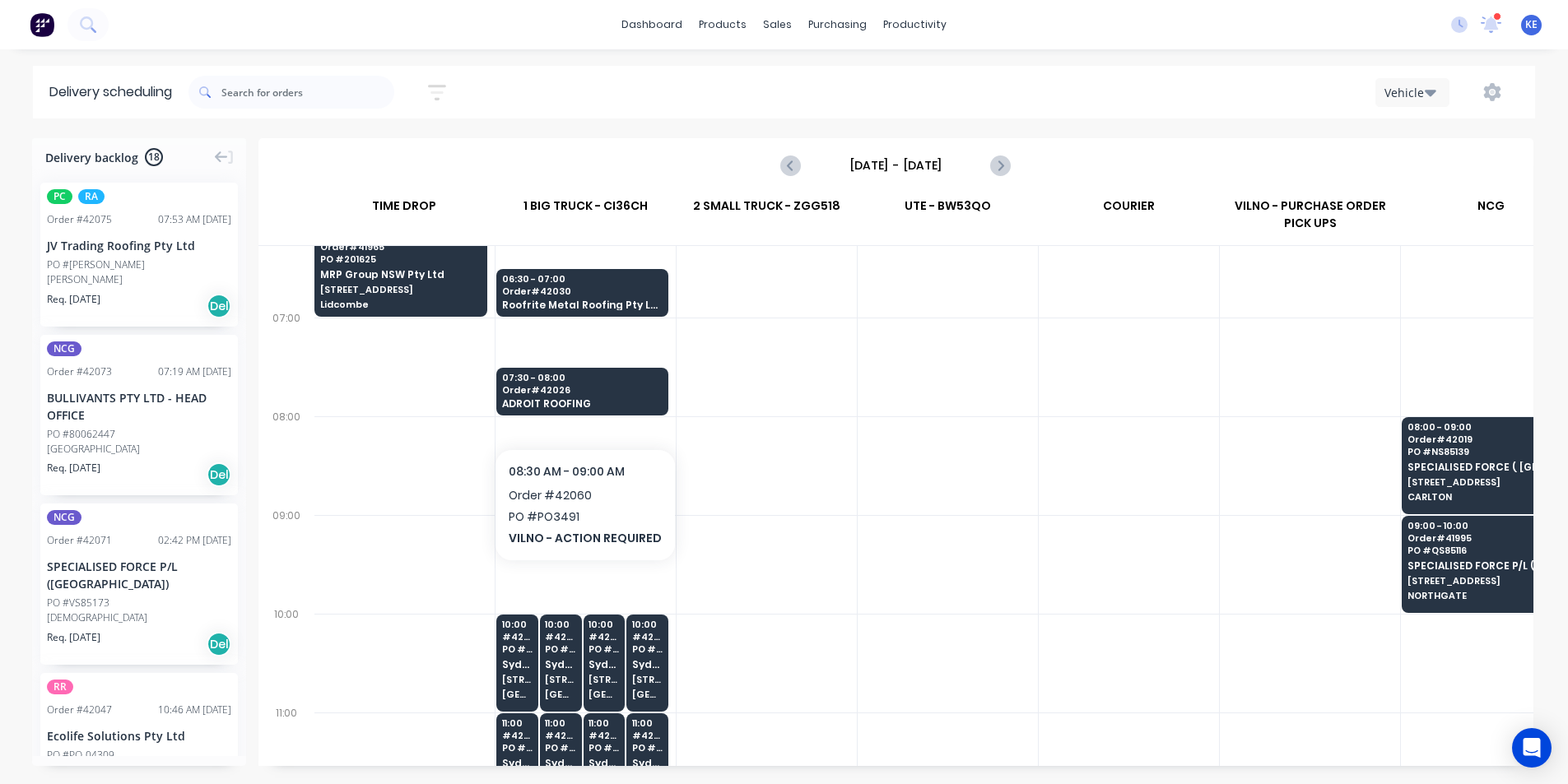
scroll to position [82, 1]
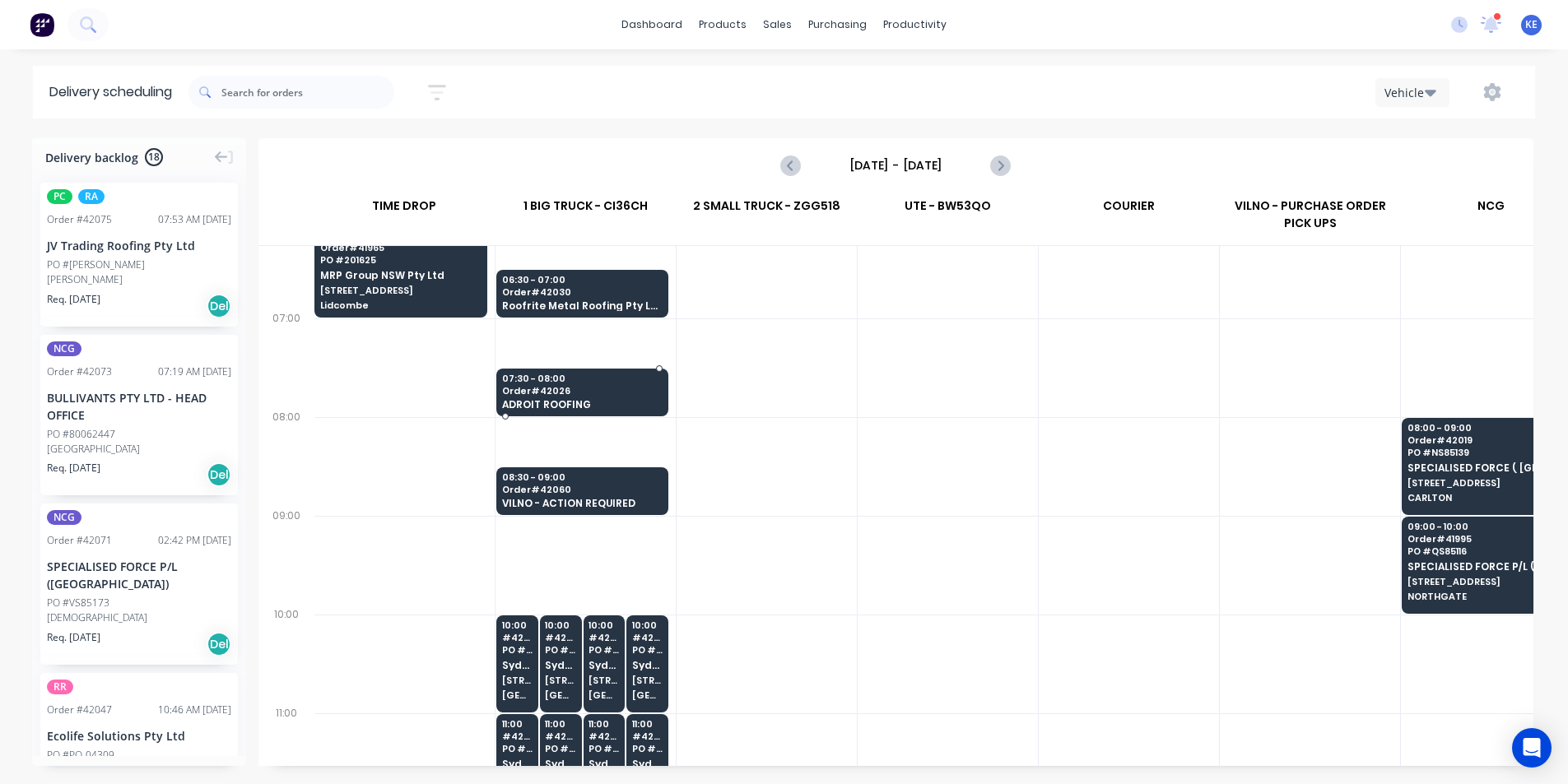
click at [598, 385] on div "07:30 - 08:00 Order # 42026 ADROIT ROOFING" at bounding box center [582, 392] width 171 height 48
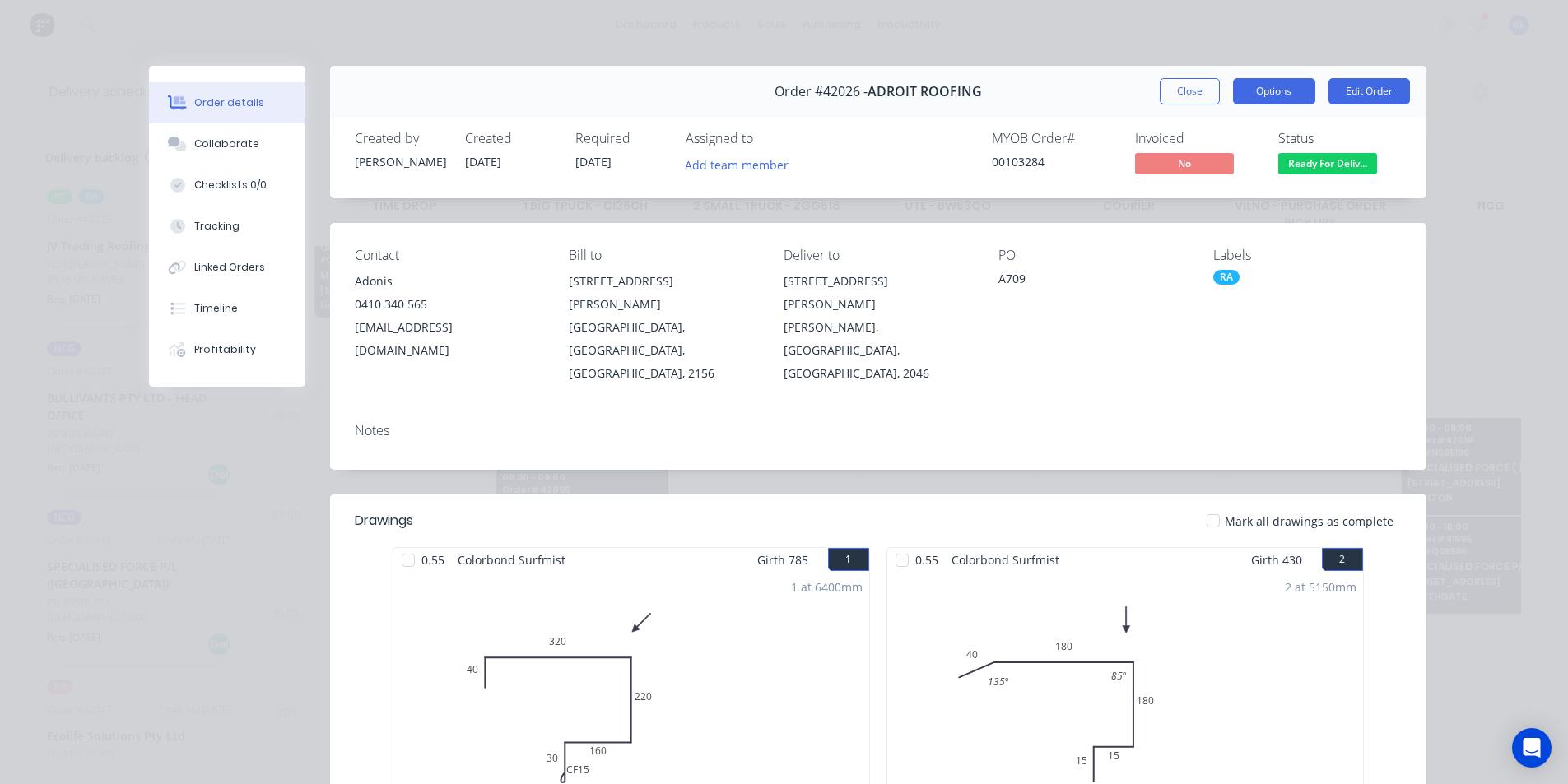
click at [1233, 90] on button "Options" at bounding box center [1275, 90] width 82 height 26
click at [1165, 93] on button "Close" at bounding box center [1190, 90] width 60 height 26
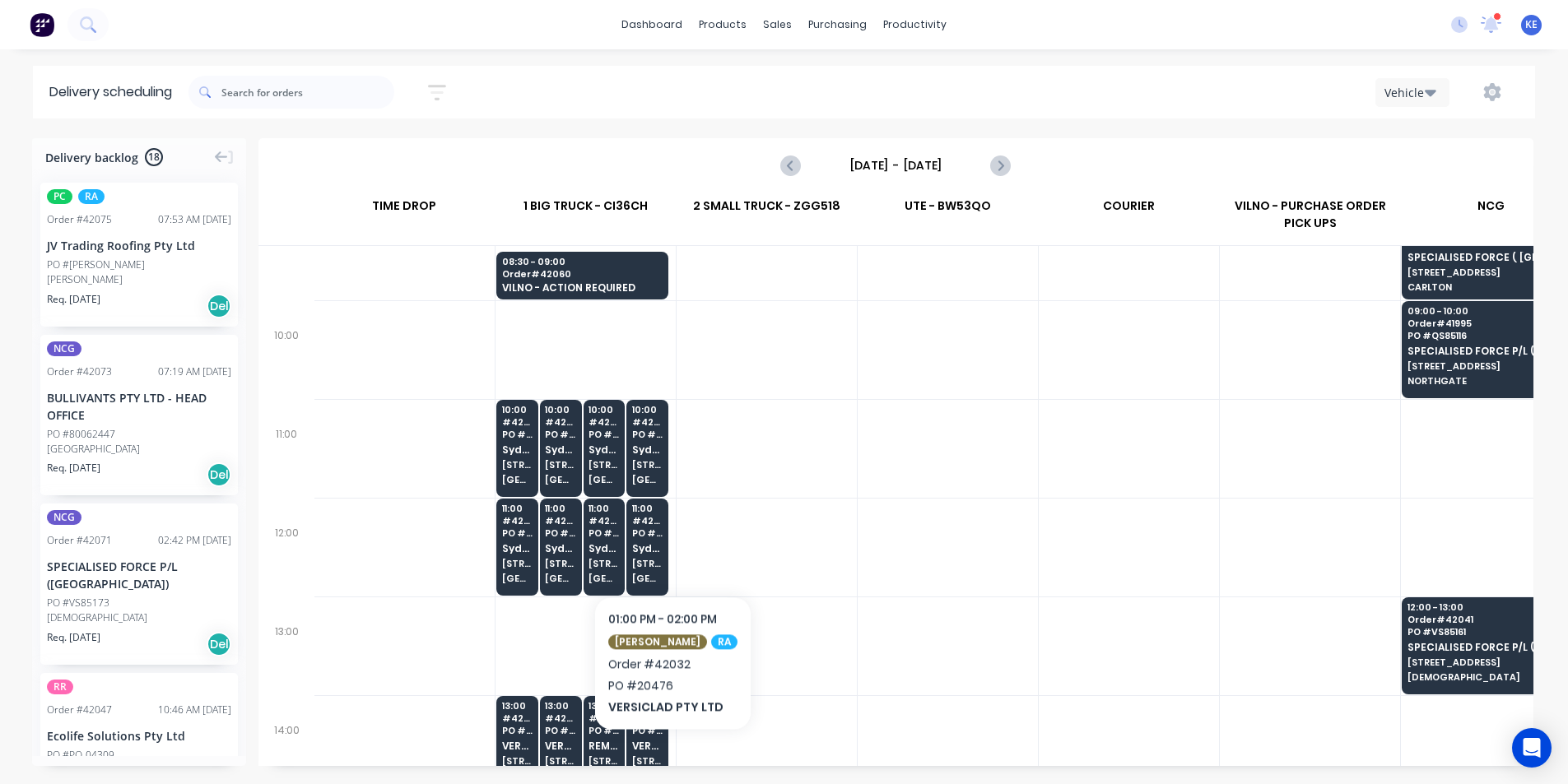
scroll to position [247, 1]
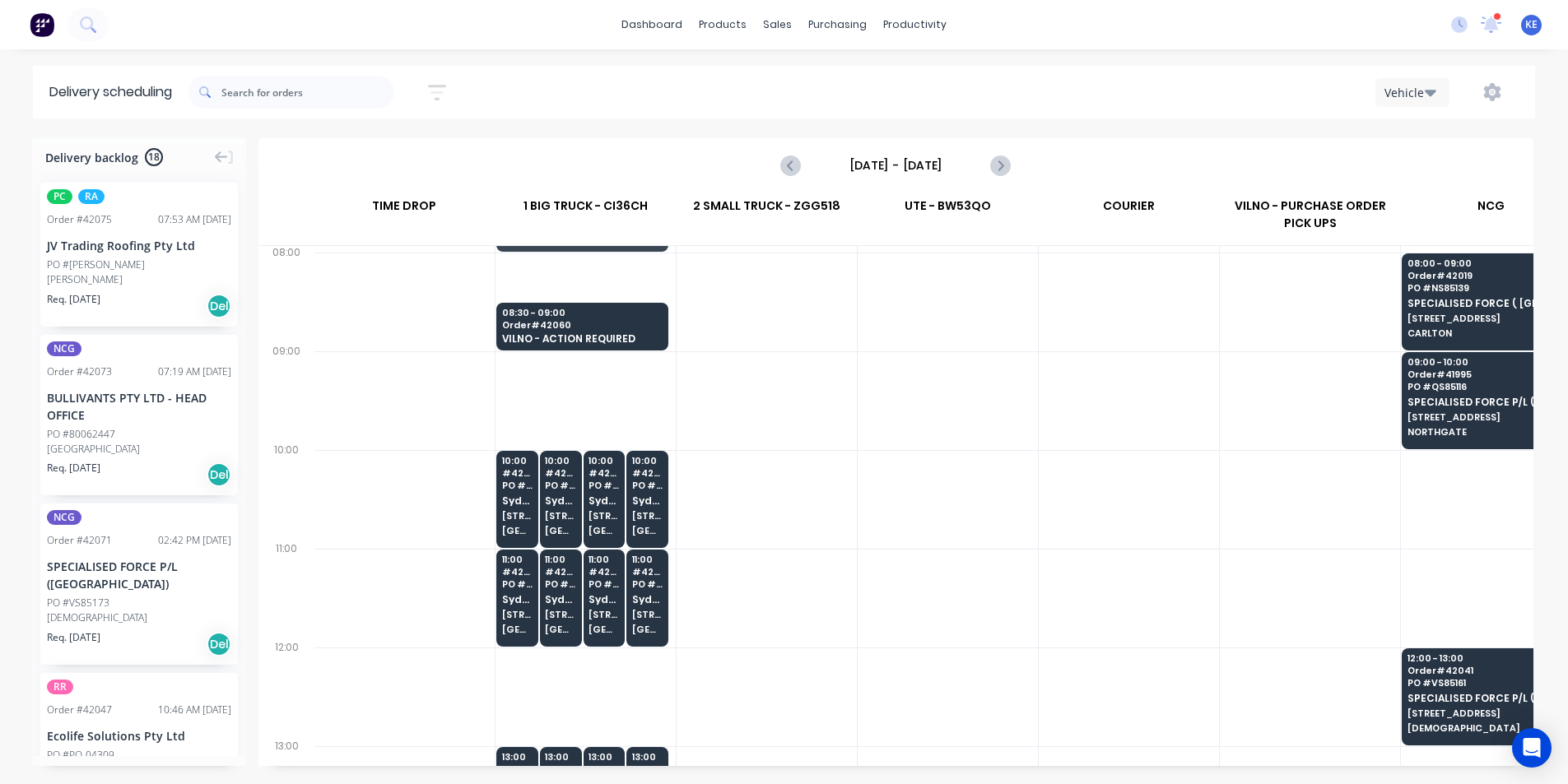
click at [546, 287] on div at bounding box center [586, 302] width 181 height 98
click at [538, 316] on span "08:30 - 09:00" at bounding box center [581, 312] width 160 height 10
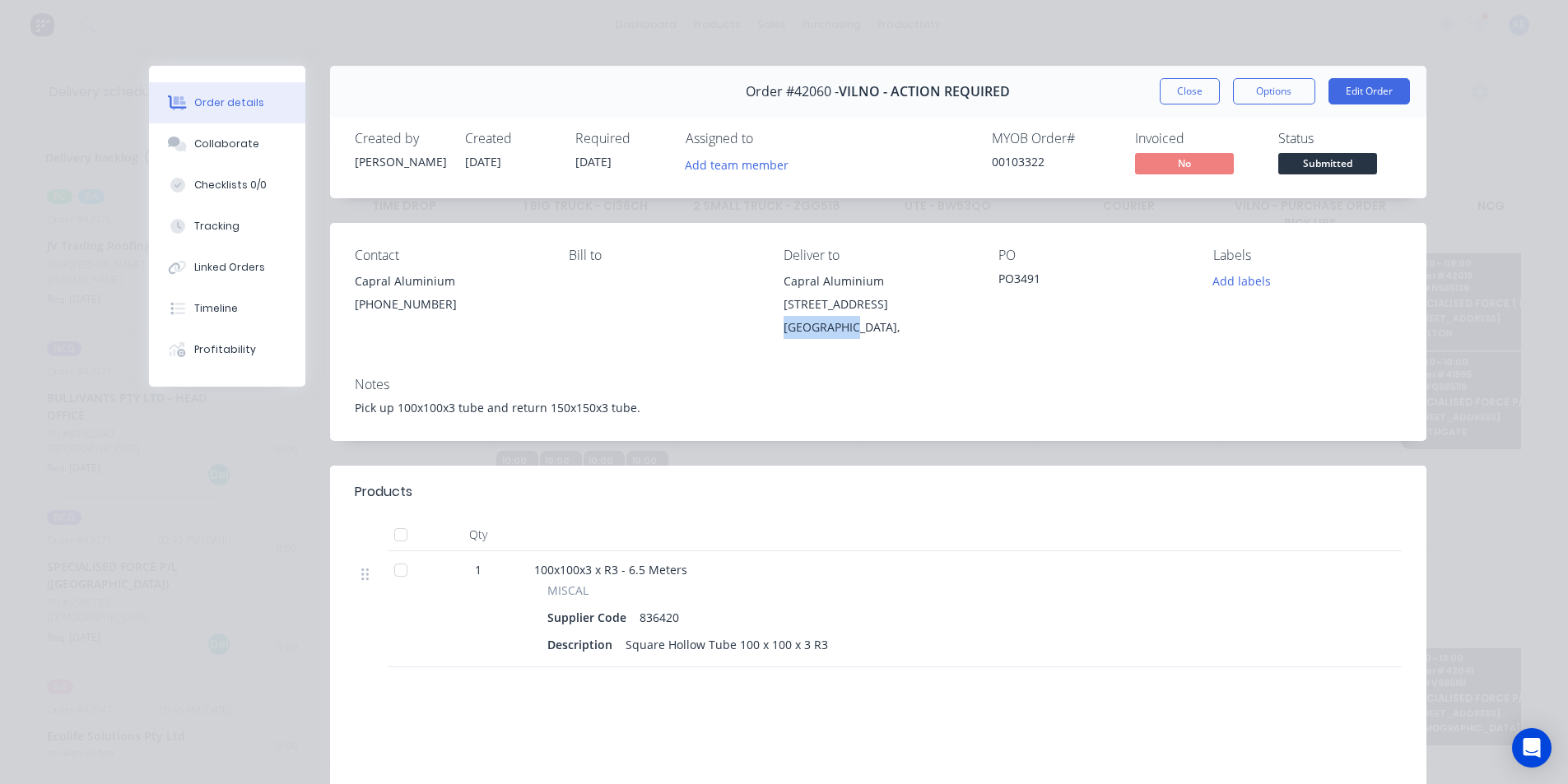
drag, startPoint x: 852, startPoint y: 326, endPoint x: 778, endPoint y: 331, distance: 74.2
click at [784, 331] on div "Huntingwood," at bounding box center [877, 327] width 189 height 23
copy div "Huntingwood"
click at [1183, 75] on div "Order #42060 - VILNO - ACTION REQUIRED Close Options Edit Order" at bounding box center [878, 92] width 1097 height 52
drag, startPoint x: 1163, startPoint y: 107, endPoint x: 1174, endPoint y: 97, distance: 14.9
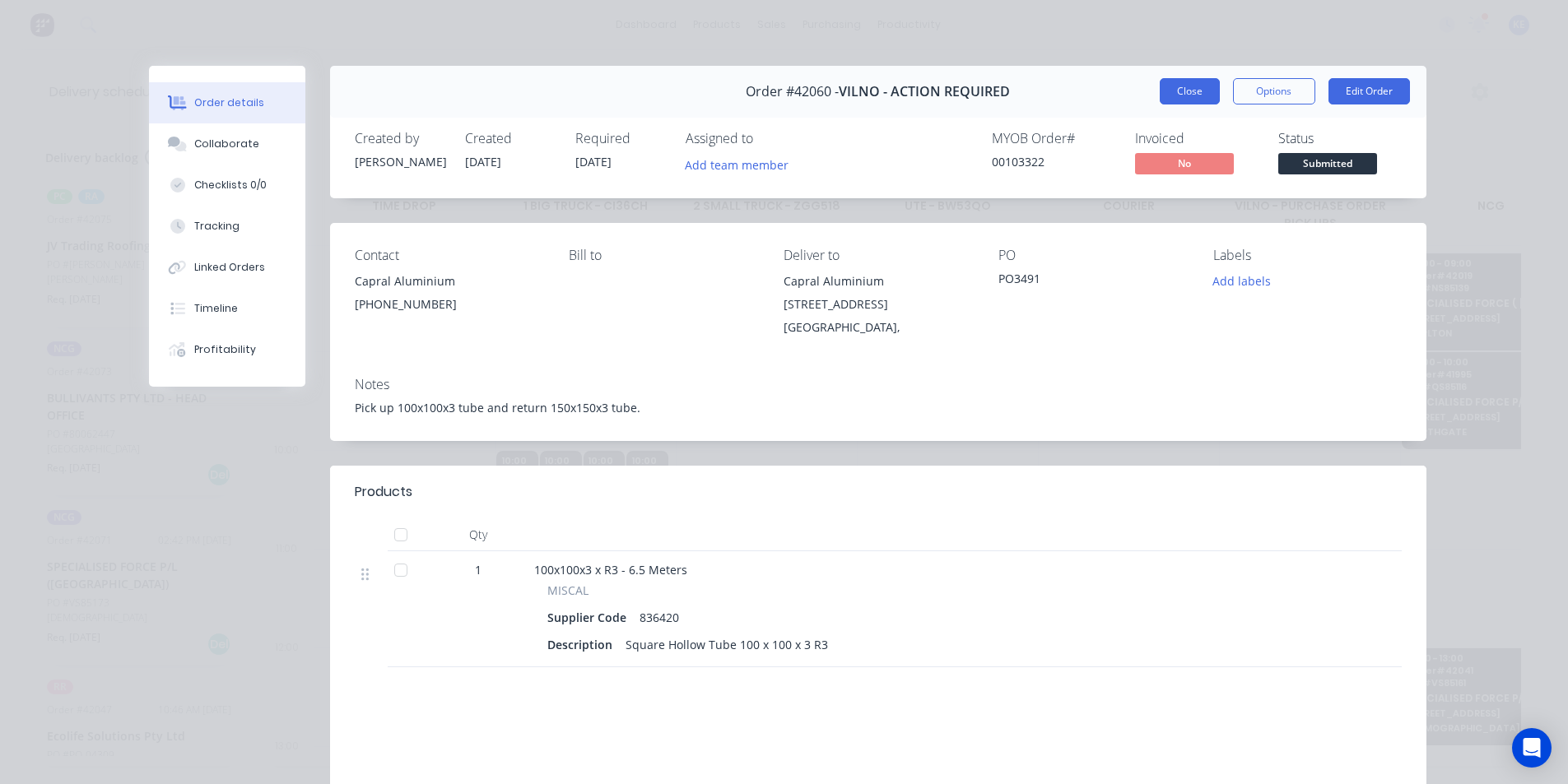
click at [1163, 102] on div "Order #42060 - VILNO - ACTION REQUIRED Close Options Edit Order" at bounding box center [878, 92] width 1097 height 52
click at [1152, 87] on div "Order #42060 - VILNO - ACTION REQUIRED Close Options Edit Order" at bounding box center [878, 92] width 1097 height 52
click at [1154, 105] on div "Order #42060 - VILNO - ACTION REQUIRED Close Options Edit Order" at bounding box center [878, 92] width 1097 height 52
click at [1165, 90] on button "Close" at bounding box center [1190, 90] width 60 height 26
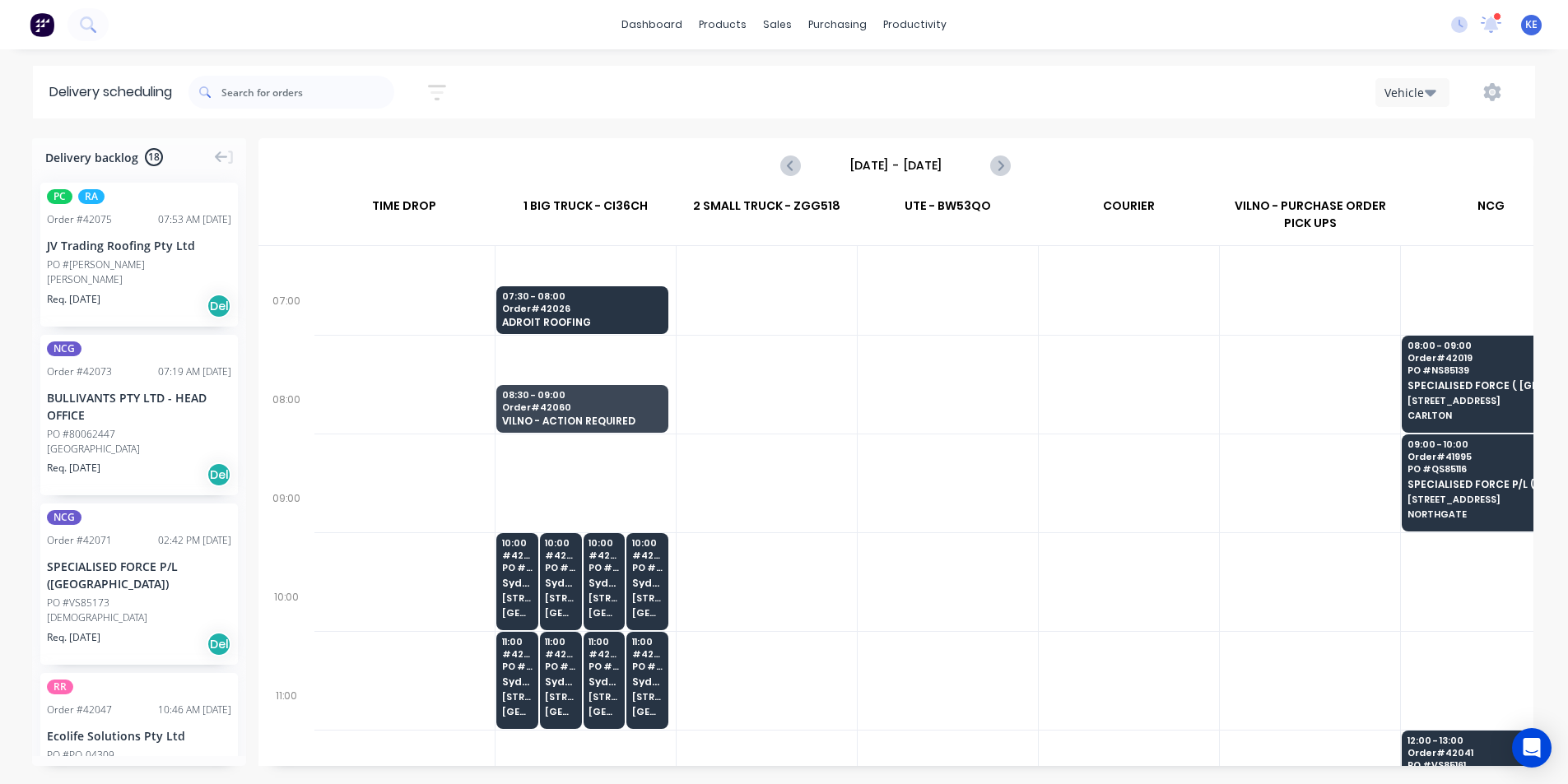
scroll to position [82, 1]
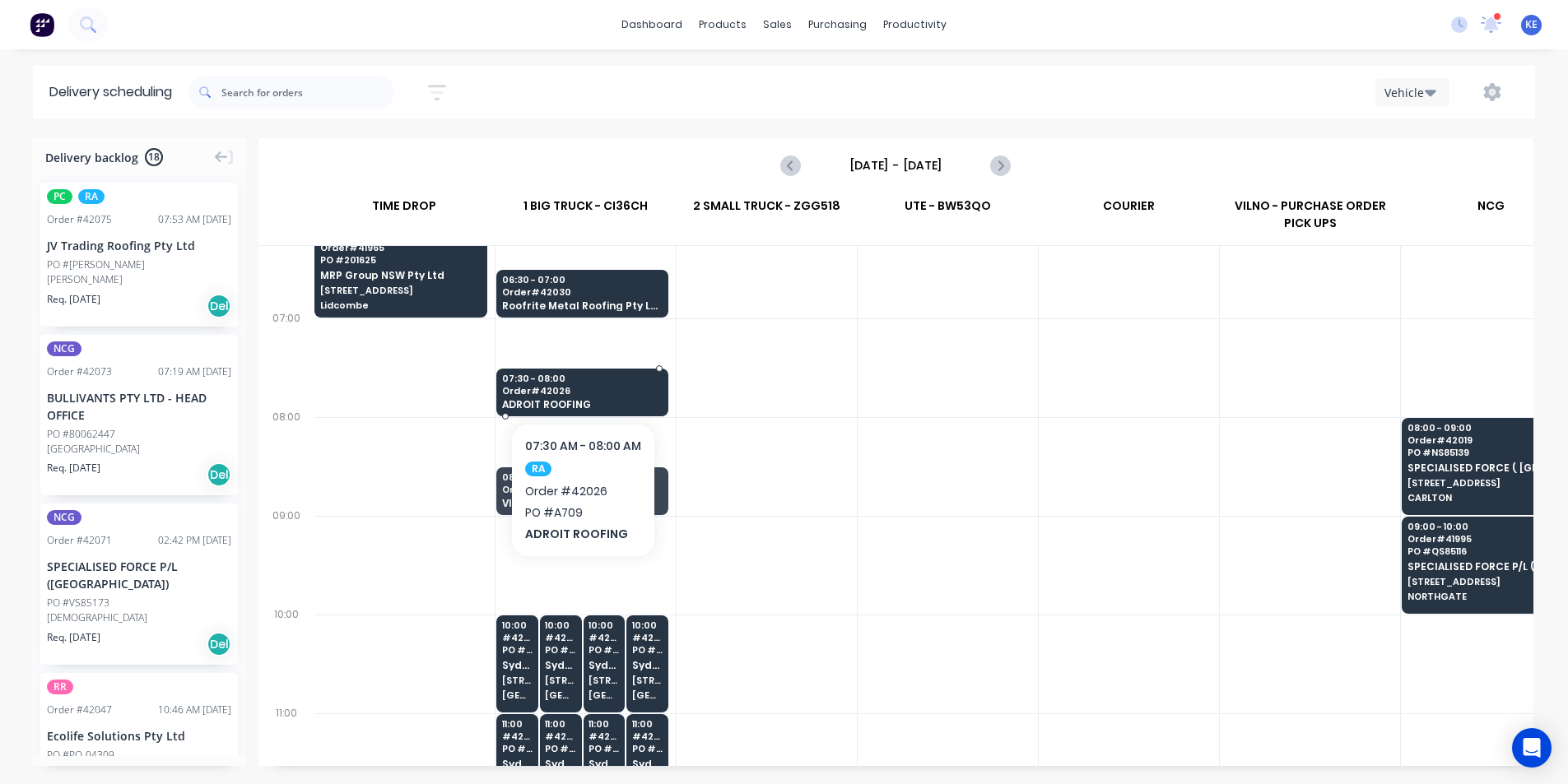
click at [582, 398] on div "07:30 - 08:00 Order # 42026 ADROIT ROOFING" at bounding box center [582, 392] width 171 height 48
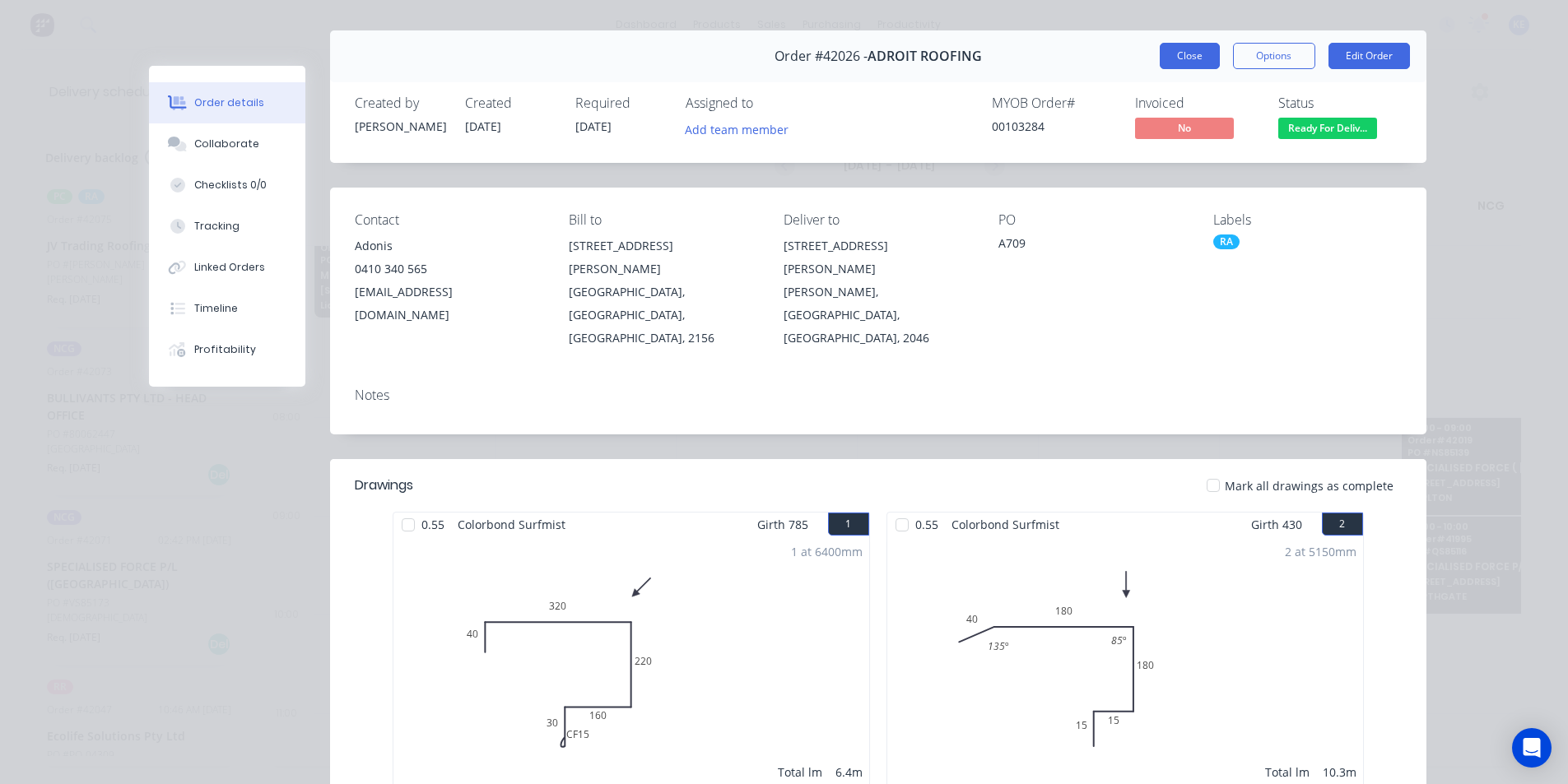
scroll to position [0, 0]
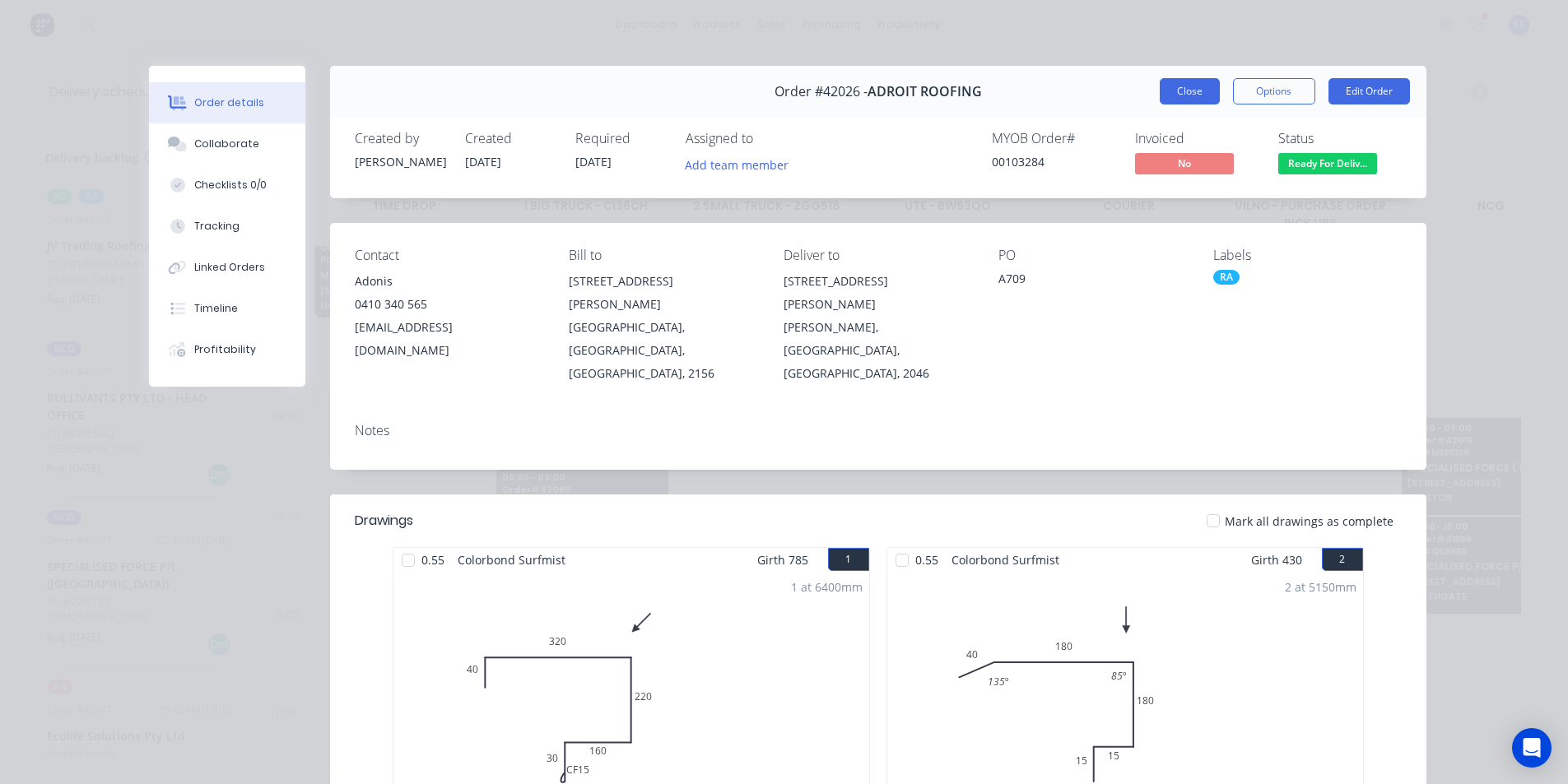
click at [1182, 94] on button "Close" at bounding box center [1190, 90] width 60 height 26
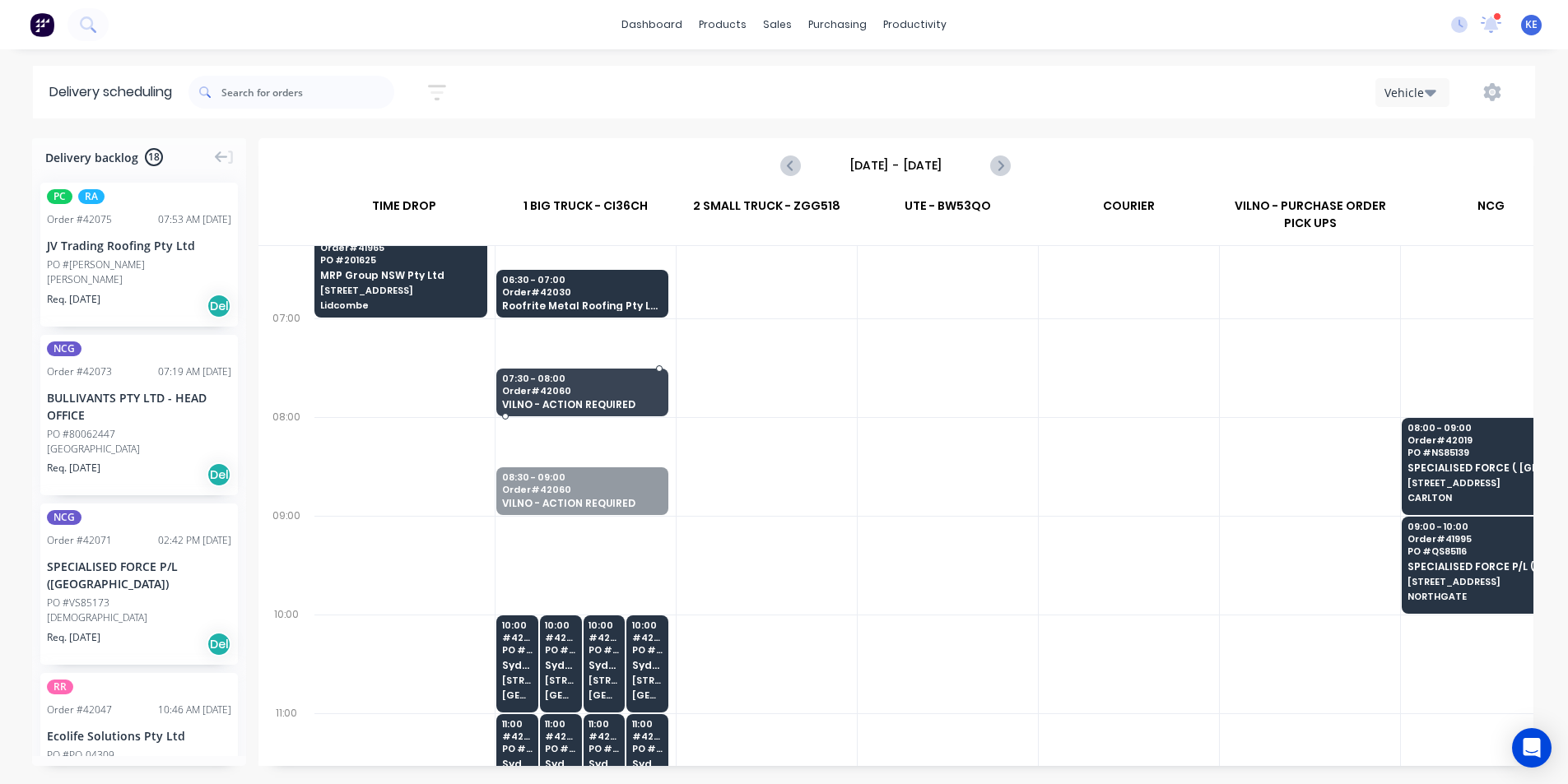
drag, startPoint x: 541, startPoint y: 511, endPoint x: 581, endPoint y: 401, distance: 117.0
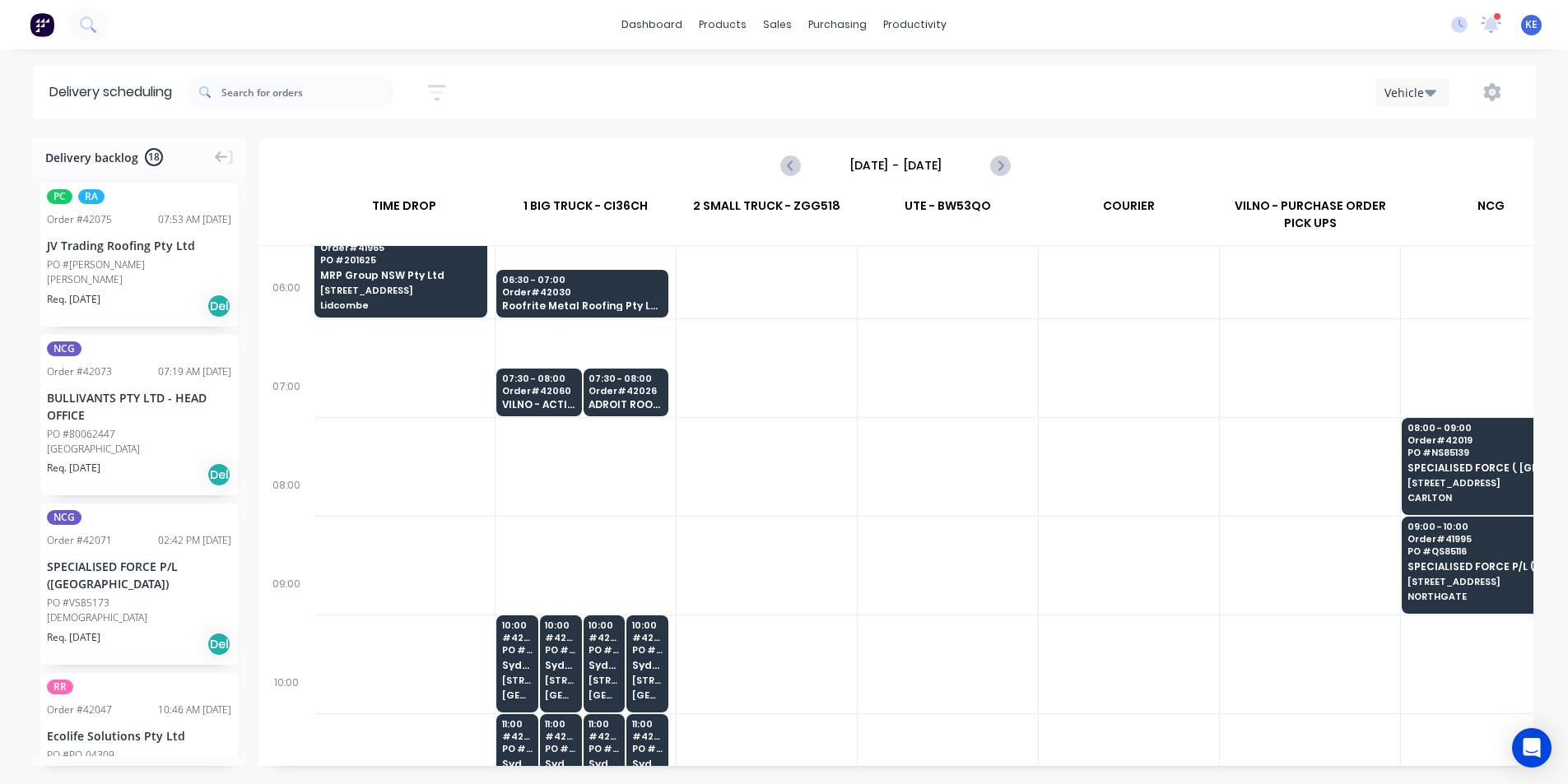
scroll to position [0, 1]
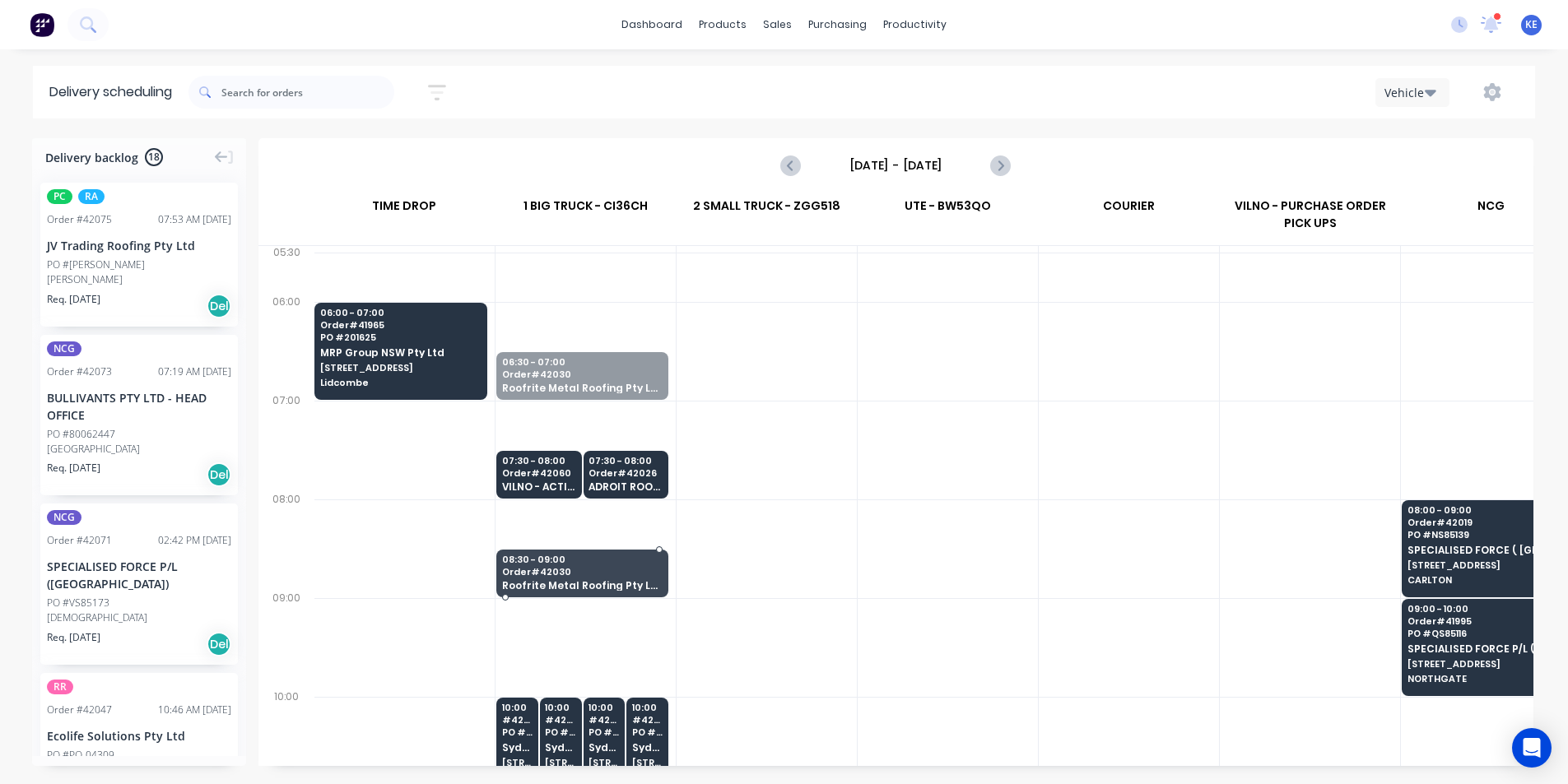
drag, startPoint x: 564, startPoint y: 375, endPoint x: 559, endPoint y: 584, distance: 209.1
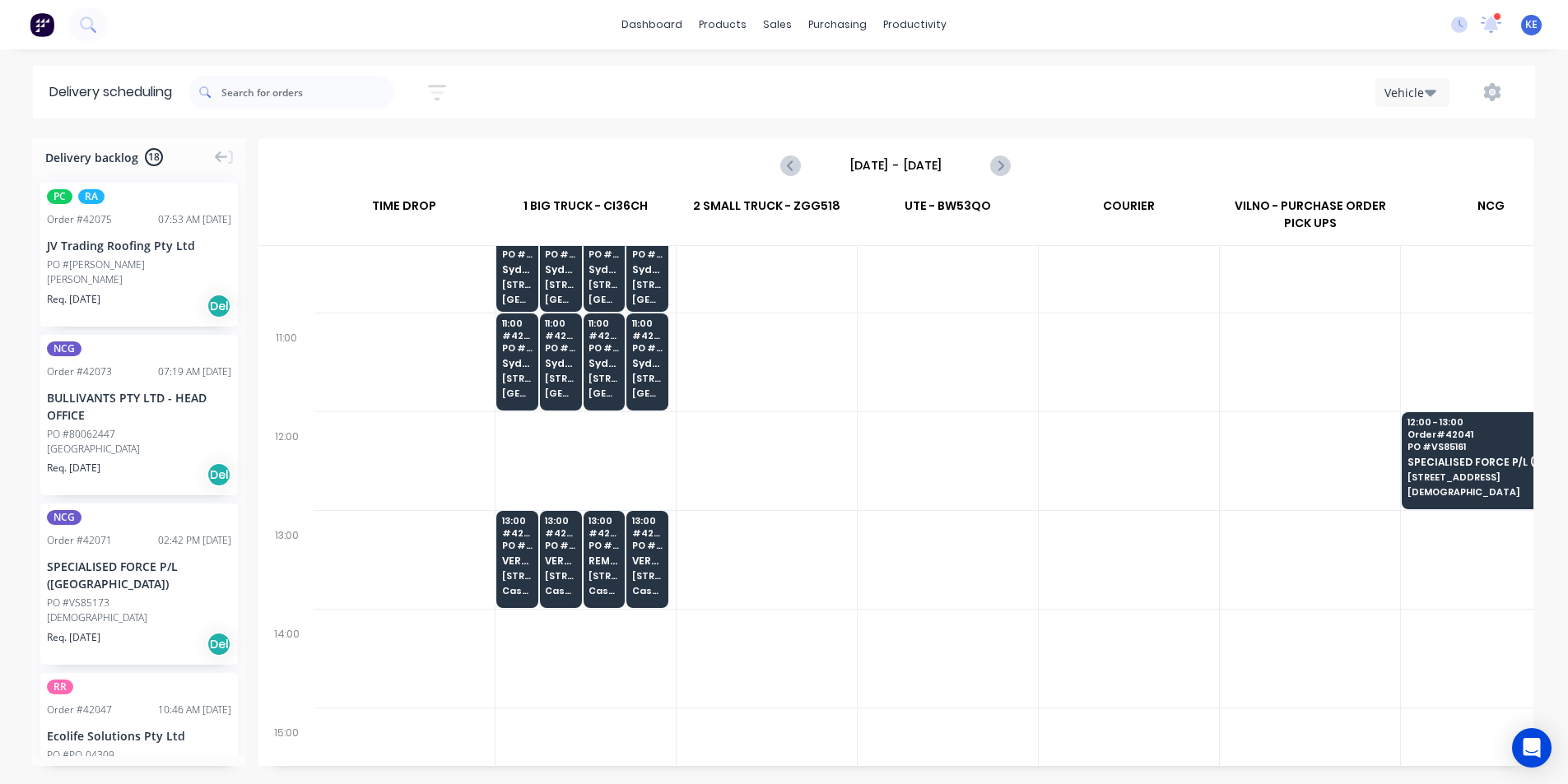
scroll to position [493, 1]
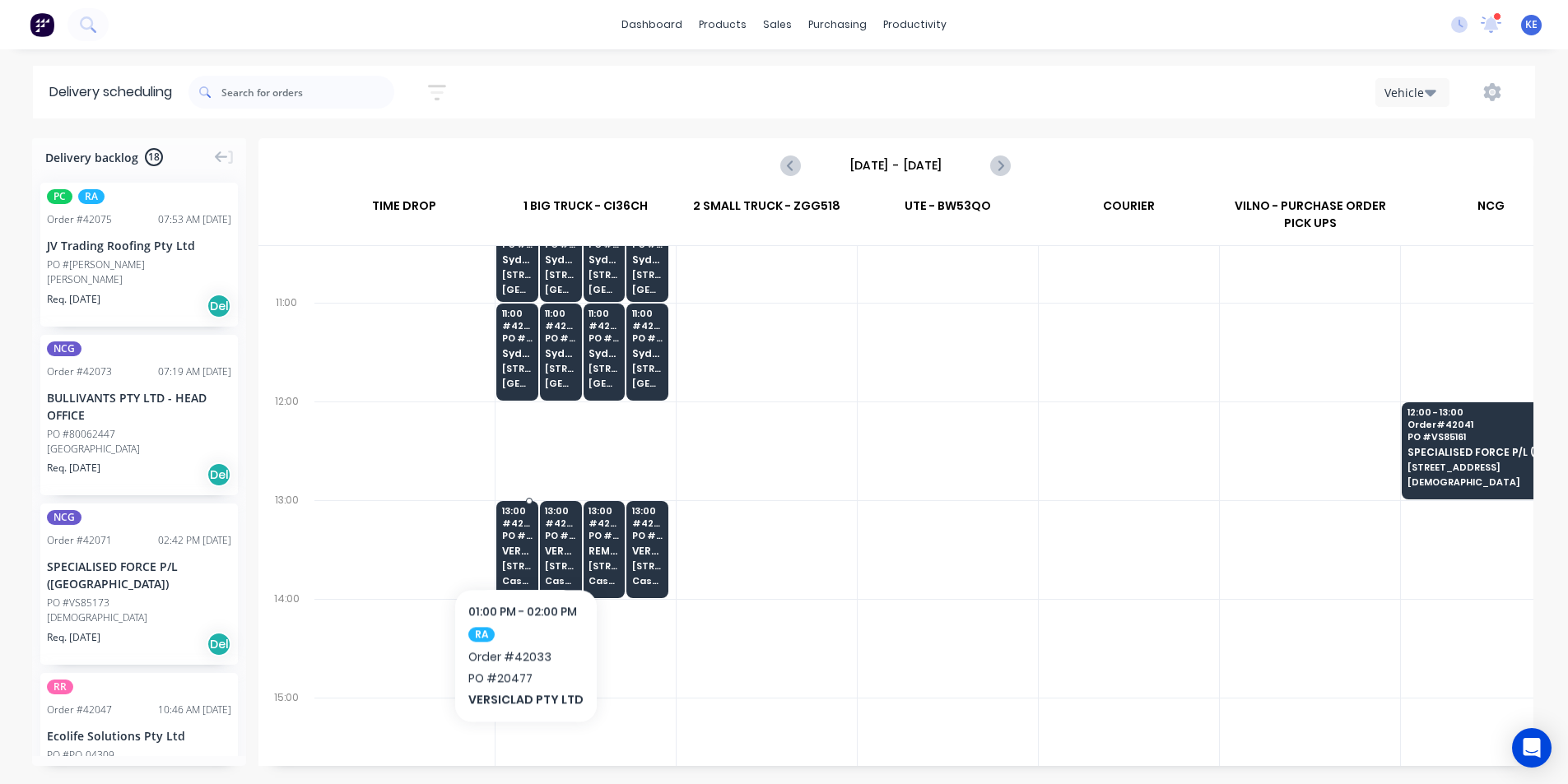
click at [522, 538] on span "PO # 20477" at bounding box center [517, 535] width 30 height 10
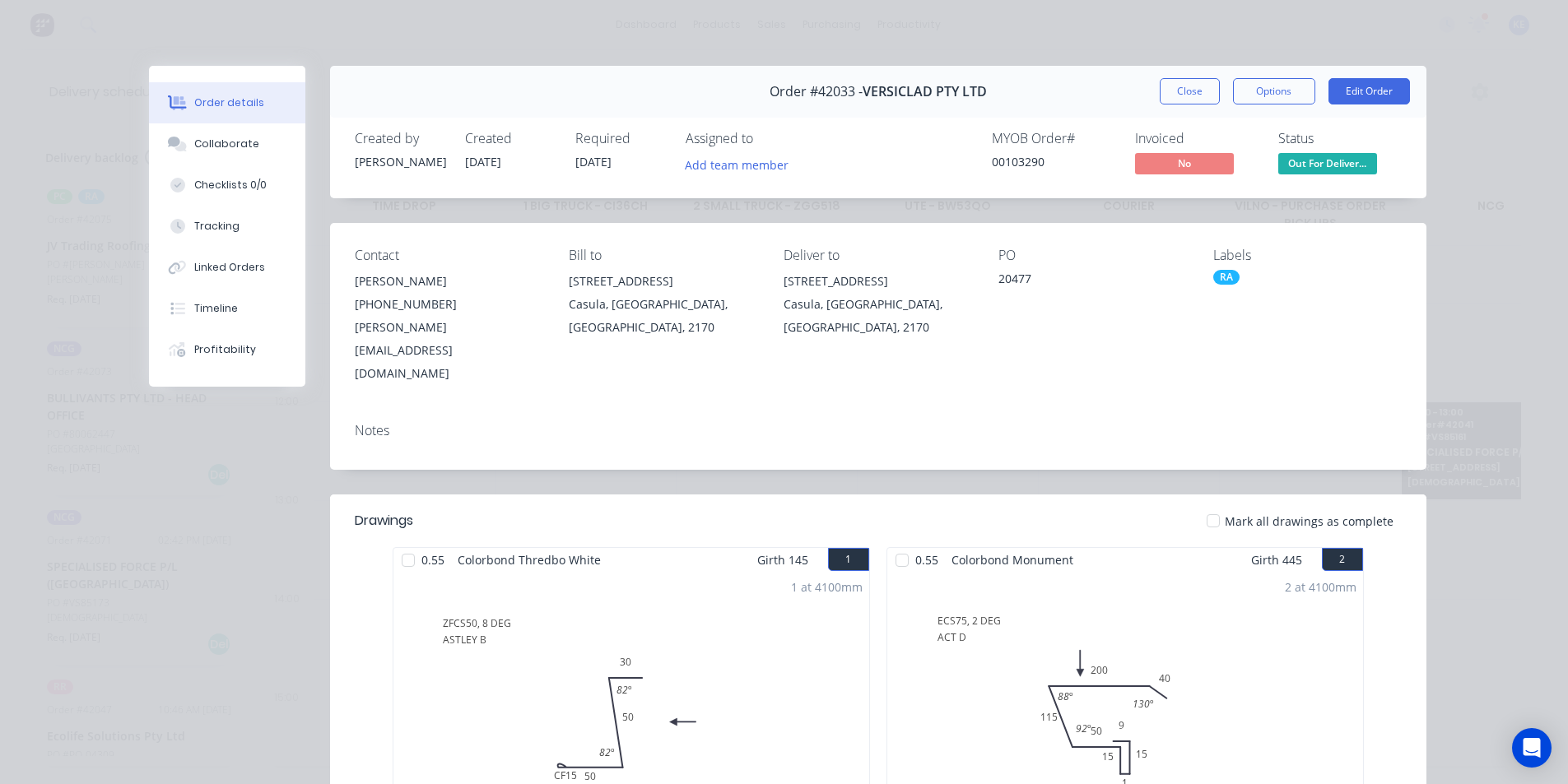
click at [1169, 91] on button "Close" at bounding box center [1190, 90] width 60 height 26
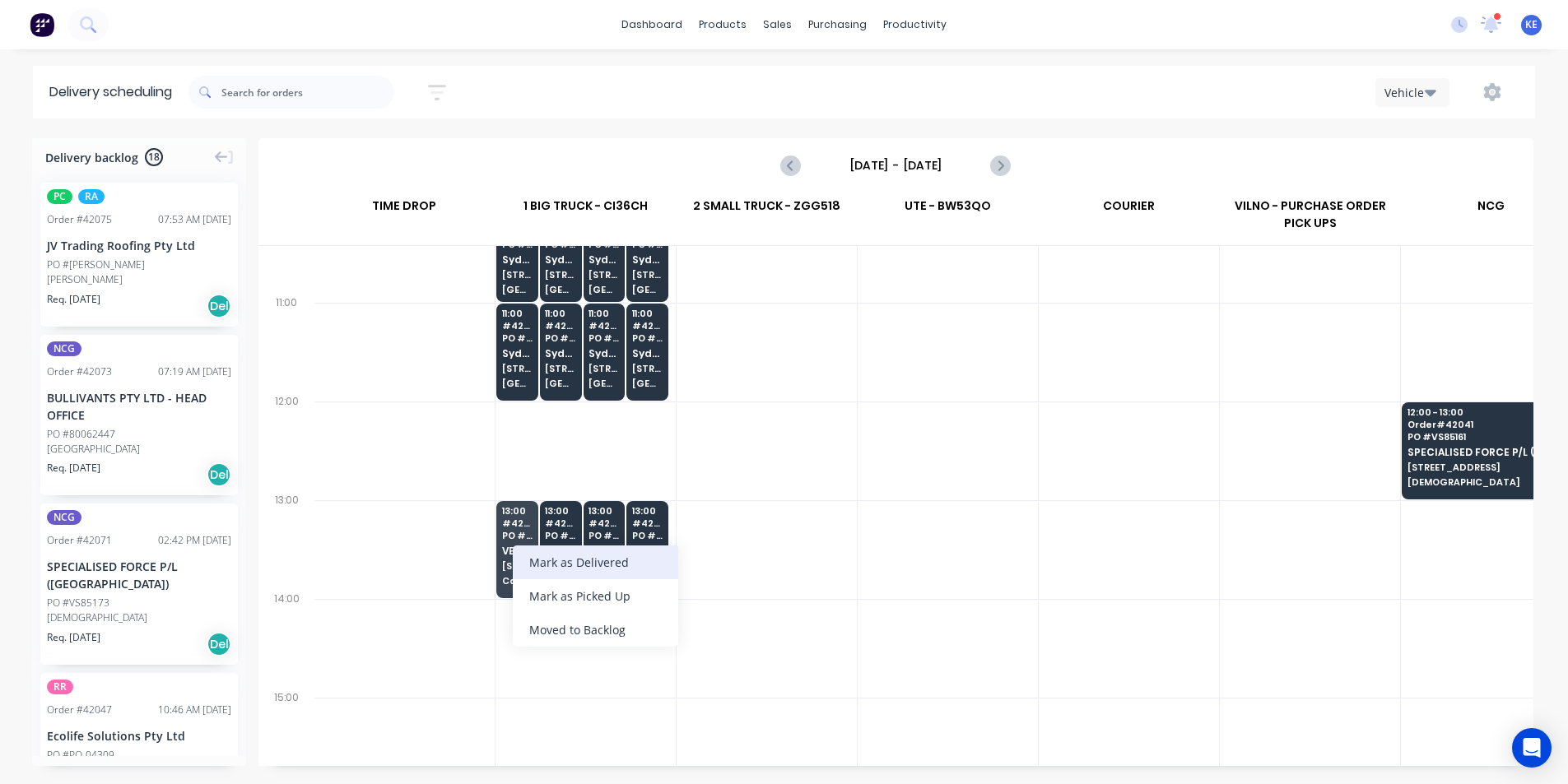
click at [581, 557] on div "Mark as Delivered" at bounding box center [595, 562] width 165 height 34
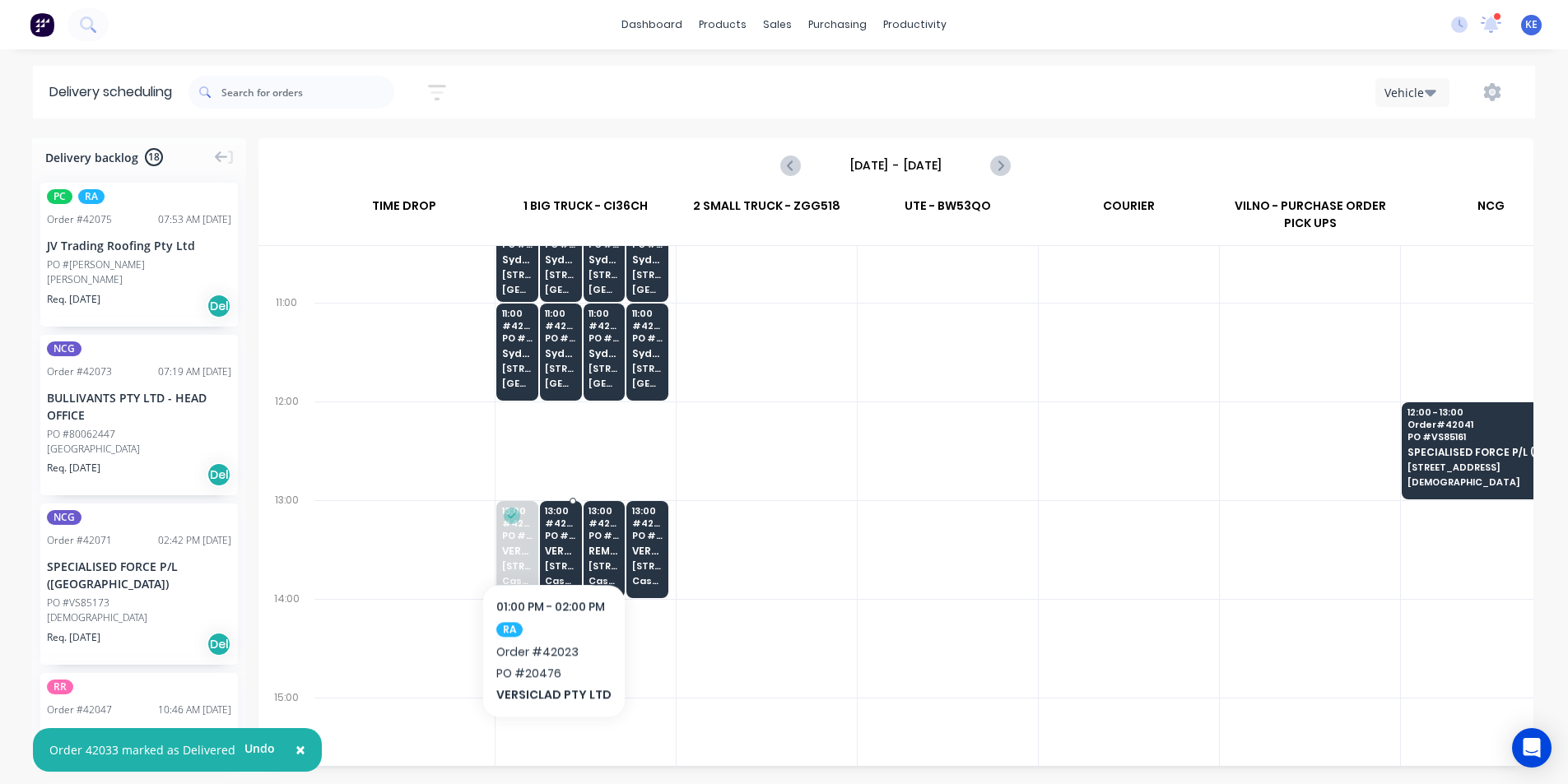
click at [551, 533] on span "PO # 20476" at bounding box center [560, 535] width 30 height 10
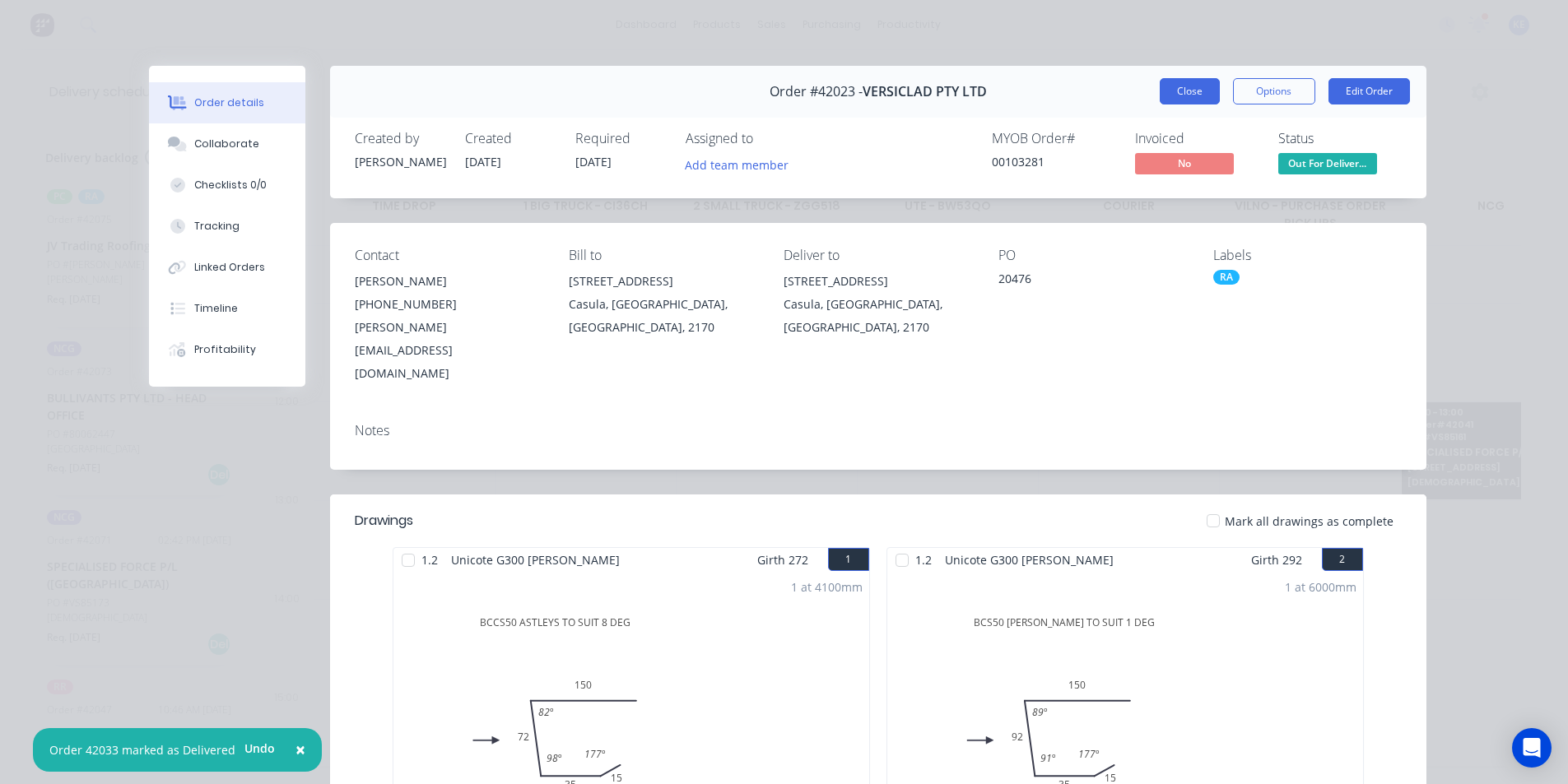
drag, startPoint x: 1177, startPoint y: 95, endPoint x: 972, endPoint y: 143, distance: 210.5
click at [1177, 95] on button "Close" at bounding box center [1190, 90] width 60 height 26
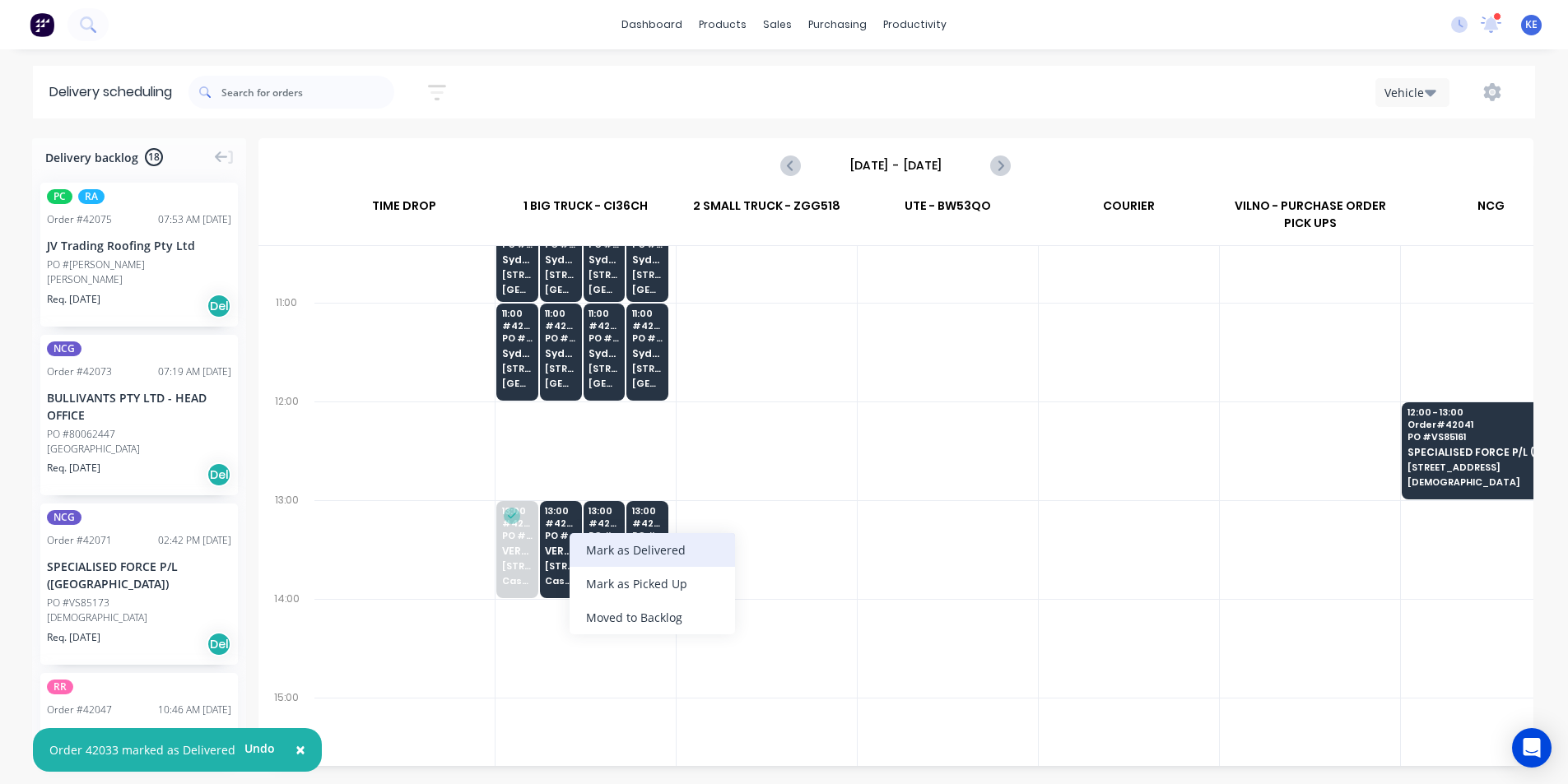
click at [642, 556] on div "Mark as Delivered" at bounding box center [652, 550] width 165 height 34
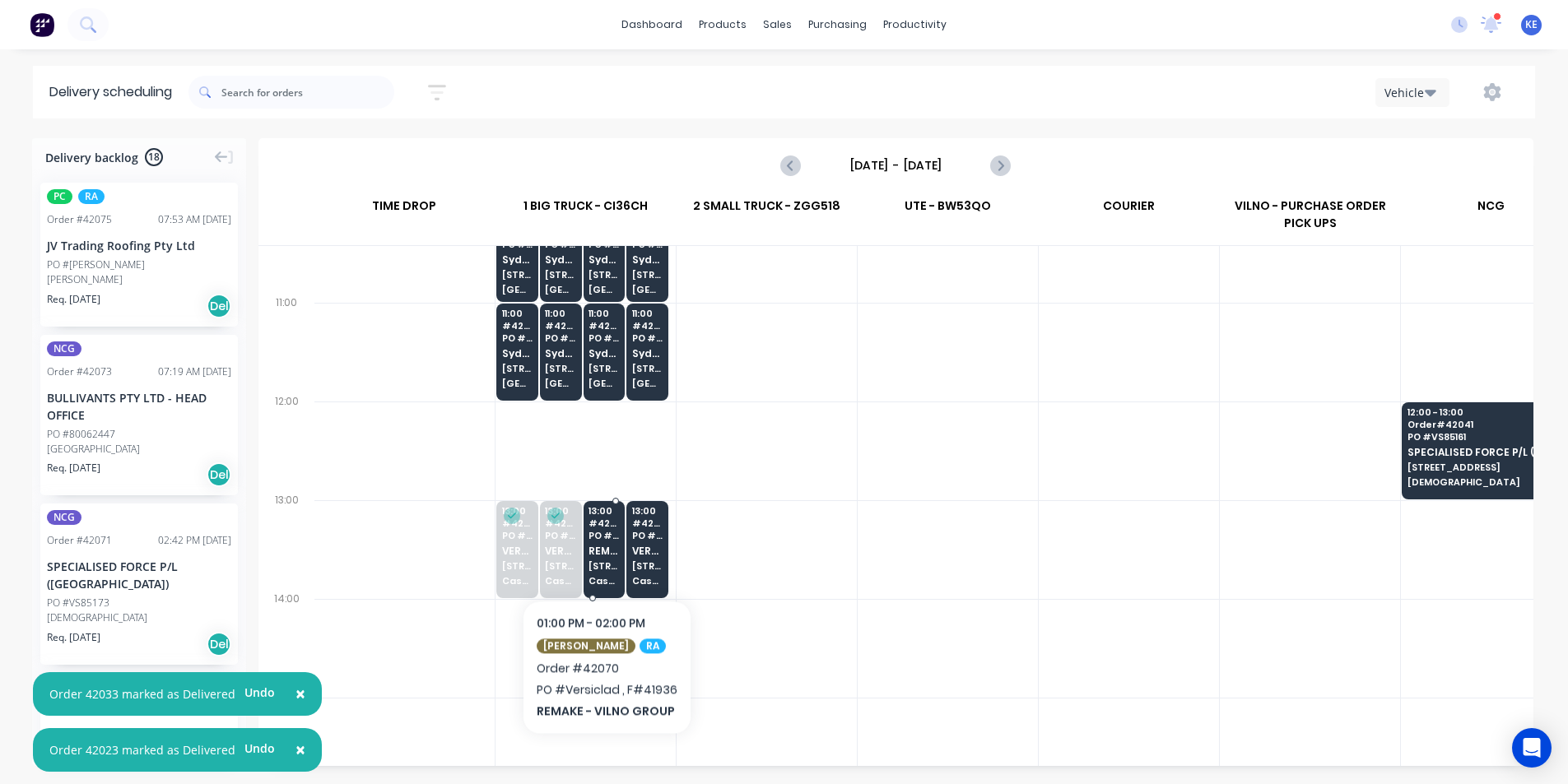
click at [605, 550] on span "REMAKE - VILNO GROUP" at bounding box center [604, 551] width 30 height 11
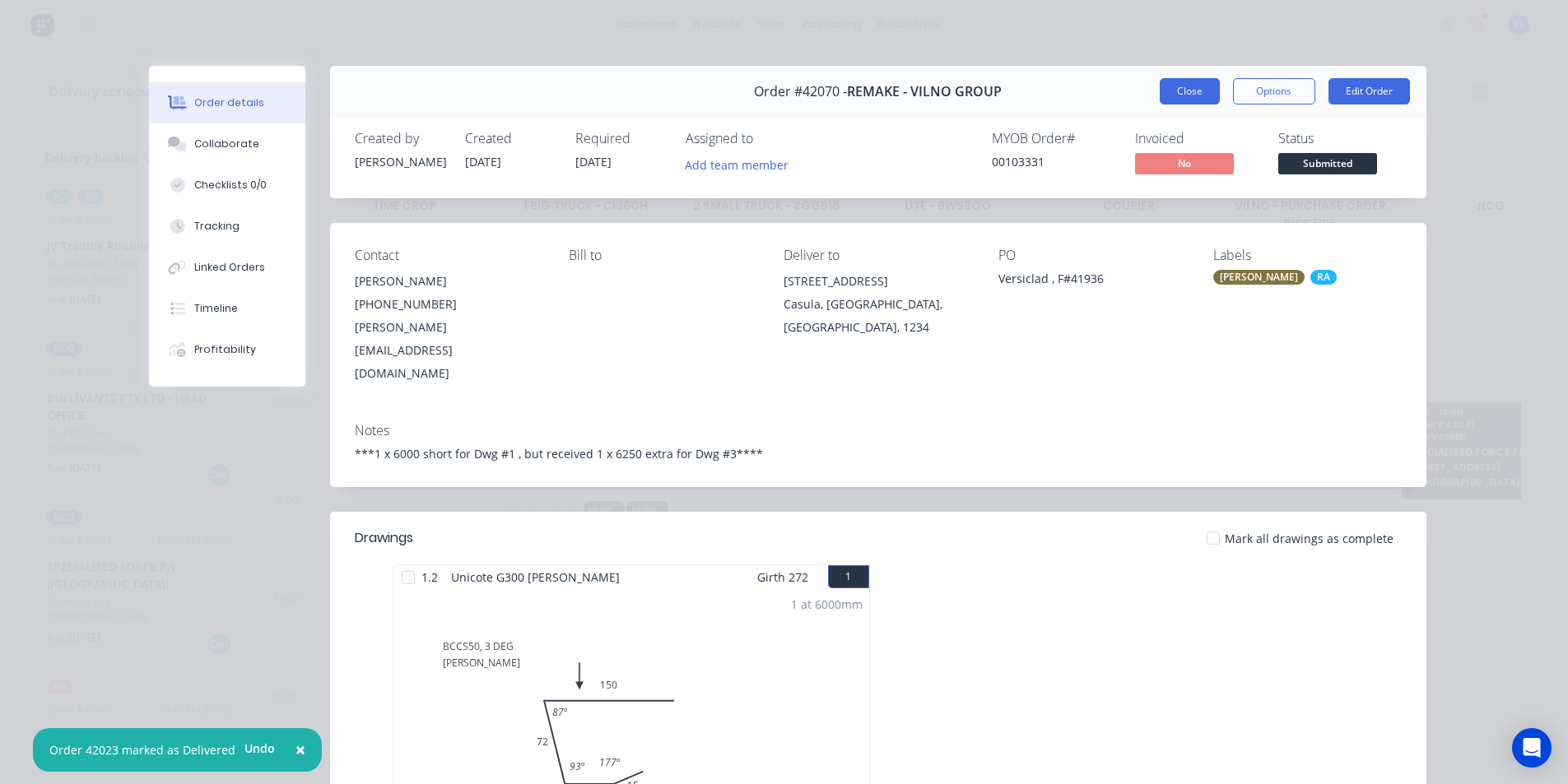
click at [1167, 92] on button "Close" at bounding box center [1190, 90] width 60 height 26
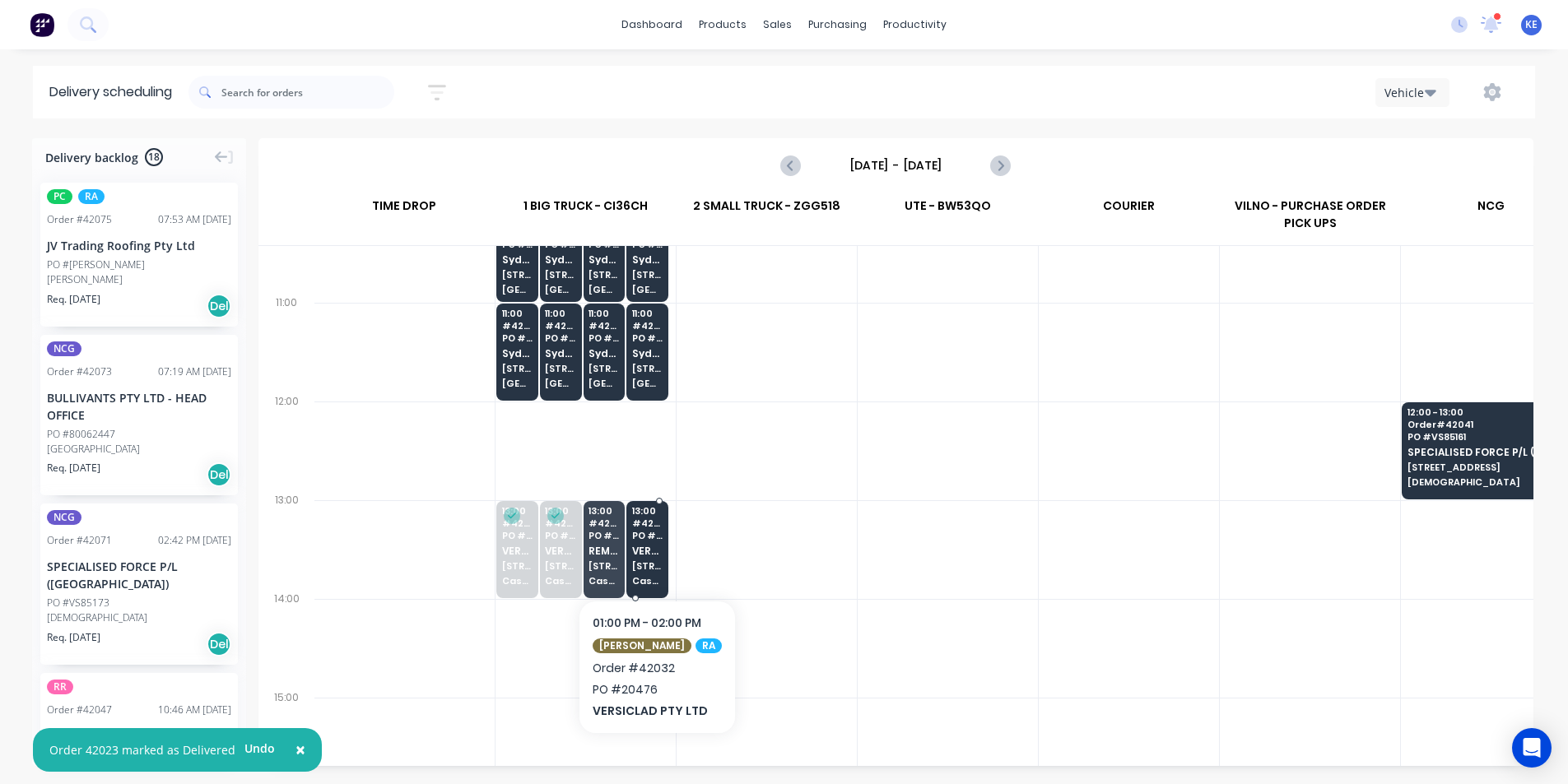
click at [641, 550] on span "VERSICLAD PTY LTD" at bounding box center [648, 551] width 30 height 11
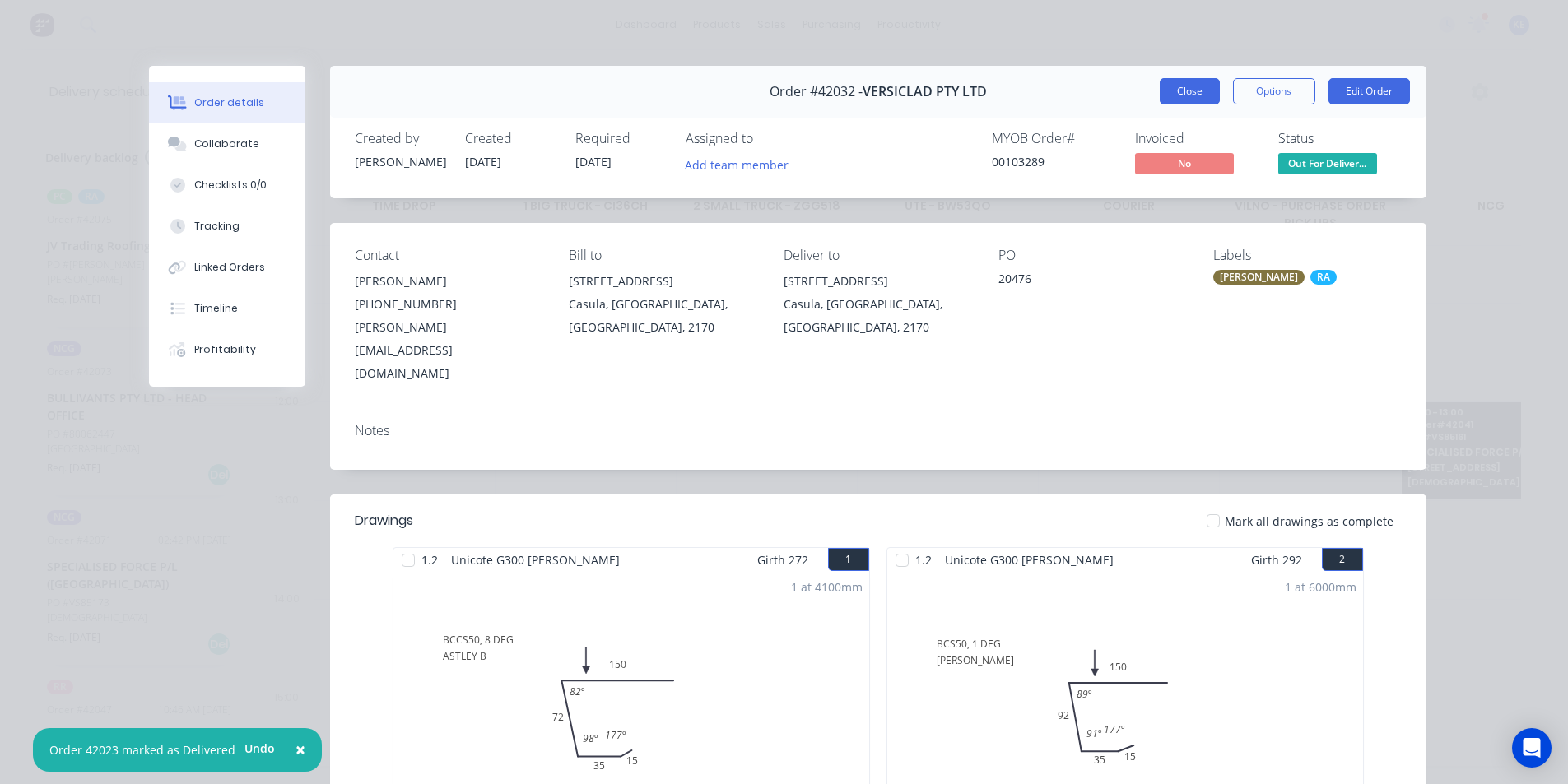
click at [1186, 93] on button "Close" at bounding box center [1190, 90] width 60 height 26
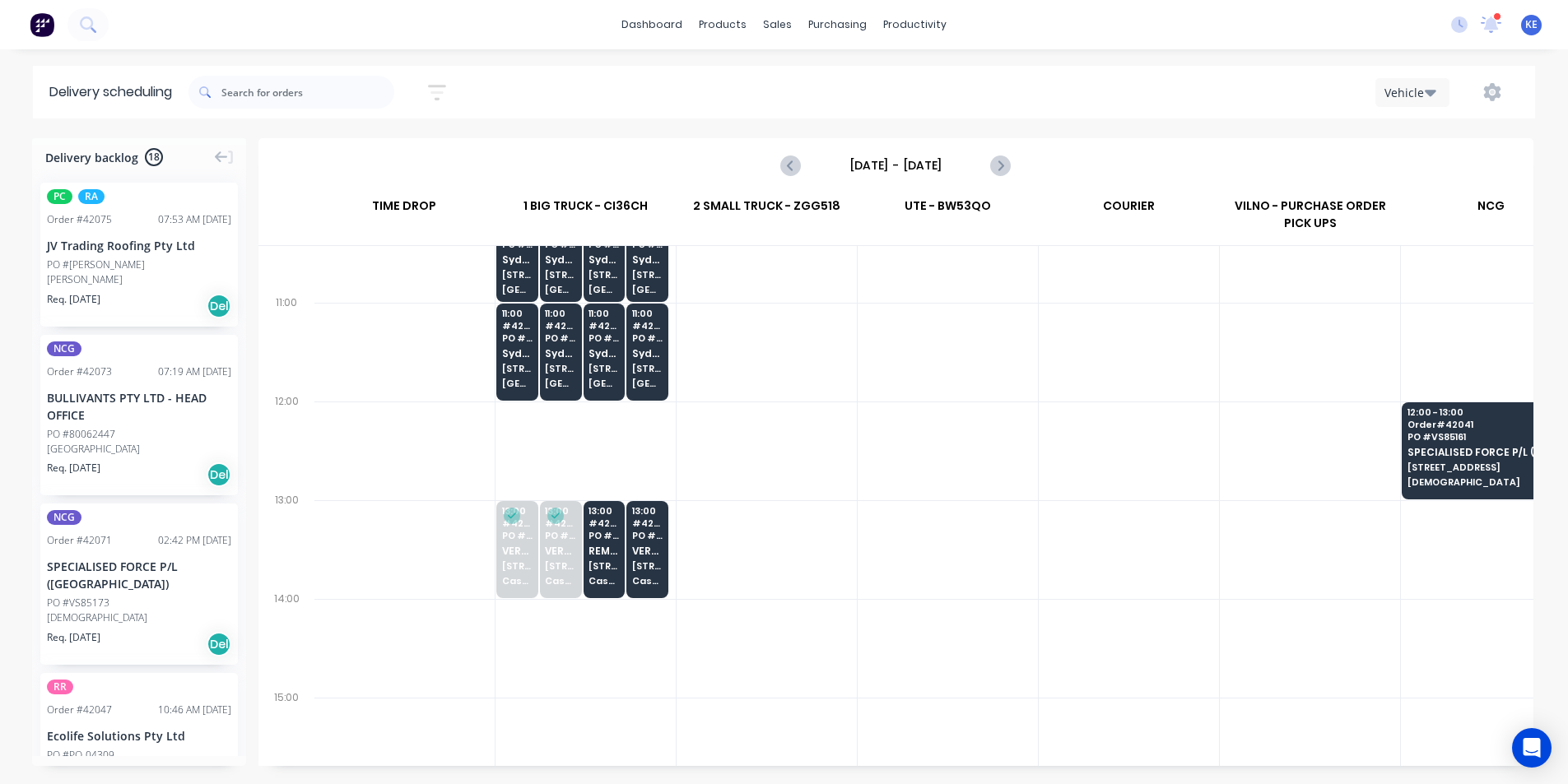
drag, startPoint x: 689, startPoint y: 543, endPoint x: 651, endPoint y: 550, distance: 38.6
click at [708, 574] on div "Mark as Delivered" at bounding box center [733, 571] width 165 height 34
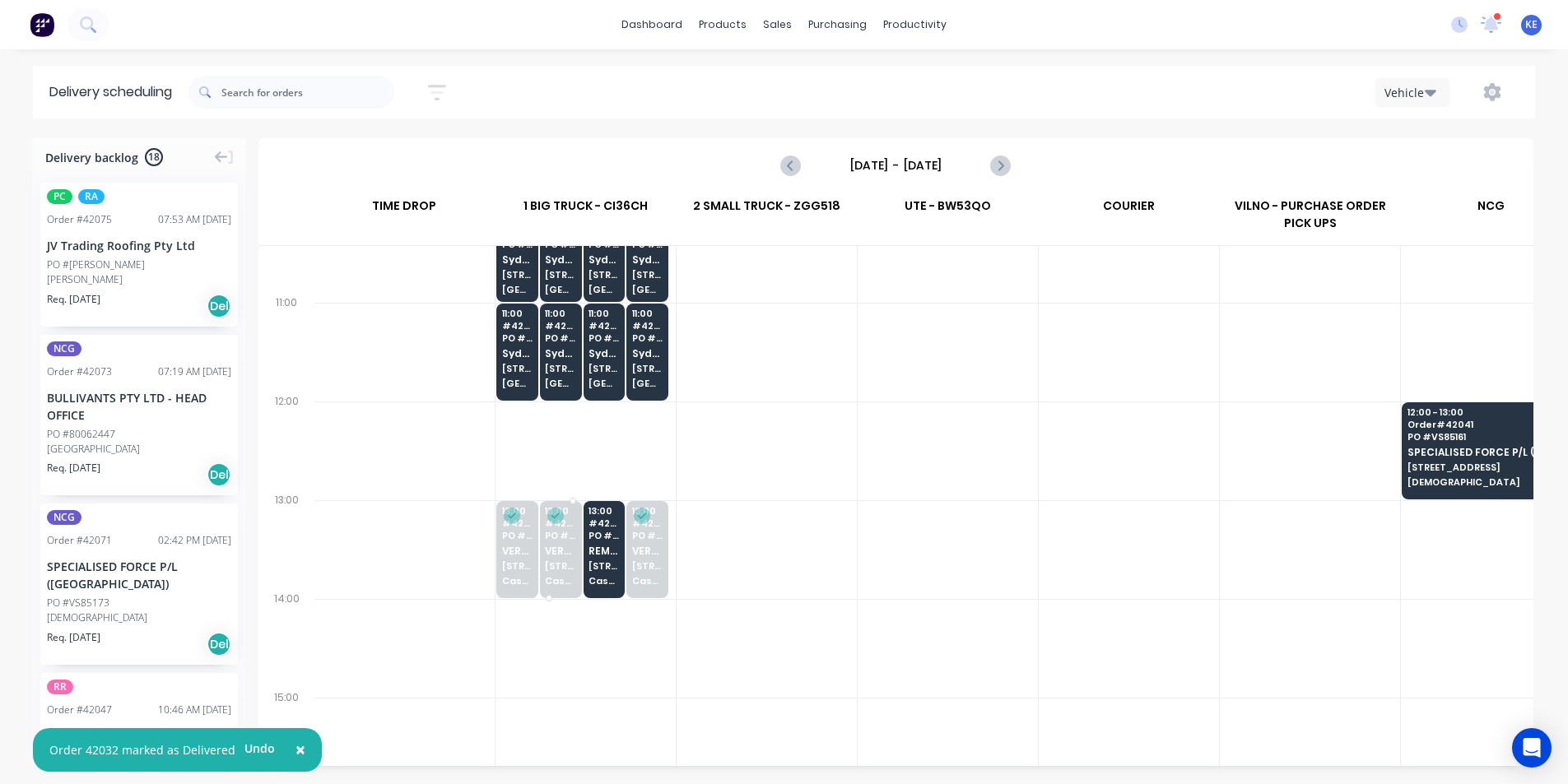
click at [579, 557] on div "13:00 # 42023 PO # 20476 VERSICLAD PTY LTD 3 Berriwerri Place Casula" at bounding box center [561, 546] width 40 height 92
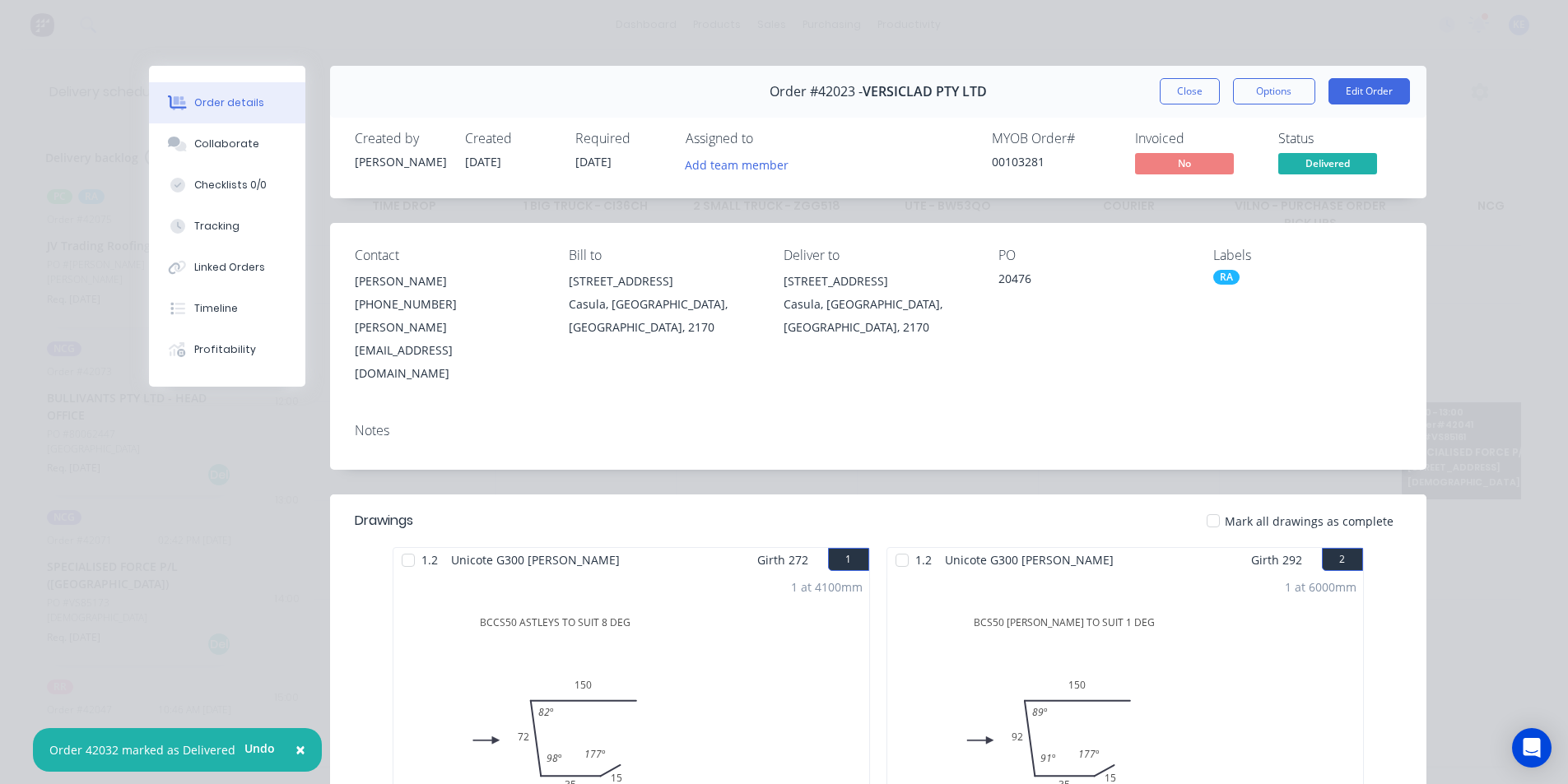
drag, startPoint x: 1180, startPoint y: 97, endPoint x: 1048, endPoint y: 130, distance: 136.1
click at [1180, 97] on button "Close" at bounding box center [1190, 90] width 60 height 26
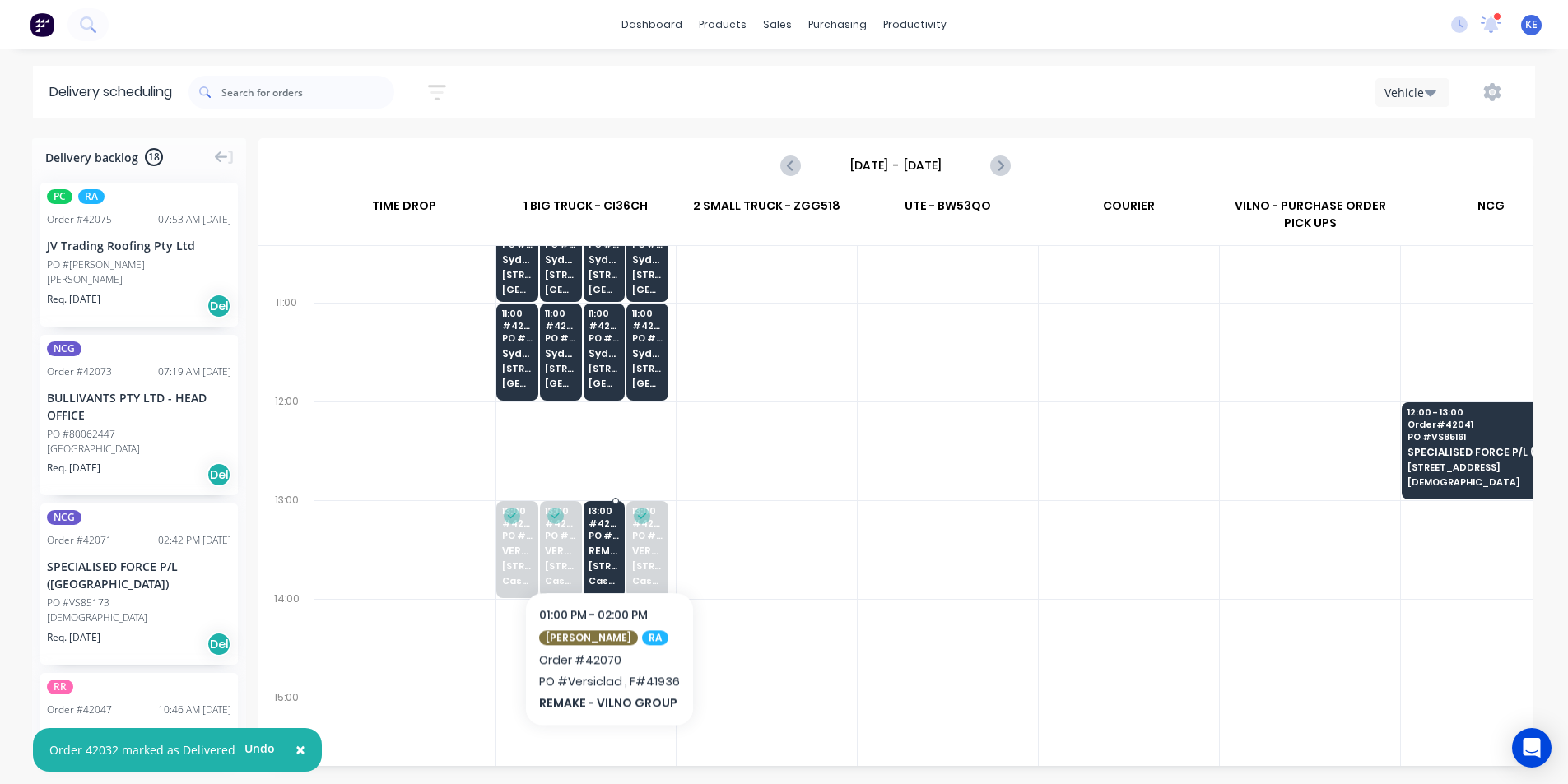
click at [607, 543] on div "13:00 # 42070 PO # Versiclad , F#41936 REMAKE - VILNO GROUP 3 Berriwerri Place …" at bounding box center [604, 546] width 40 height 92
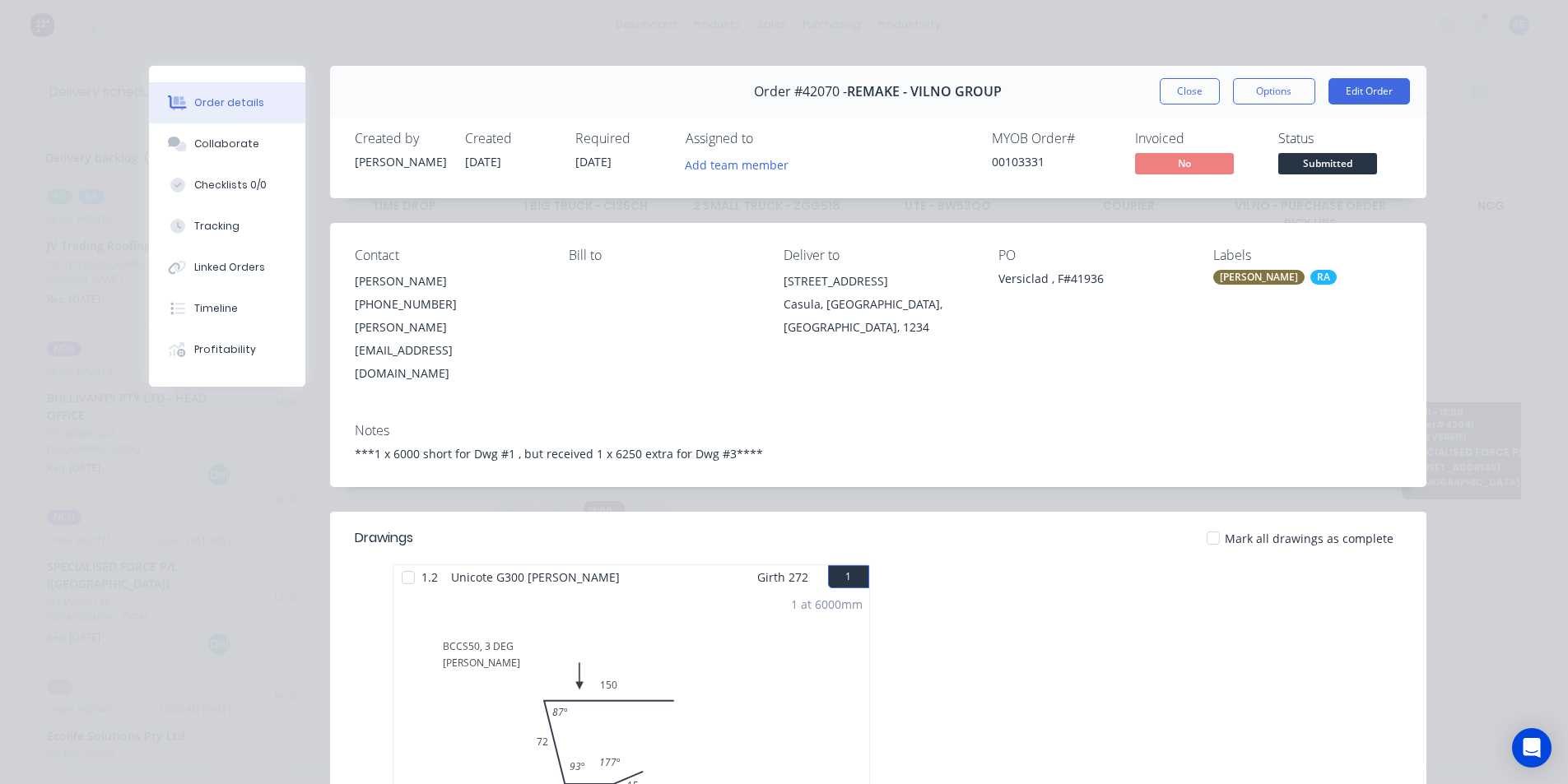
click at [1184, 59] on div "Order details Collaborate Checklists 0/0 Tracking Linked Orders Timeline Profit…" at bounding box center [784, 392] width 1568 height 784
click at [1178, 79] on div "Order #42070 - REMAKE - VILNO GROUP Close Options Edit Order" at bounding box center [878, 92] width 1097 height 52
click at [1172, 94] on button "Close" at bounding box center [1190, 90] width 60 height 26
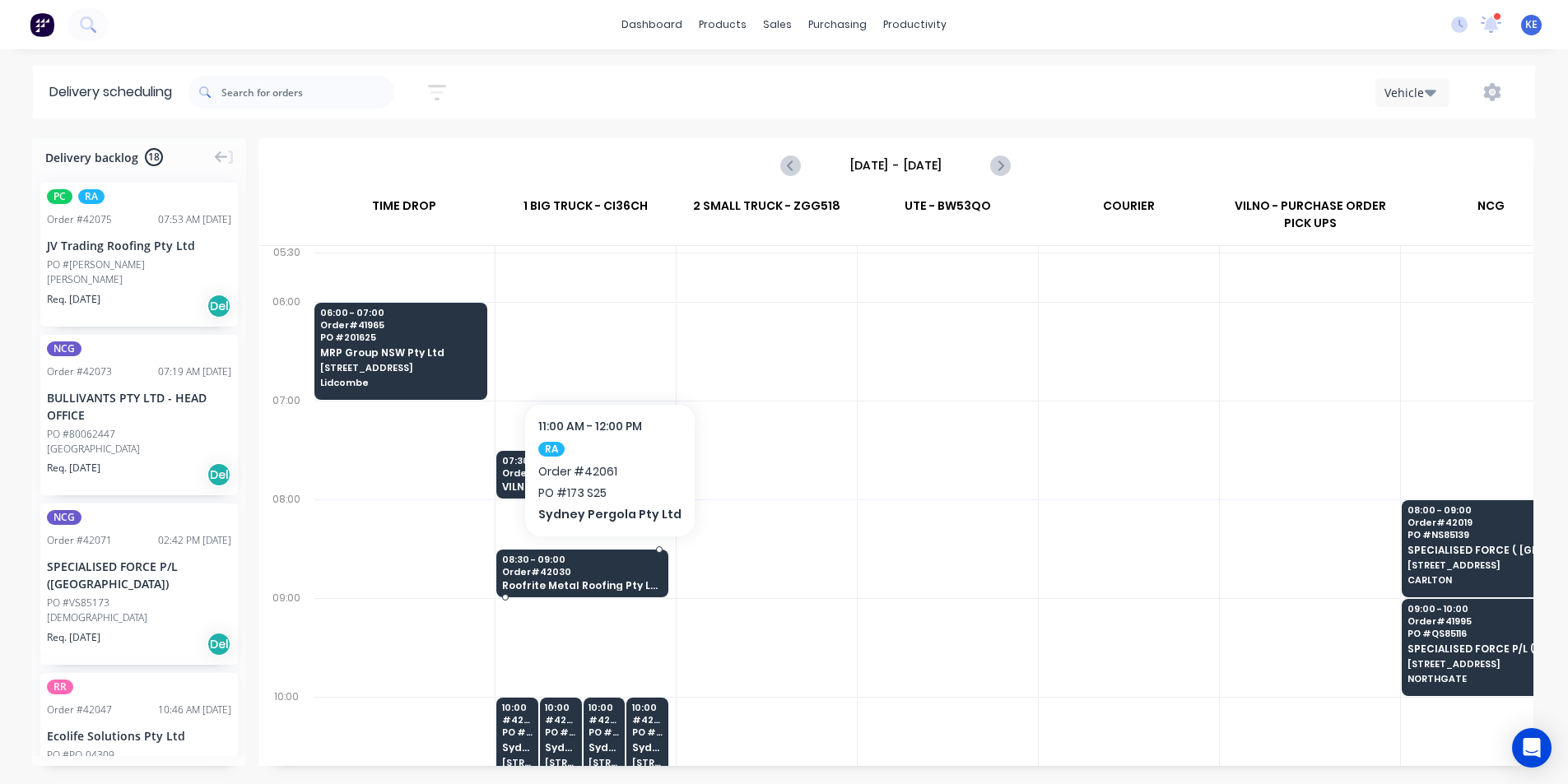
scroll to position [0, 1]
drag, startPoint x: 985, startPoint y: 13, endPoint x: 993, endPoint y: 362, distance: 349.1
click at [993, 363] on div at bounding box center [948, 351] width 181 height 98
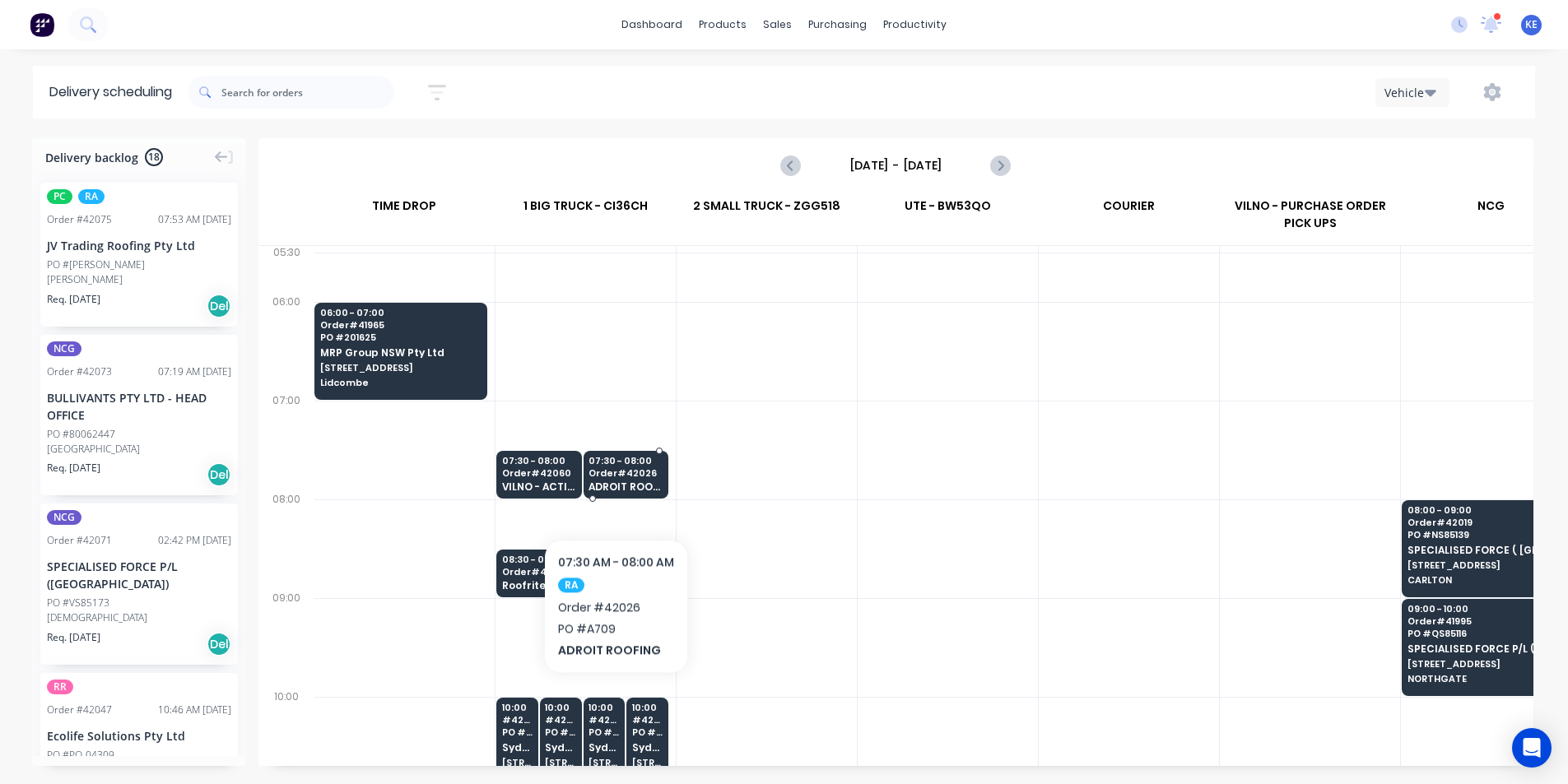
click at [614, 489] on span "ADROIT ROOFING" at bounding box center [625, 486] width 73 height 11
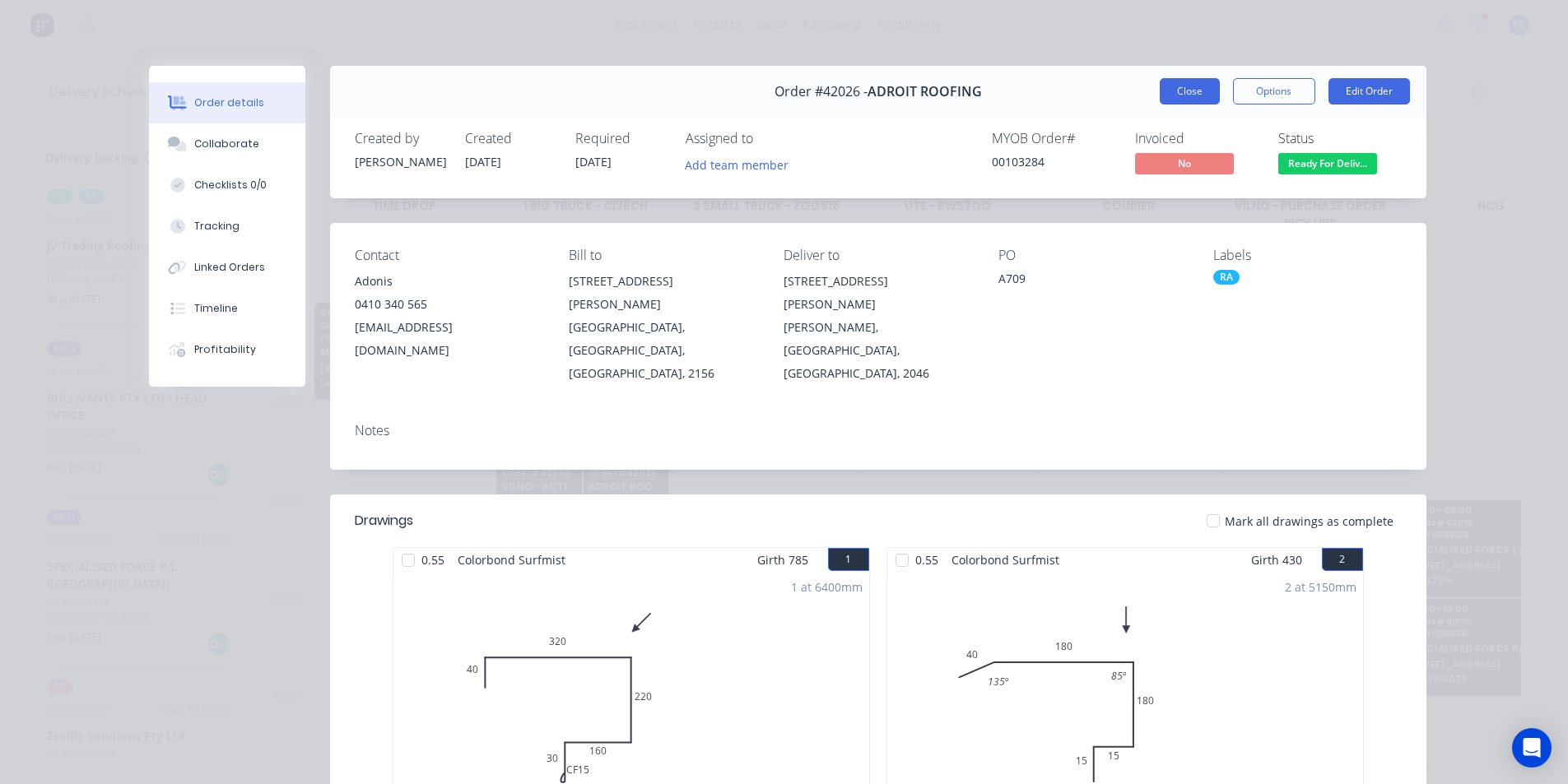
click at [1179, 85] on button "Close" at bounding box center [1190, 90] width 60 height 26
